Goal: Transaction & Acquisition: Book appointment/travel/reservation

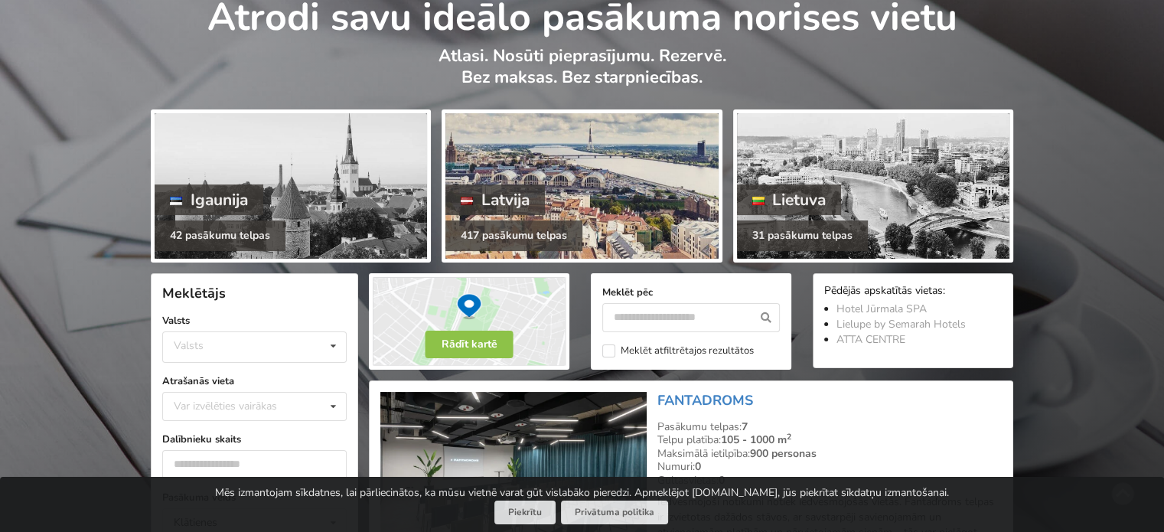
scroll to position [230, 0]
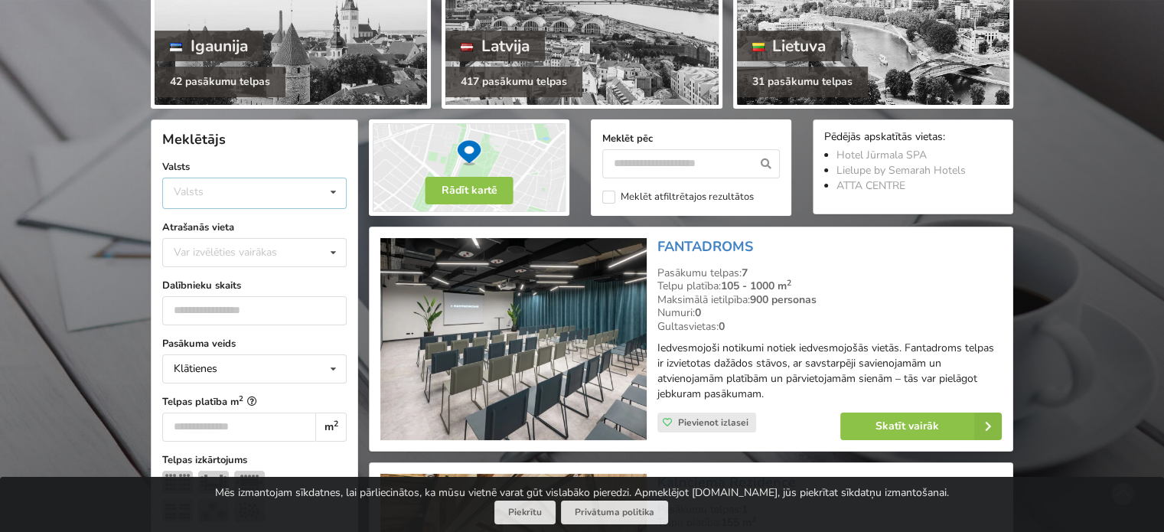
click at [341, 186] on icon at bounding box center [333, 192] width 22 height 28
click at [288, 243] on div "Latvija" at bounding box center [254, 251] width 183 height 28
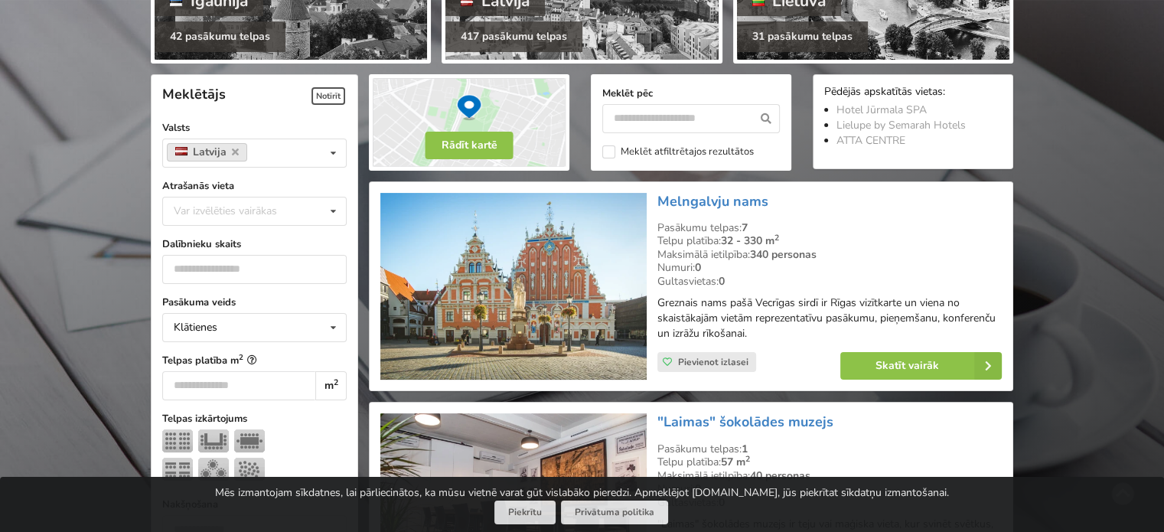
scroll to position [343, 0]
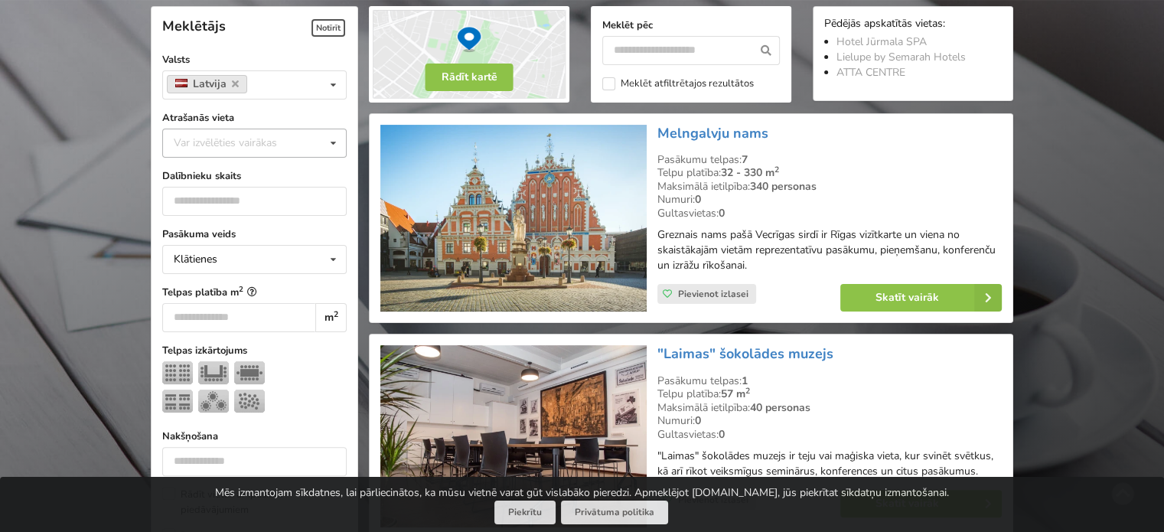
click at [330, 140] on icon at bounding box center [333, 143] width 22 height 28
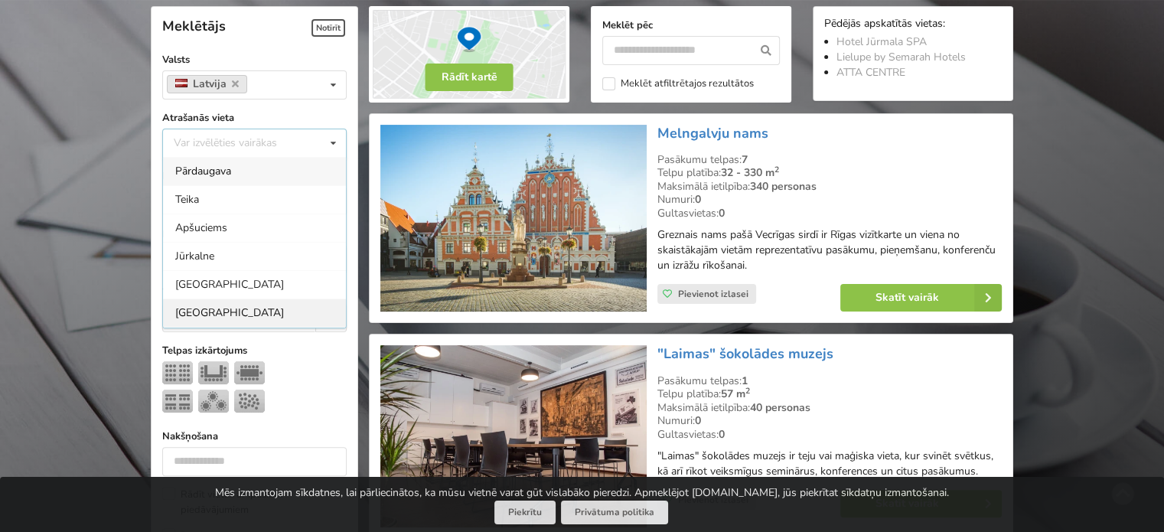
click at [228, 308] on div "Rīga" at bounding box center [254, 313] width 183 height 28
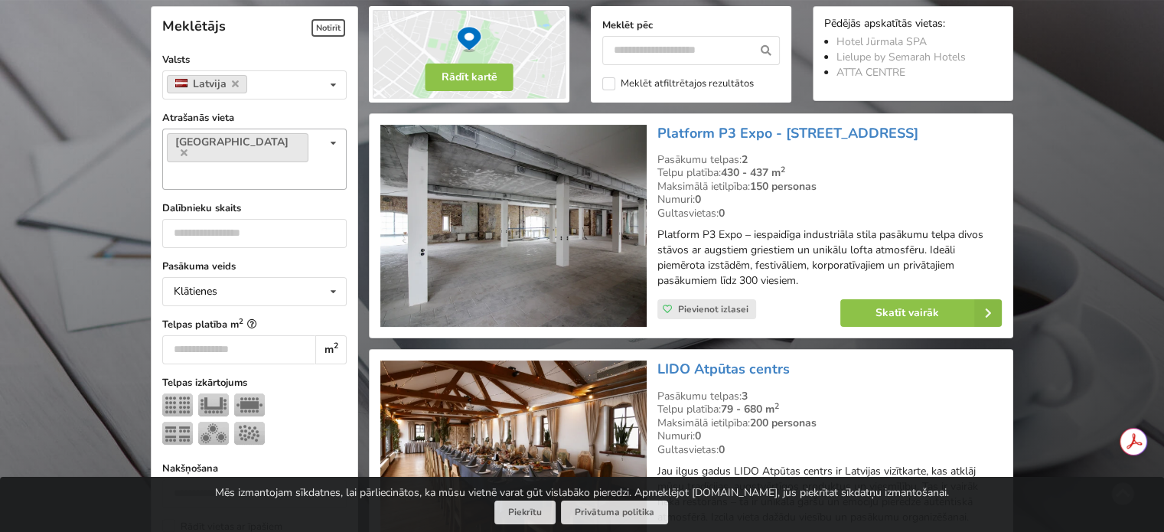
click at [282, 149] on div "Rīga Var izvēlēties vairākas Pārdaugava Teika Apšuciems Jūrkalne Mārupes novads…" at bounding box center [254, 159] width 184 height 61
type input "*"
click at [285, 189] on div "Pārdaugava" at bounding box center [254, 203] width 183 height 28
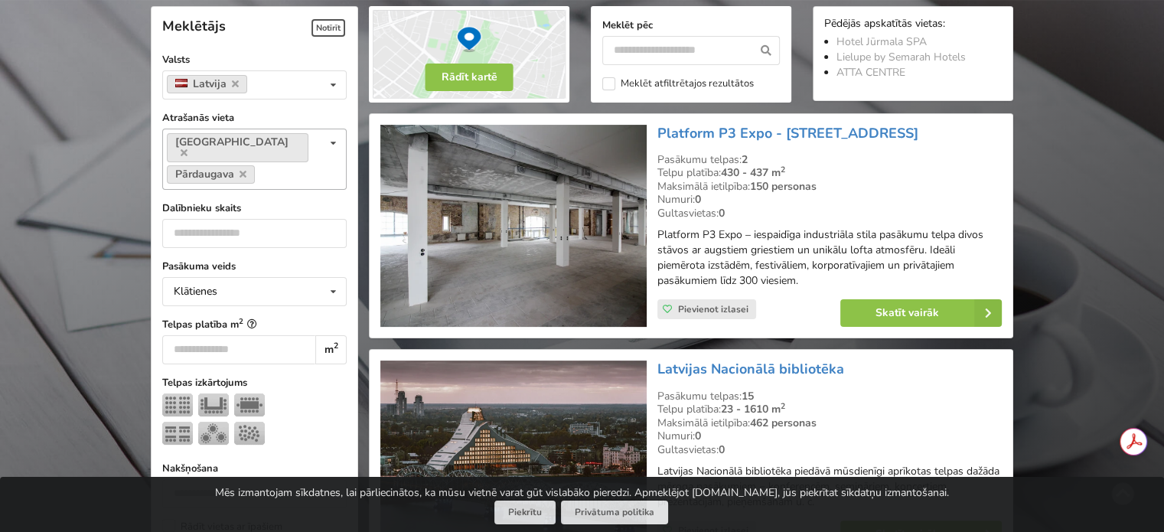
click at [294, 168] on div "Rīga Pārdaugava Var izvēlēties vairākas Pārdaugava Teika Apšuciems Jūrkalne Mār…" at bounding box center [254, 159] width 184 height 61
click at [282, 191] on div "Pierīga" at bounding box center [254, 205] width 183 height 28
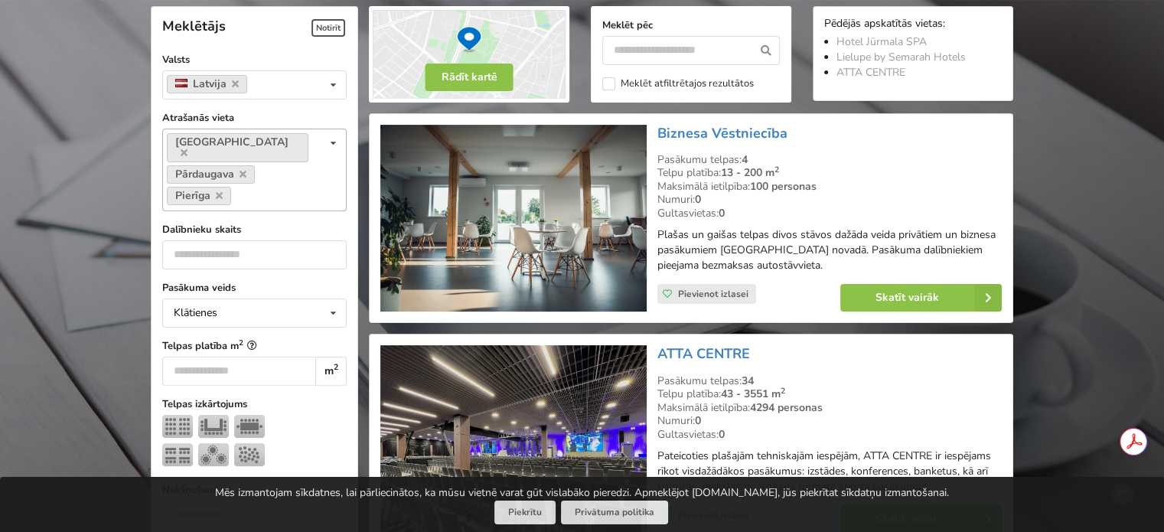
click at [279, 164] on div "Rīga Pārdaugava Pierīga Var izvēlēties vairākas Pārdaugava Teika Apšuciems Jūrk…" at bounding box center [254, 170] width 184 height 83
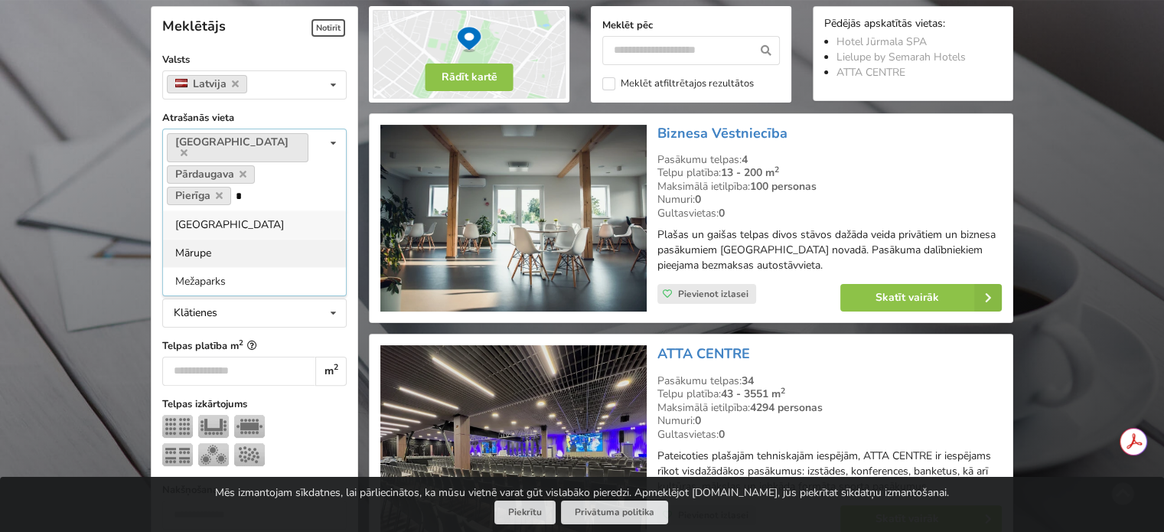
type input "*"
click at [292, 239] on div "Mārupe" at bounding box center [254, 253] width 183 height 28
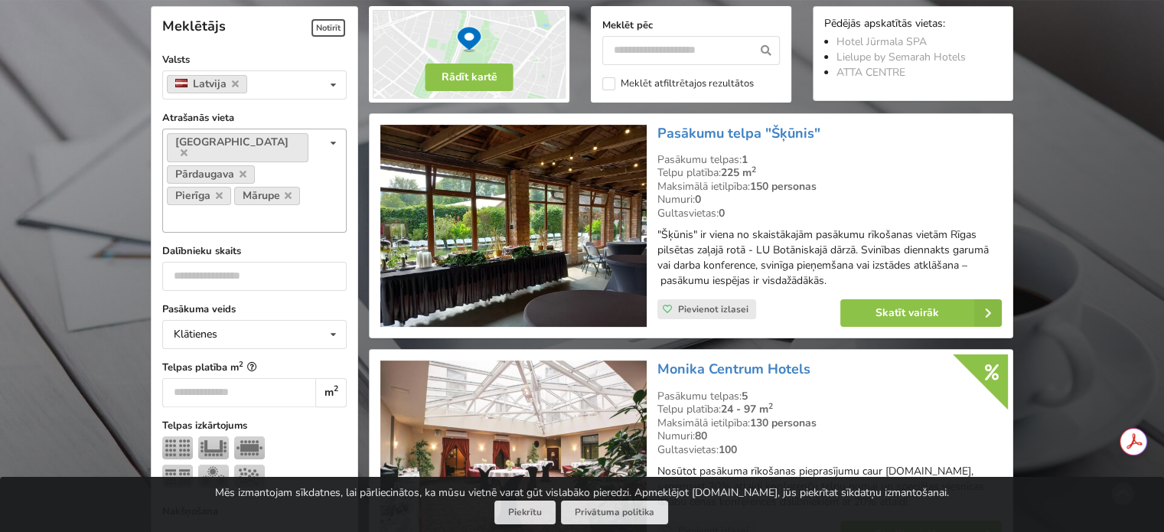
click at [295, 185] on div "Rīga Pārdaugava Pierīga Mārupe Var izvēlēties vairākas Pārdaugava Teika Apšucie…" at bounding box center [254, 181] width 184 height 104
type input "*"
click at [297, 232] on div "Mārupes novads" at bounding box center [254, 246] width 183 height 28
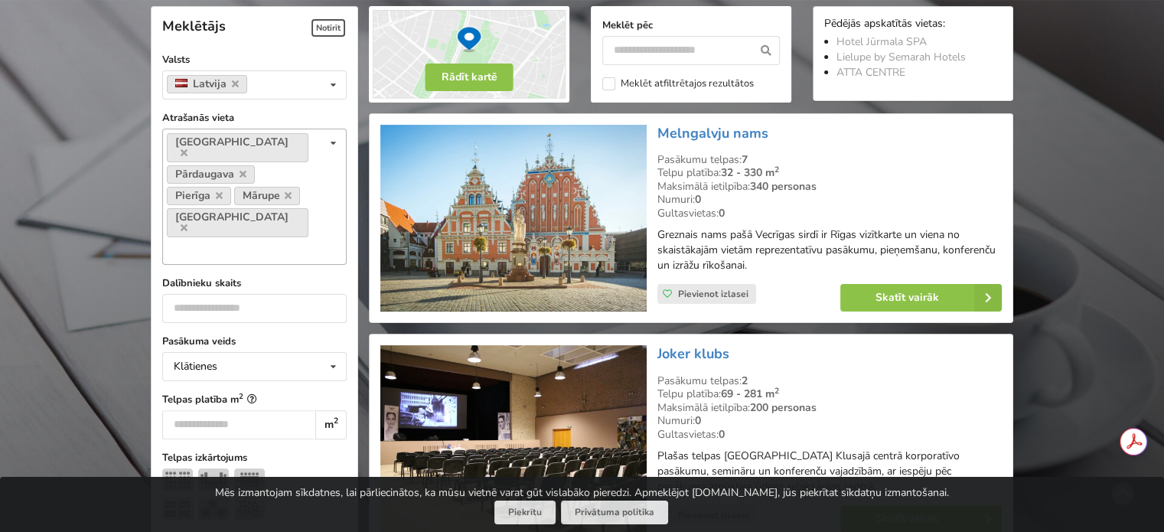
click at [308, 183] on div "Rīga Pārdaugava Pierīga Mārupe Mārupes novads Var izvēlēties vairākas Pārdaugav…" at bounding box center [254, 197] width 184 height 136
type input "*"
click at [294, 264] on div "Mežaparks" at bounding box center [254, 278] width 183 height 28
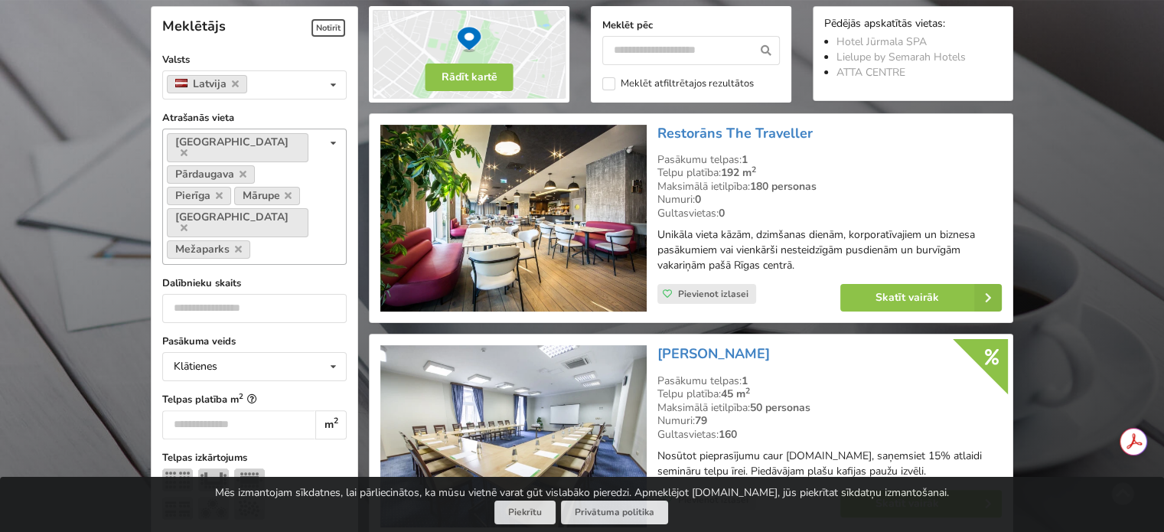
click at [298, 211] on div "Rīga Pārdaugava Pierīga Mārupe Mārupes novads Mežaparks Var izvēlēties vairākas…" at bounding box center [254, 197] width 184 height 136
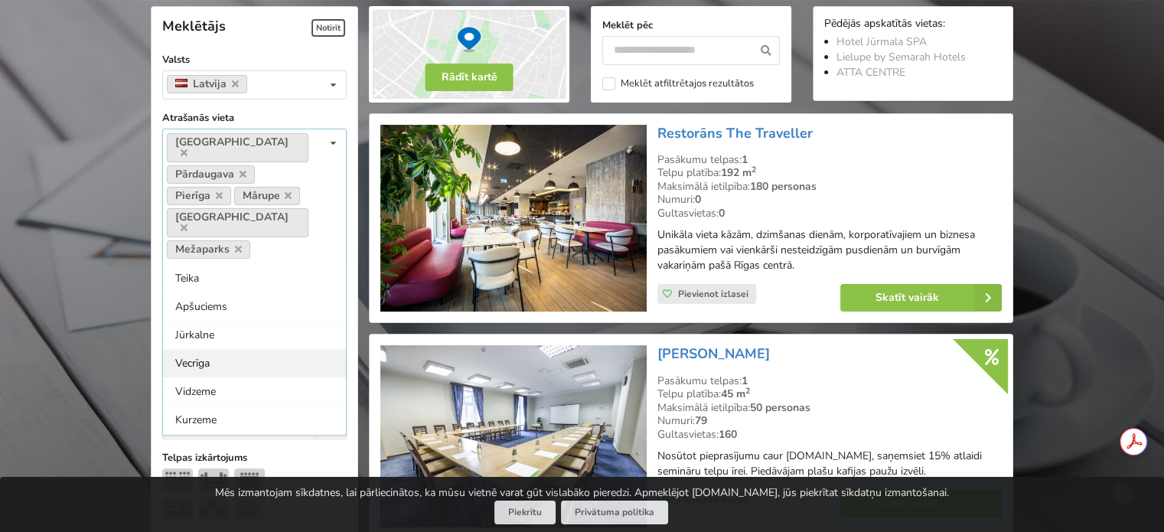
click at [286, 349] on div "Vecrīga" at bounding box center [254, 363] width 183 height 28
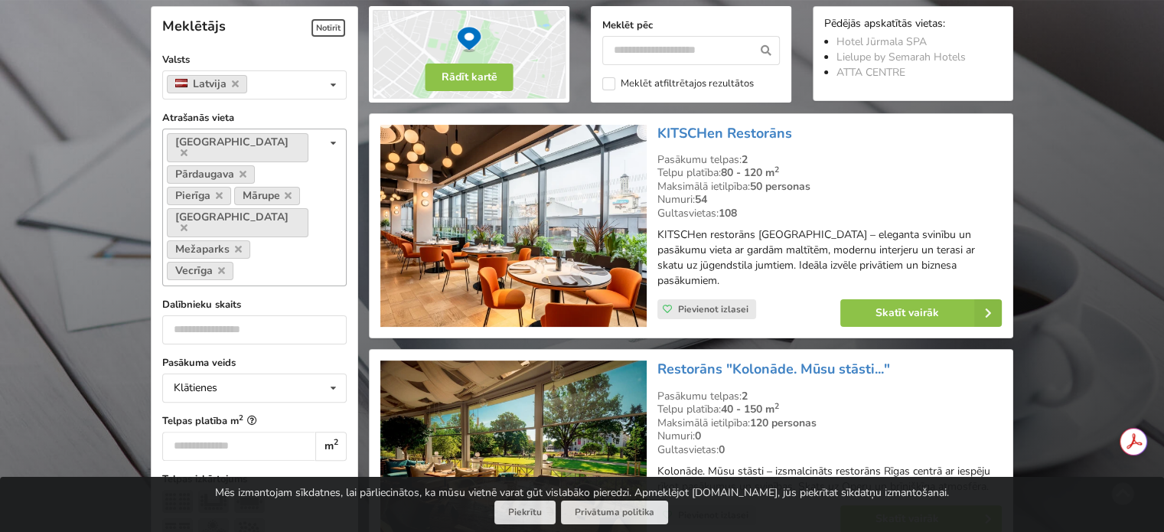
click at [288, 231] on div "Rīga Pārdaugava Pierīga Mārupe Mārupes novads Mežaparks Vecrīga Var izvēlēties …" at bounding box center [254, 208] width 184 height 158
click at [271, 225] on div "Rīga Pārdaugava Pierīga Mārupe Mārupes novads Mežaparks Vecrīga Var izvēlēties …" at bounding box center [254, 208] width 184 height 158
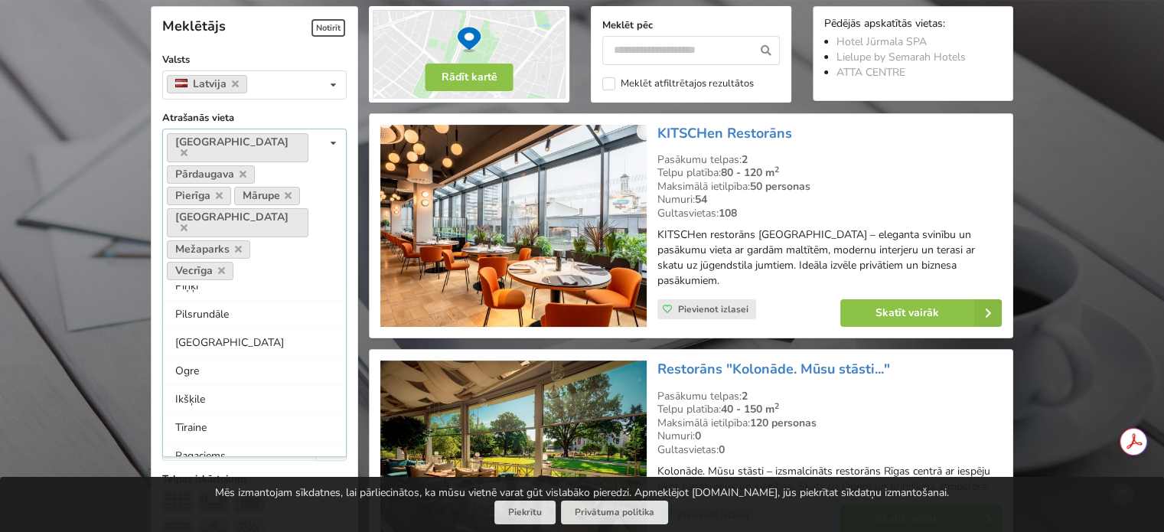
scroll to position [543, 0]
click at [282, 337] on div "Tīraine" at bounding box center [254, 351] width 183 height 28
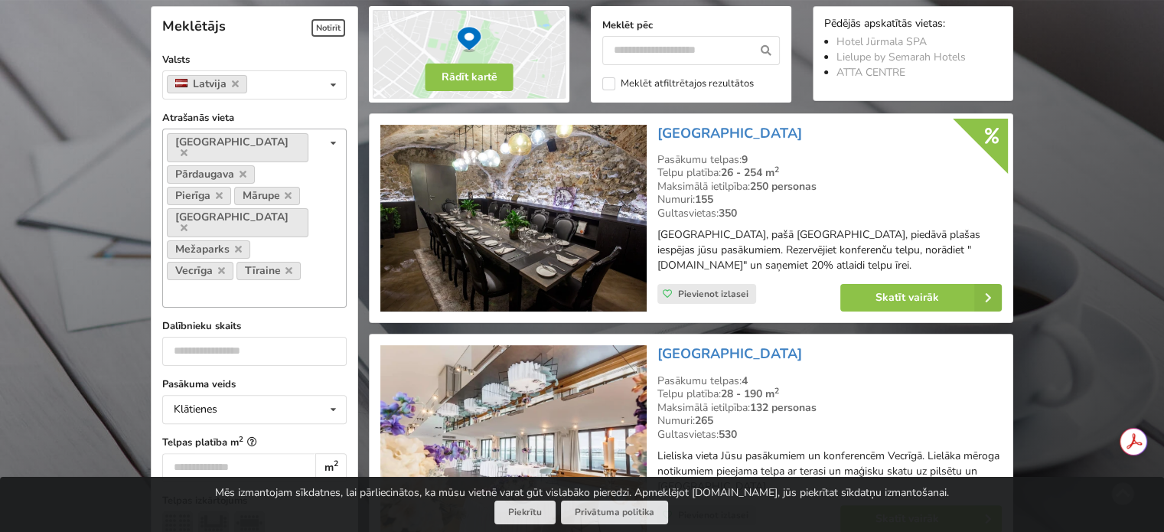
click at [285, 254] on div "Rīga Pārdaugava Pierīga Mārupe Mārupes novads Mežaparks Vecrīga Tīraine Var izv…" at bounding box center [254, 218] width 184 height 179
click at [309, 307] on div "Teika" at bounding box center [254, 321] width 183 height 28
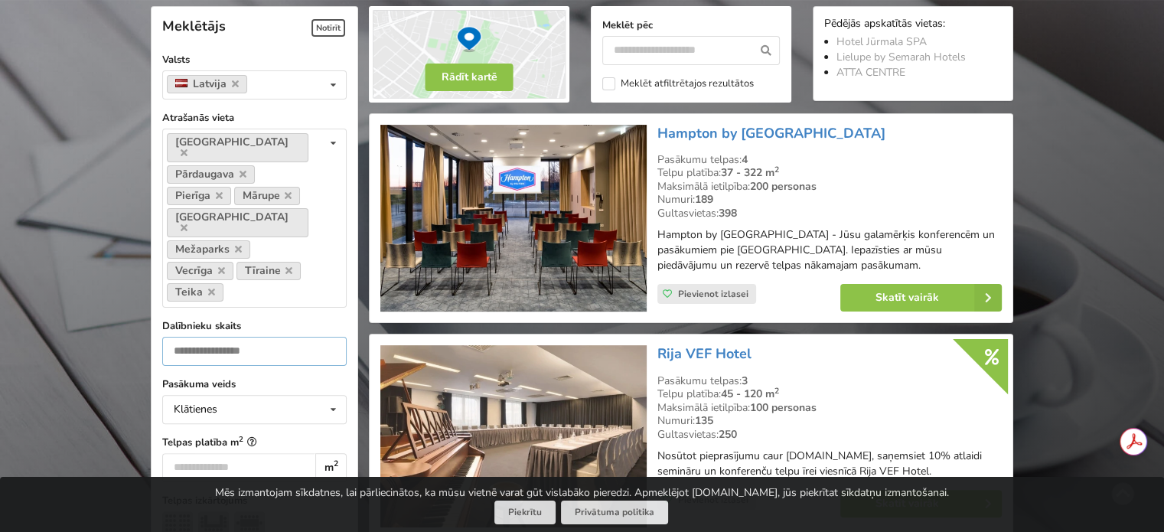
click at [282, 337] on input "number" at bounding box center [254, 351] width 184 height 29
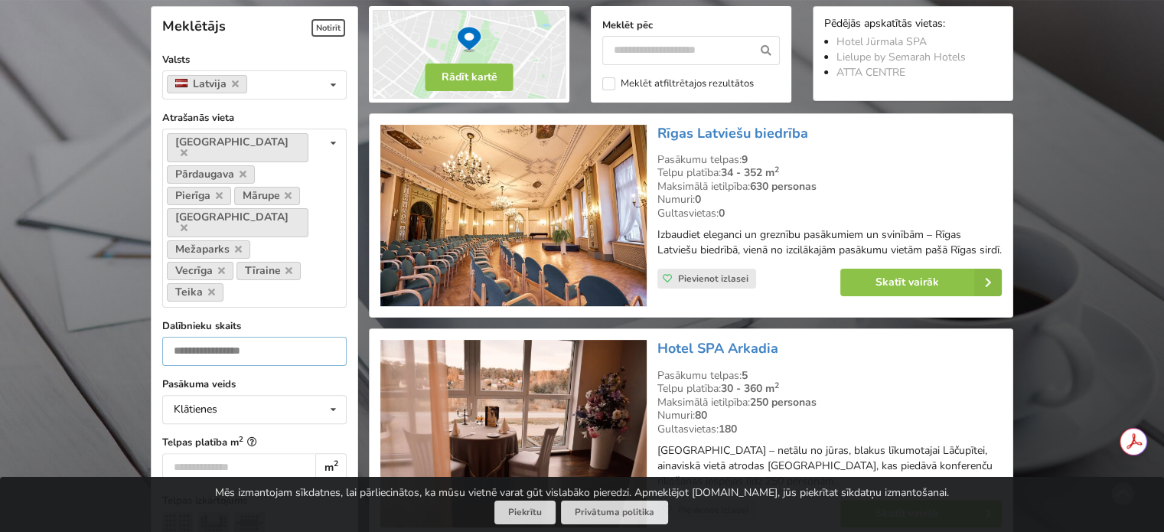
type input "***"
click at [272, 377] on label "Pasākuma veids" at bounding box center [254, 384] width 184 height 15
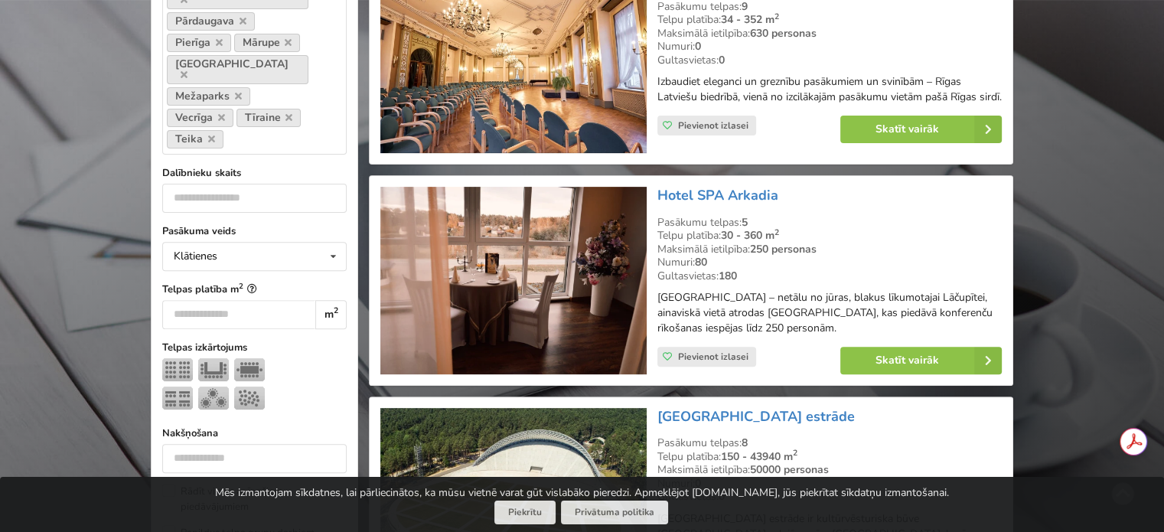
scroll to position [573, 0]
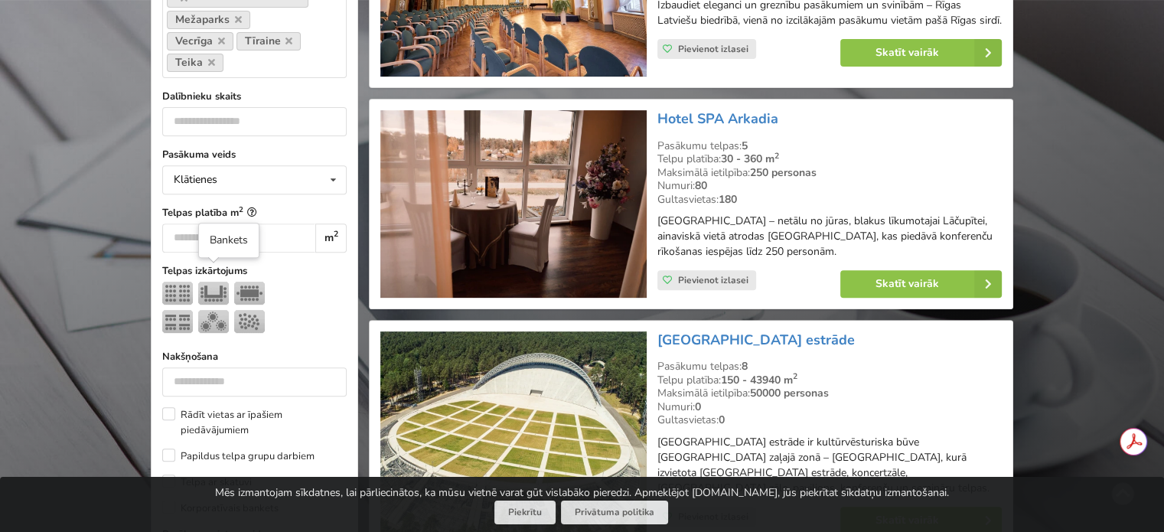
click at [216, 310] on img at bounding box center [213, 321] width 31 height 23
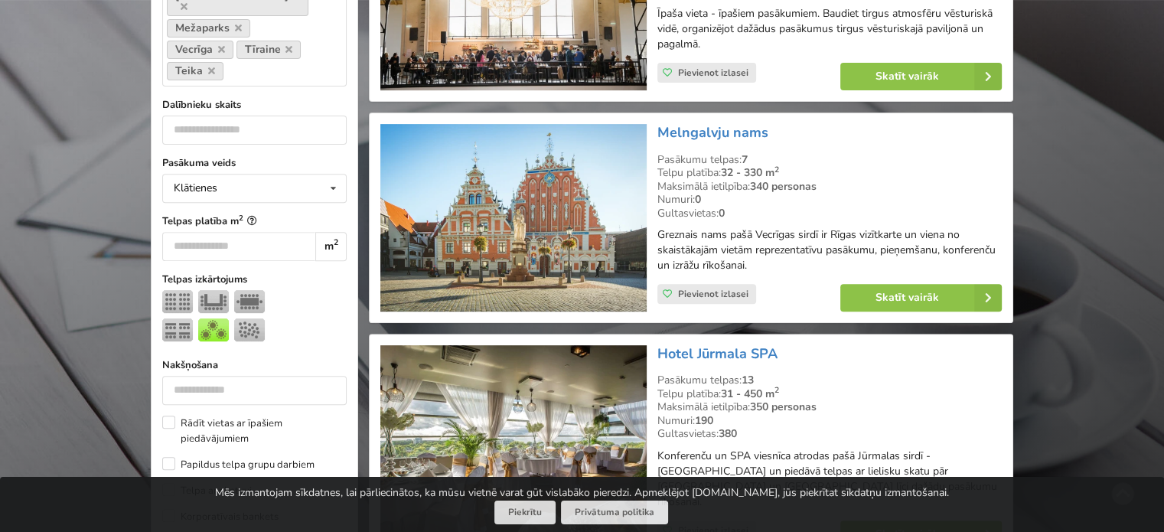
scroll to position [570, 0]
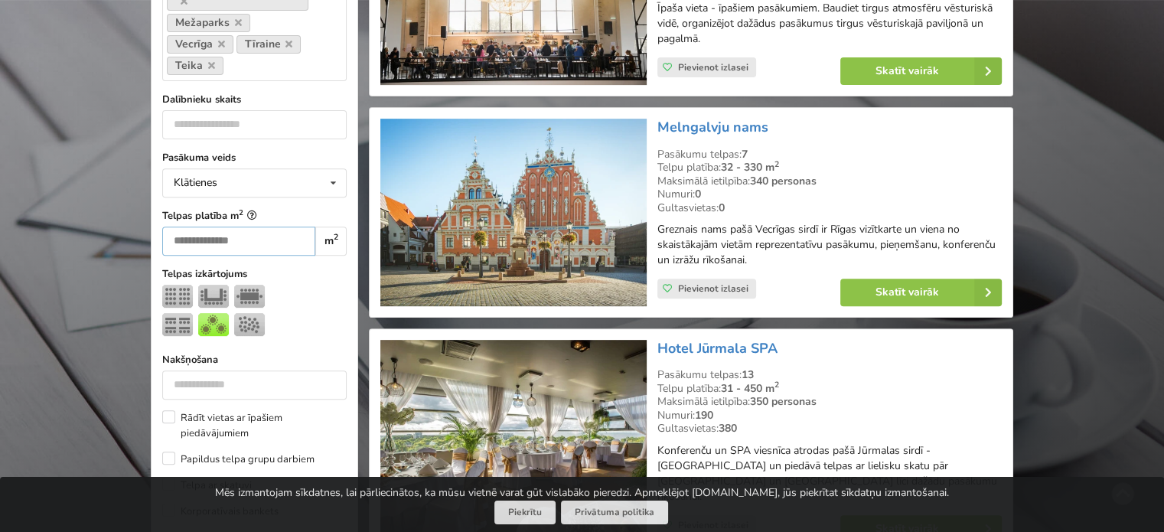
click at [185, 227] on input "number" at bounding box center [238, 241] width 153 height 29
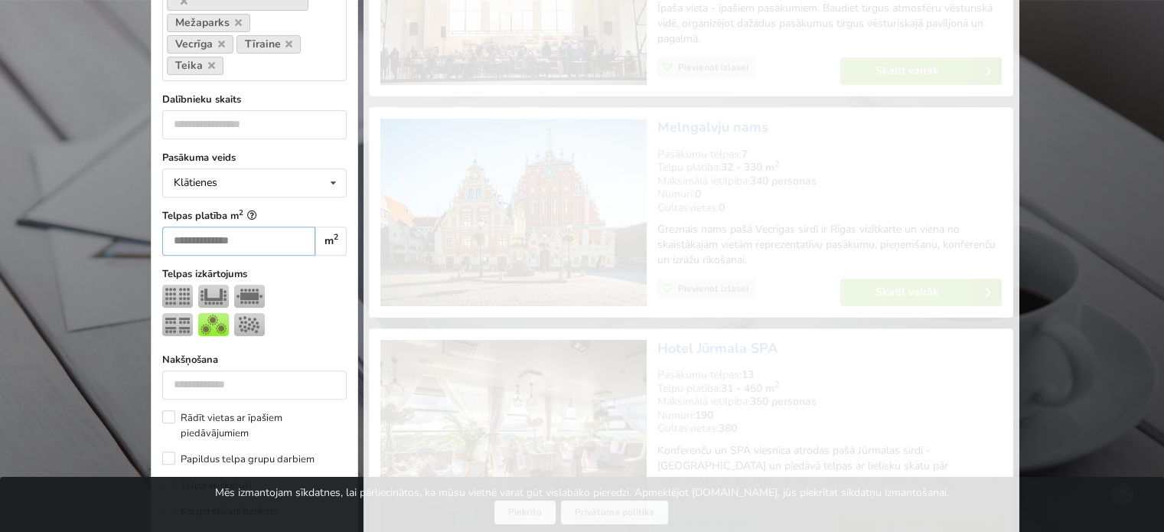
scroll to position [343, 0]
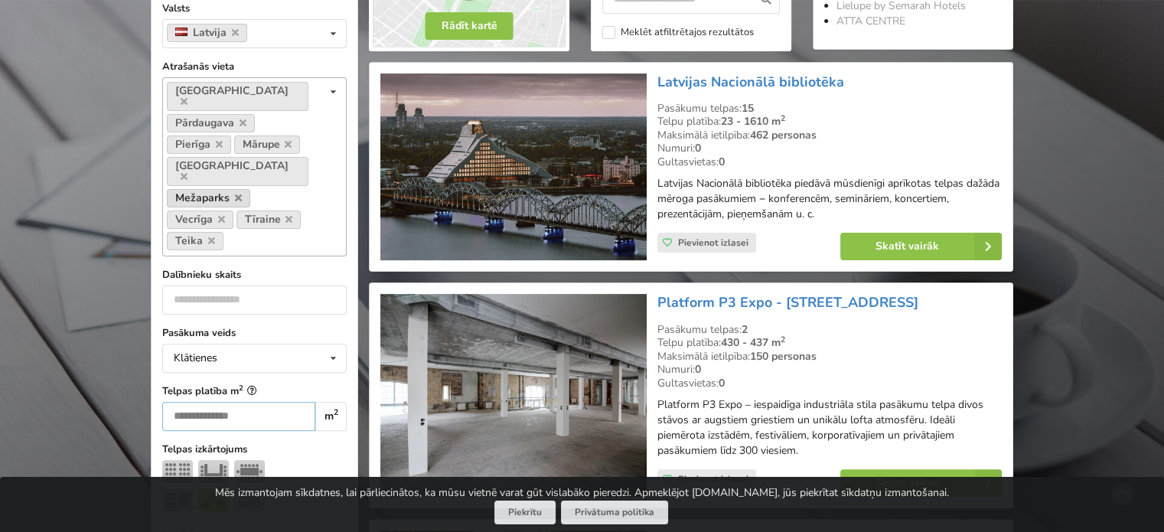
scroll to position [419, 0]
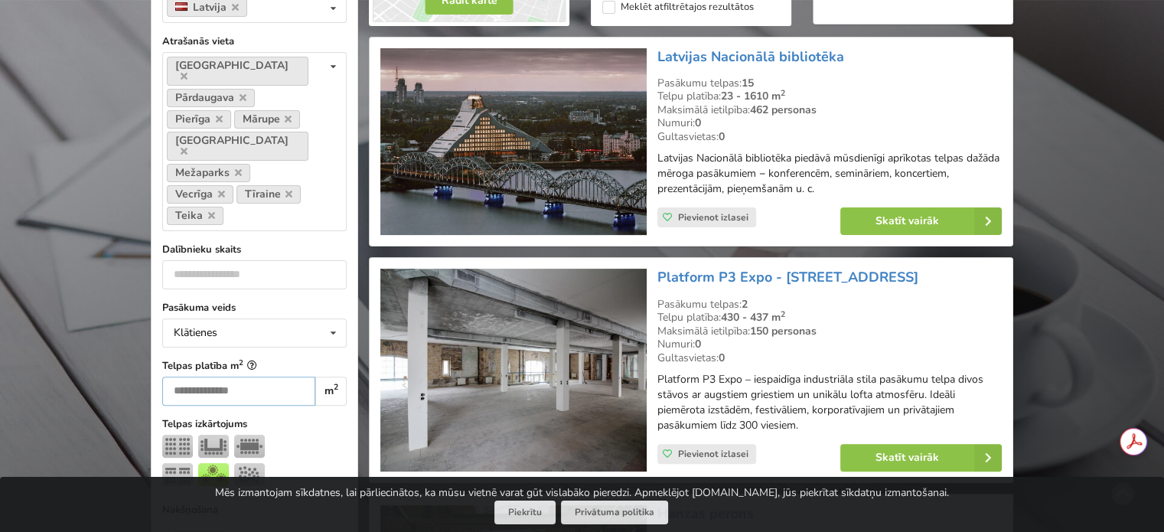
click at [189, 377] on input "***" at bounding box center [238, 391] width 153 height 29
click at [181, 377] on input "***" at bounding box center [238, 391] width 153 height 29
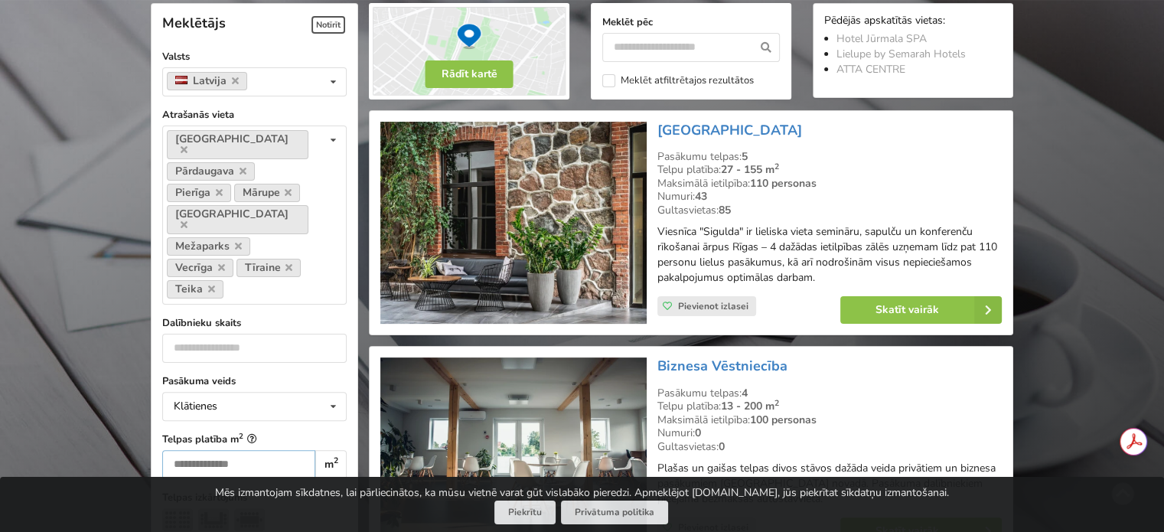
scroll to position [343, 0]
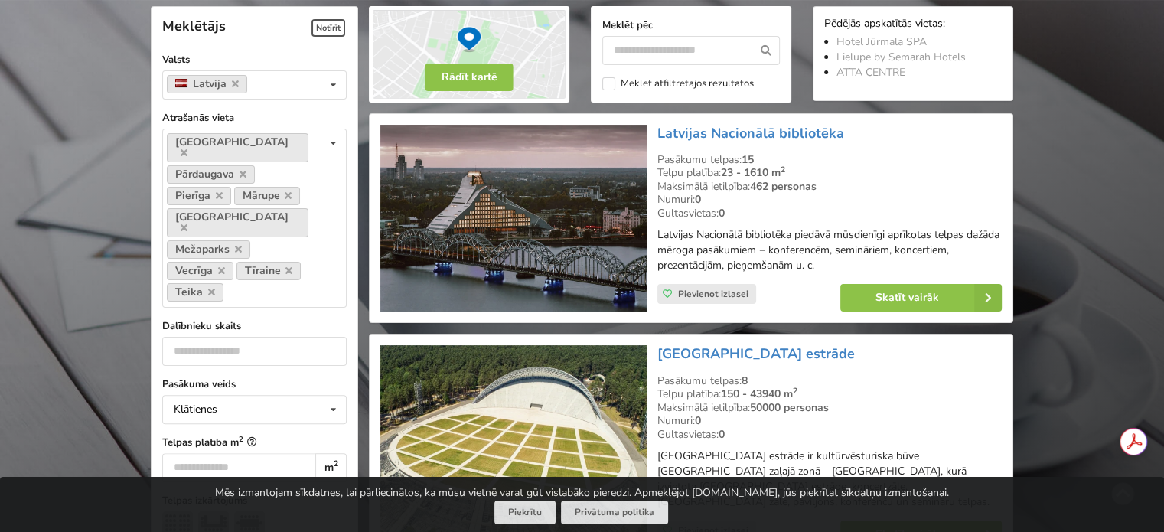
click at [293, 435] on label "Telpas platība m 2" at bounding box center [254, 442] width 184 height 15
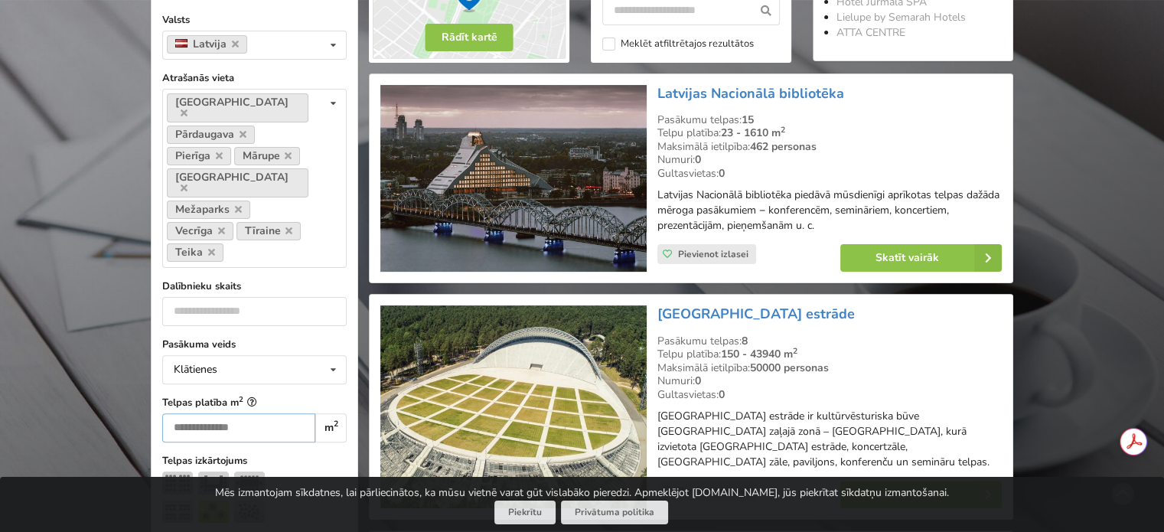
drag, startPoint x: 200, startPoint y: 382, endPoint x: 148, endPoint y: 370, distance: 52.6
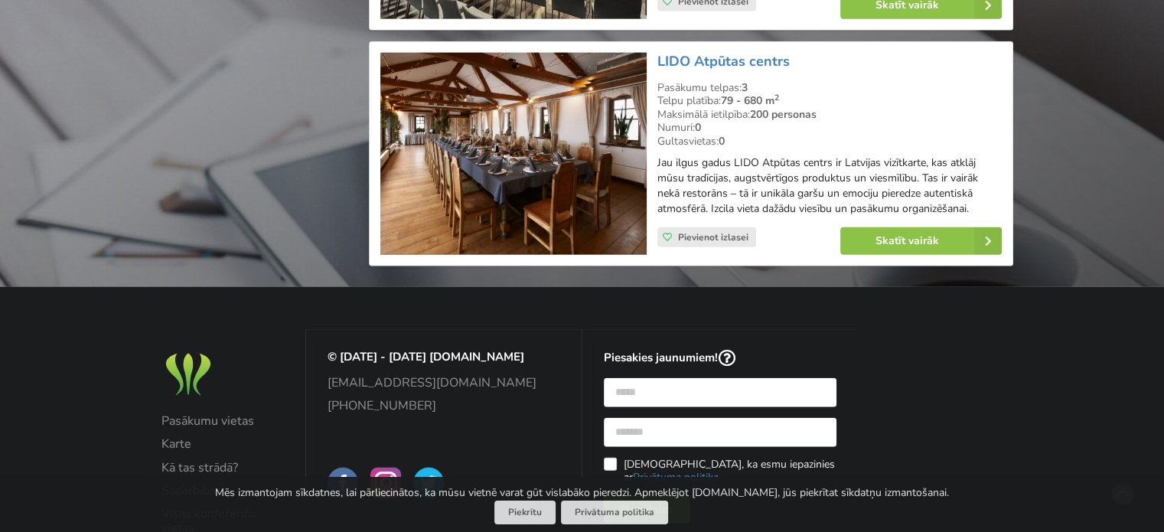
scroll to position [3634, 0]
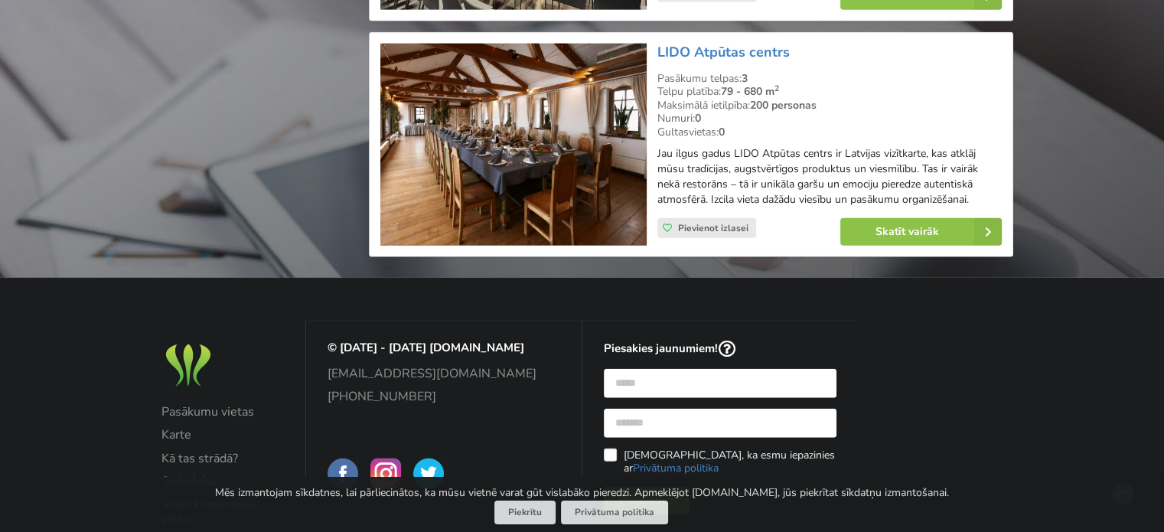
type input "***"
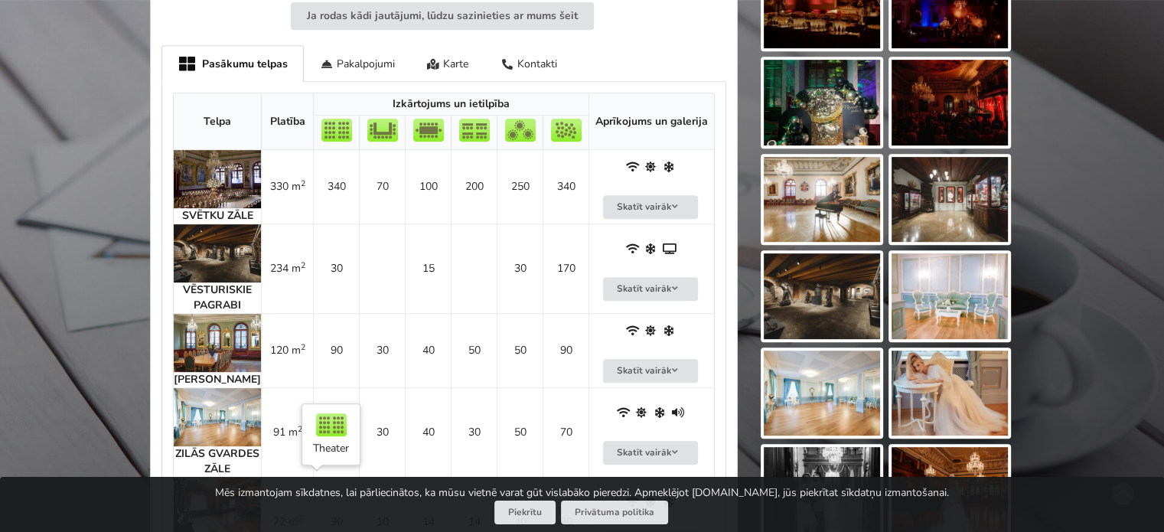
scroll to position [689, 0]
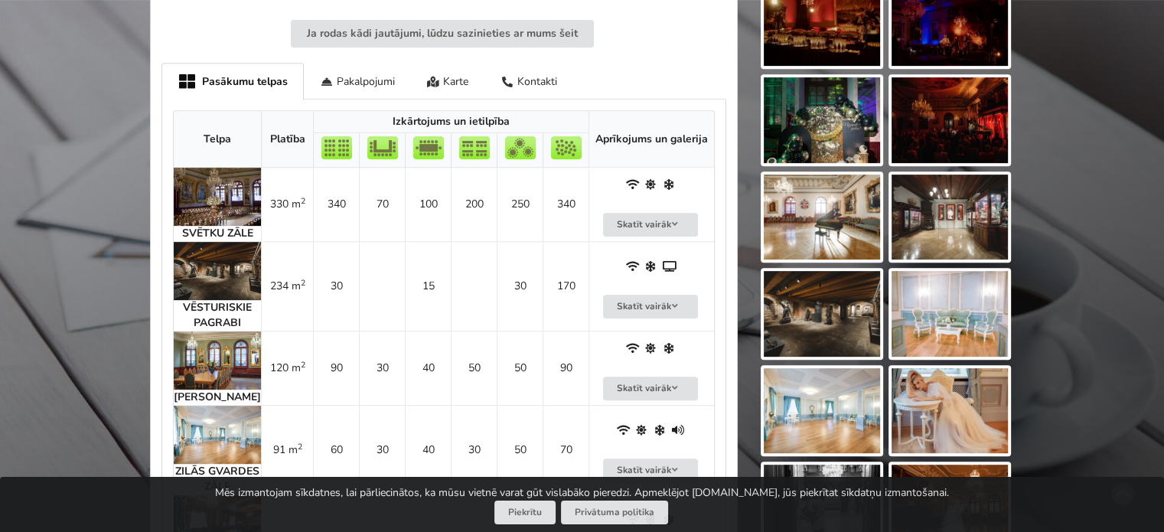
click at [211, 179] on img at bounding box center [217, 197] width 87 height 58
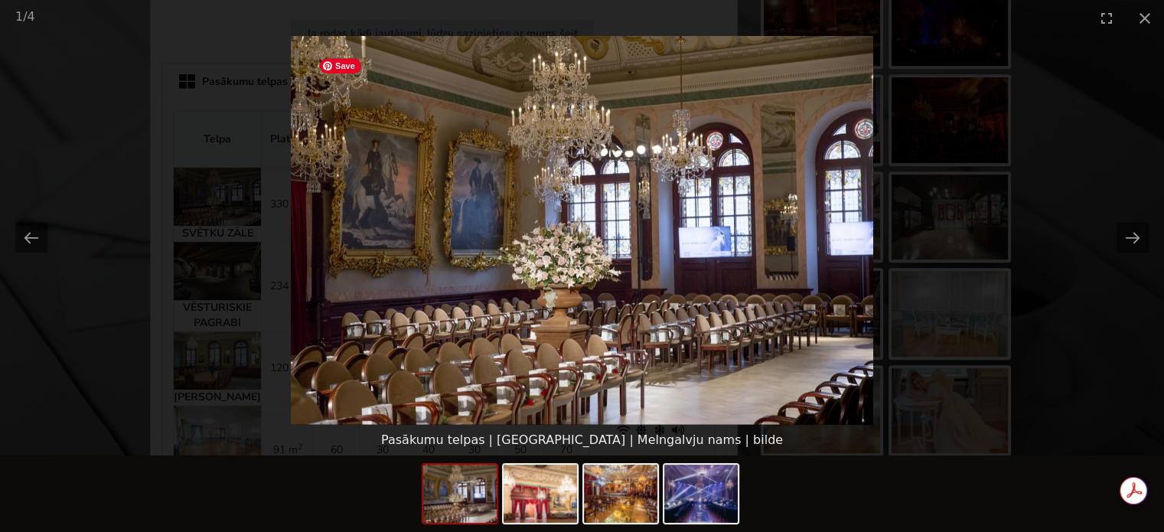
scroll to position [0, 0]
click at [1137, 234] on button "Next slide" at bounding box center [1133, 238] width 32 height 30
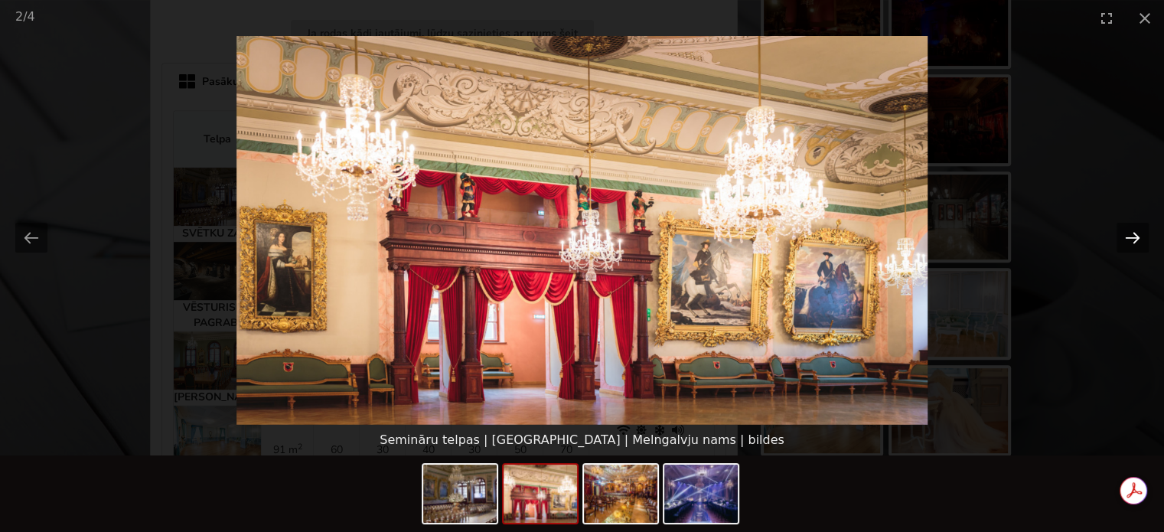
click at [1137, 234] on button "Next slide" at bounding box center [1133, 238] width 32 height 30
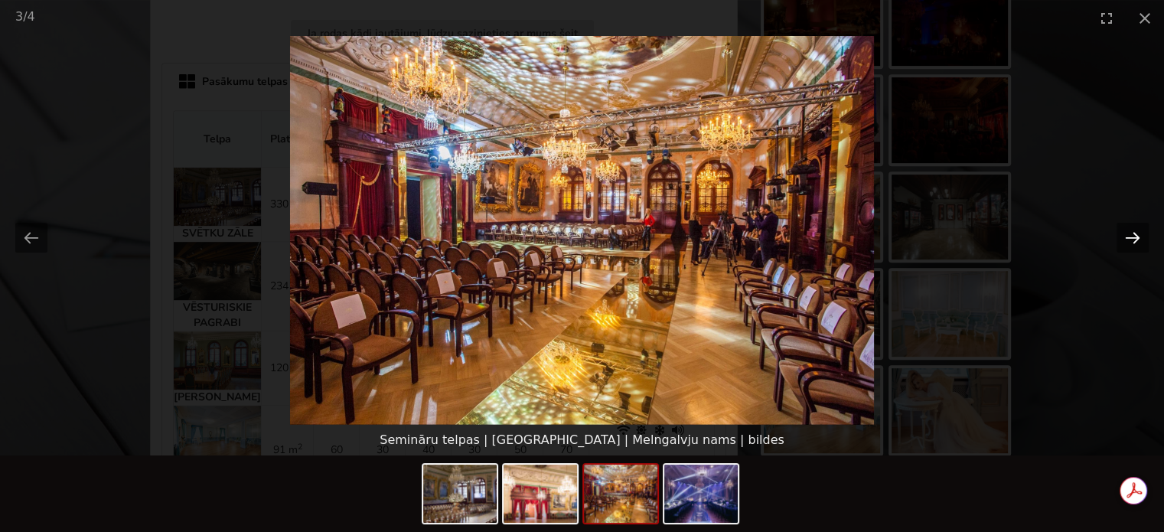
click at [1137, 234] on button "Next slide" at bounding box center [1133, 238] width 32 height 30
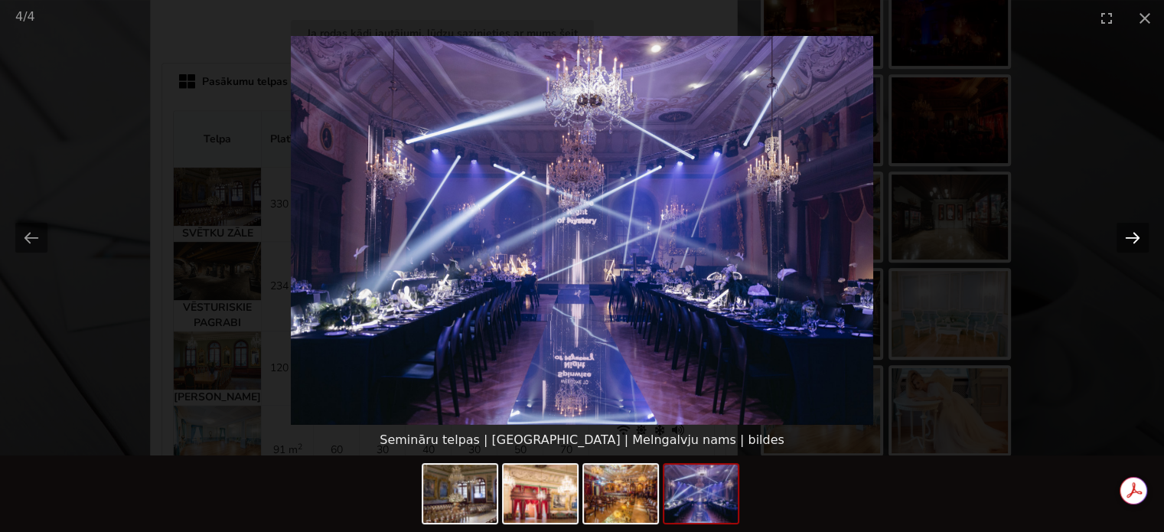
click at [1137, 234] on button "Next slide" at bounding box center [1133, 238] width 32 height 30
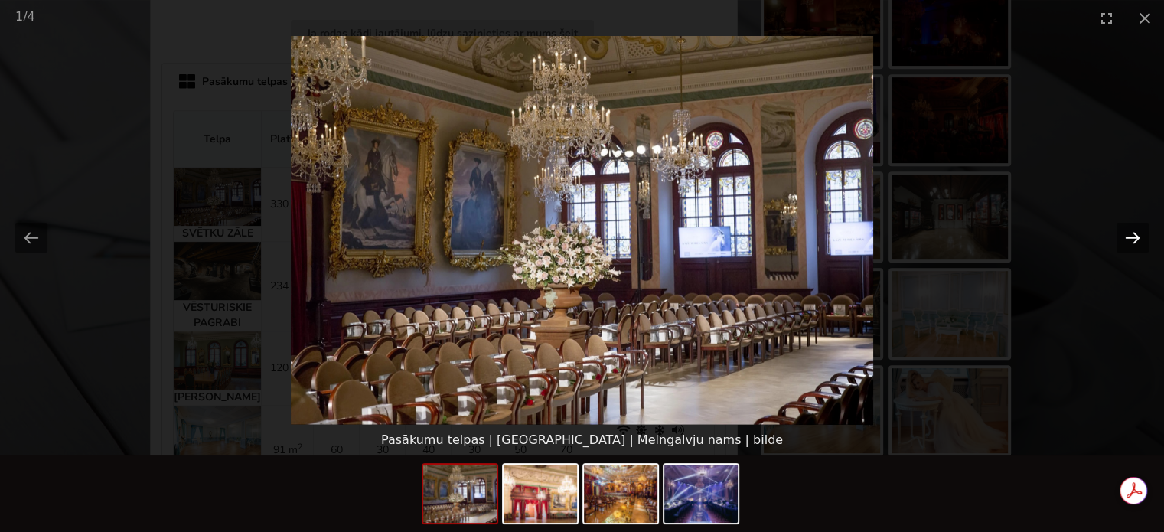
click at [1137, 234] on button "Next slide" at bounding box center [1133, 238] width 32 height 30
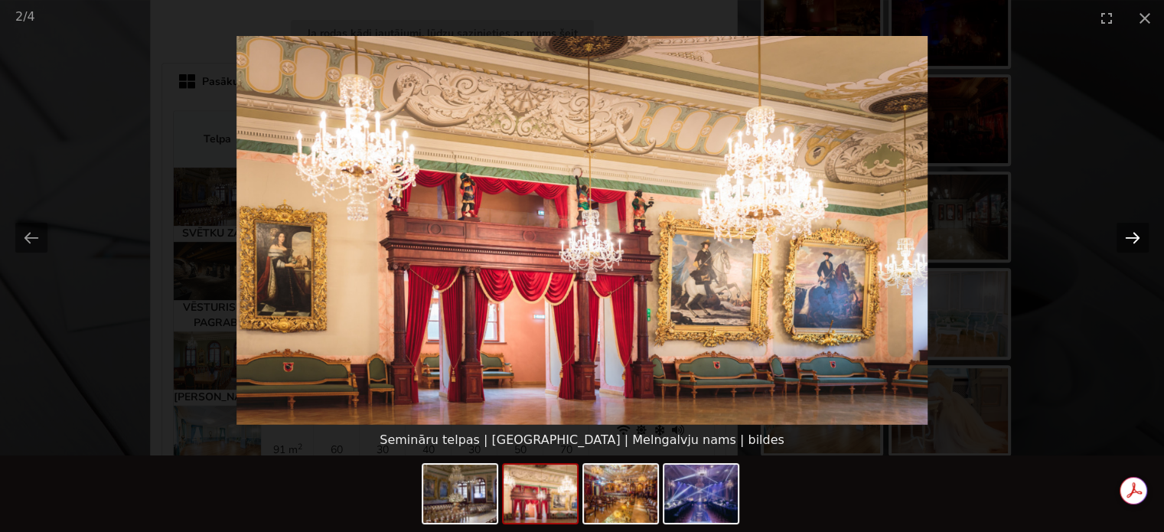
click at [1137, 234] on button "Next slide" at bounding box center [1133, 238] width 32 height 30
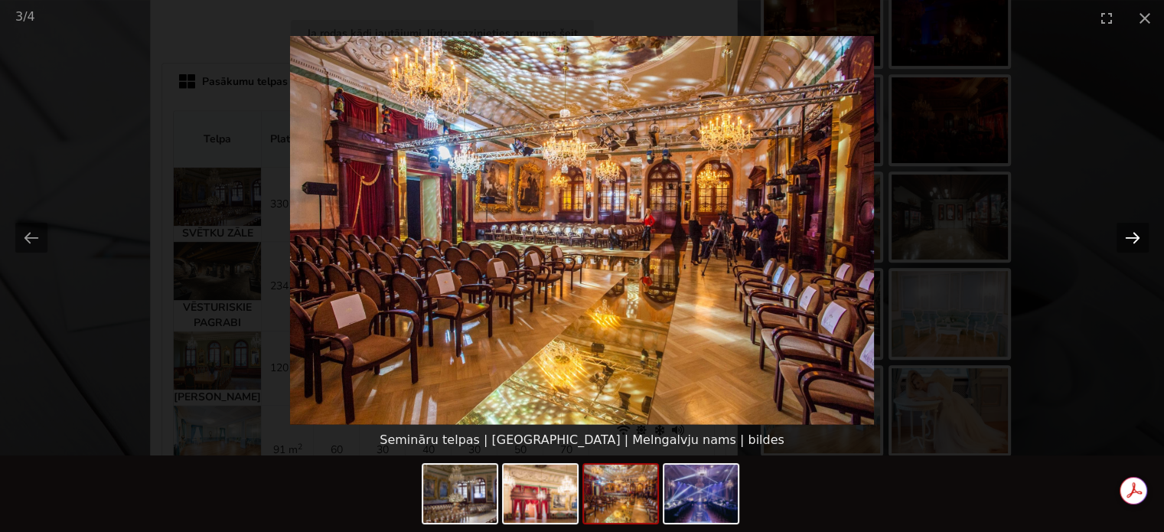
click at [1137, 234] on button "Next slide" at bounding box center [1133, 238] width 32 height 30
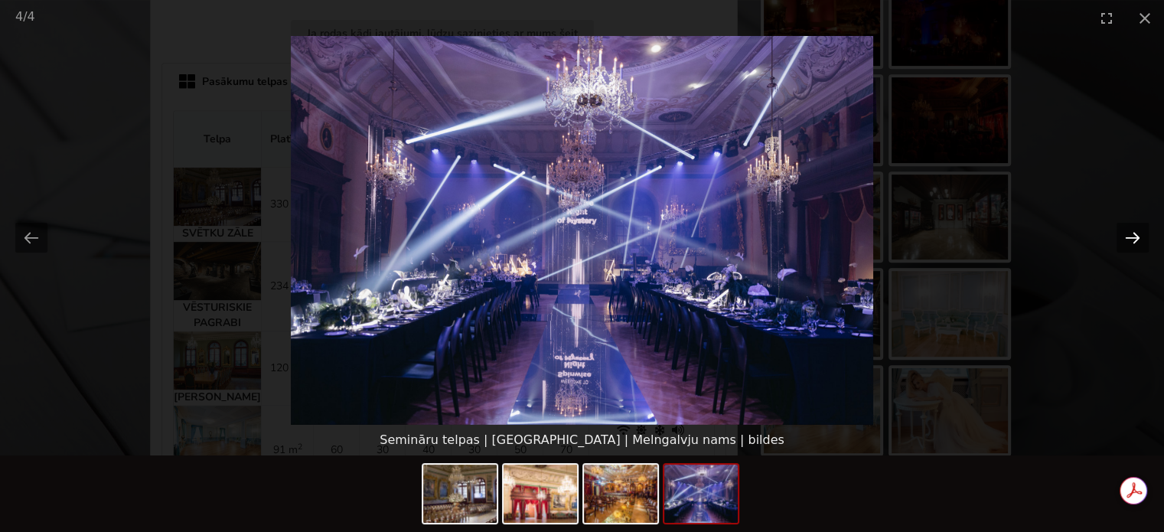
click at [1137, 234] on button "Next slide" at bounding box center [1133, 238] width 32 height 30
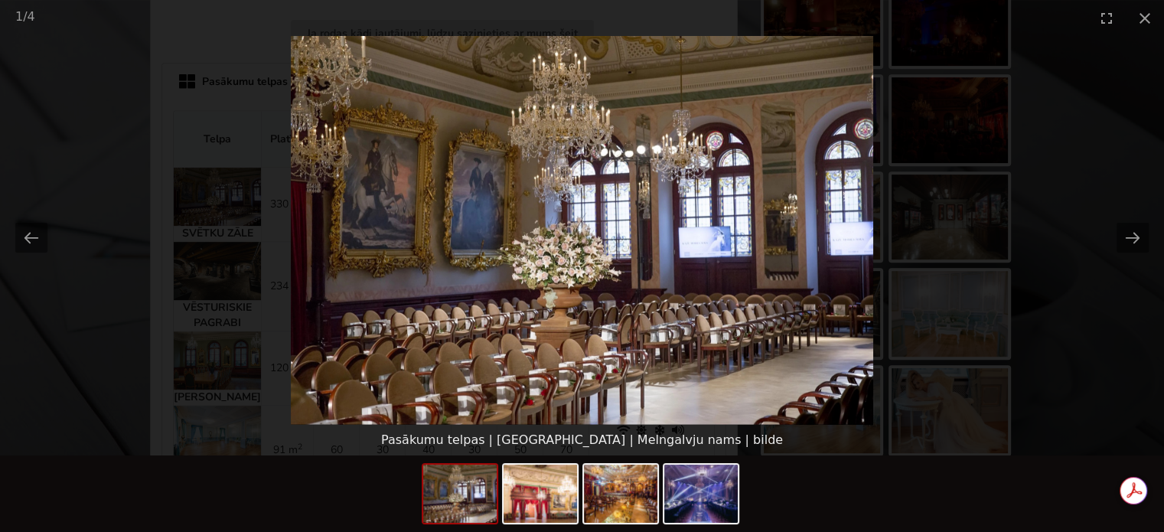
click at [1083, 282] on picture at bounding box center [582, 230] width 1164 height 389
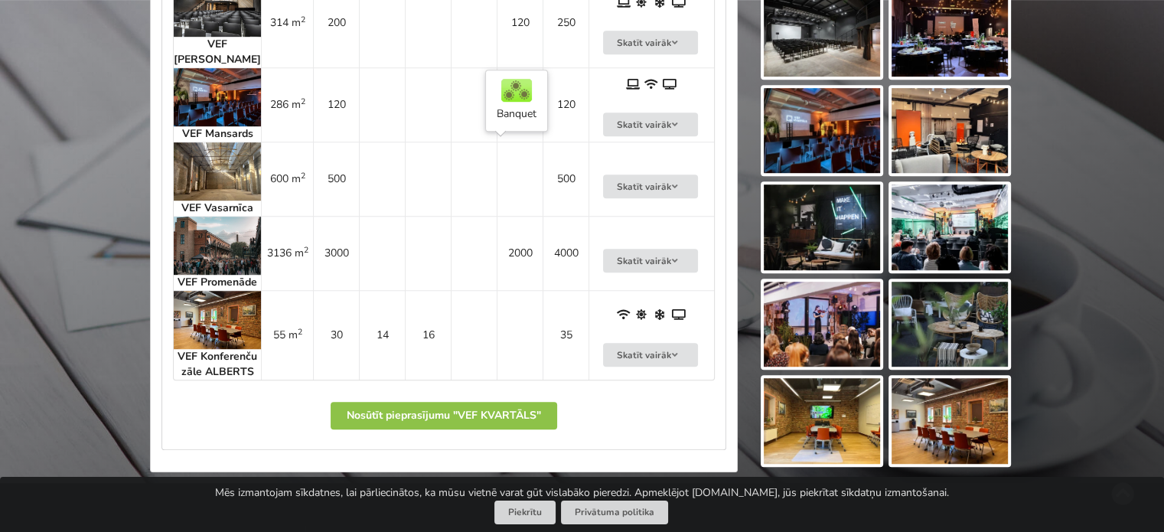
scroll to position [995, 0]
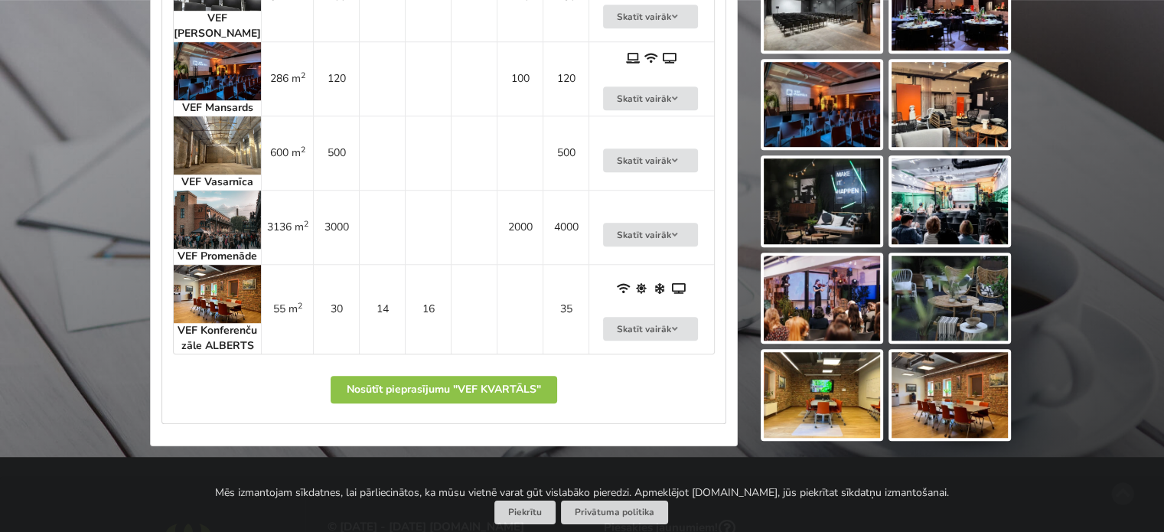
click at [217, 155] on img at bounding box center [217, 145] width 87 height 58
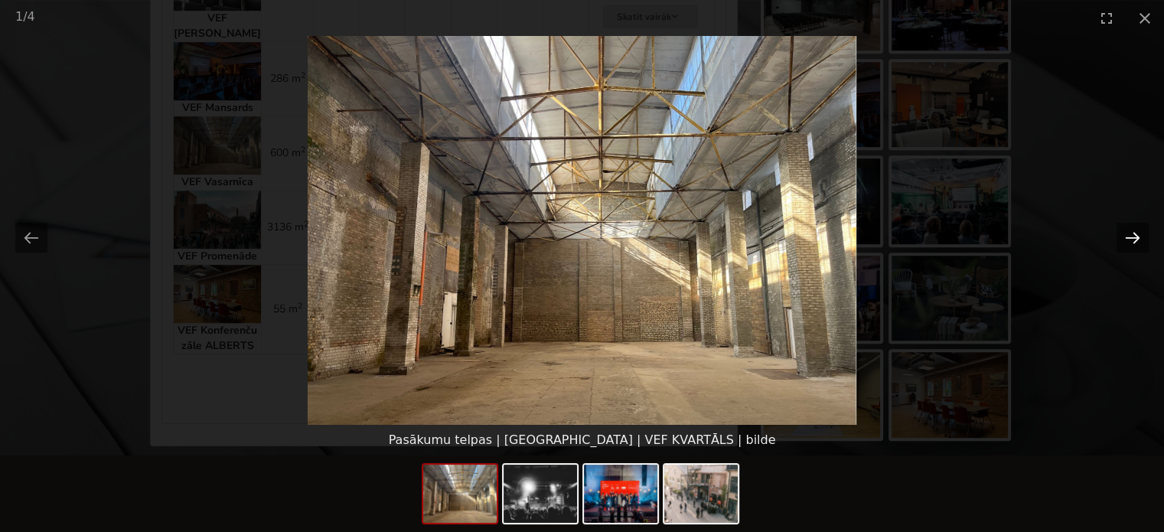
click at [1131, 236] on button "Next slide" at bounding box center [1133, 238] width 32 height 30
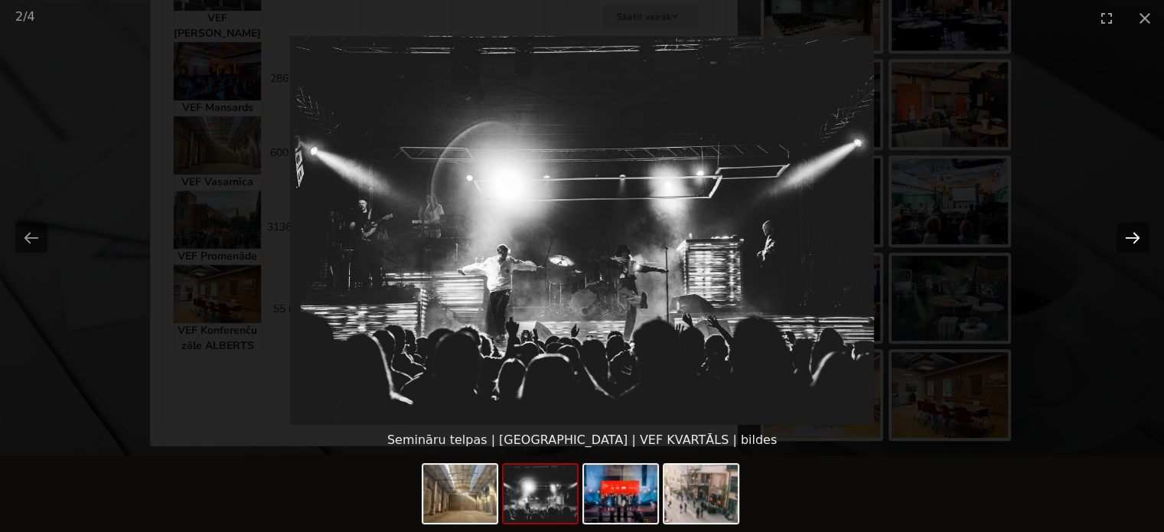
click at [1131, 236] on button "Next slide" at bounding box center [1133, 238] width 32 height 30
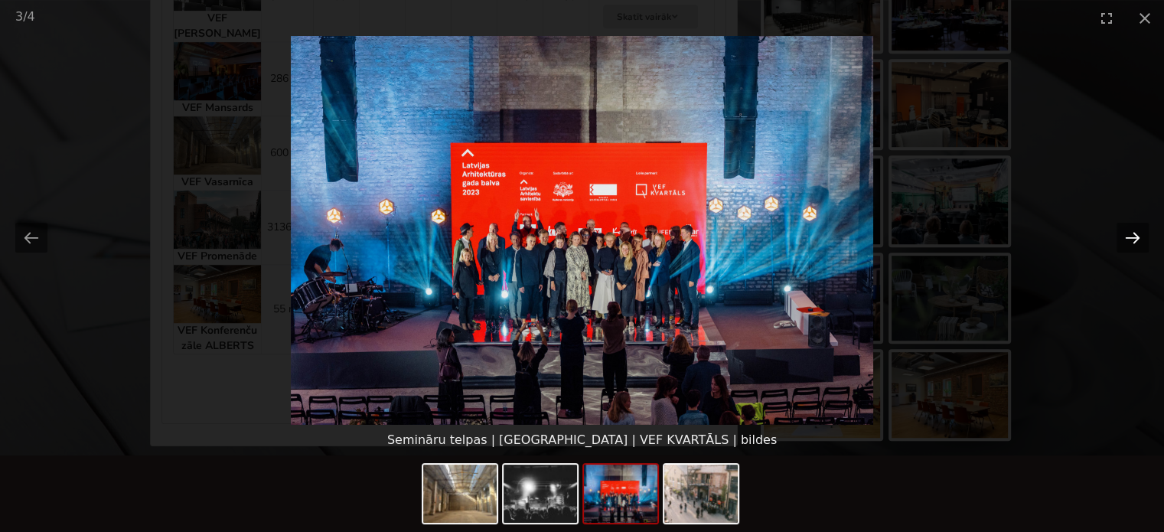
click at [1131, 236] on button "Next slide" at bounding box center [1133, 238] width 32 height 30
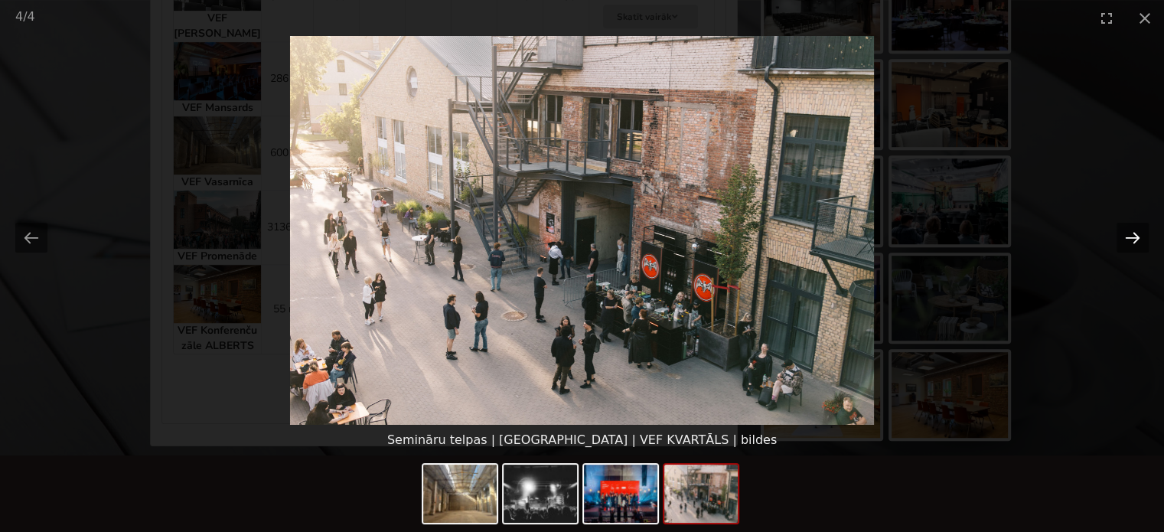
click at [1131, 236] on button "Next slide" at bounding box center [1133, 238] width 32 height 30
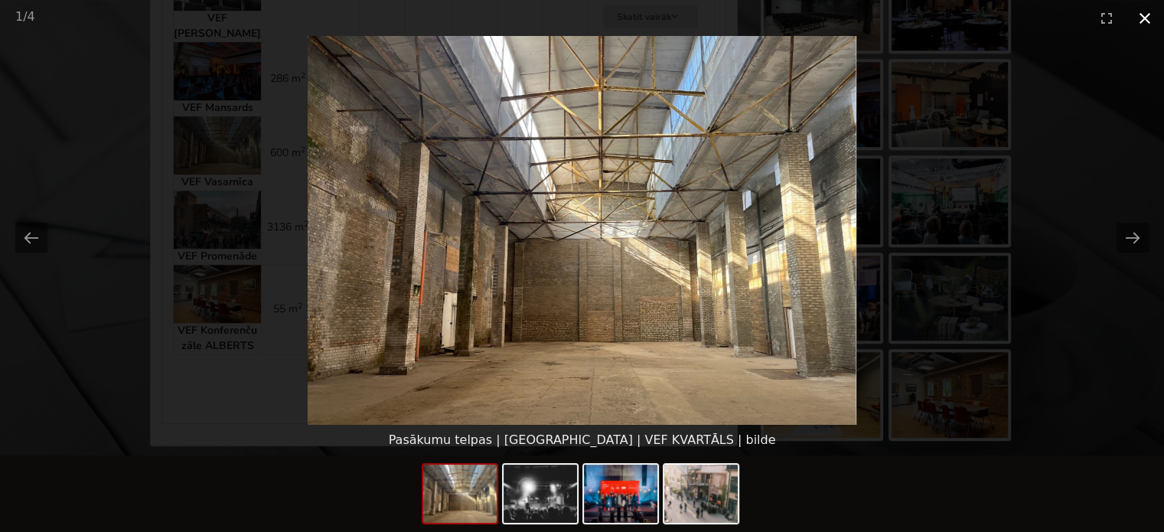
click at [1139, 15] on button "Close gallery" at bounding box center [1145, 18] width 38 height 36
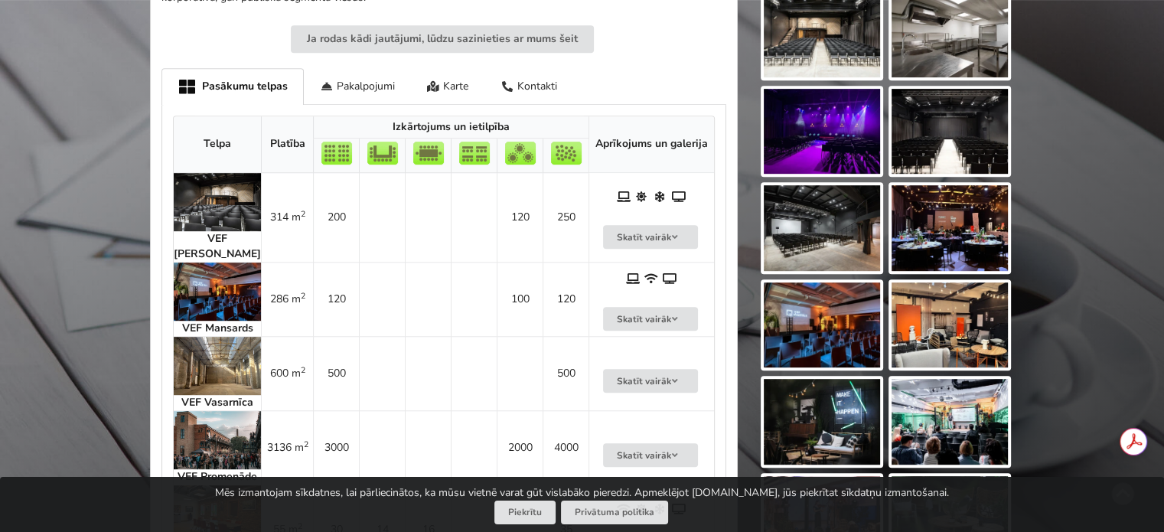
scroll to position [842, 0]
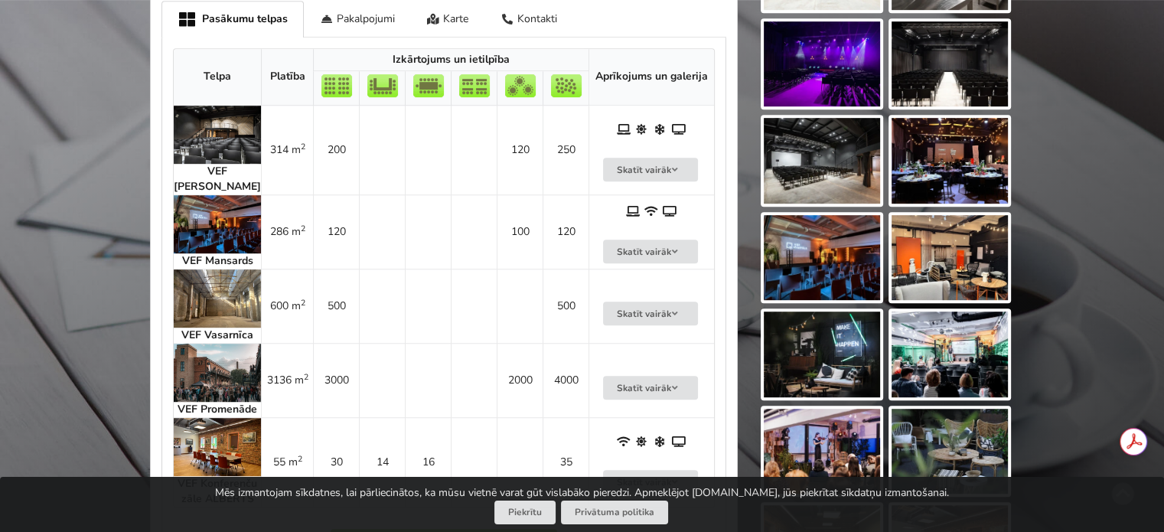
click at [203, 292] on img at bounding box center [217, 298] width 87 height 58
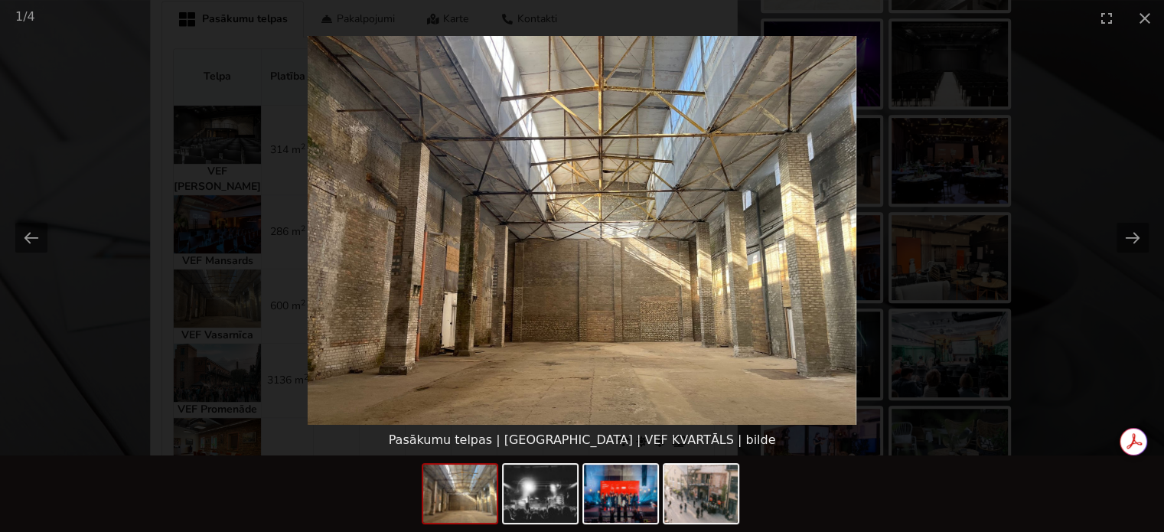
scroll to position [0, 0]
click at [1013, 229] on picture at bounding box center [582, 230] width 1164 height 389
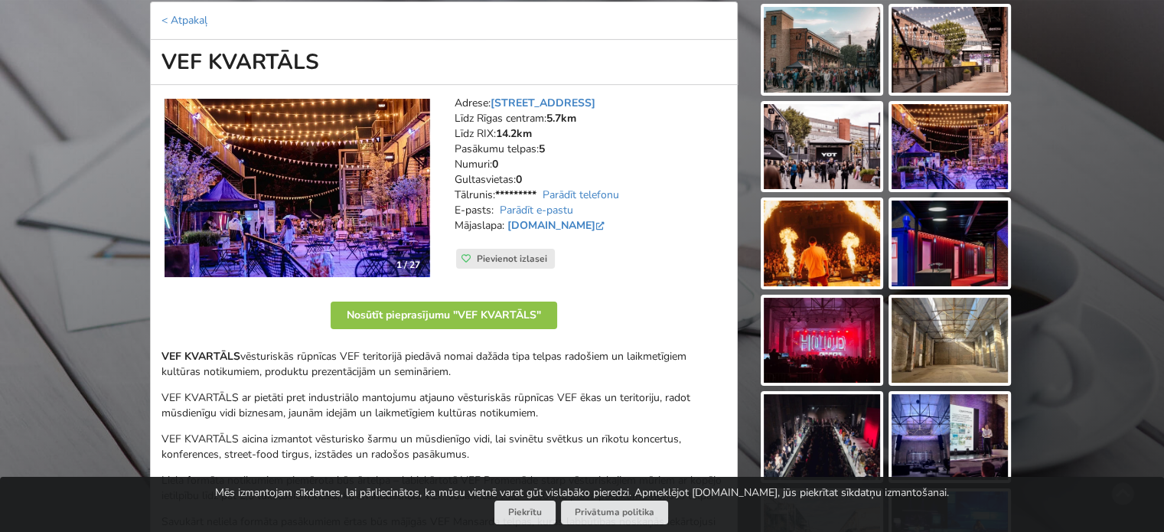
scroll to position [153, 0]
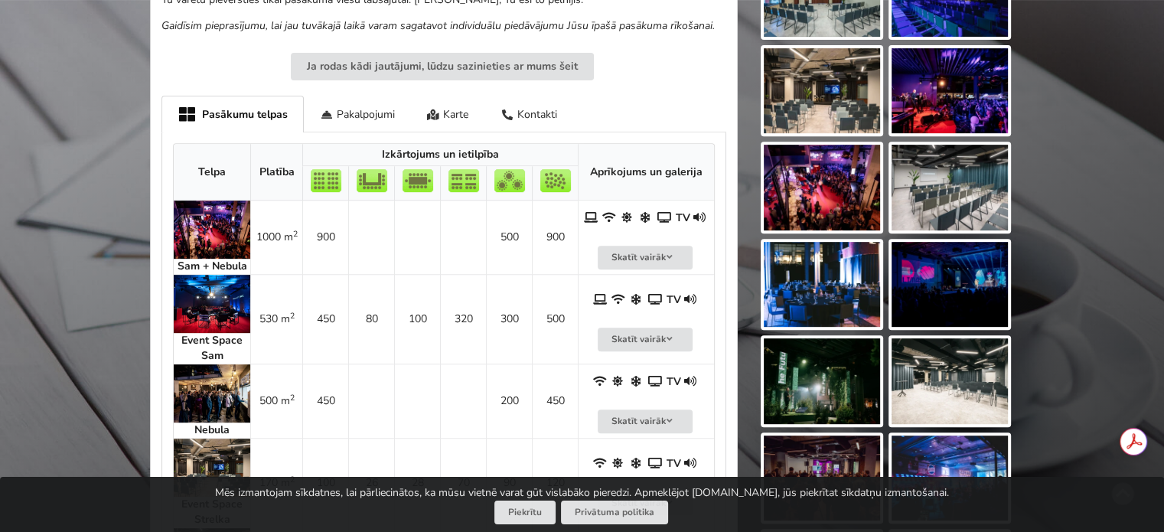
click at [214, 389] on img at bounding box center [212, 393] width 77 height 58
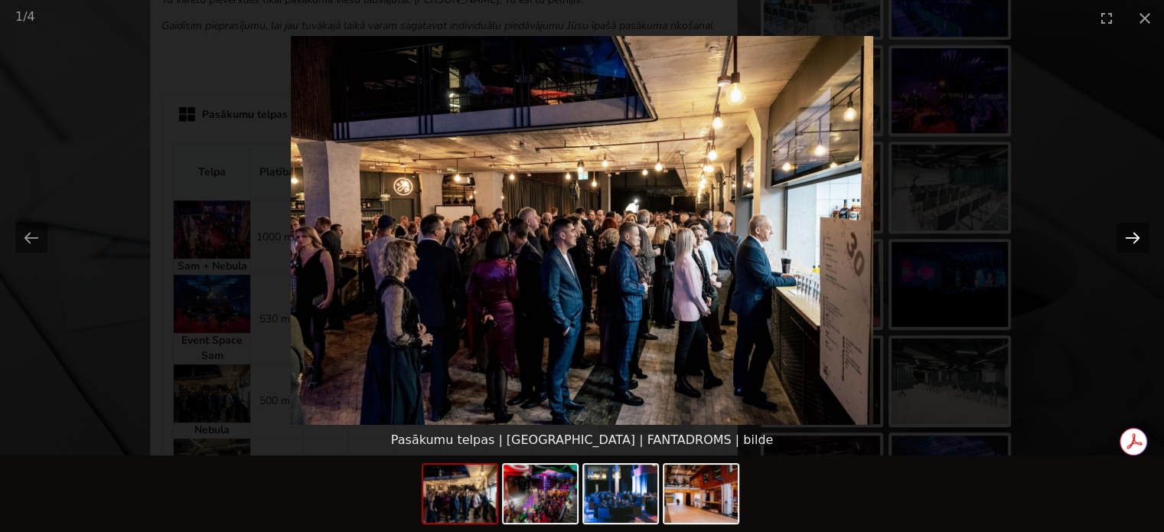
click at [1137, 241] on button "Next slide" at bounding box center [1133, 238] width 32 height 30
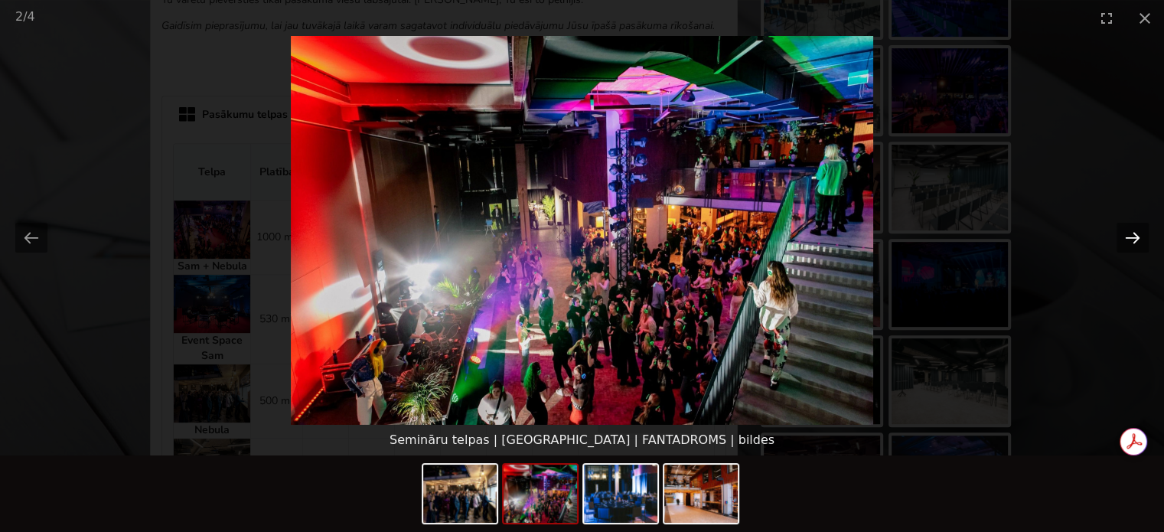
click at [1137, 241] on button "Next slide" at bounding box center [1133, 238] width 32 height 30
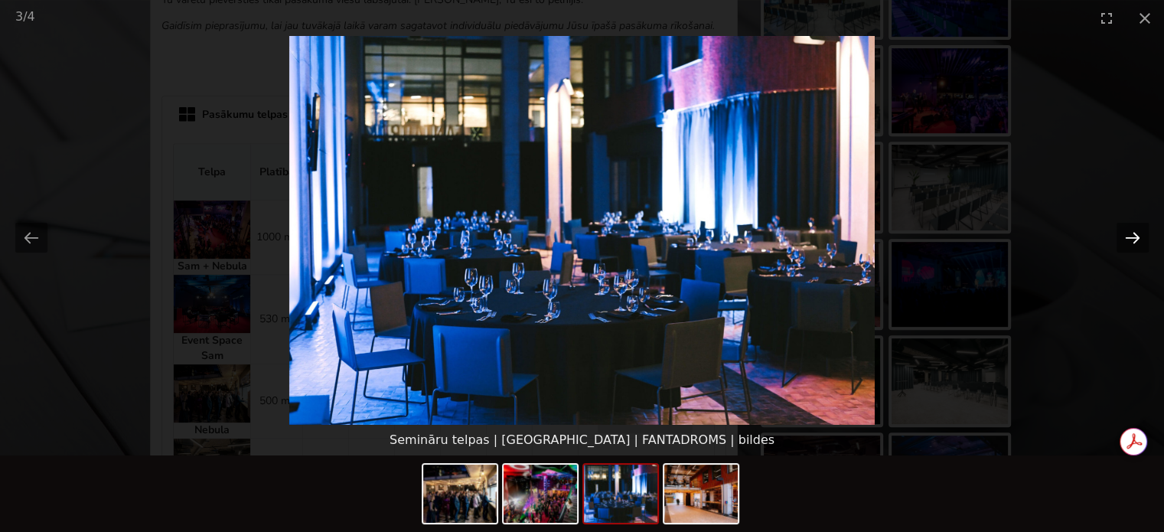
click at [1137, 241] on button "Next slide" at bounding box center [1133, 238] width 32 height 30
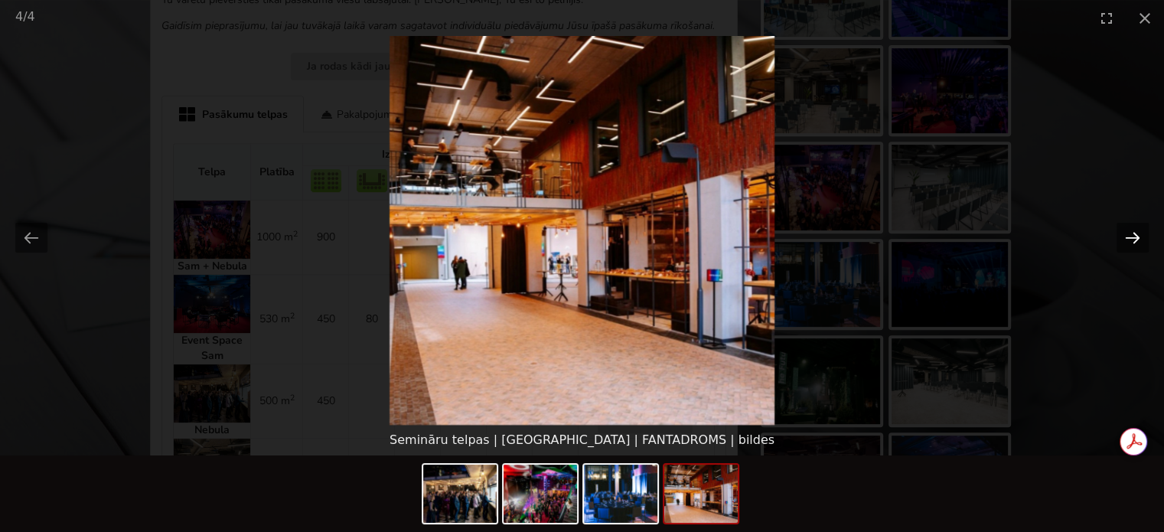
click at [1137, 241] on button "Next slide" at bounding box center [1133, 238] width 32 height 30
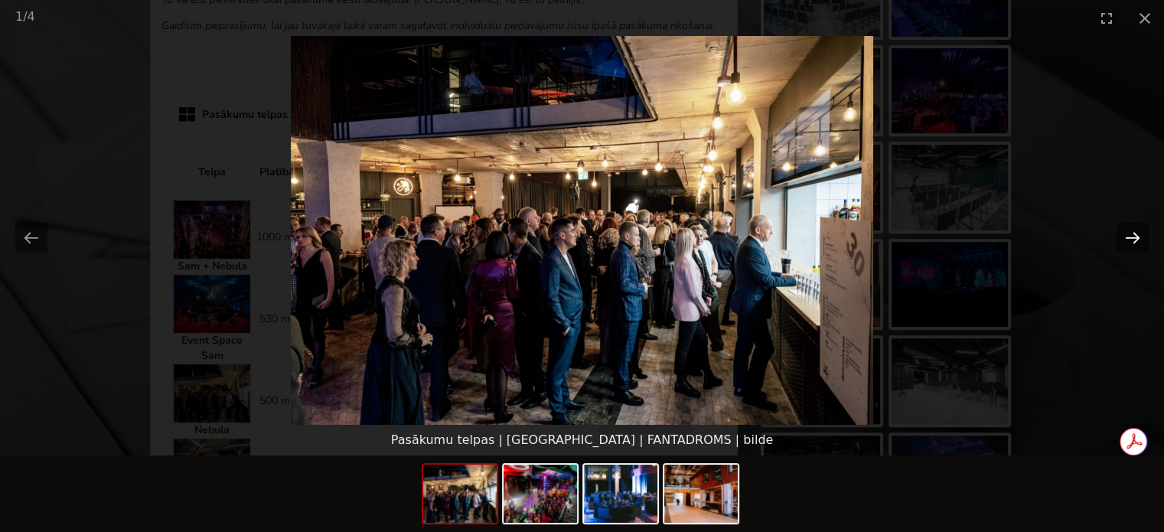
click at [1137, 241] on button "Next slide" at bounding box center [1133, 238] width 32 height 30
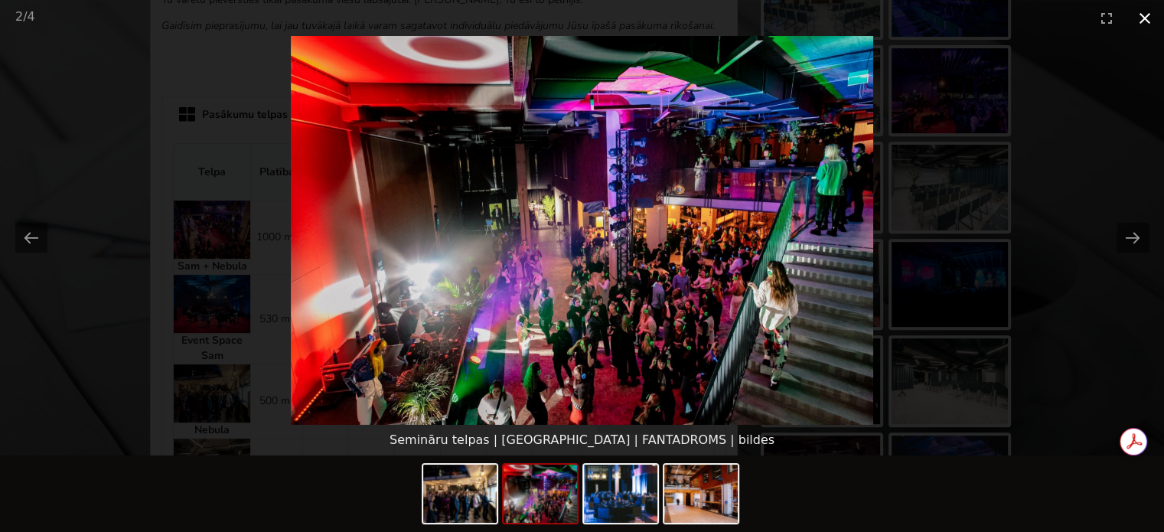
click at [1146, 17] on button "Close gallery" at bounding box center [1145, 18] width 38 height 36
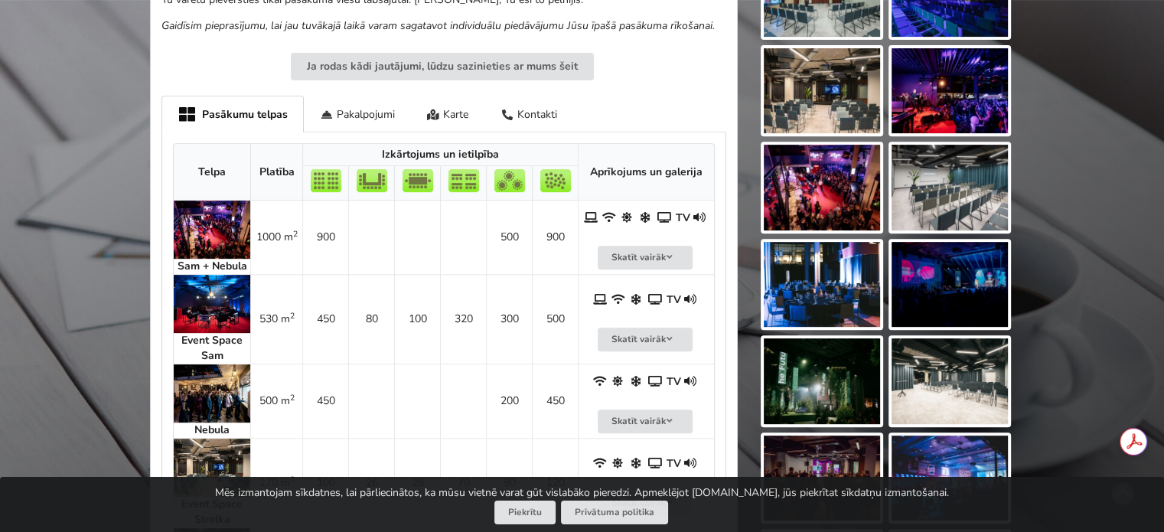
click at [213, 299] on img at bounding box center [212, 304] width 77 height 58
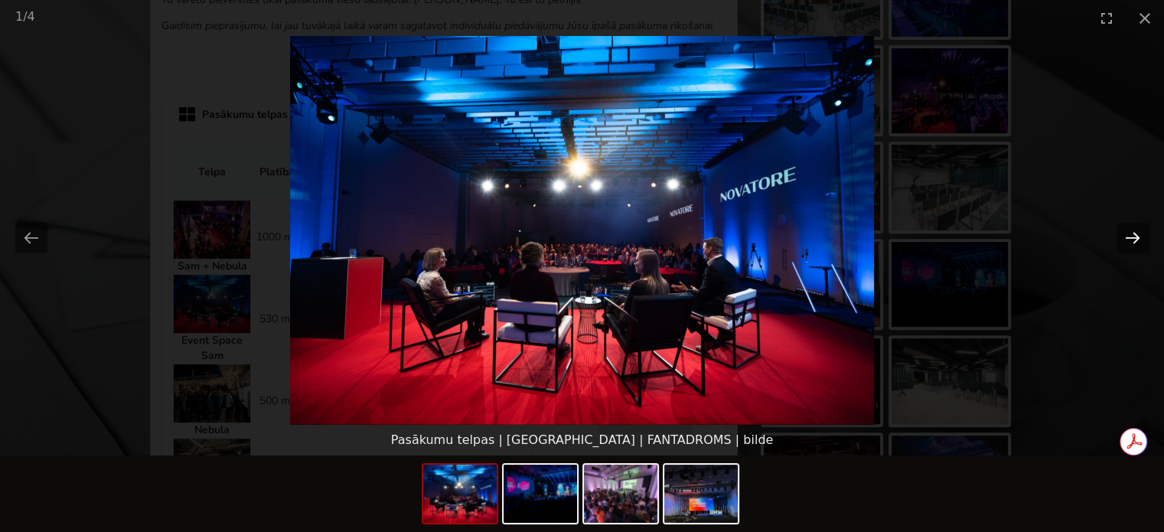
click at [1131, 240] on button "Next slide" at bounding box center [1133, 238] width 32 height 30
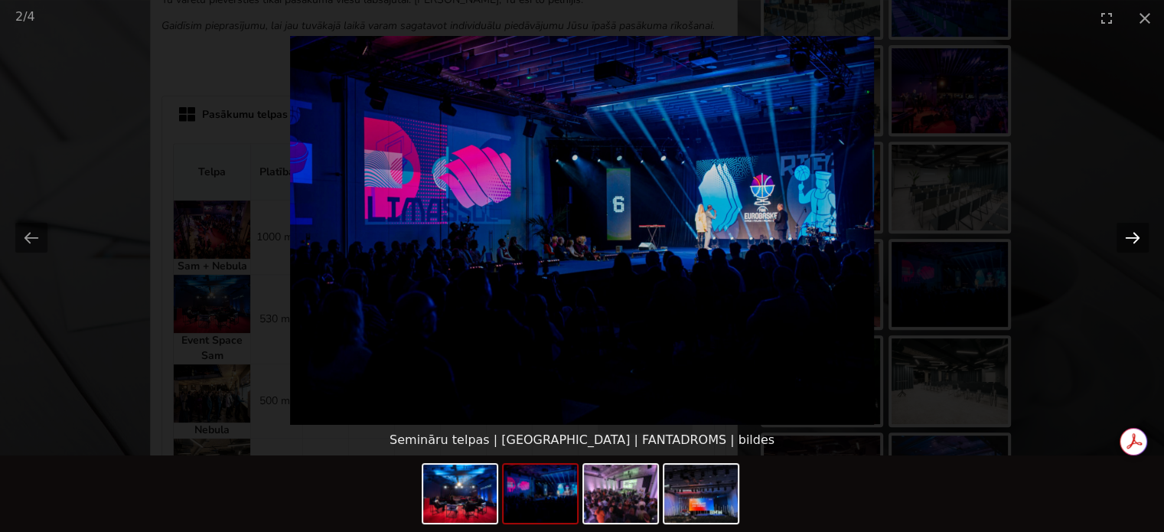
click at [1131, 240] on button "Next slide" at bounding box center [1133, 238] width 32 height 30
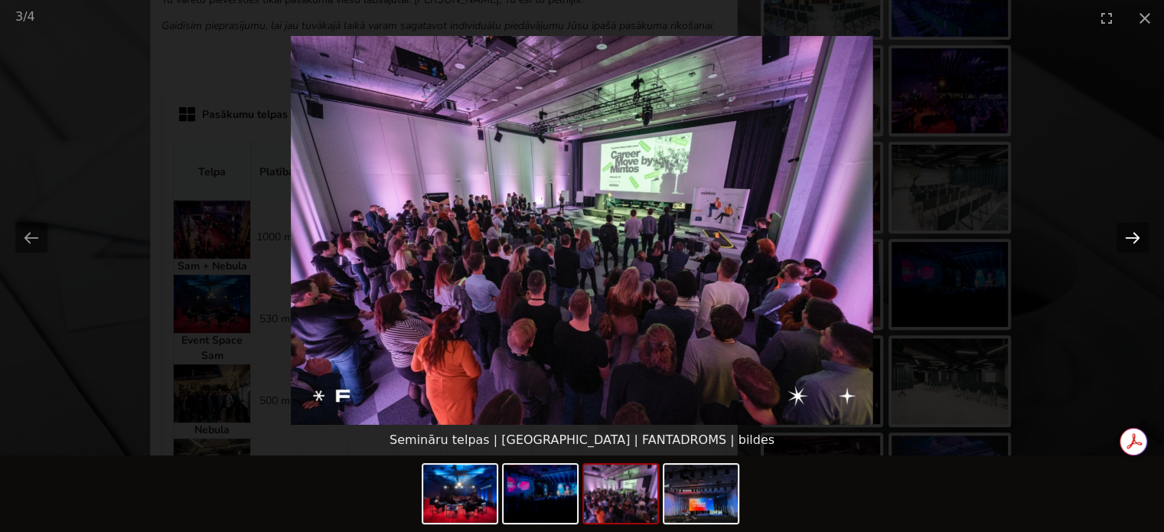
click at [1131, 240] on button "Next slide" at bounding box center [1133, 238] width 32 height 30
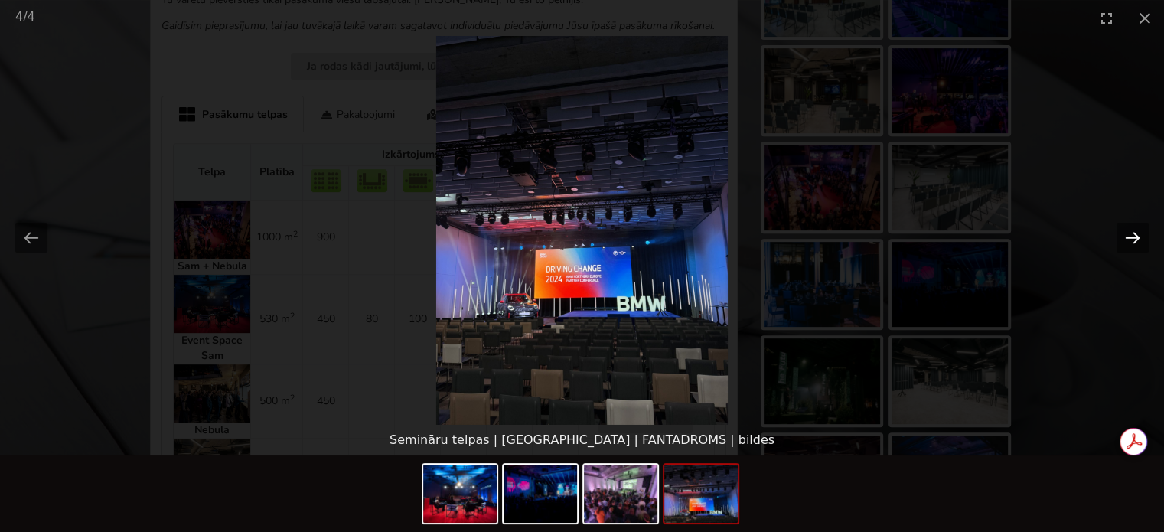
click at [1131, 240] on button "Next slide" at bounding box center [1133, 238] width 32 height 30
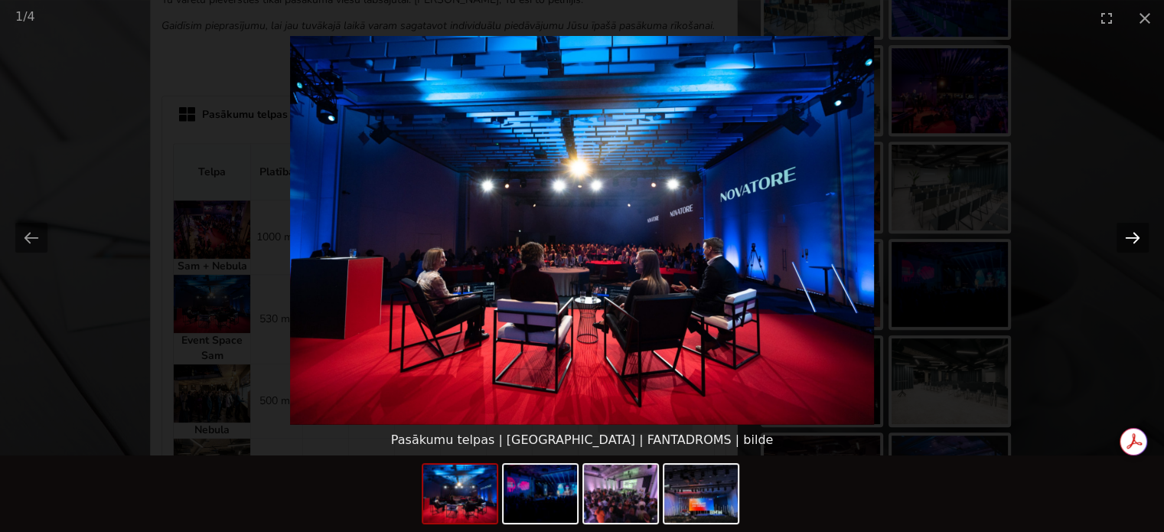
click at [1131, 240] on button "Next slide" at bounding box center [1133, 238] width 32 height 30
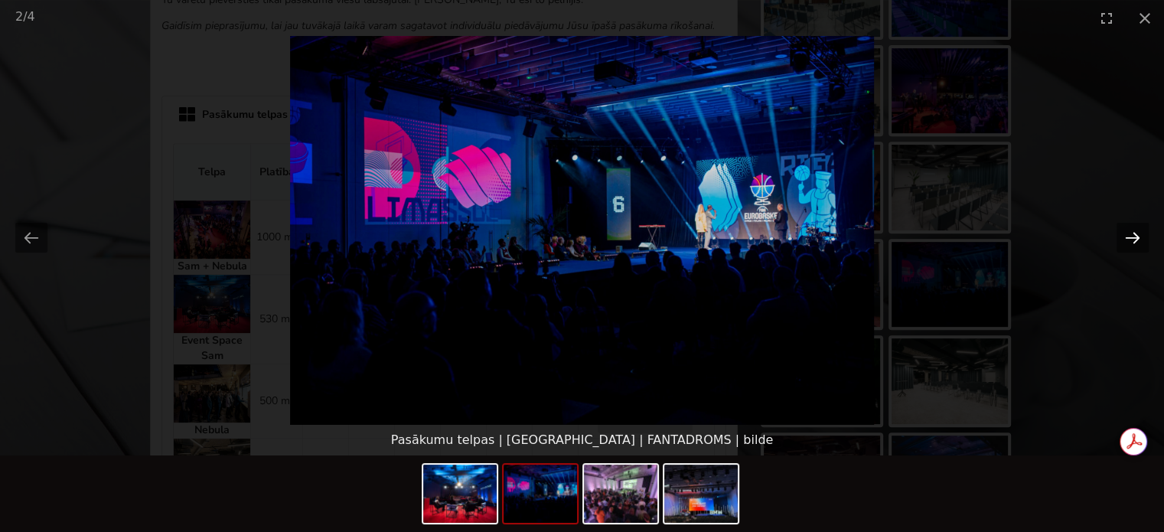
click at [1131, 240] on button "Next slide" at bounding box center [1133, 238] width 32 height 30
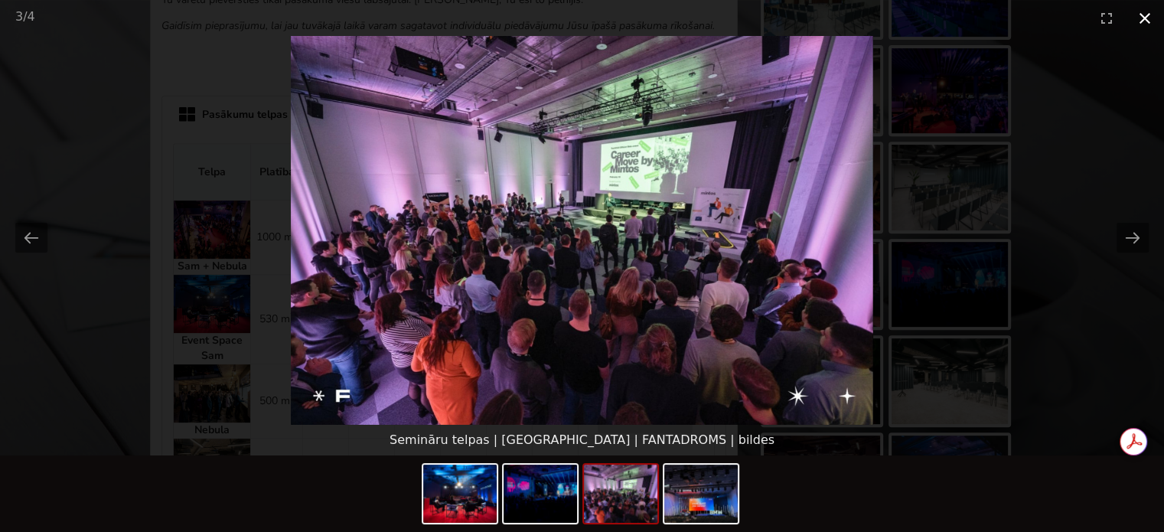
click at [1151, 11] on button "Close gallery" at bounding box center [1145, 18] width 38 height 36
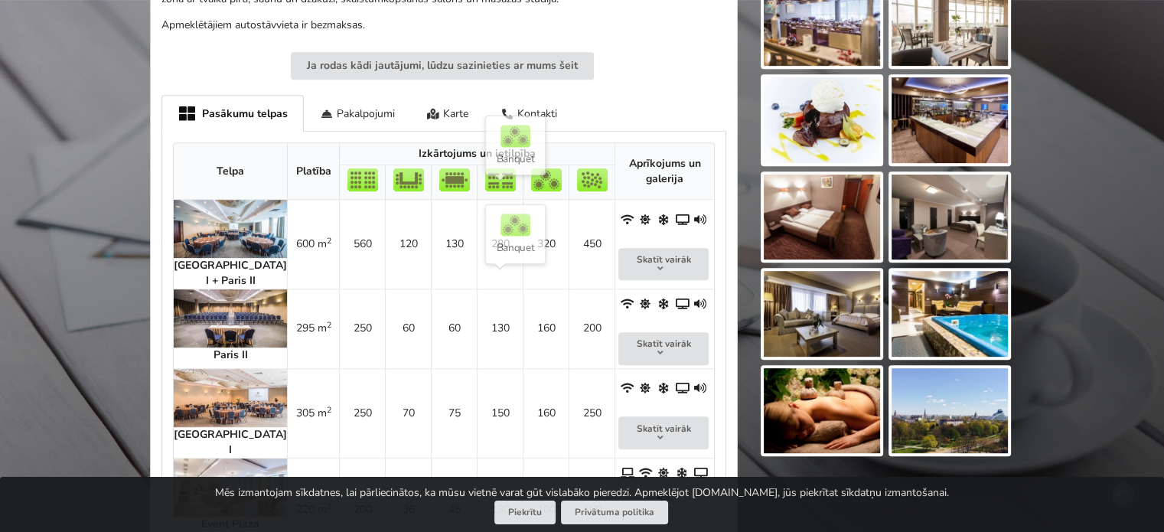
scroll to position [689, 0]
click at [206, 217] on img at bounding box center [230, 229] width 113 height 58
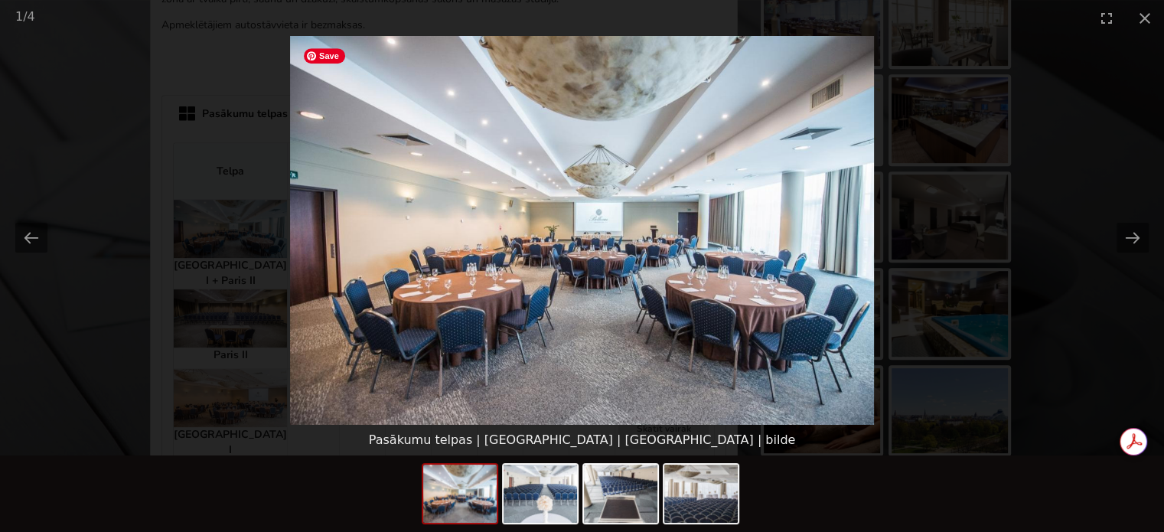
scroll to position [0, 0]
click at [1134, 244] on button "Next slide" at bounding box center [1133, 238] width 32 height 30
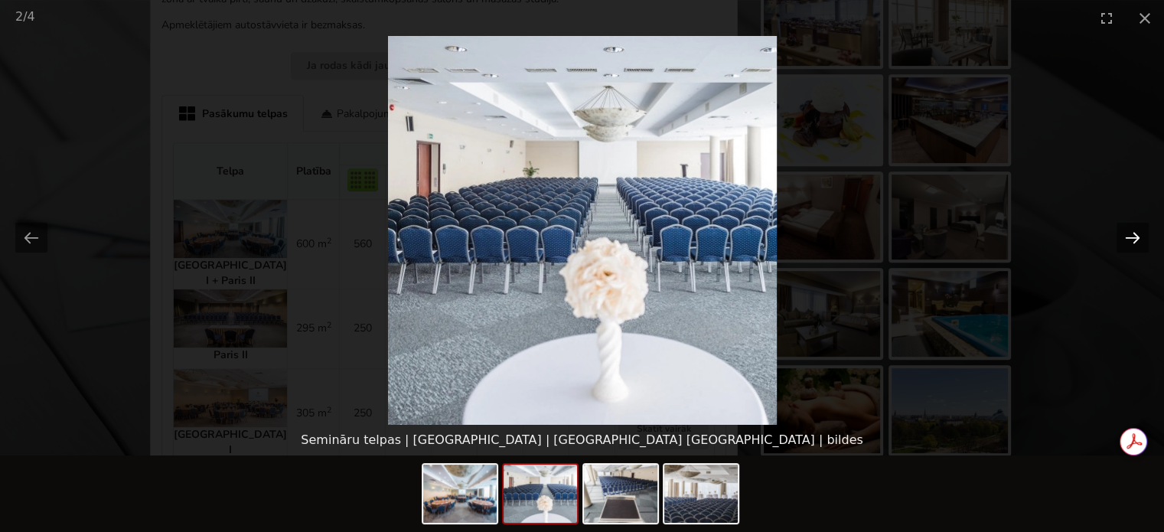
click at [1134, 244] on button "Next slide" at bounding box center [1133, 238] width 32 height 30
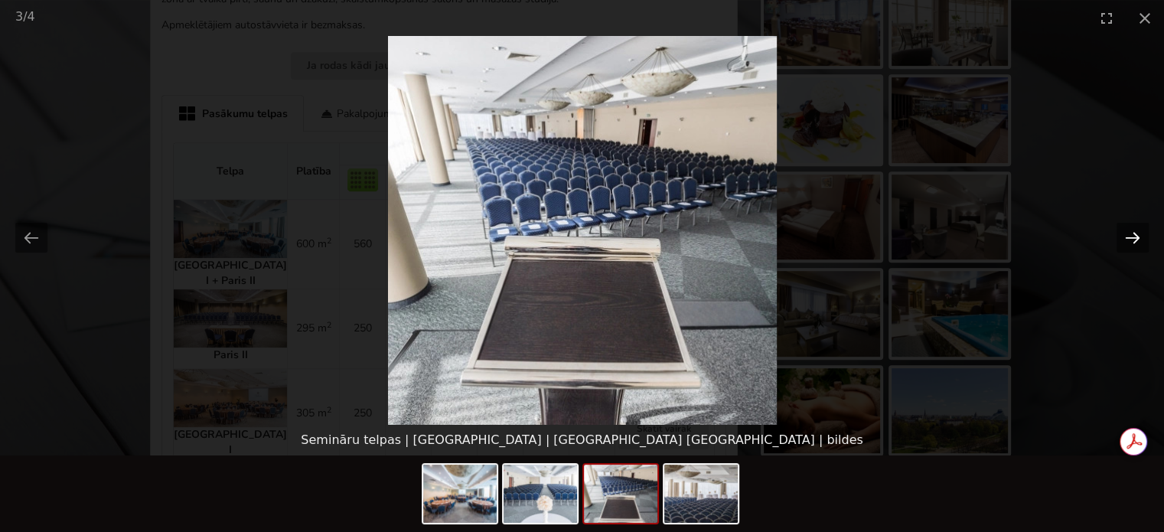
click at [1134, 244] on button "Next slide" at bounding box center [1133, 238] width 32 height 30
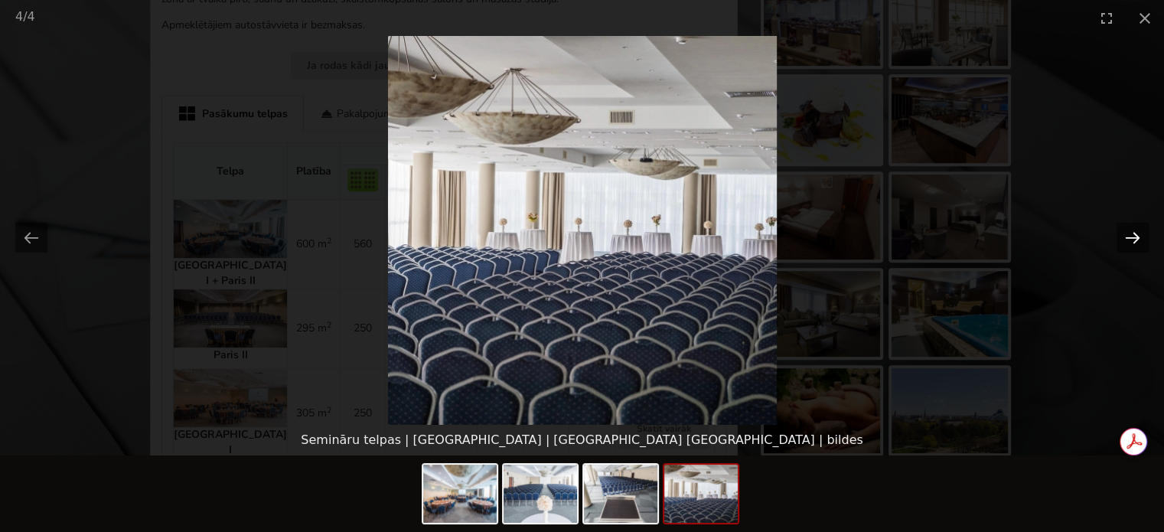
click at [1134, 244] on button "Next slide" at bounding box center [1133, 238] width 32 height 30
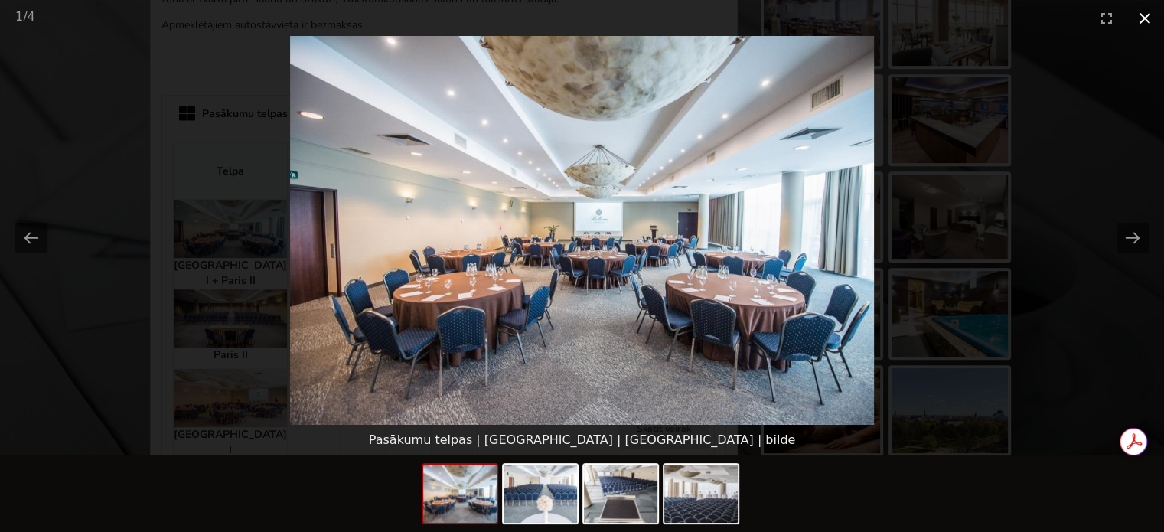
click at [1148, 15] on button "Close gallery" at bounding box center [1145, 18] width 38 height 36
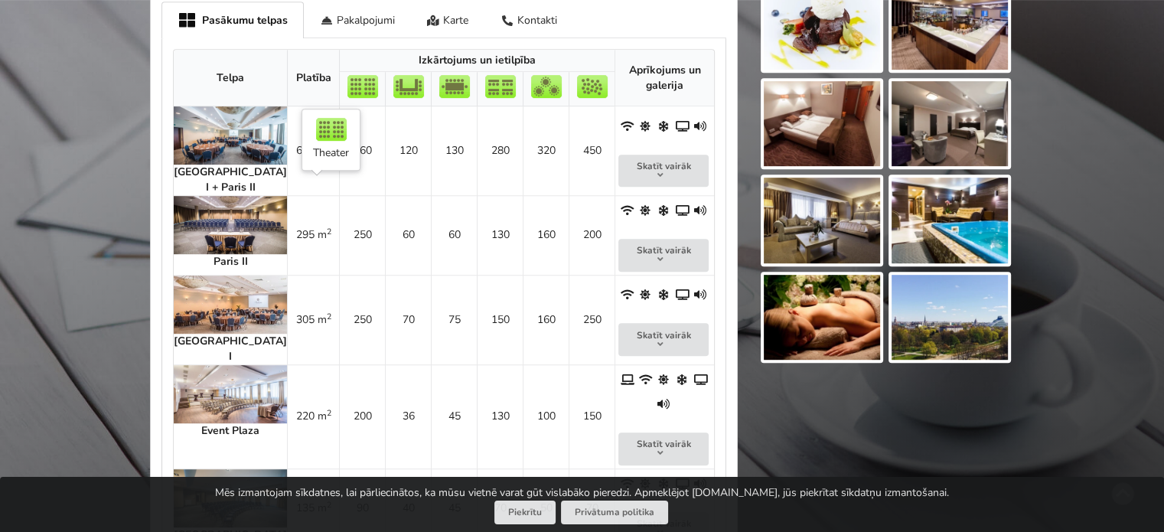
scroll to position [842, 0]
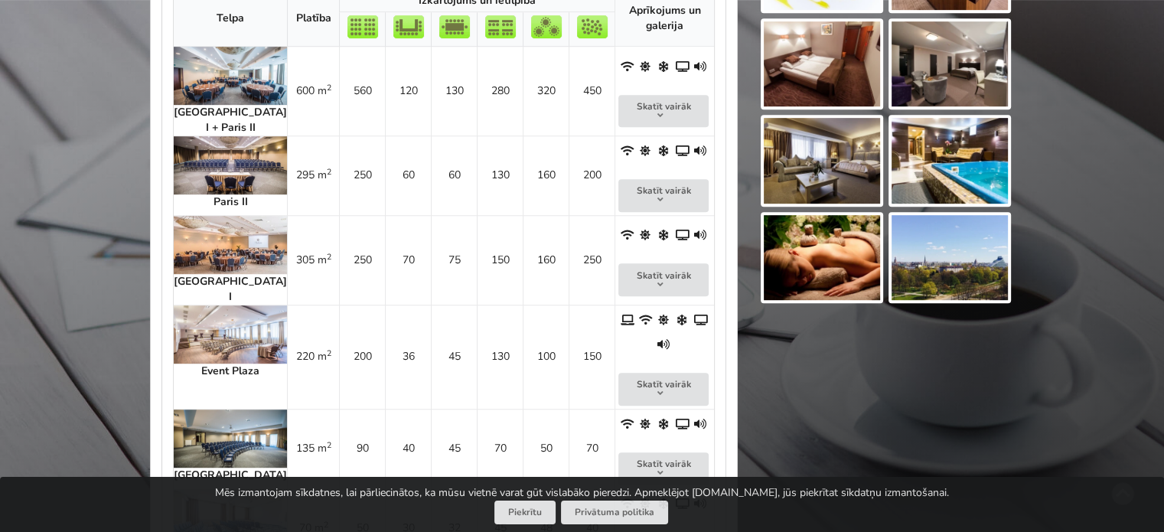
click at [220, 158] on img at bounding box center [230, 165] width 113 height 58
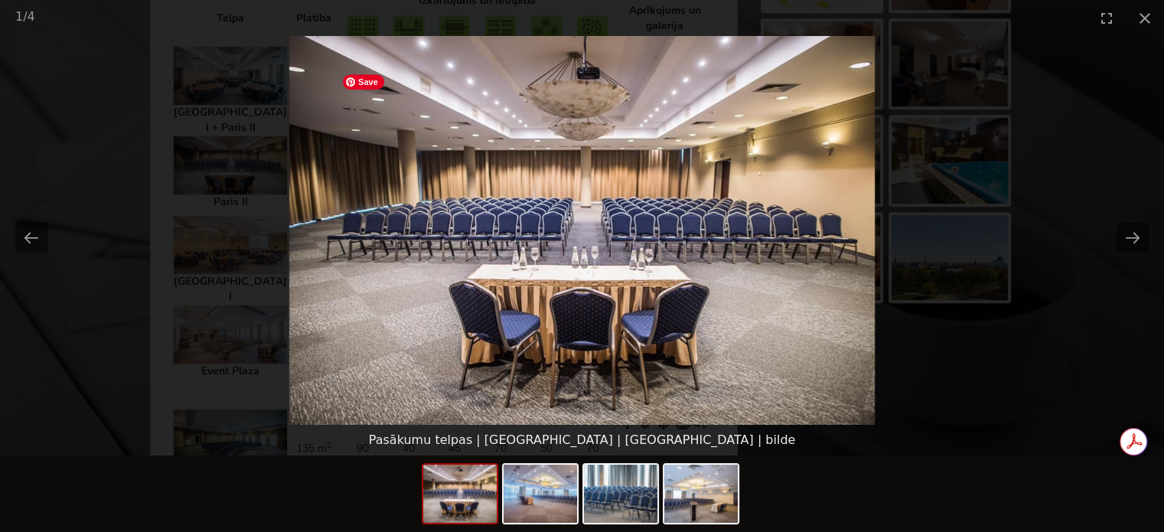
scroll to position [0, 0]
click at [1131, 240] on button "Next slide" at bounding box center [1133, 238] width 32 height 30
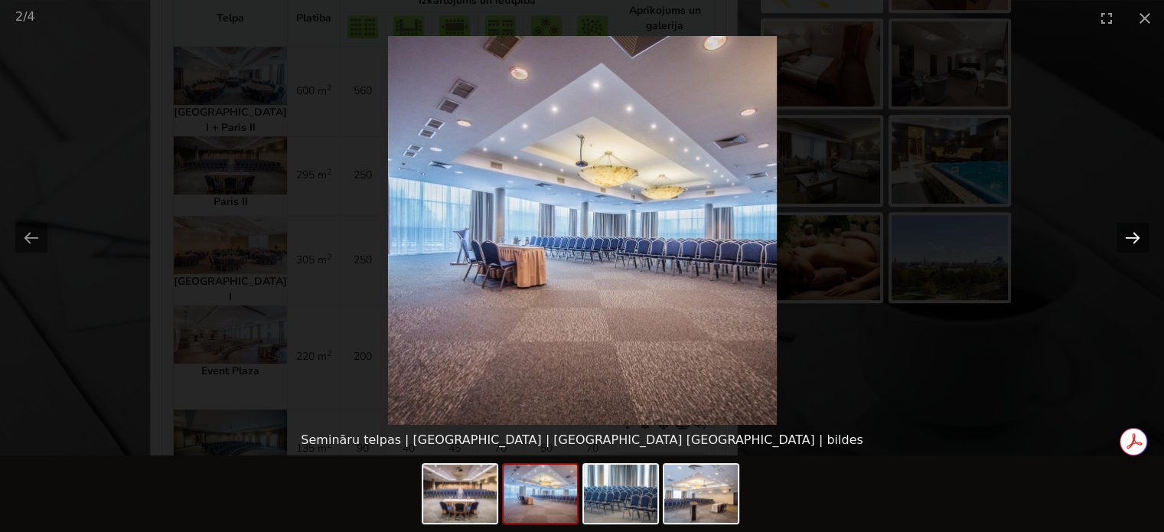
click at [1131, 240] on button "Next slide" at bounding box center [1133, 238] width 32 height 30
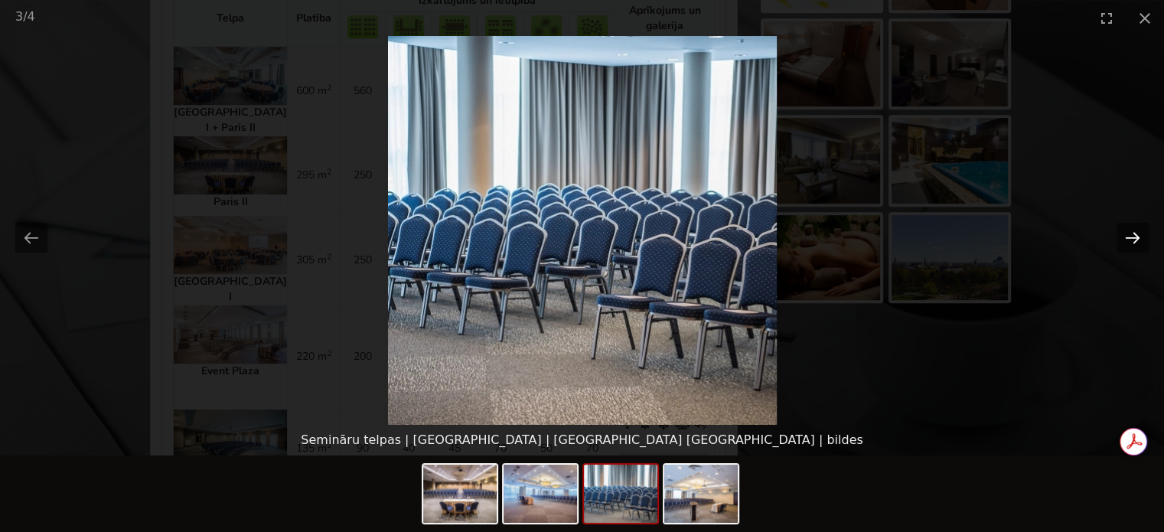
click at [1131, 240] on button "Next slide" at bounding box center [1133, 238] width 32 height 30
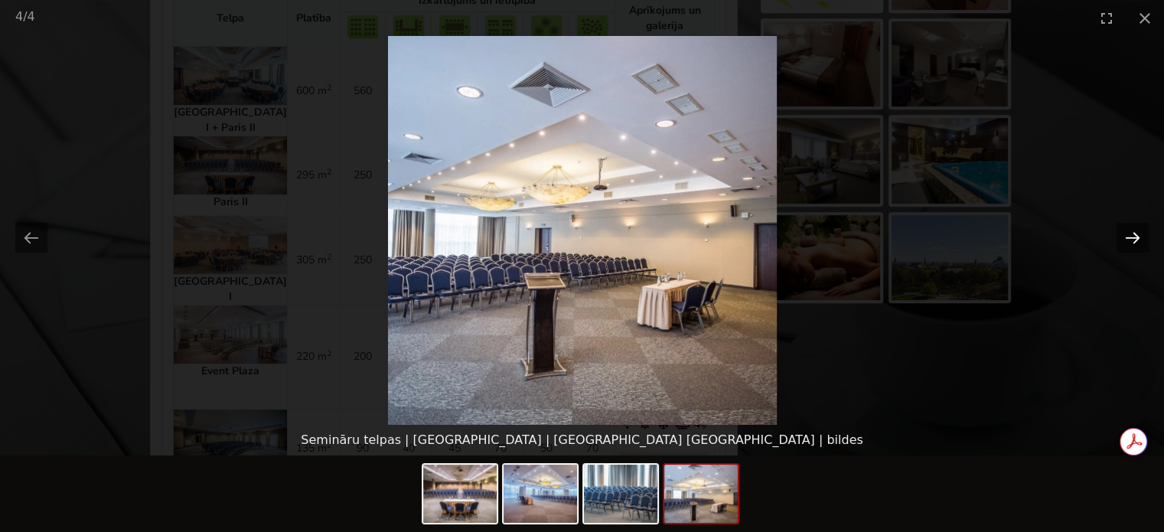
click at [1131, 240] on button "Next slide" at bounding box center [1133, 238] width 32 height 30
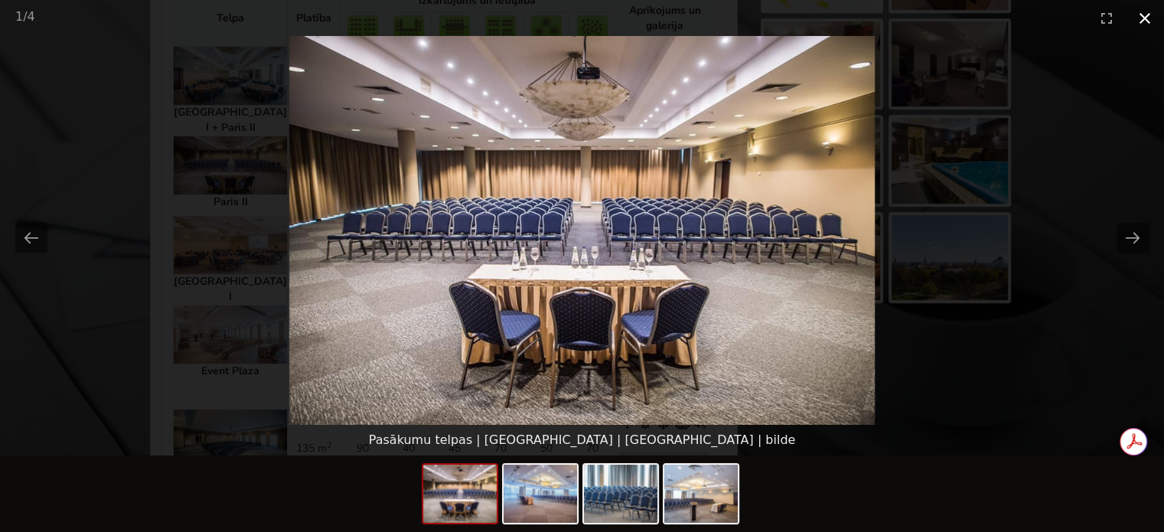
click at [1146, 21] on button "Close gallery" at bounding box center [1145, 18] width 38 height 36
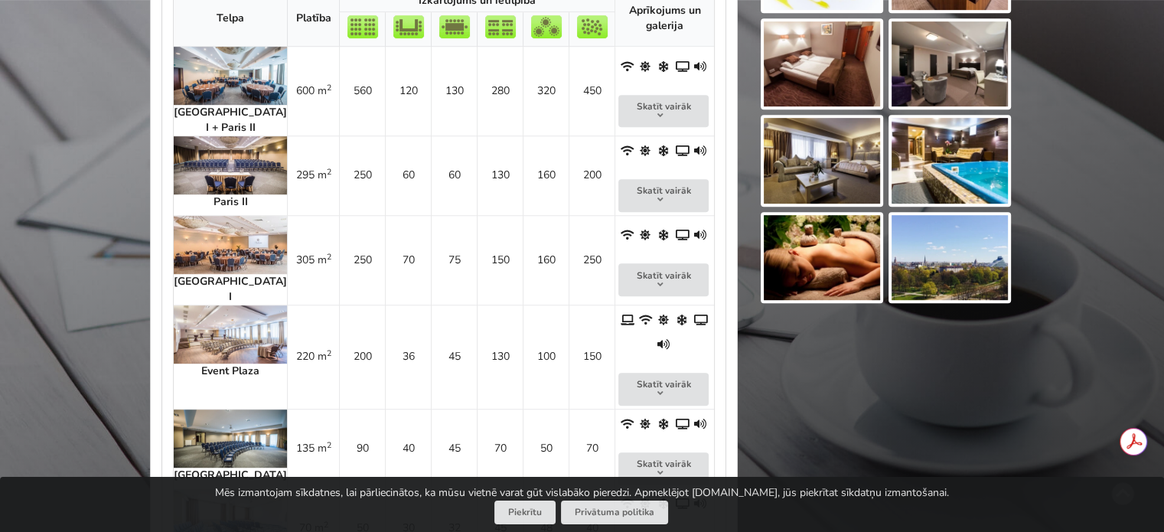
click at [208, 305] on img at bounding box center [230, 334] width 113 height 58
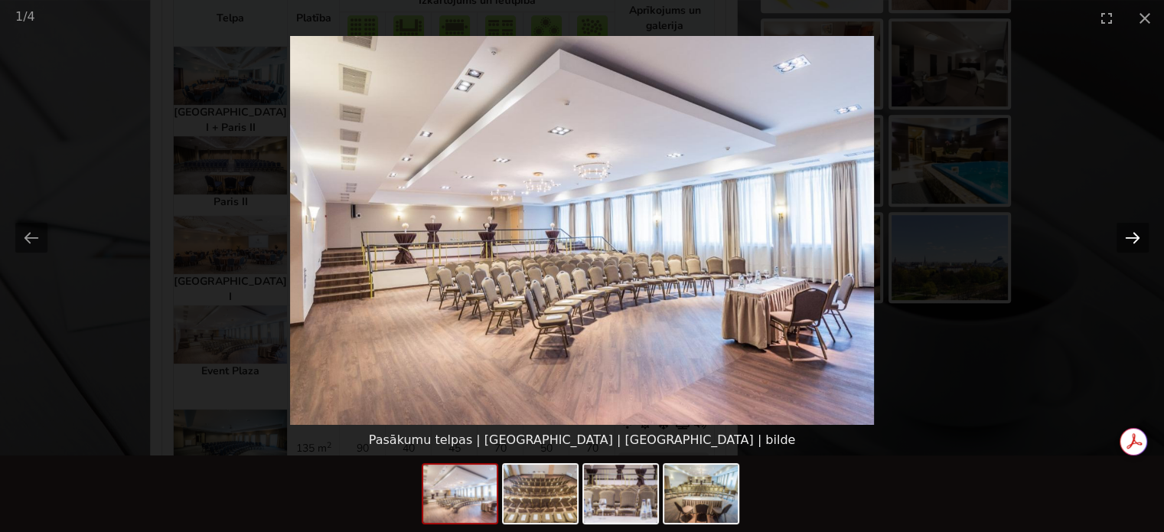
click at [1131, 230] on button "Next slide" at bounding box center [1133, 238] width 32 height 30
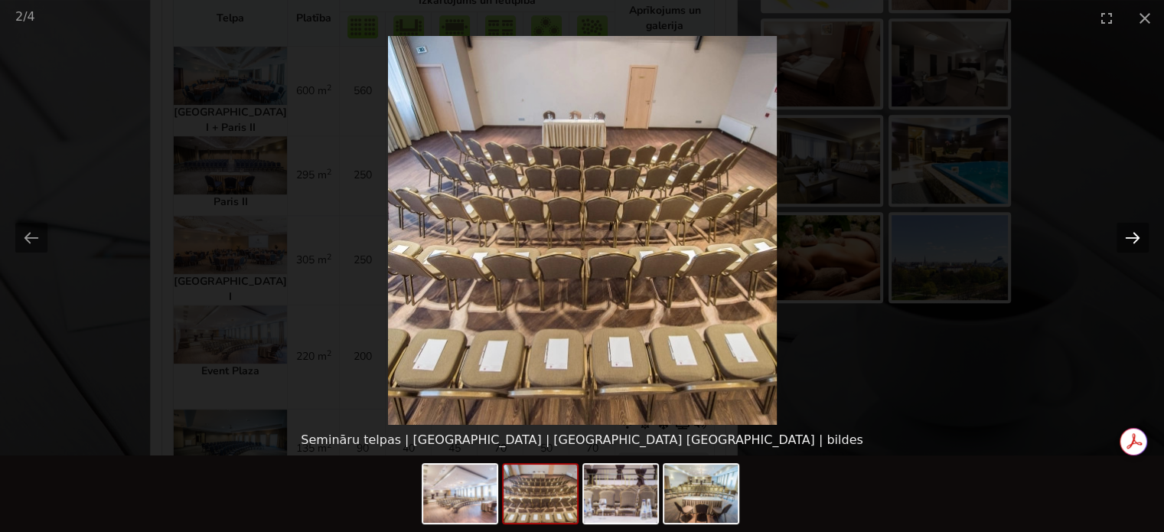
click at [1131, 230] on button "Next slide" at bounding box center [1133, 238] width 32 height 30
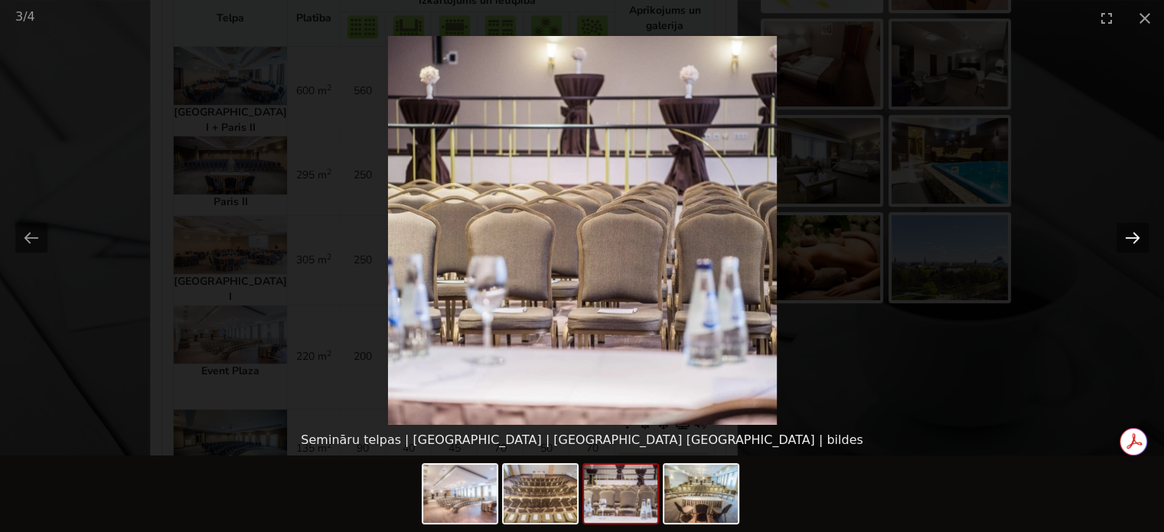
click at [1131, 230] on button "Next slide" at bounding box center [1133, 238] width 32 height 30
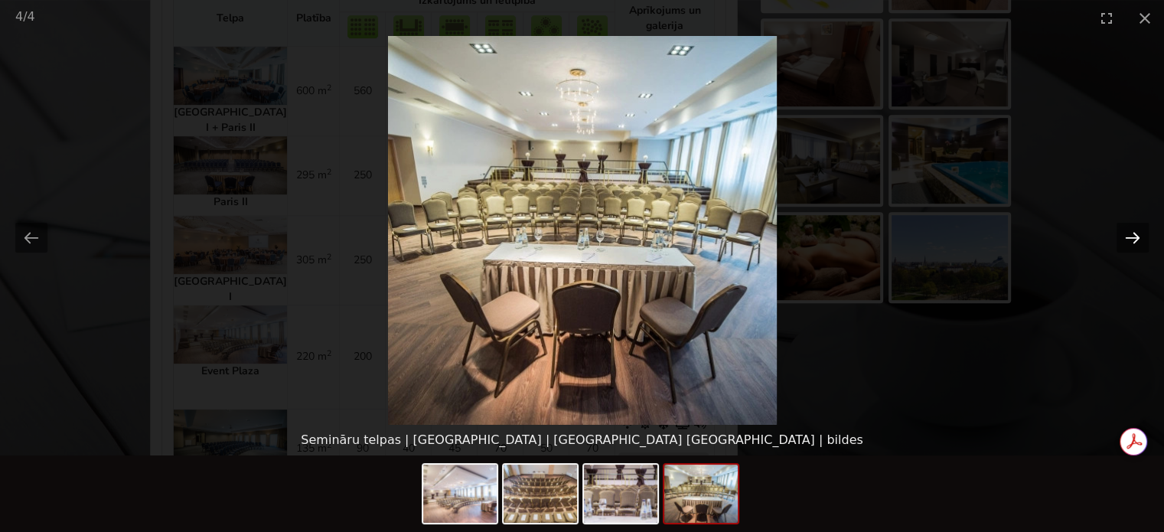
click at [1131, 231] on button "Next slide" at bounding box center [1133, 238] width 32 height 30
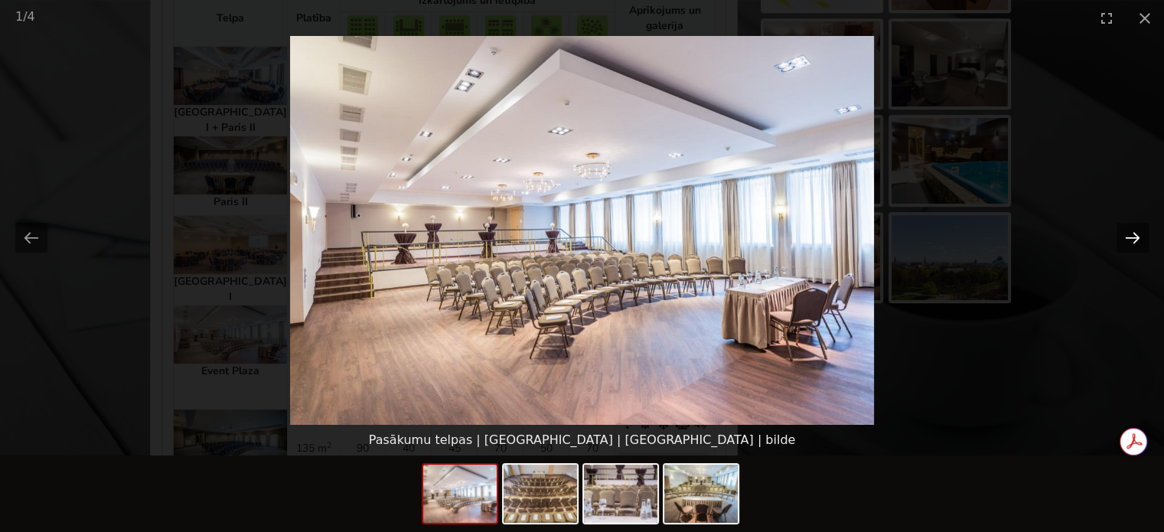
click at [1131, 231] on button "Next slide" at bounding box center [1133, 238] width 32 height 30
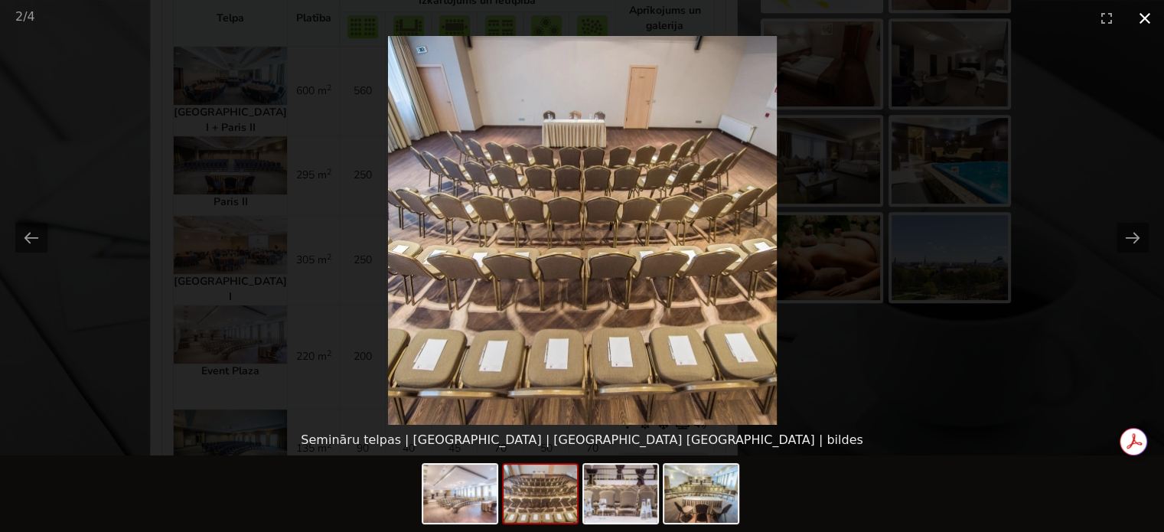
click at [1154, 33] on button "Close gallery" at bounding box center [1145, 18] width 38 height 36
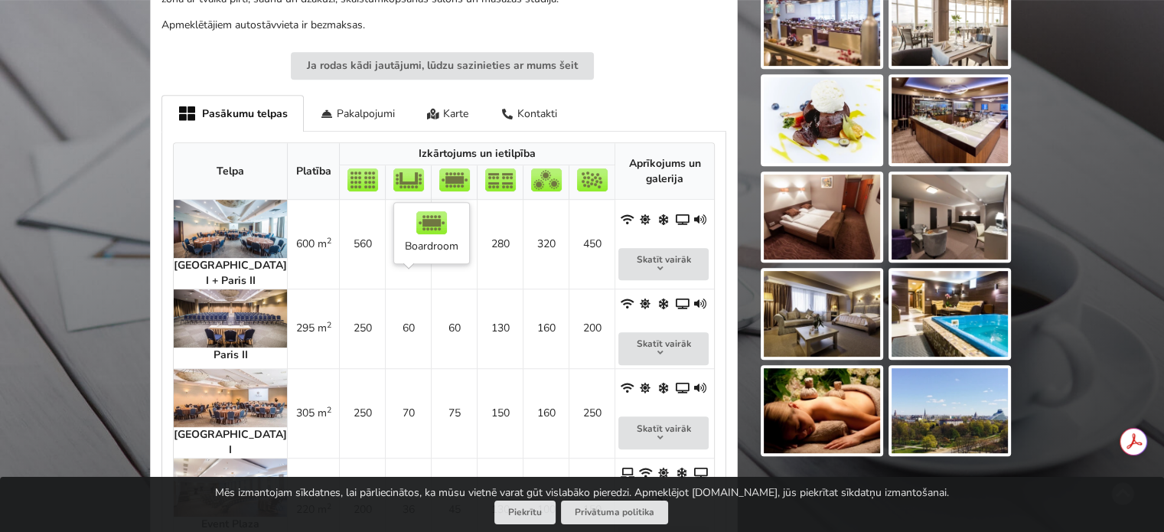
scroll to position [612, 0]
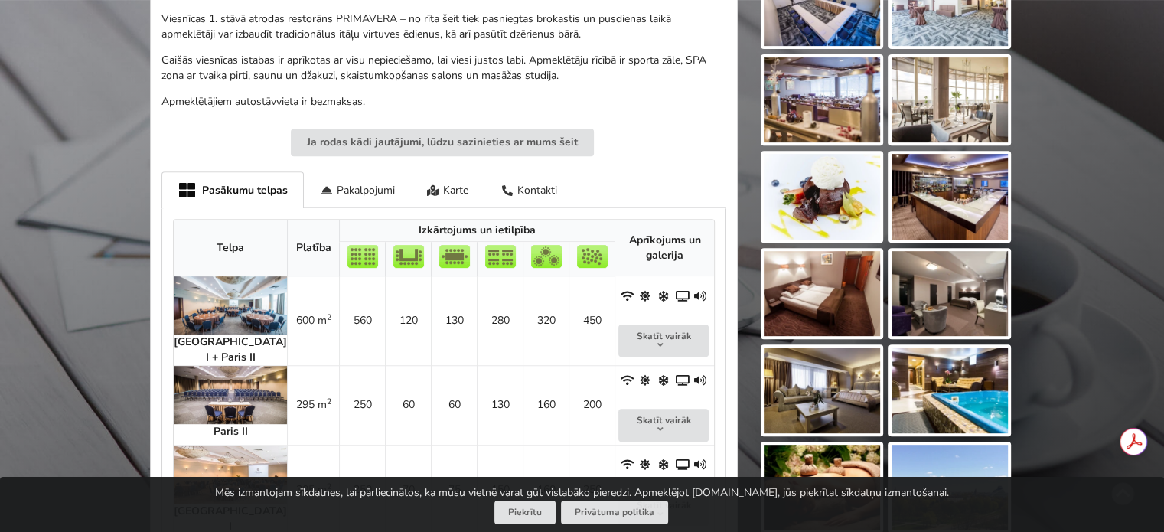
click at [213, 294] on img at bounding box center [230, 305] width 113 height 58
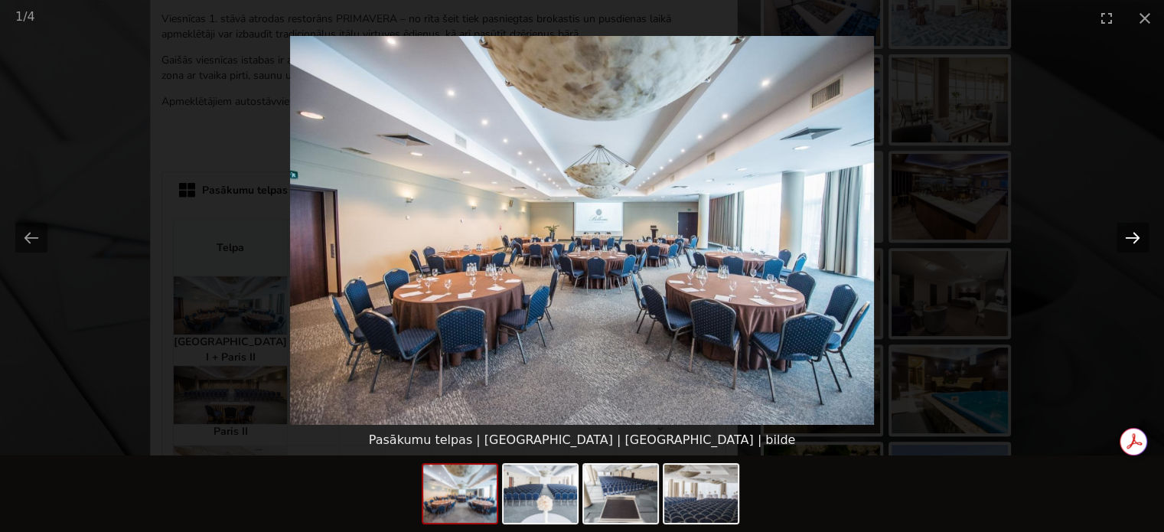
click at [1137, 241] on button "Next slide" at bounding box center [1133, 238] width 32 height 30
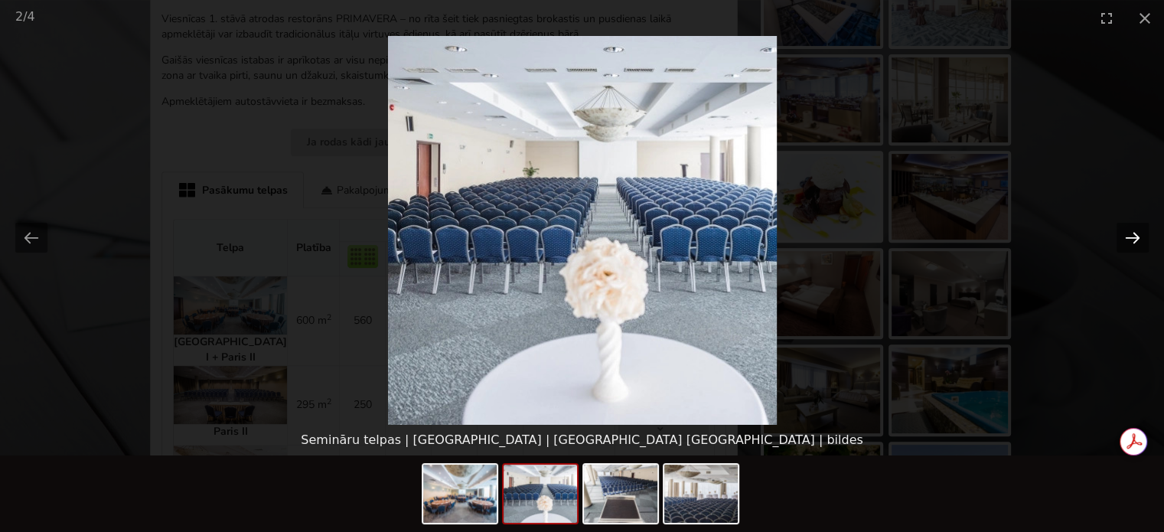
click at [1137, 241] on button "Next slide" at bounding box center [1133, 238] width 32 height 30
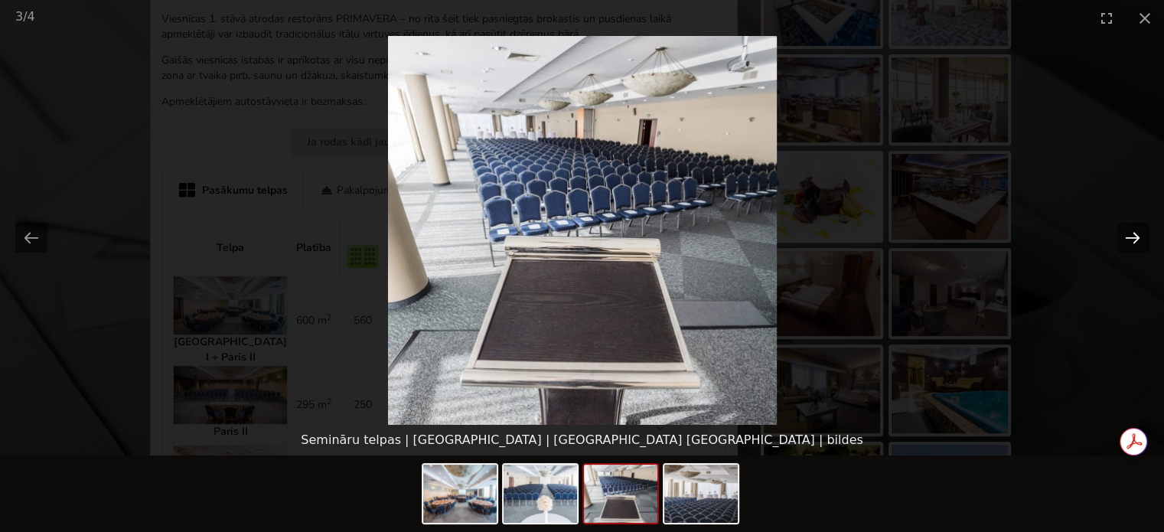
click at [1137, 241] on button "Next slide" at bounding box center [1133, 238] width 32 height 30
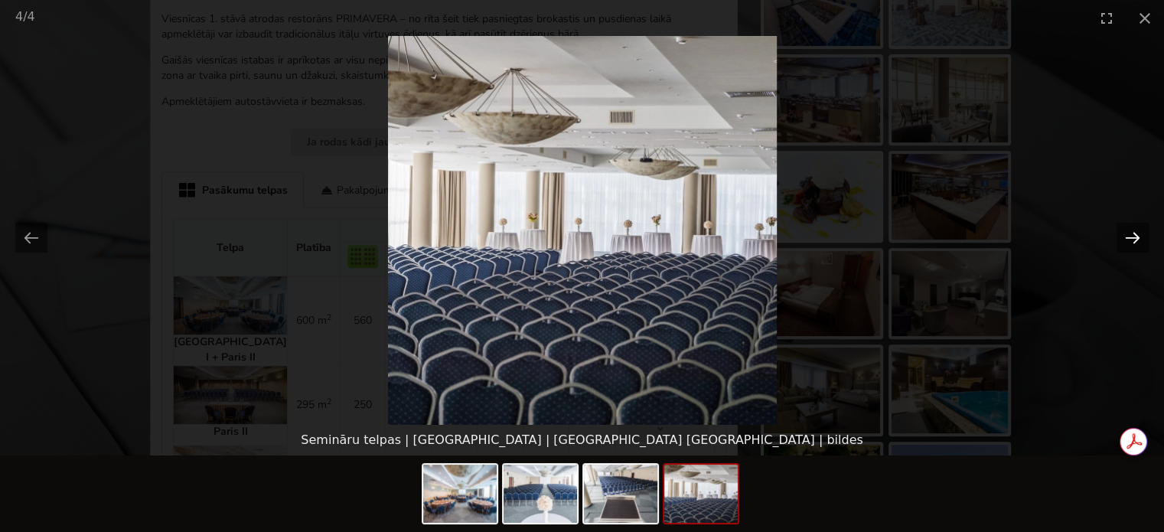
click at [1137, 241] on button "Next slide" at bounding box center [1133, 238] width 32 height 30
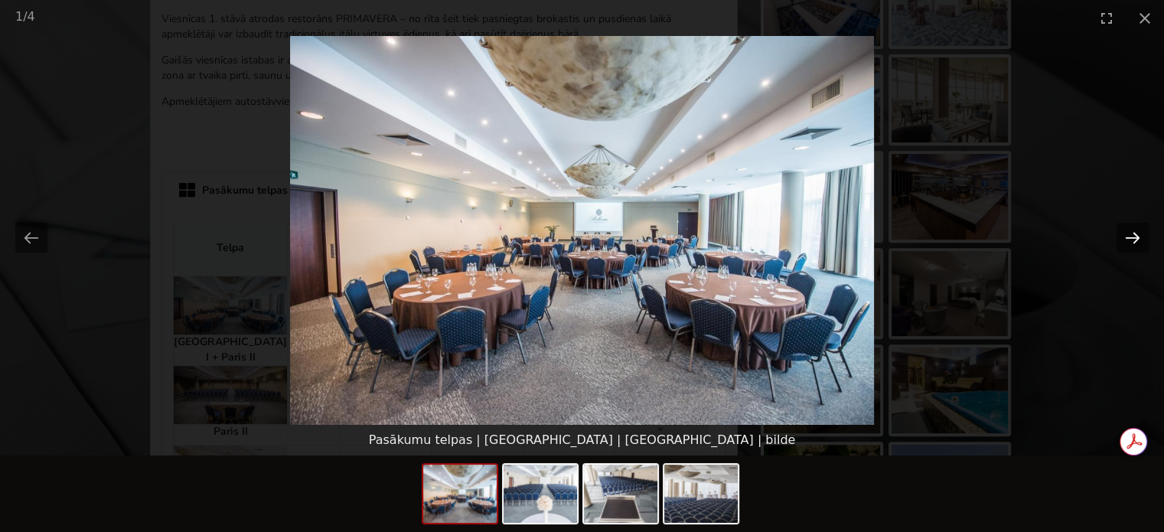
click at [1137, 241] on button "Next slide" at bounding box center [1133, 238] width 32 height 30
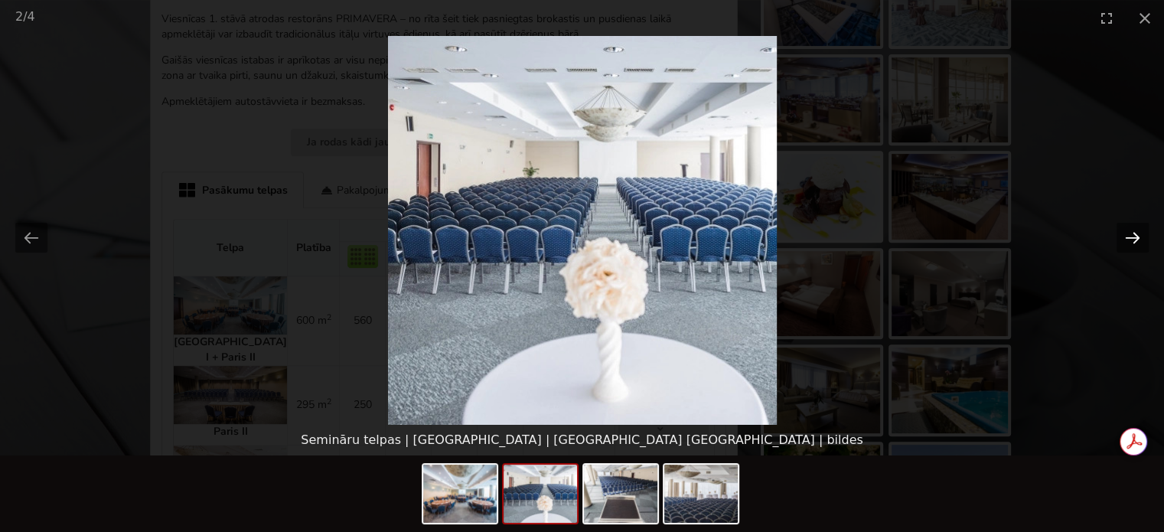
click at [1137, 241] on button "Next slide" at bounding box center [1133, 238] width 32 height 30
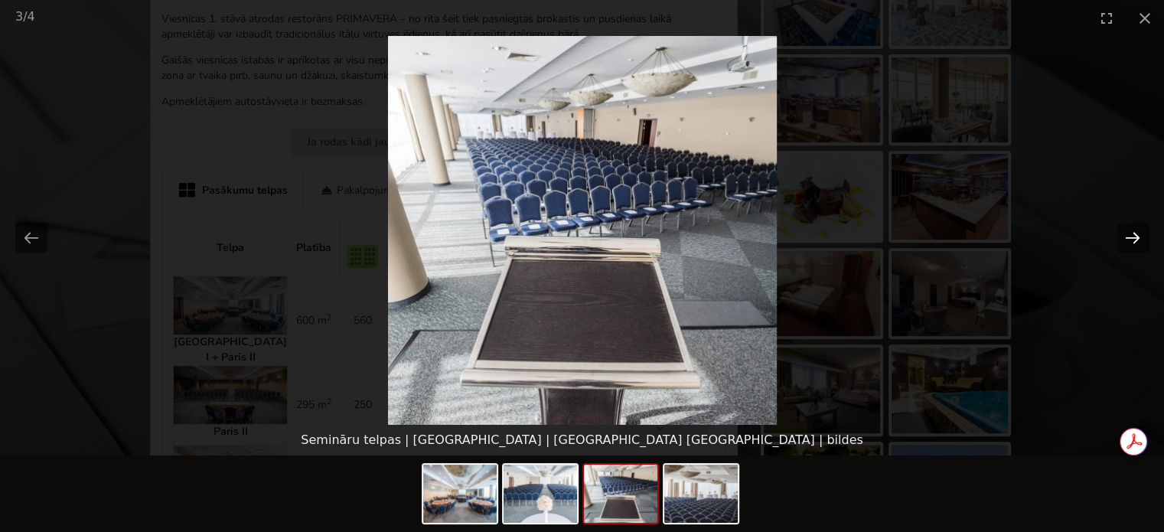
click at [1137, 241] on button "Next slide" at bounding box center [1133, 238] width 32 height 30
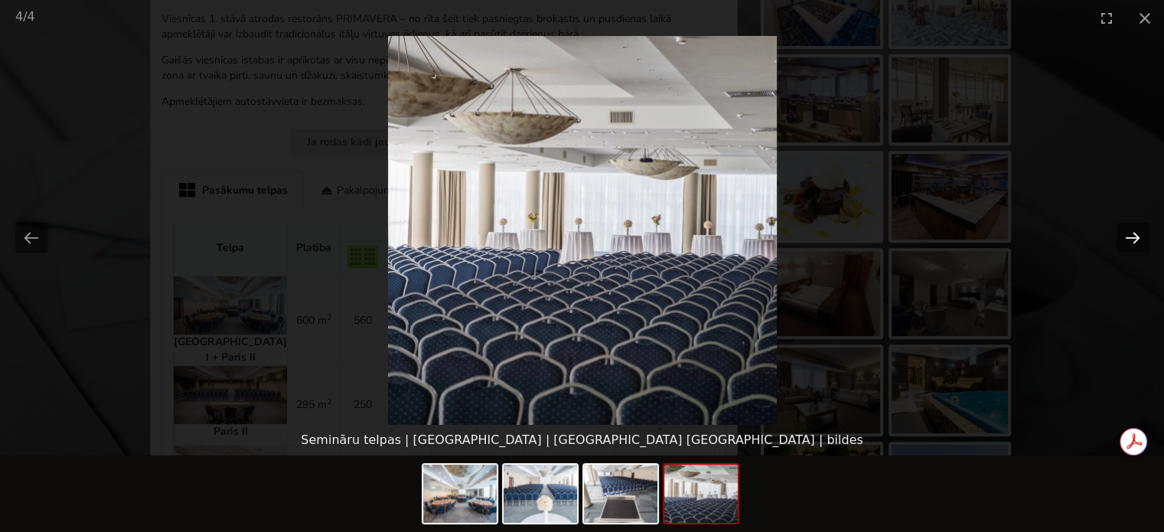
click at [1137, 241] on button "Next slide" at bounding box center [1133, 238] width 32 height 30
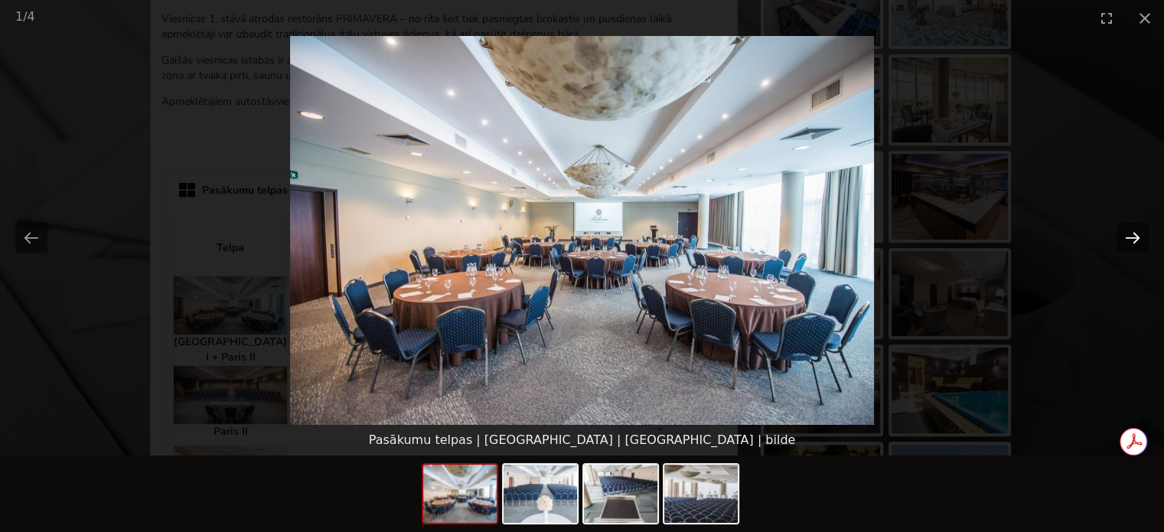
click at [1137, 241] on button "Next slide" at bounding box center [1133, 238] width 32 height 30
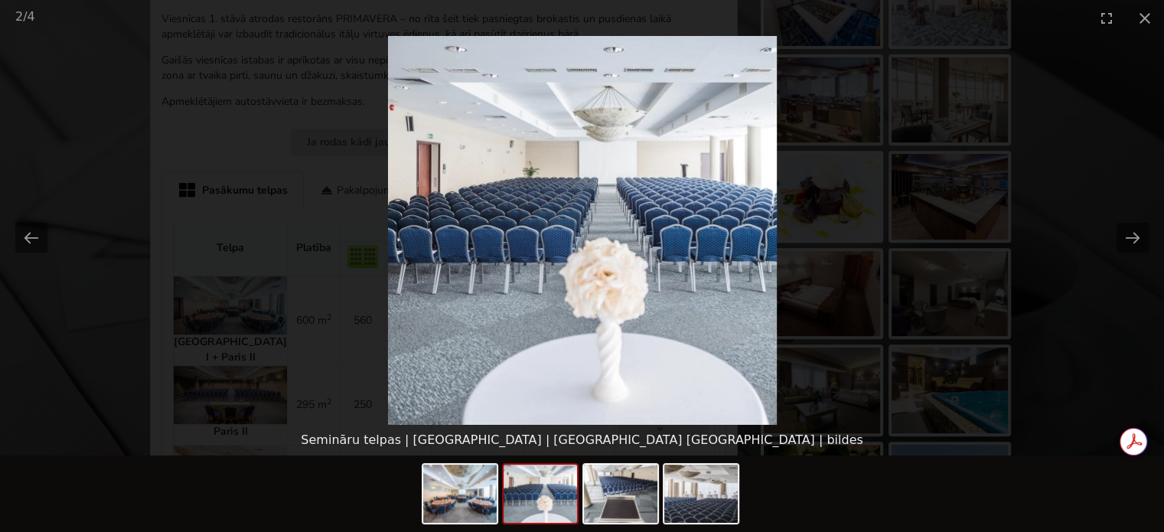
scroll to position [0, 0]
click at [1115, 349] on picture at bounding box center [582, 230] width 1164 height 389
click at [1147, 8] on button "Close gallery" at bounding box center [1145, 18] width 38 height 36
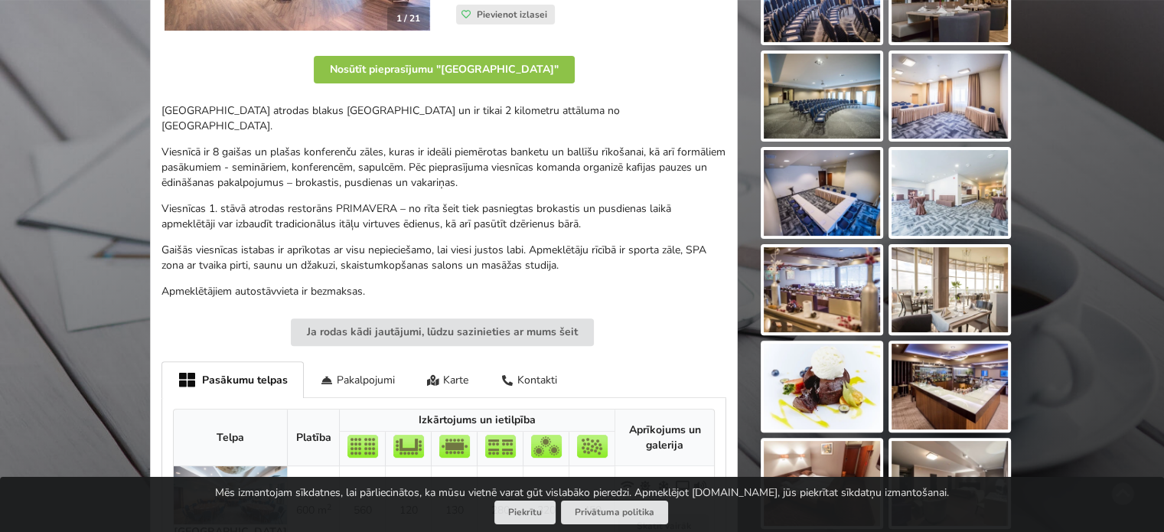
scroll to position [689, 0]
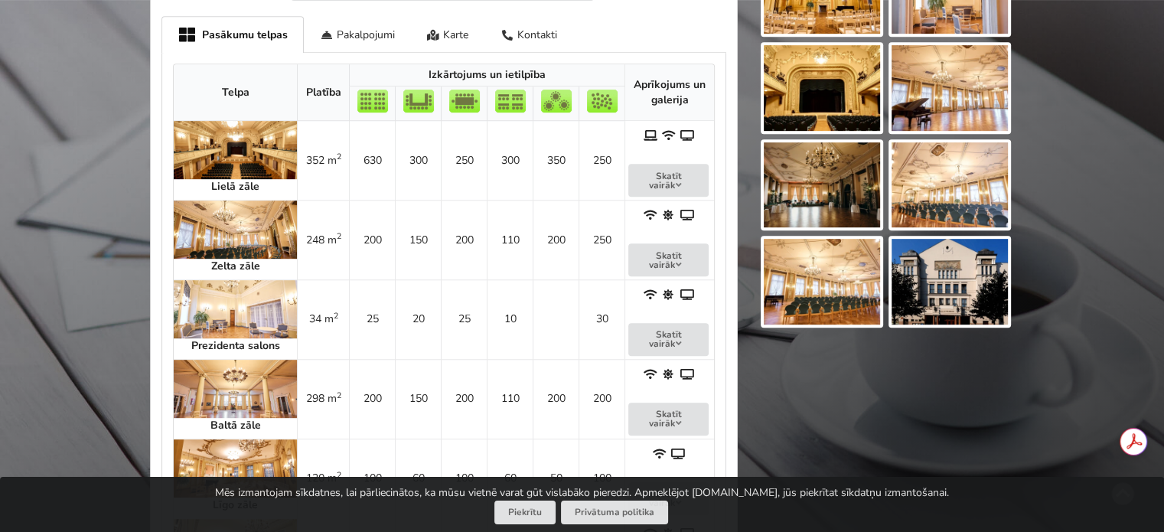
scroll to position [689, 0]
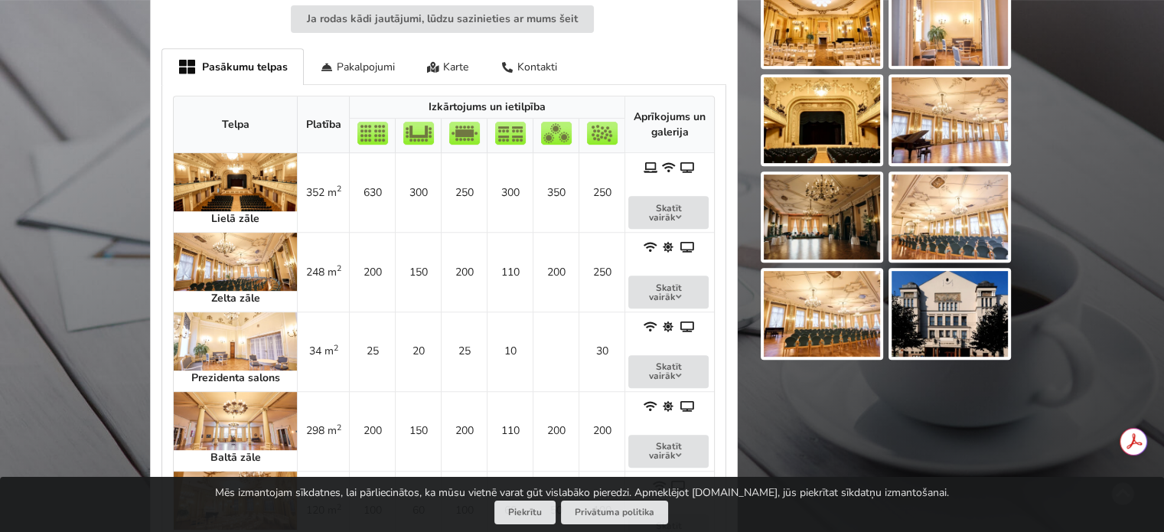
click at [224, 184] on img at bounding box center [235, 182] width 123 height 58
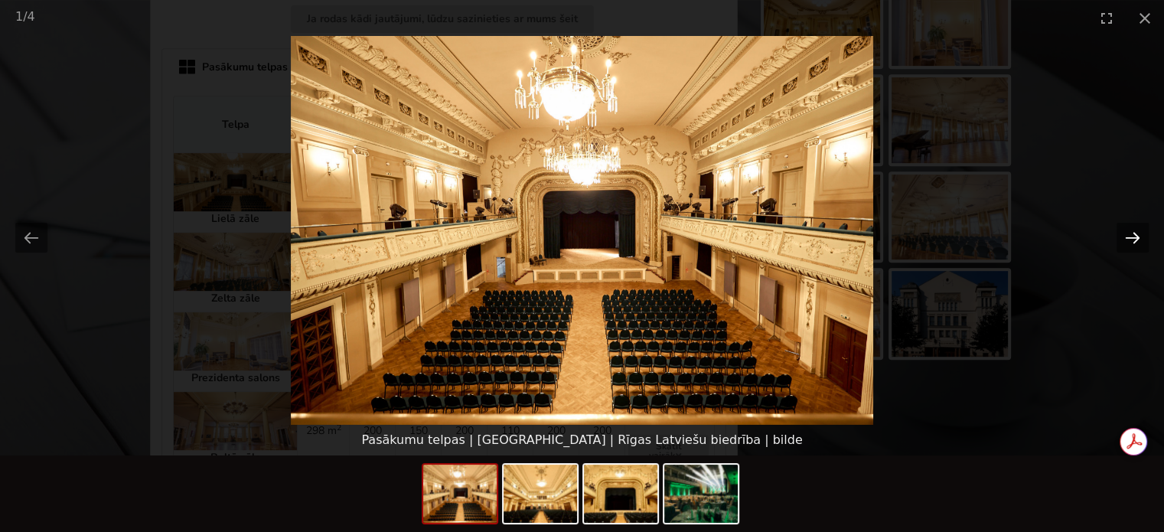
click at [1130, 236] on button "Next slide" at bounding box center [1133, 238] width 32 height 30
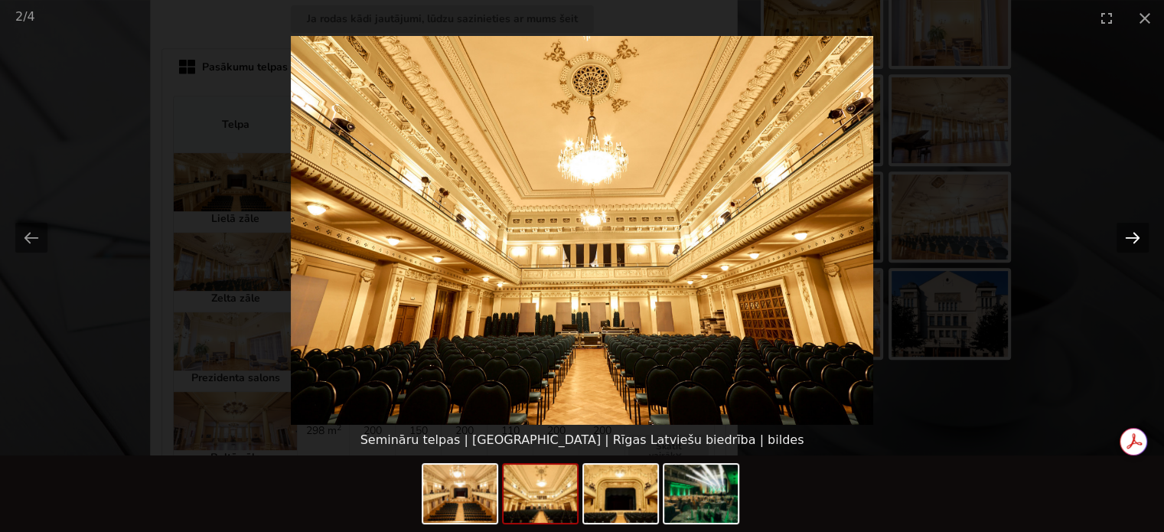
click at [1130, 236] on button "Next slide" at bounding box center [1133, 238] width 32 height 30
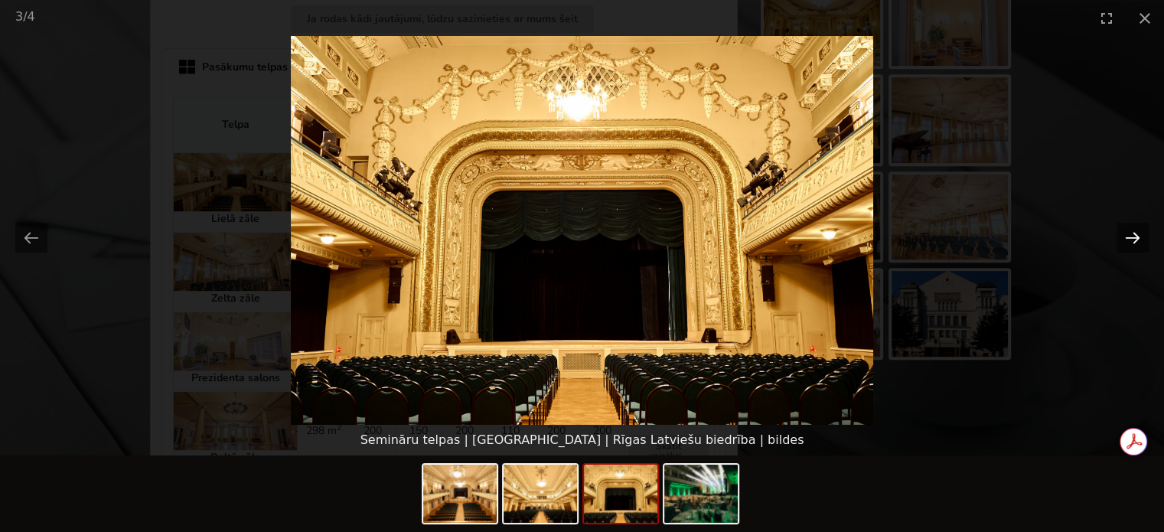
click at [1130, 236] on button "Next slide" at bounding box center [1133, 238] width 32 height 30
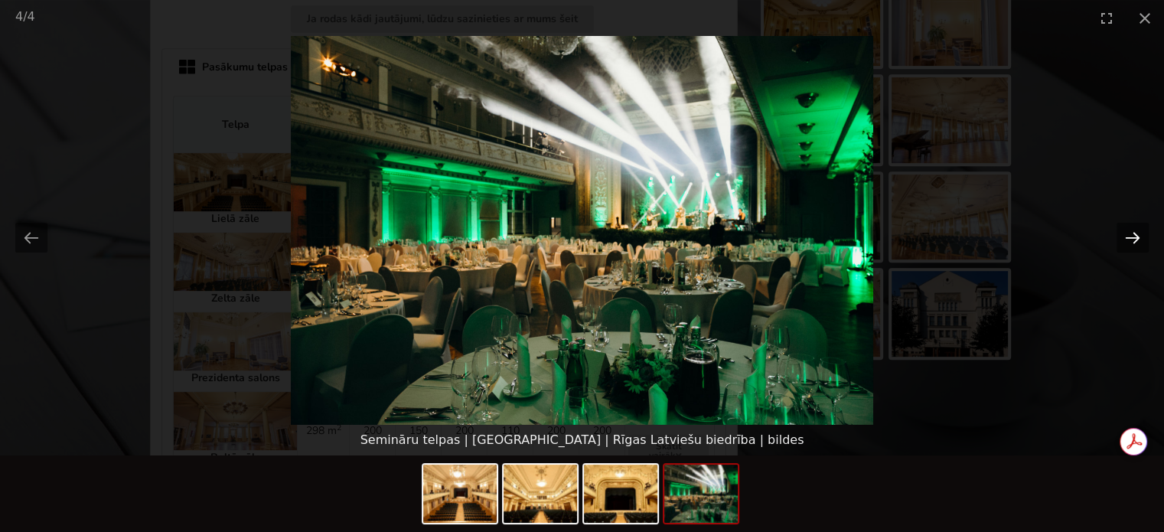
click at [1130, 236] on button "Next slide" at bounding box center [1133, 238] width 32 height 30
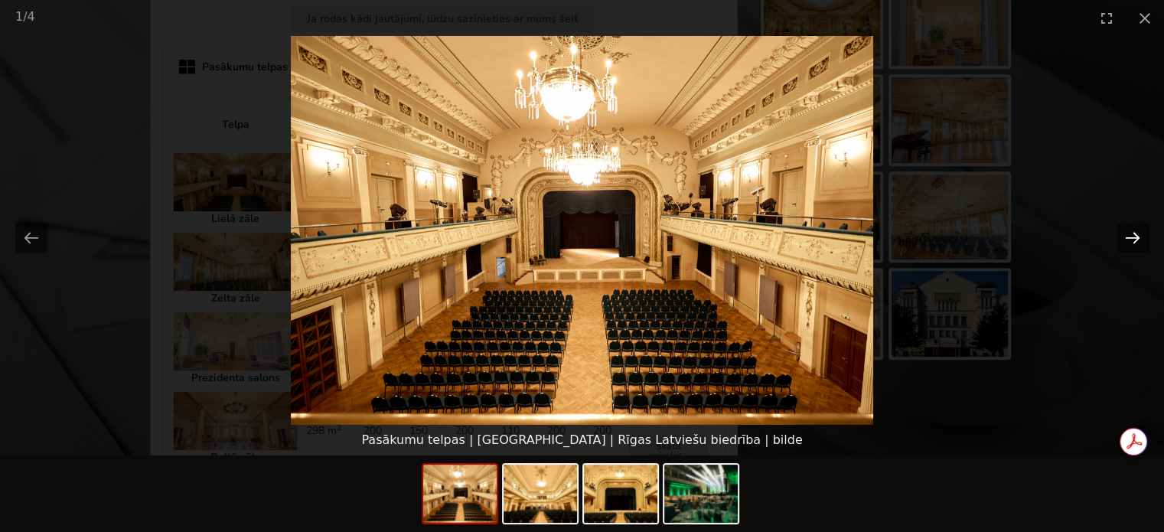
click at [1130, 236] on button "Next slide" at bounding box center [1133, 238] width 32 height 30
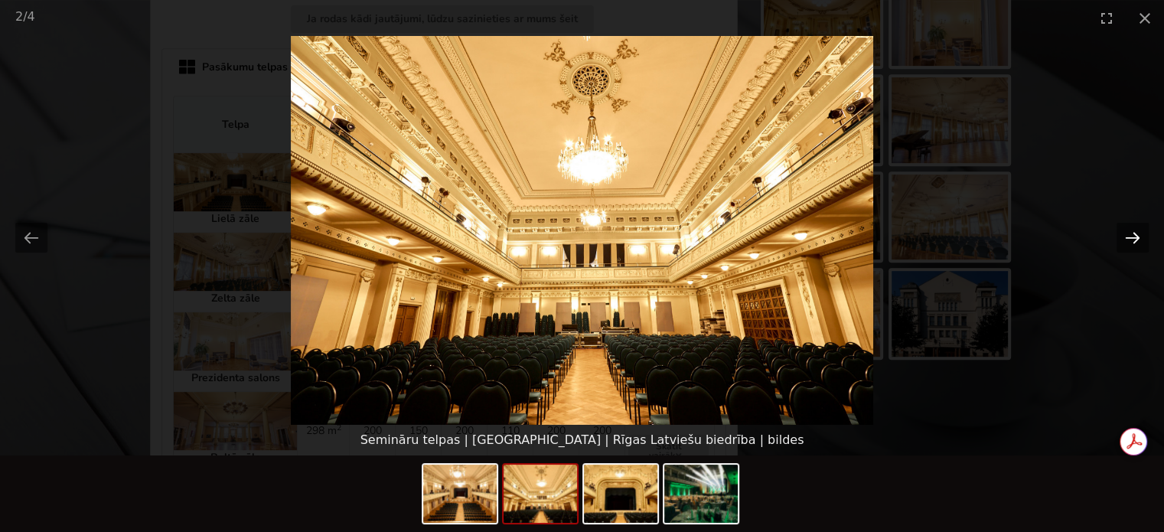
click at [1130, 236] on button "Next slide" at bounding box center [1133, 238] width 32 height 30
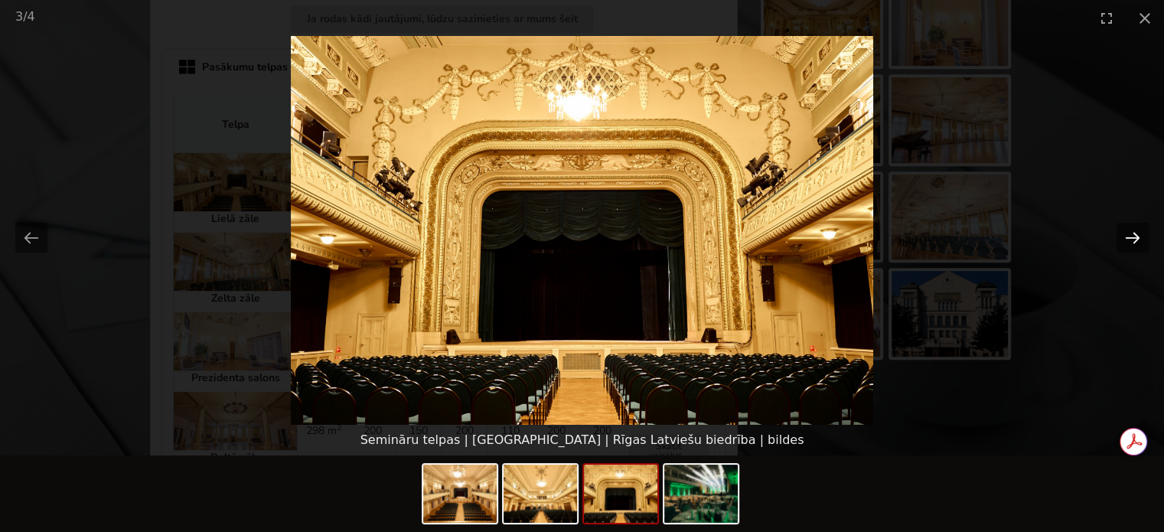
click at [1130, 236] on button "Next slide" at bounding box center [1133, 238] width 32 height 30
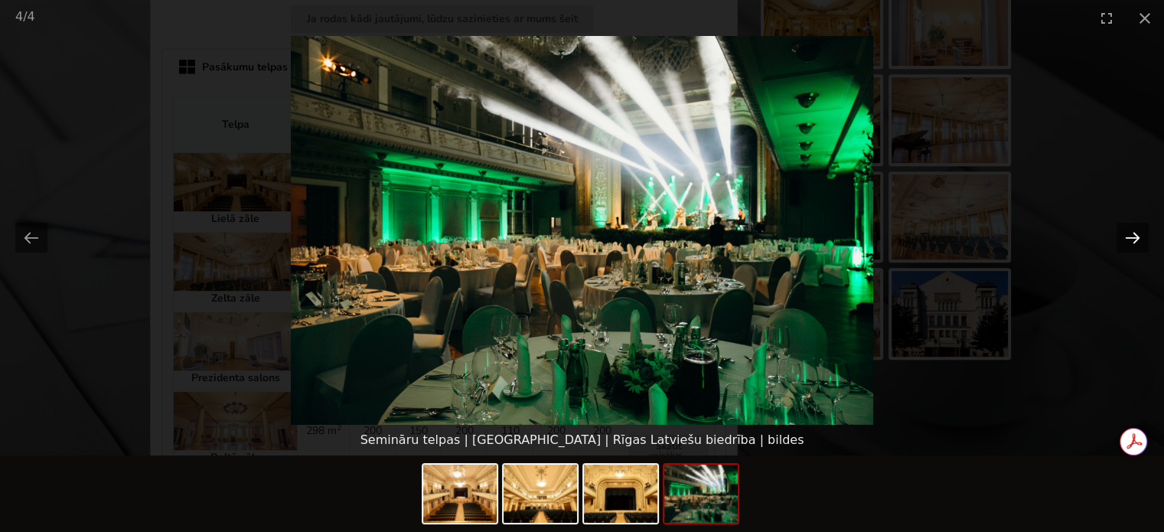
click at [1130, 236] on button "Next slide" at bounding box center [1133, 238] width 32 height 30
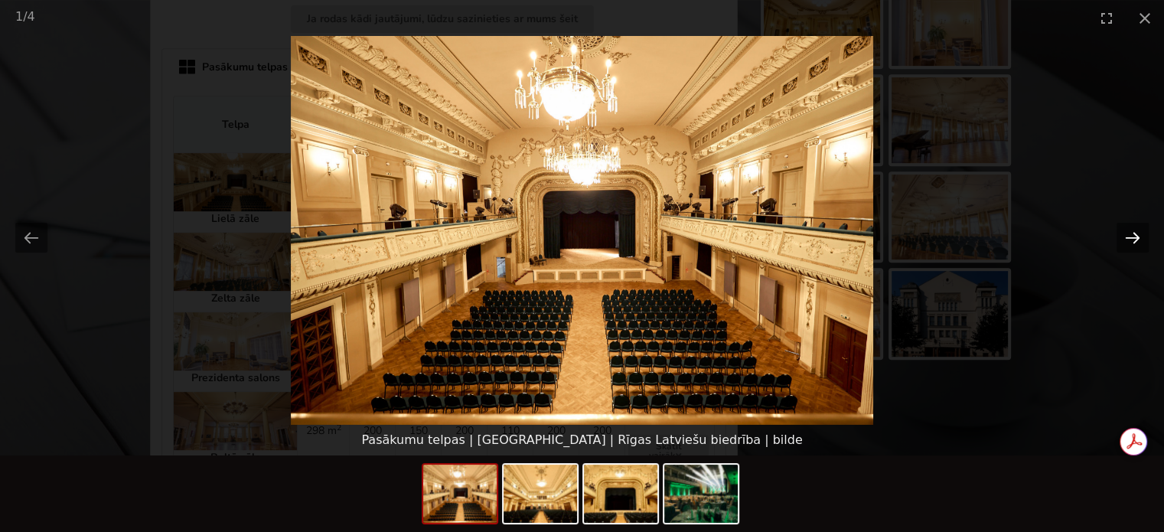
click at [1130, 236] on button "Next slide" at bounding box center [1133, 238] width 32 height 30
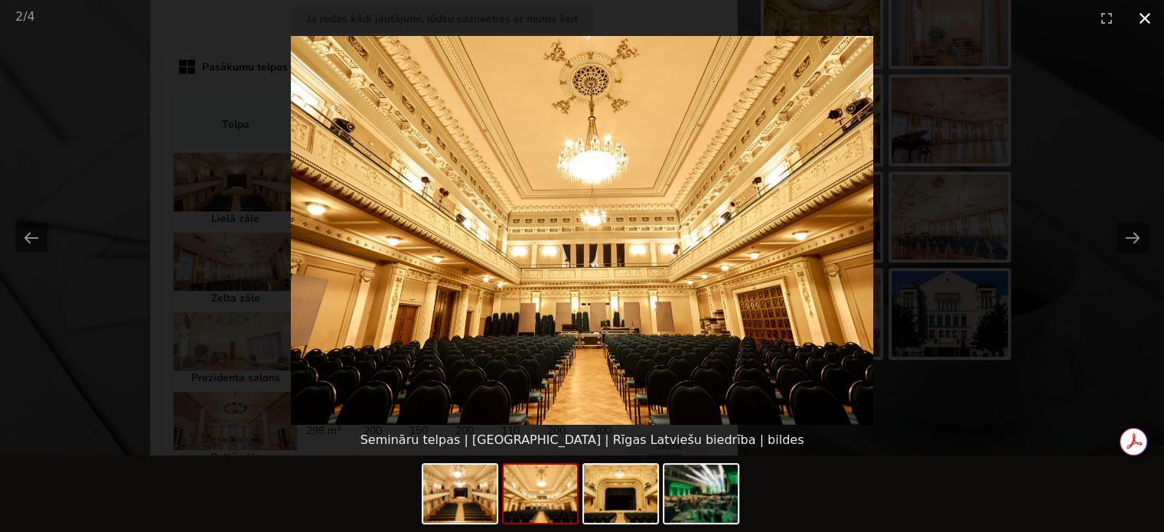
click at [1148, 11] on button "Close gallery" at bounding box center [1145, 18] width 38 height 36
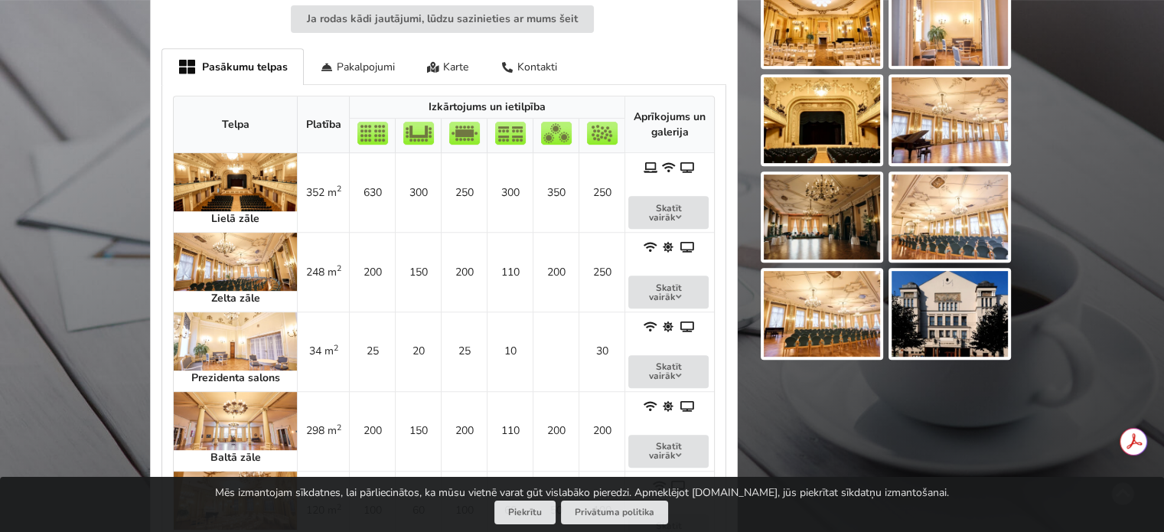
click at [206, 264] on img at bounding box center [235, 262] width 123 height 58
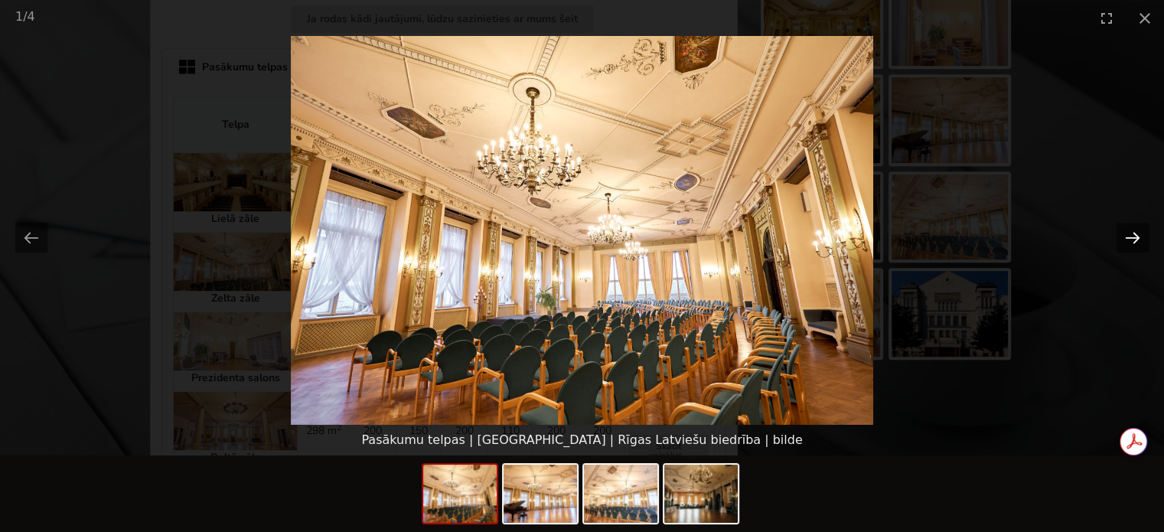
click at [1134, 237] on button "Next slide" at bounding box center [1133, 238] width 32 height 30
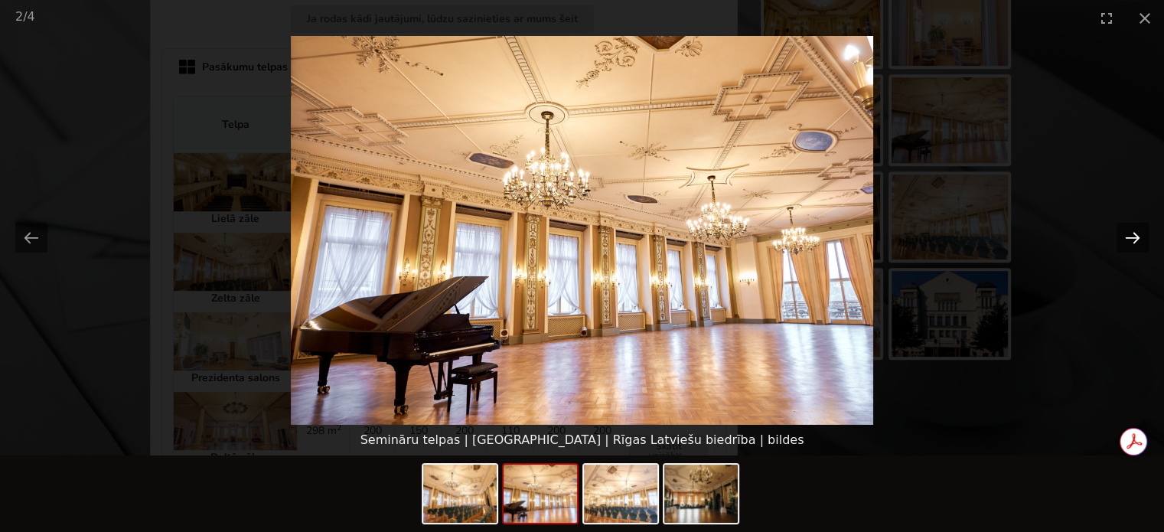
click at [1134, 237] on button "Next slide" at bounding box center [1133, 238] width 32 height 30
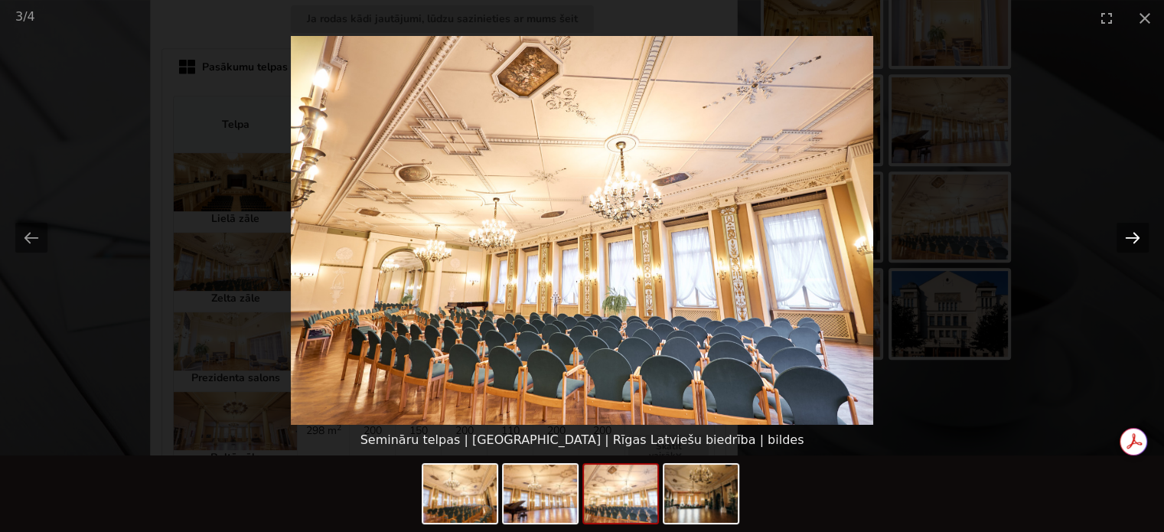
click at [1134, 237] on button "Next slide" at bounding box center [1133, 238] width 32 height 30
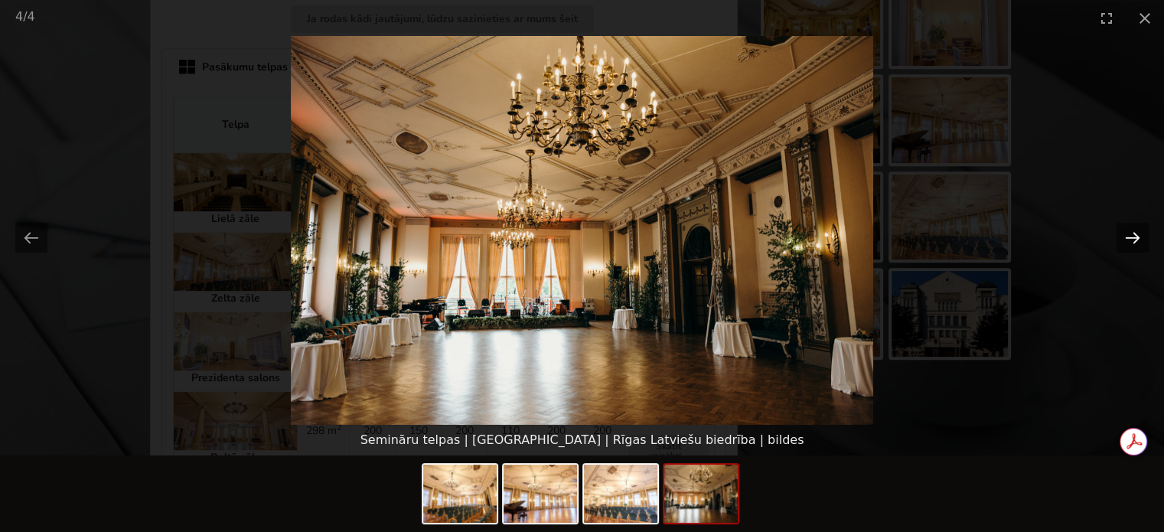
click at [1134, 237] on button "Next slide" at bounding box center [1133, 238] width 32 height 30
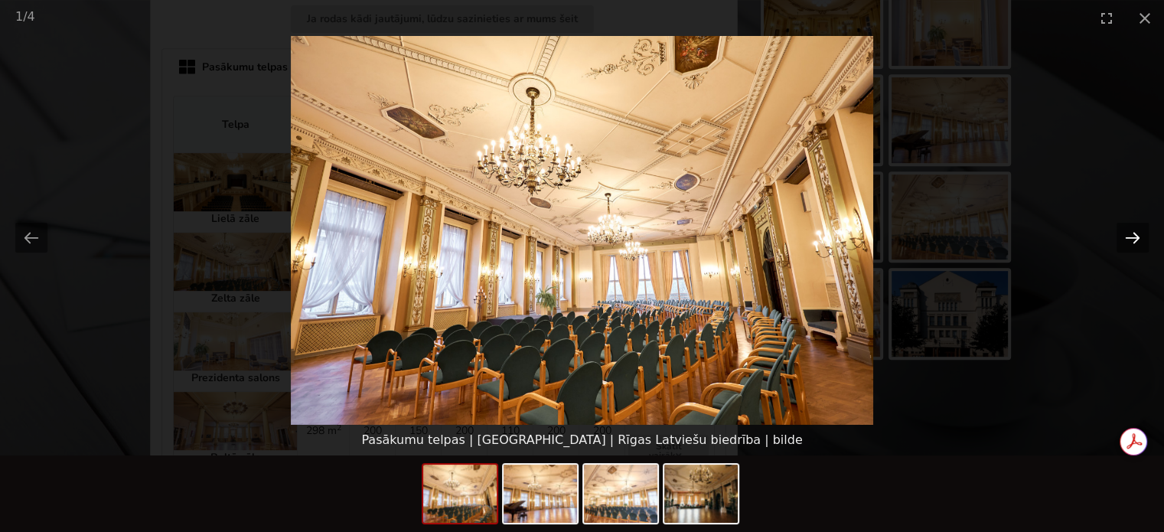
click at [1134, 237] on button "Next slide" at bounding box center [1133, 238] width 32 height 30
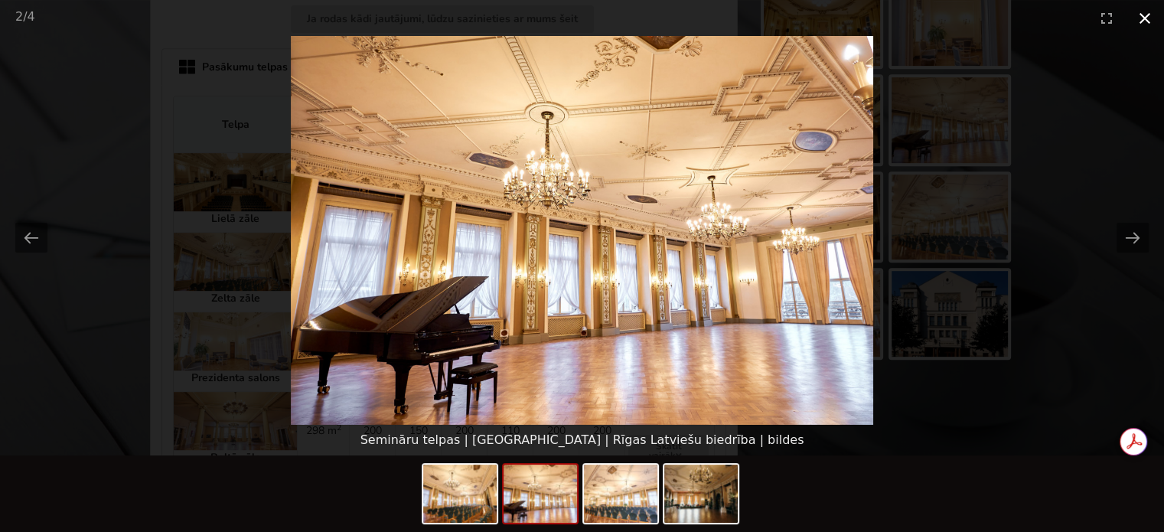
click at [1148, 28] on button "Close gallery" at bounding box center [1145, 18] width 38 height 36
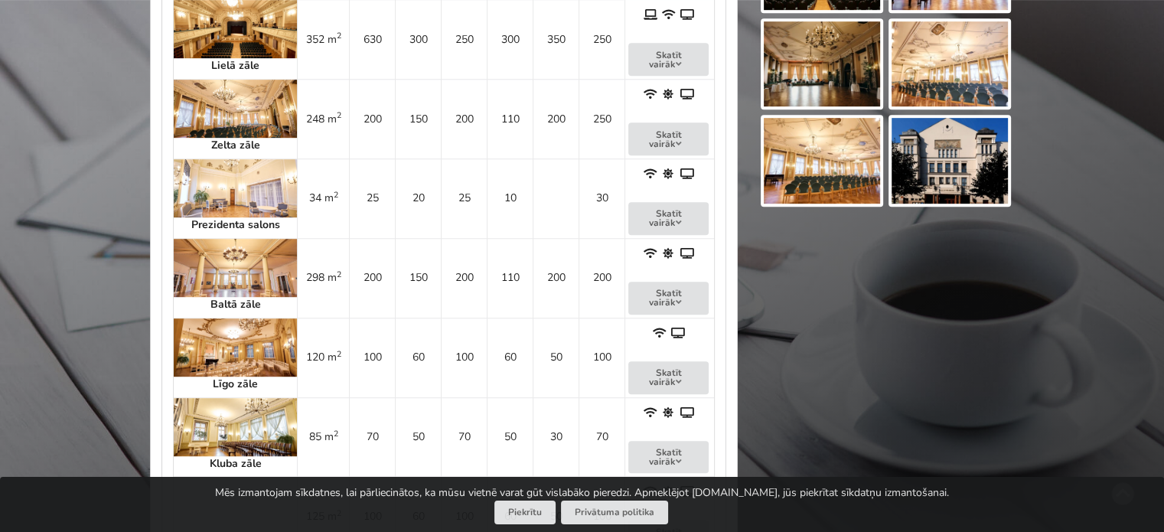
scroll to position [919, 0]
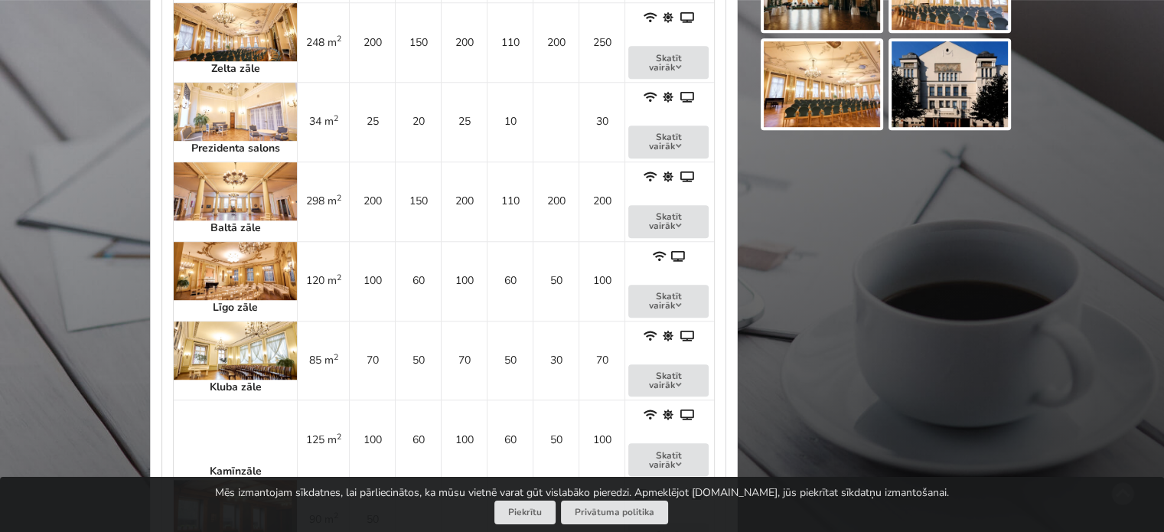
click at [217, 200] on img at bounding box center [235, 191] width 123 height 58
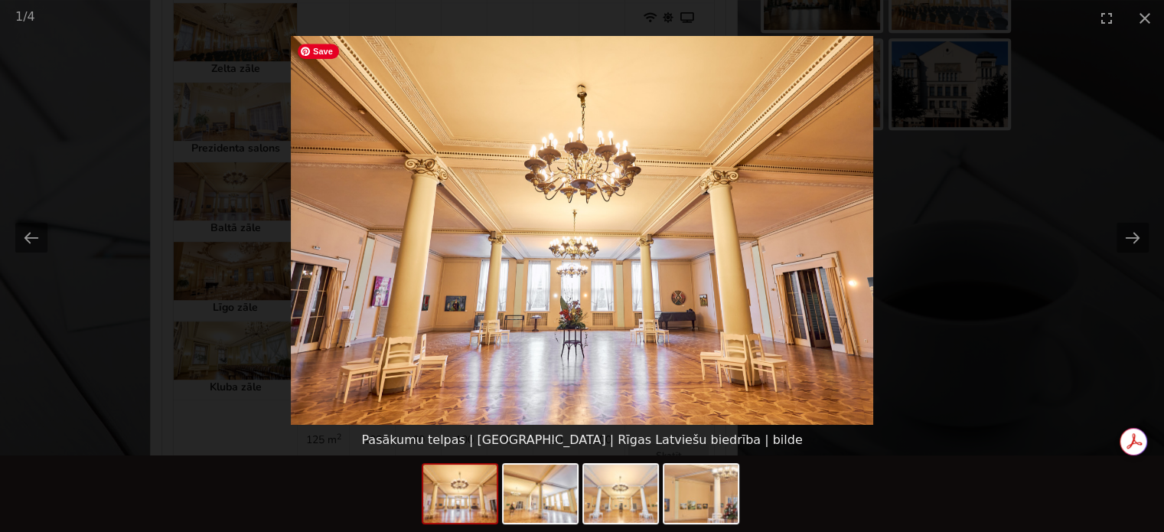
scroll to position [0, 0]
click at [1134, 236] on button "Next slide" at bounding box center [1133, 238] width 32 height 30
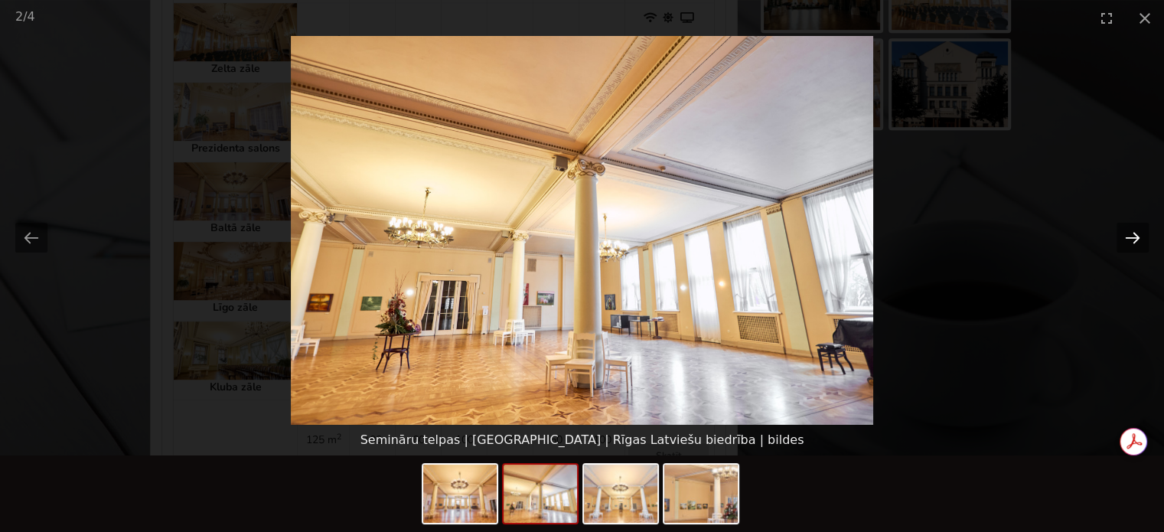
click at [1134, 236] on button "Next slide" at bounding box center [1133, 238] width 32 height 30
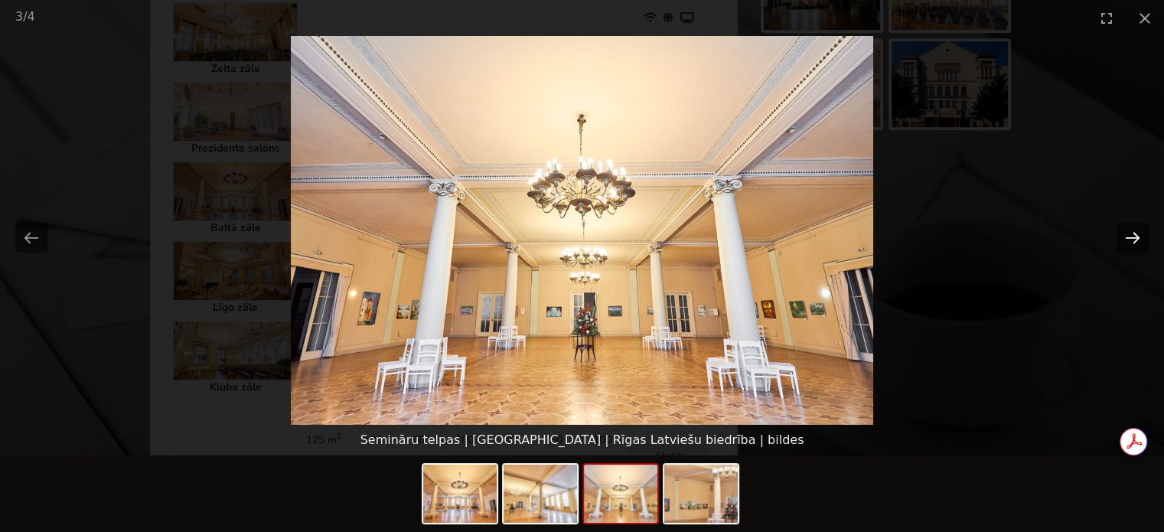
click at [1134, 236] on button "Next slide" at bounding box center [1133, 238] width 32 height 30
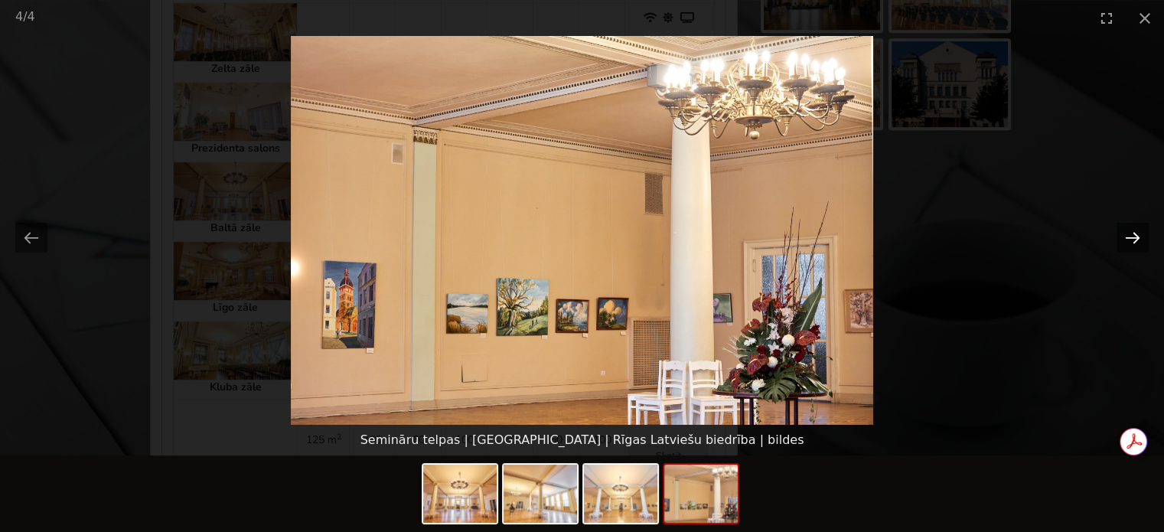
click at [1134, 236] on button "Next slide" at bounding box center [1133, 238] width 32 height 30
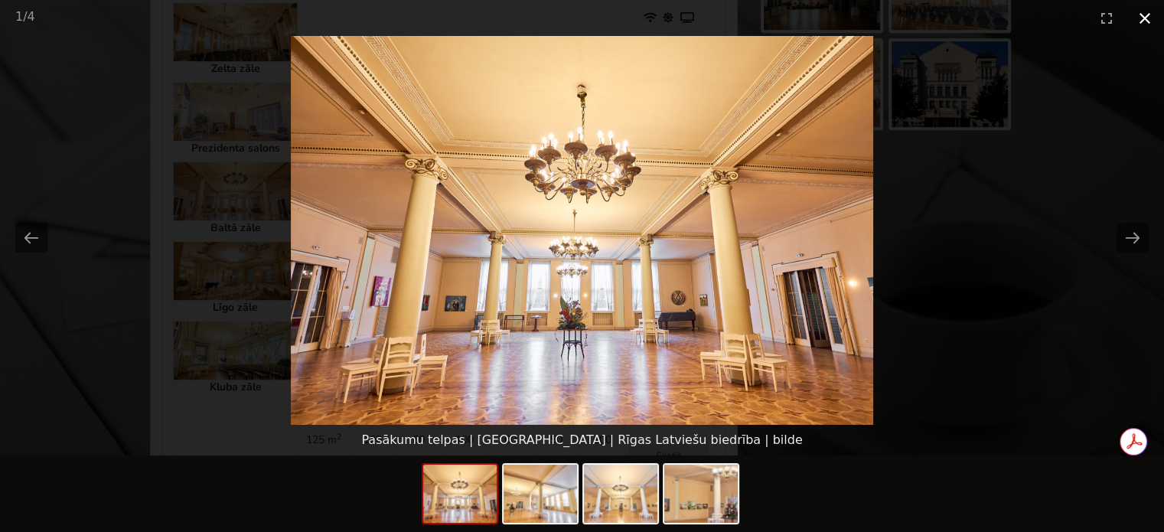
click at [1149, 13] on button "Close gallery" at bounding box center [1145, 18] width 38 height 36
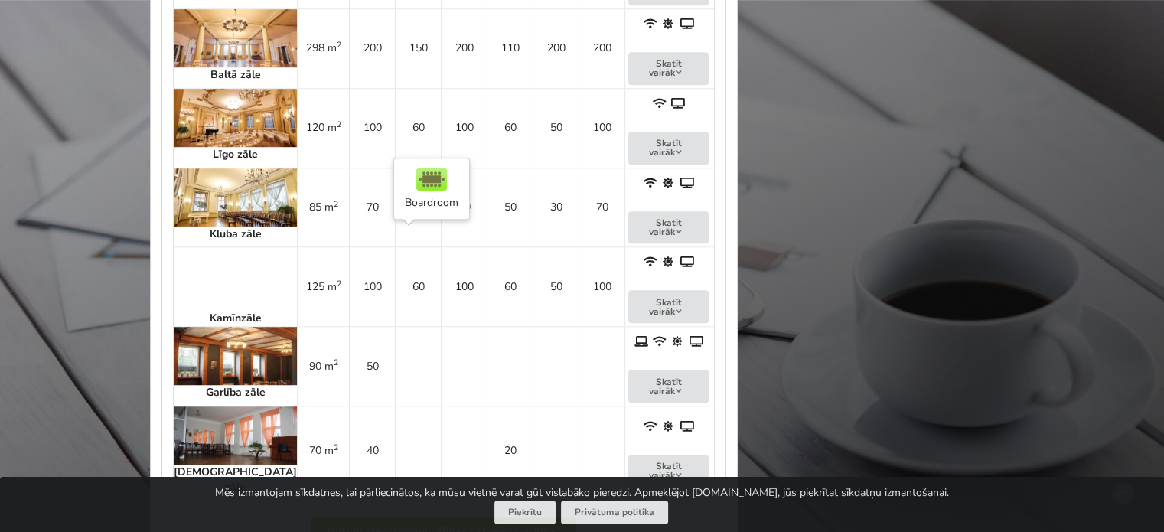
scroll to position [1148, 0]
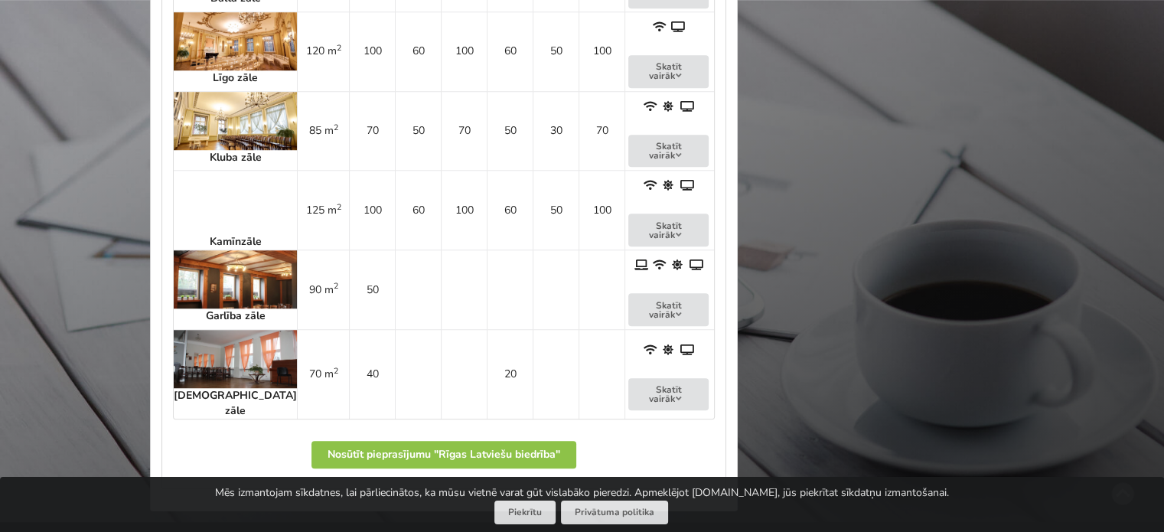
click at [230, 250] on img at bounding box center [235, 279] width 123 height 58
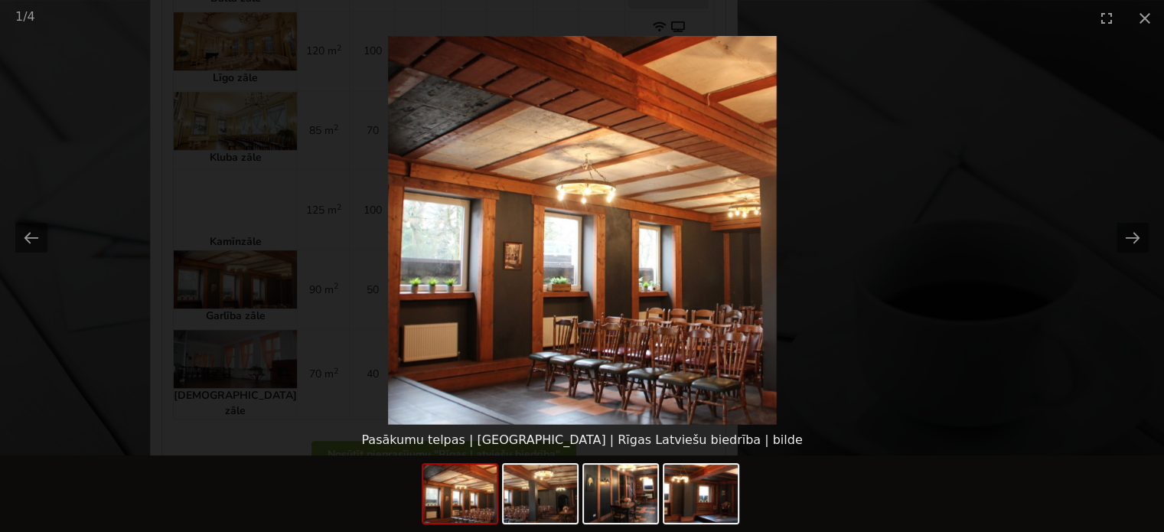
scroll to position [0, 0]
click at [948, 281] on picture at bounding box center [582, 230] width 1164 height 389
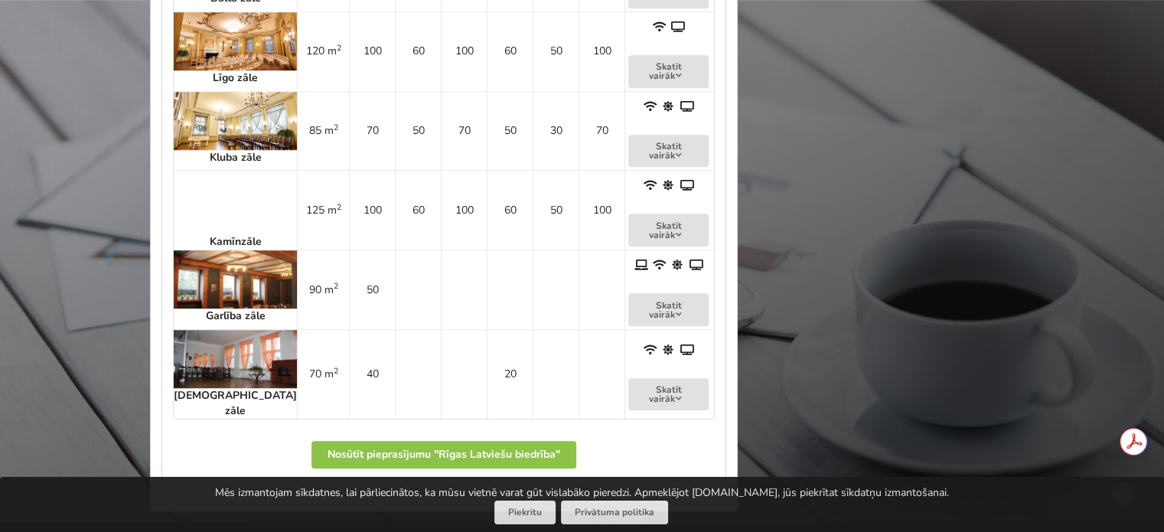
click at [193, 340] on img at bounding box center [235, 359] width 123 height 58
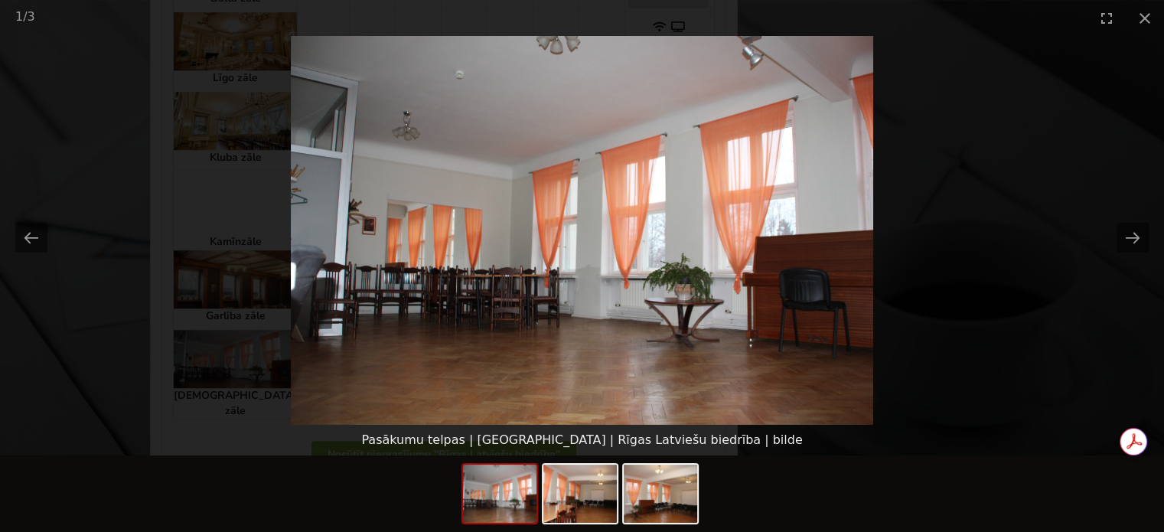
click at [972, 345] on picture at bounding box center [582, 230] width 1164 height 389
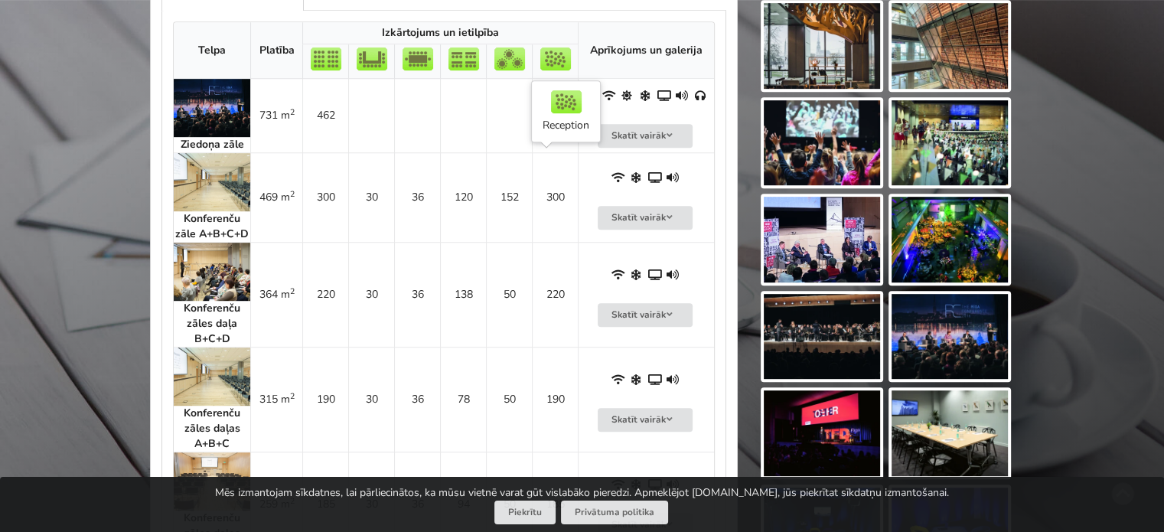
scroll to position [765, 0]
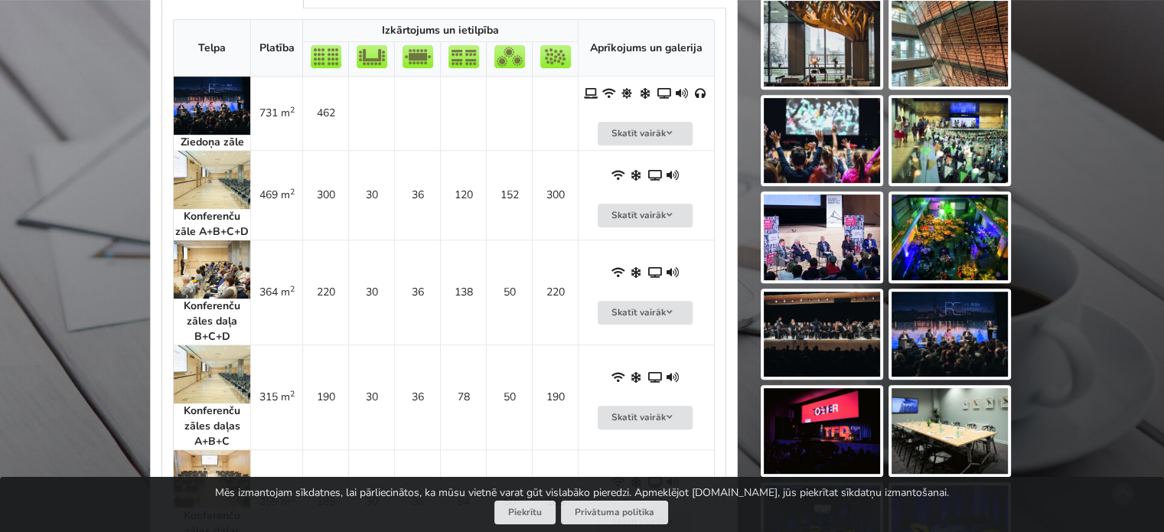
click at [214, 181] on img at bounding box center [212, 180] width 77 height 58
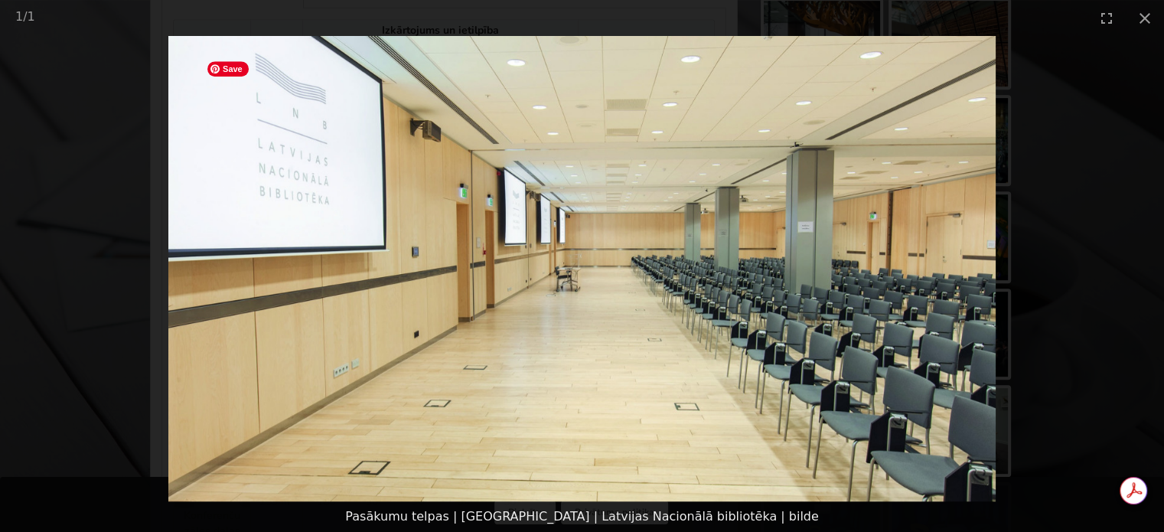
scroll to position [0, 0]
click at [1075, 266] on picture at bounding box center [582, 268] width 1164 height 465
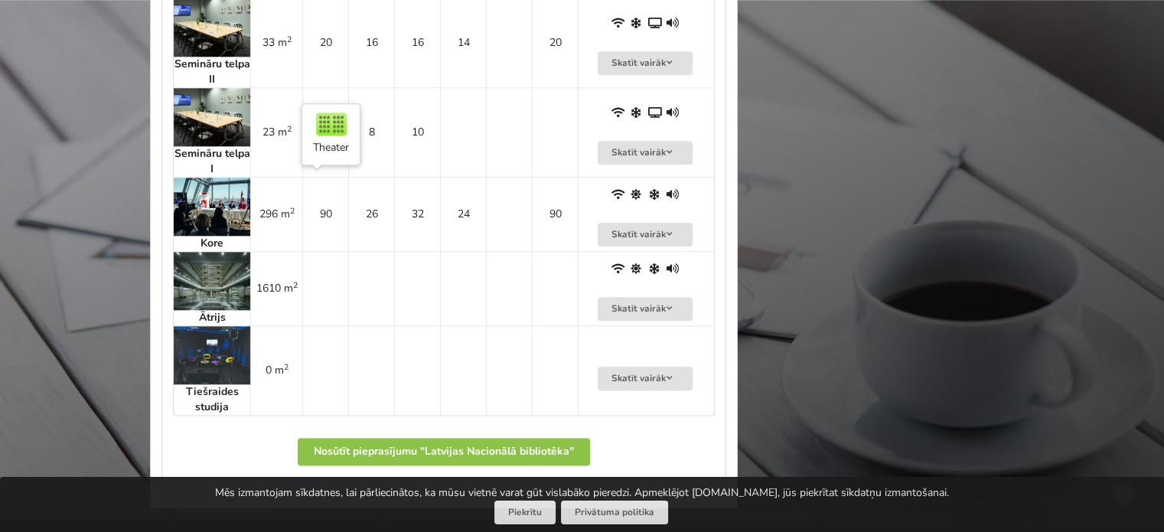
scroll to position [1837, 0]
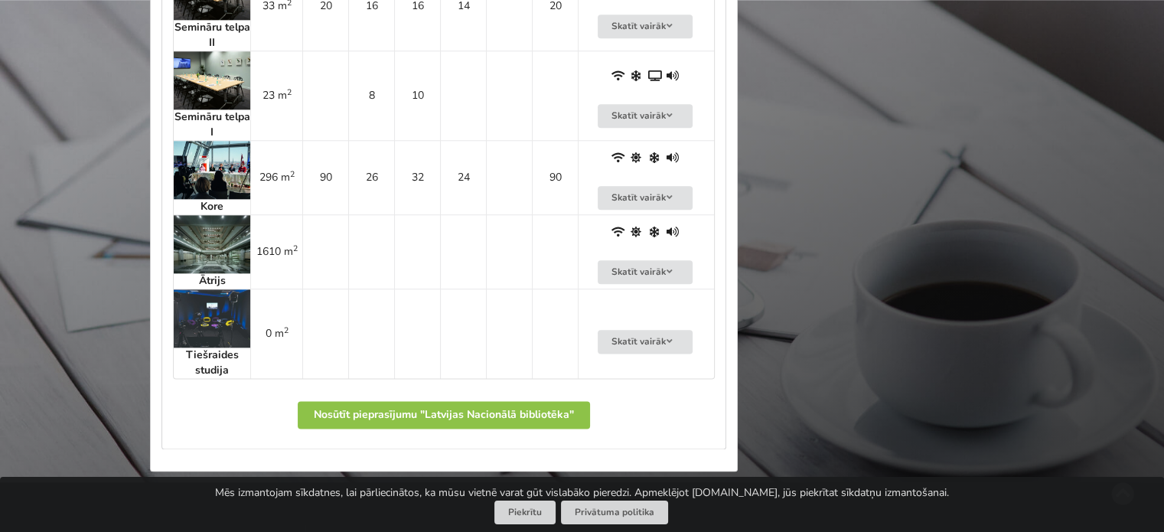
click at [204, 166] on img at bounding box center [212, 170] width 77 height 58
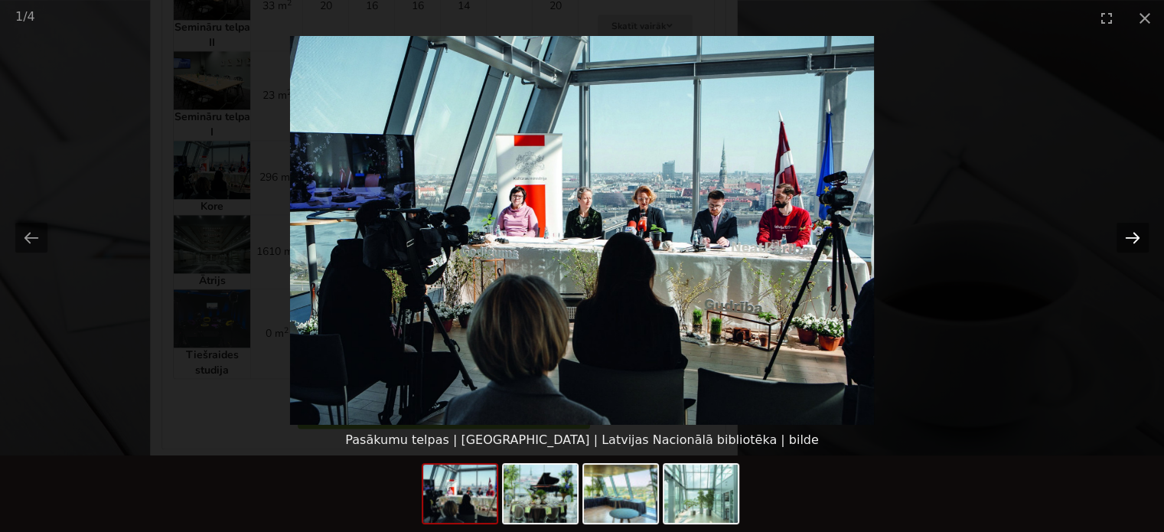
click at [1133, 236] on button "Next slide" at bounding box center [1133, 238] width 32 height 30
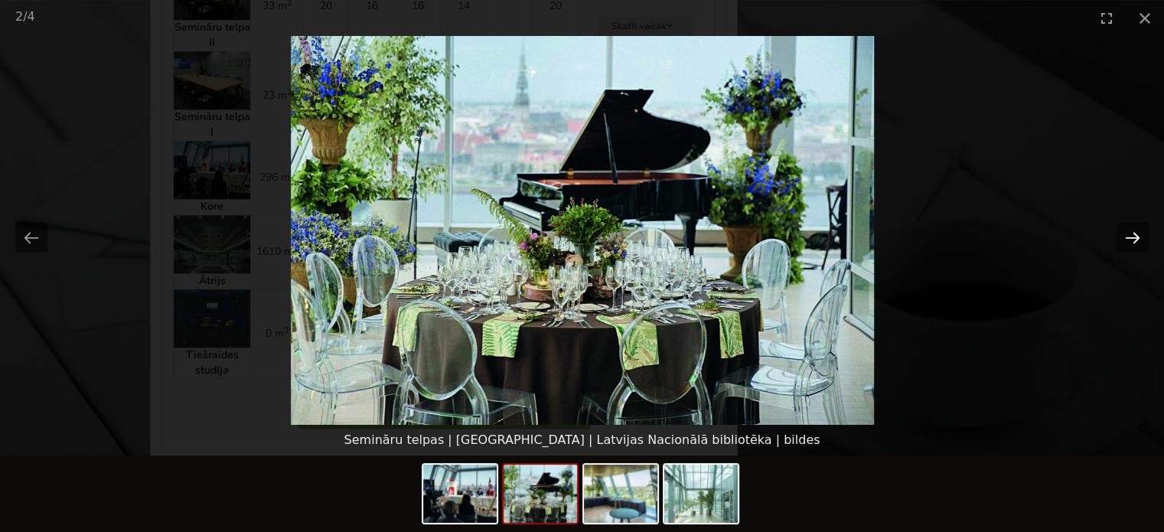
click at [1133, 236] on button "Next slide" at bounding box center [1133, 238] width 32 height 30
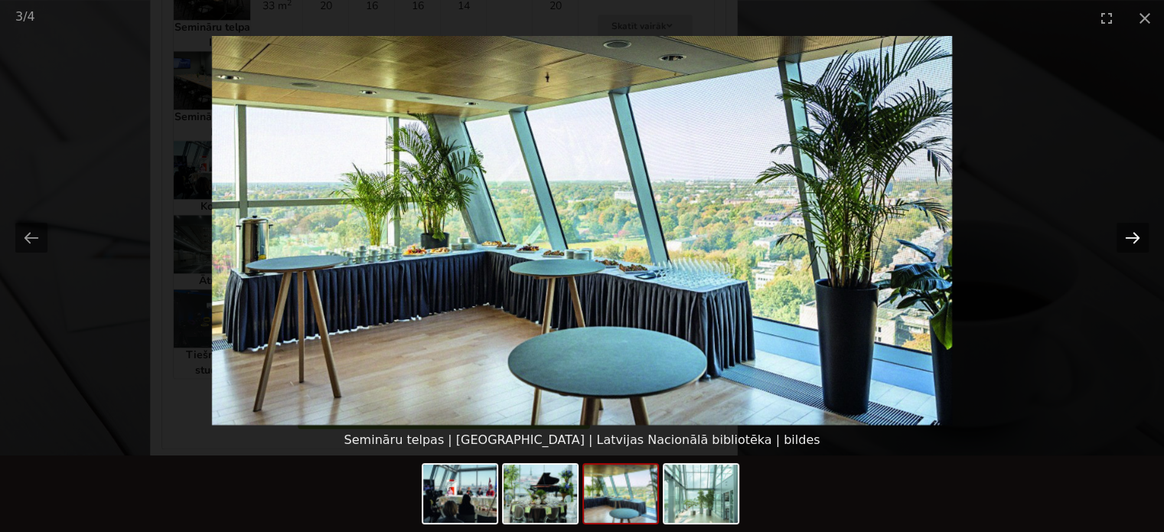
click at [1133, 236] on button "Next slide" at bounding box center [1133, 238] width 32 height 30
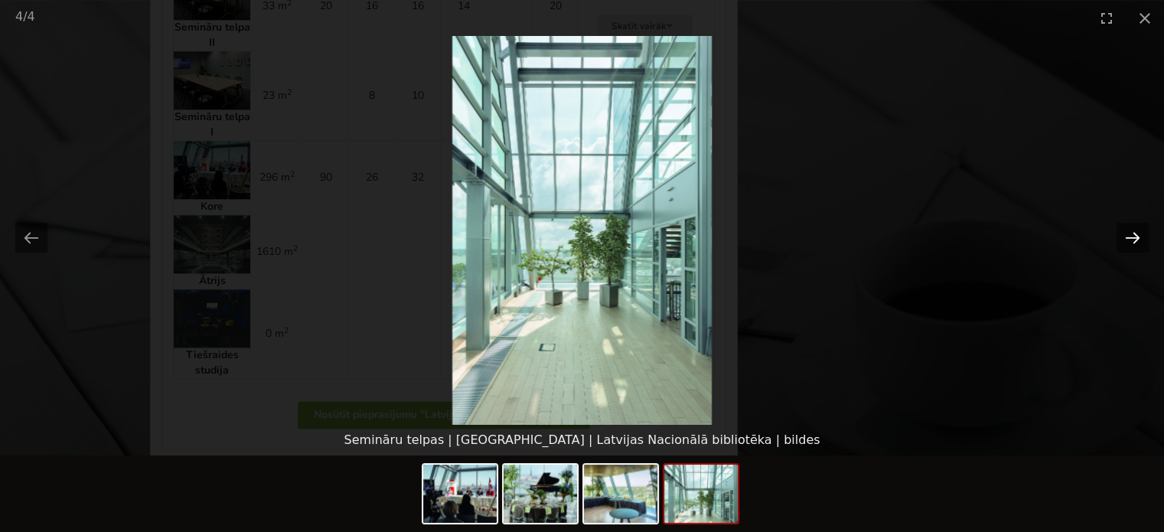
click at [1133, 236] on button "Next slide" at bounding box center [1133, 238] width 32 height 30
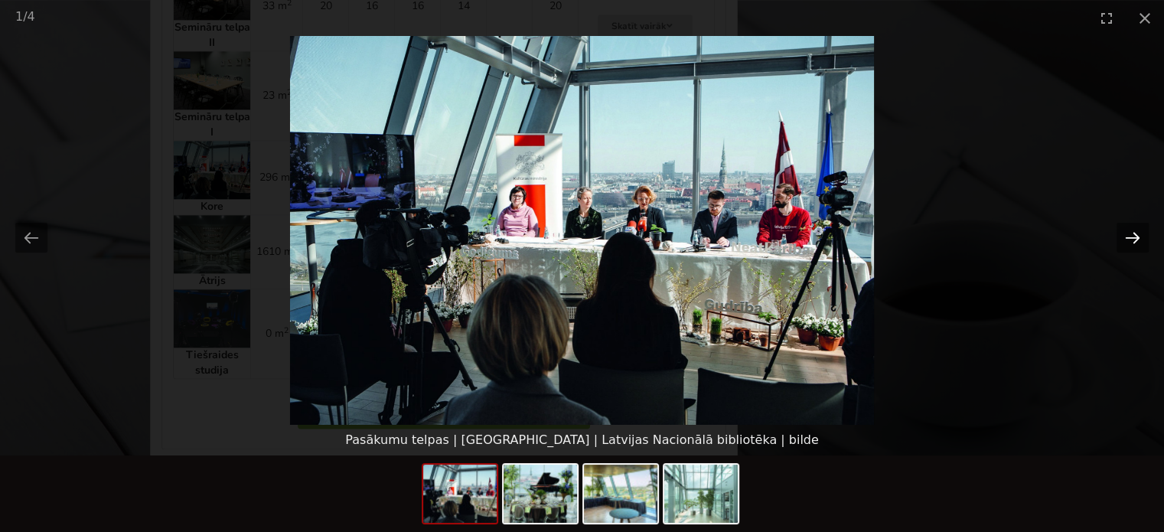
click at [1133, 236] on button "Next slide" at bounding box center [1133, 238] width 32 height 30
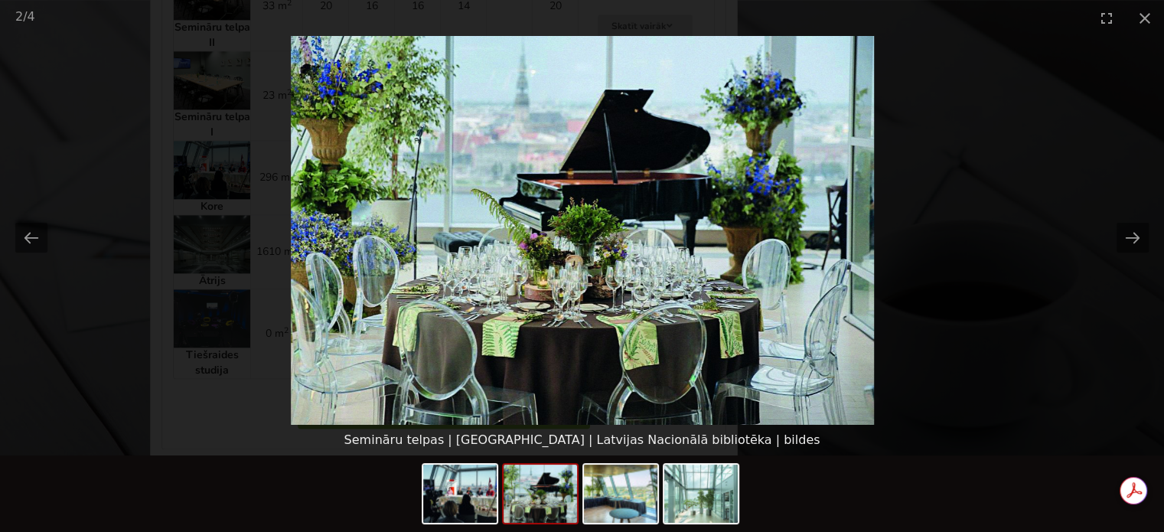
scroll to position [0, 0]
click at [1077, 364] on picture at bounding box center [582, 230] width 1164 height 389
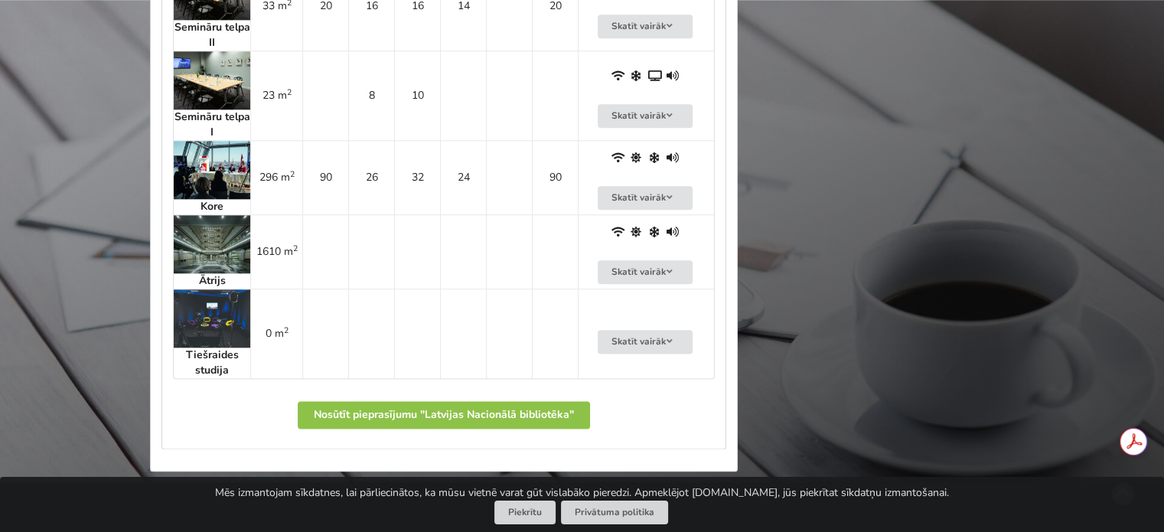
click at [193, 322] on img at bounding box center [212, 318] width 77 height 58
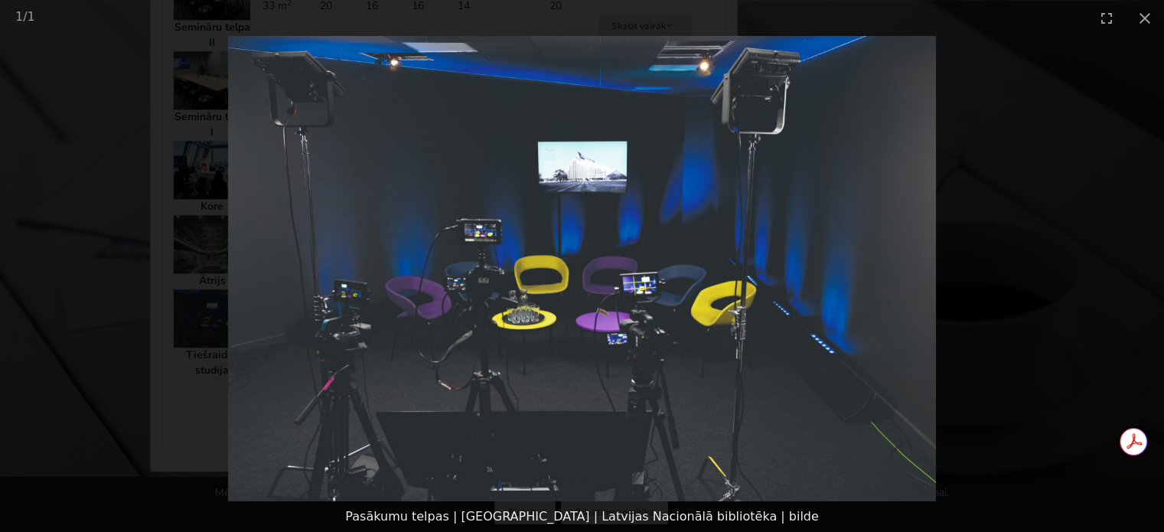
click at [1001, 271] on picture at bounding box center [582, 268] width 1164 height 465
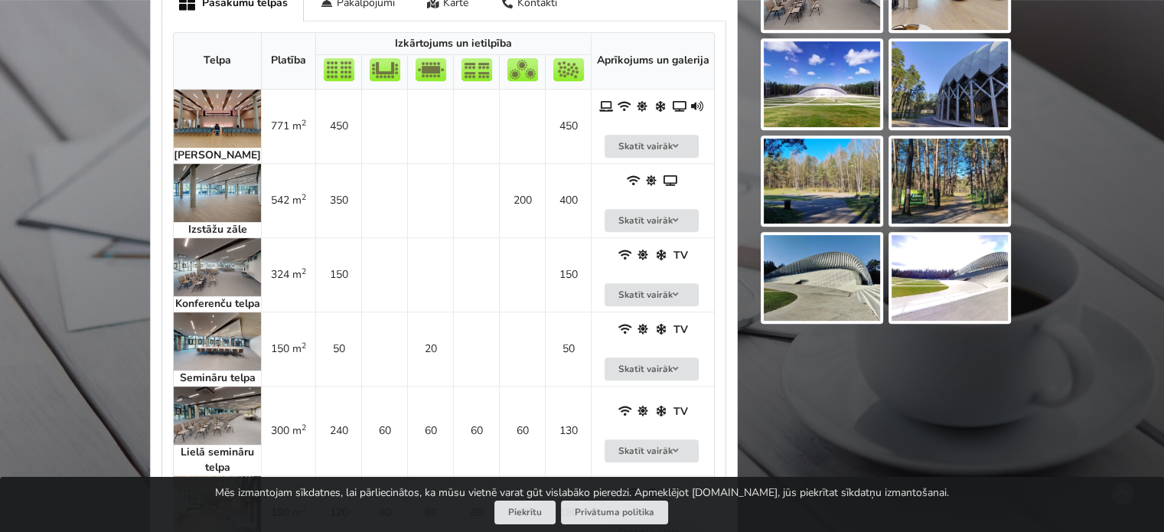
scroll to position [842, 0]
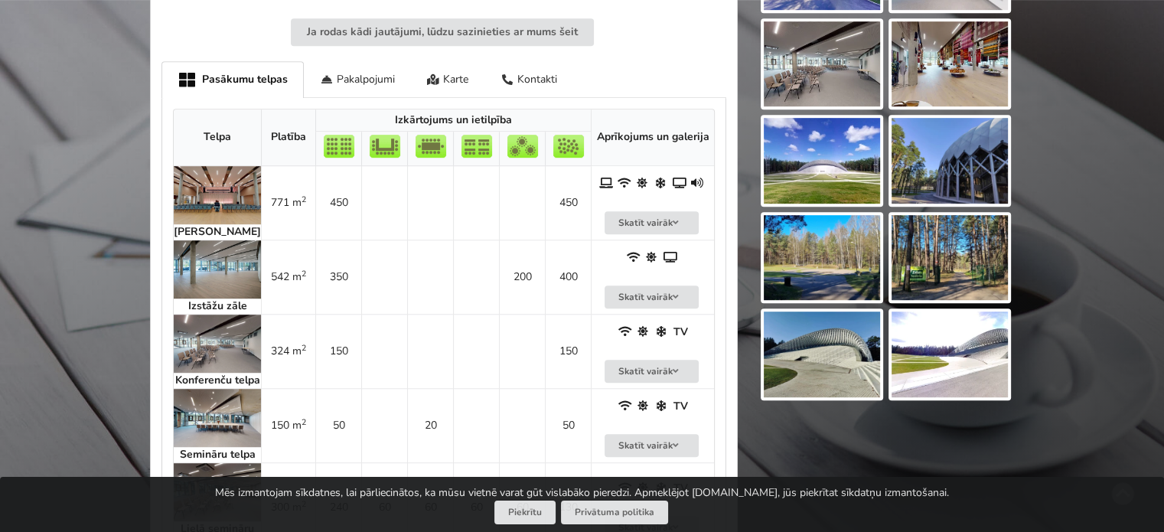
click at [208, 192] on img at bounding box center [217, 195] width 87 height 58
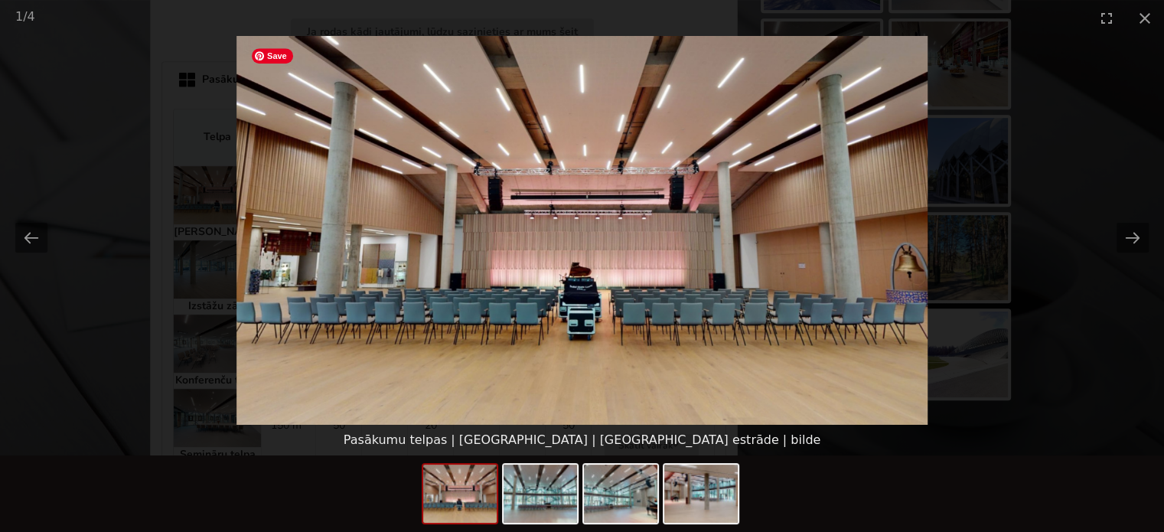
scroll to position [0, 0]
click at [1126, 241] on button "Next slide" at bounding box center [1133, 238] width 32 height 30
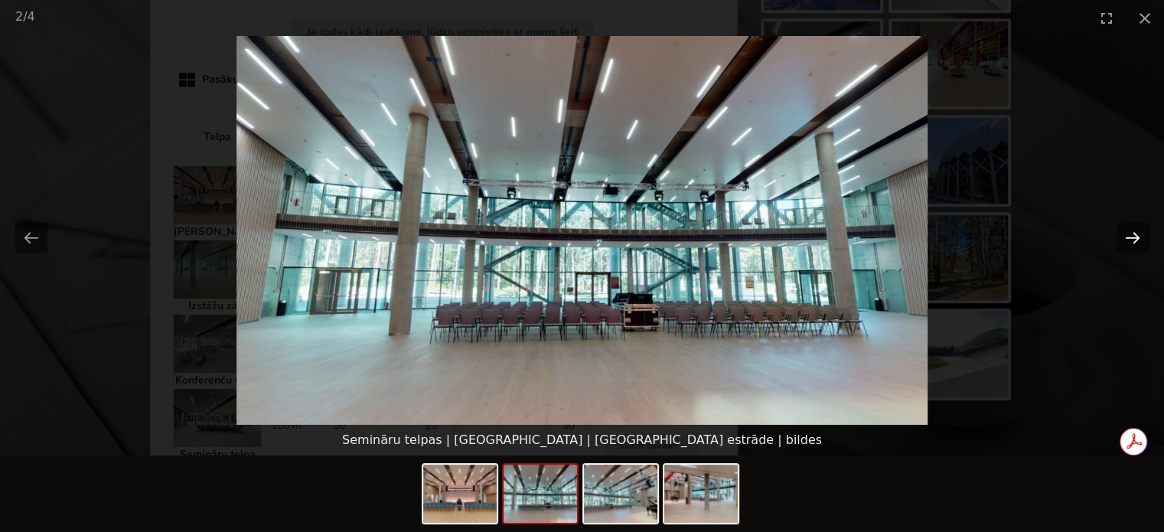
click at [1127, 241] on button "Next slide" at bounding box center [1133, 238] width 32 height 30
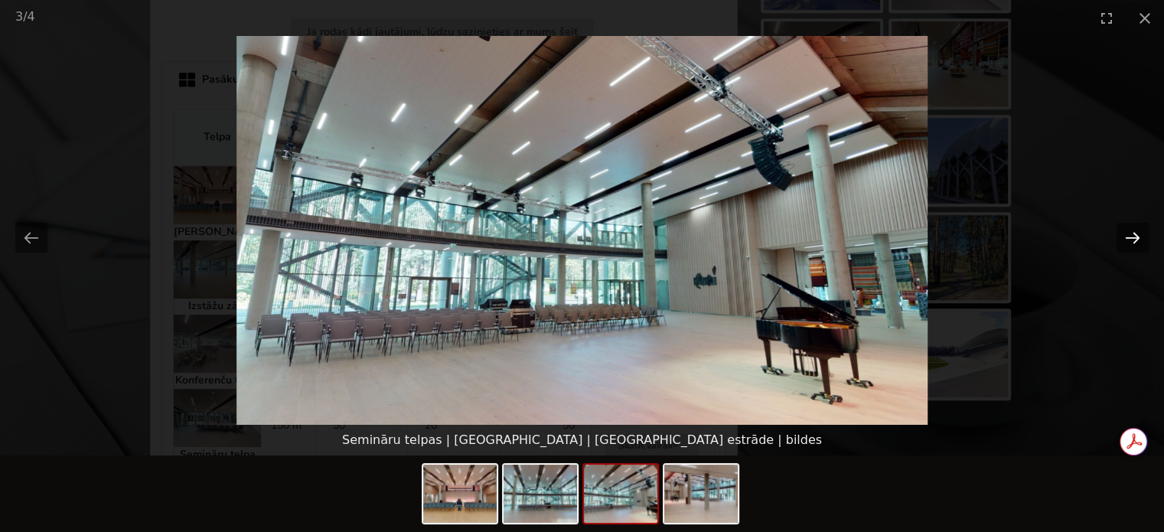
click at [1127, 241] on button "Next slide" at bounding box center [1133, 238] width 32 height 30
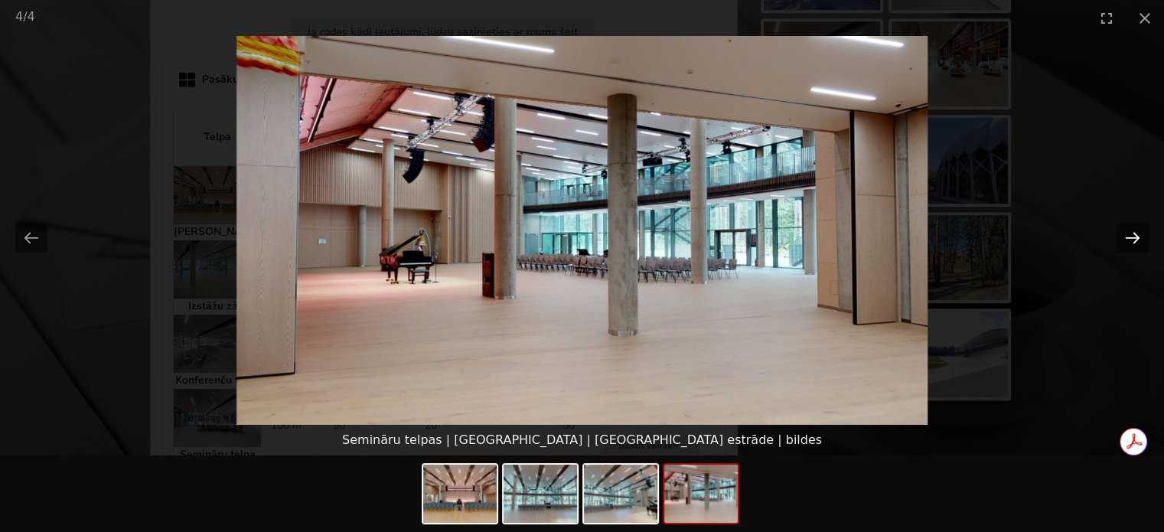
click at [1128, 240] on button "Next slide" at bounding box center [1133, 238] width 32 height 30
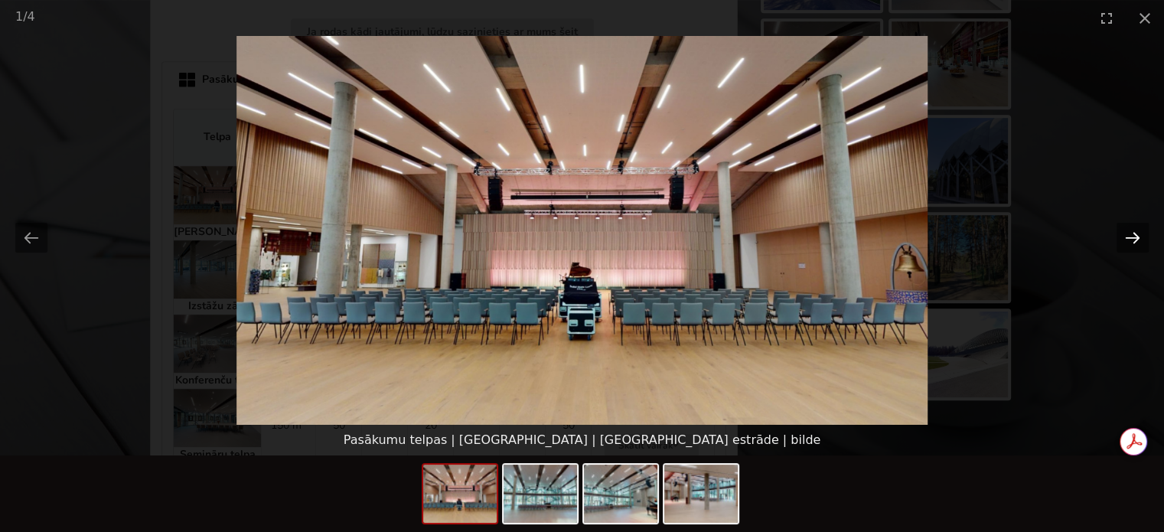
click at [1128, 240] on button "Next slide" at bounding box center [1133, 238] width 32 height 30
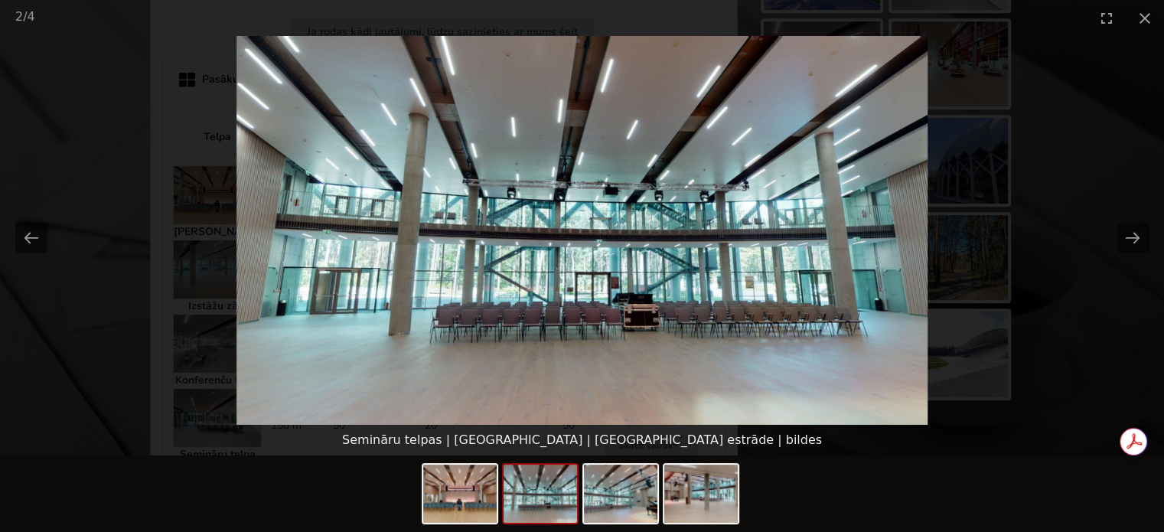
click at [1066, 346] on picture at bounding box center [582, 230] width 1164 height 389
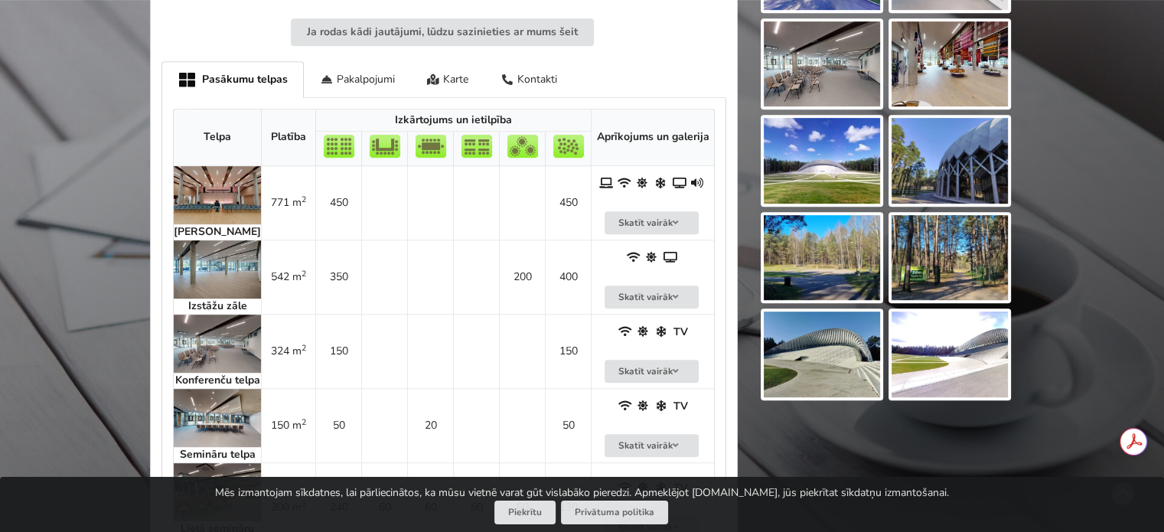
click at [210, 269] on img at bounding box center [217, 269] width 87 height 58
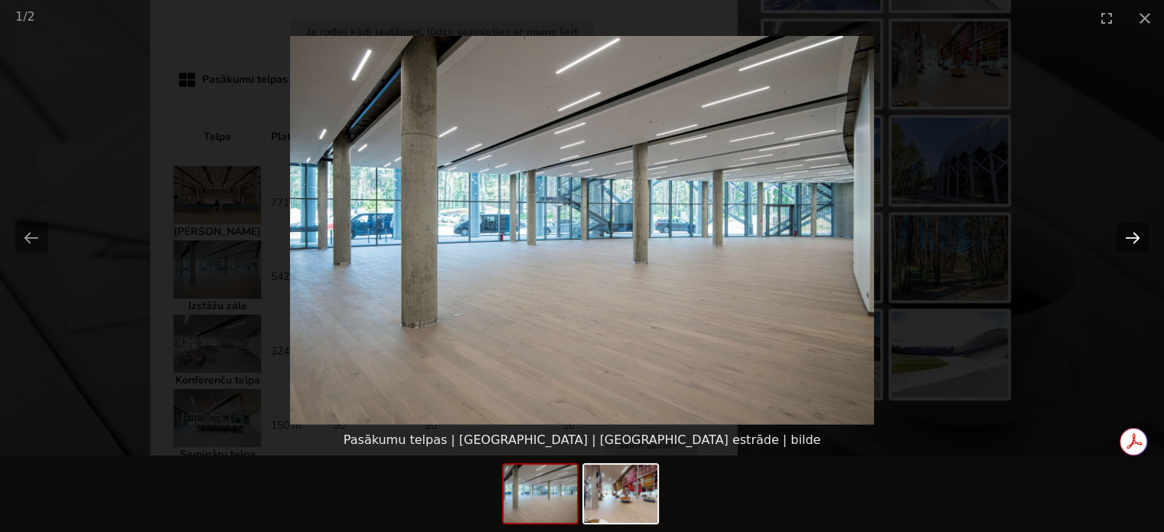
click at [1134, 231] on button "Next slide" at bounding box center [1133, 238] width 32 height 30
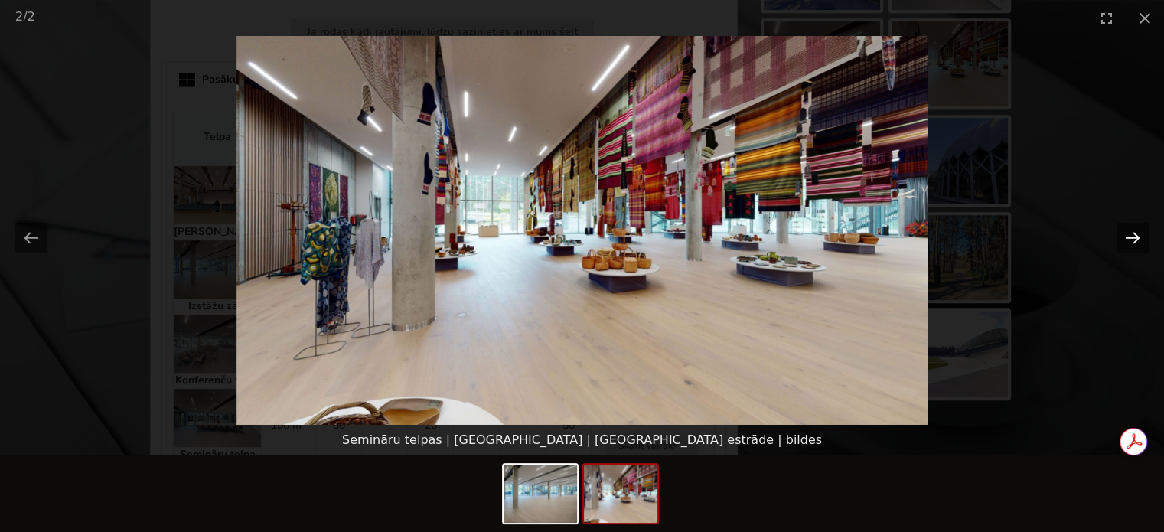
click at [1134, 231] on button "Next slide" at bounding box center [1133, 238] width 32 height 30
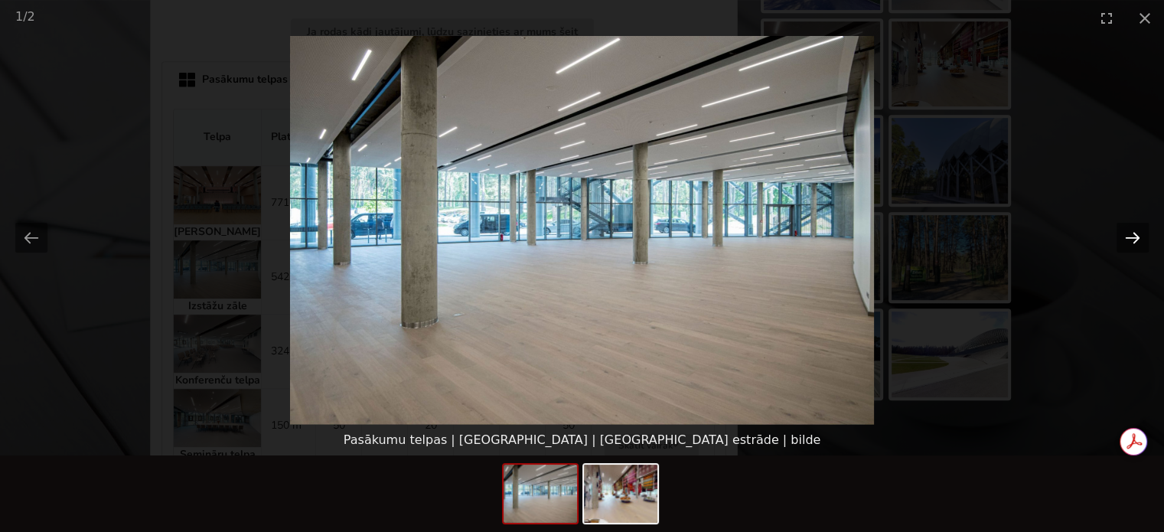
click at [1134, 231] on button "Next slide" at bounding box center [1133, 238] width 32 height 30
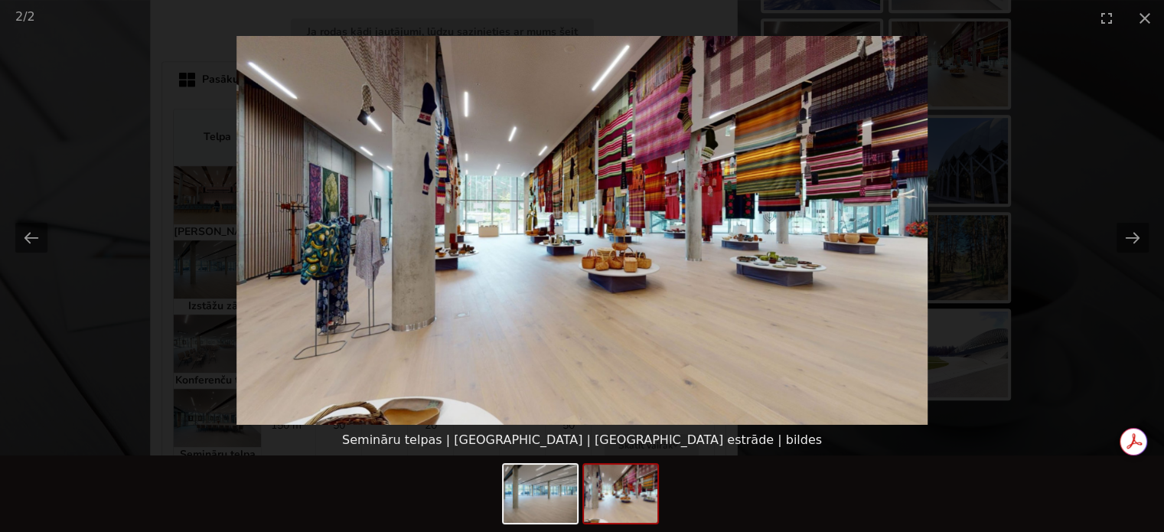
click at [1096, 321] on picture at bounding box center [582, 230] width 1164 height 389
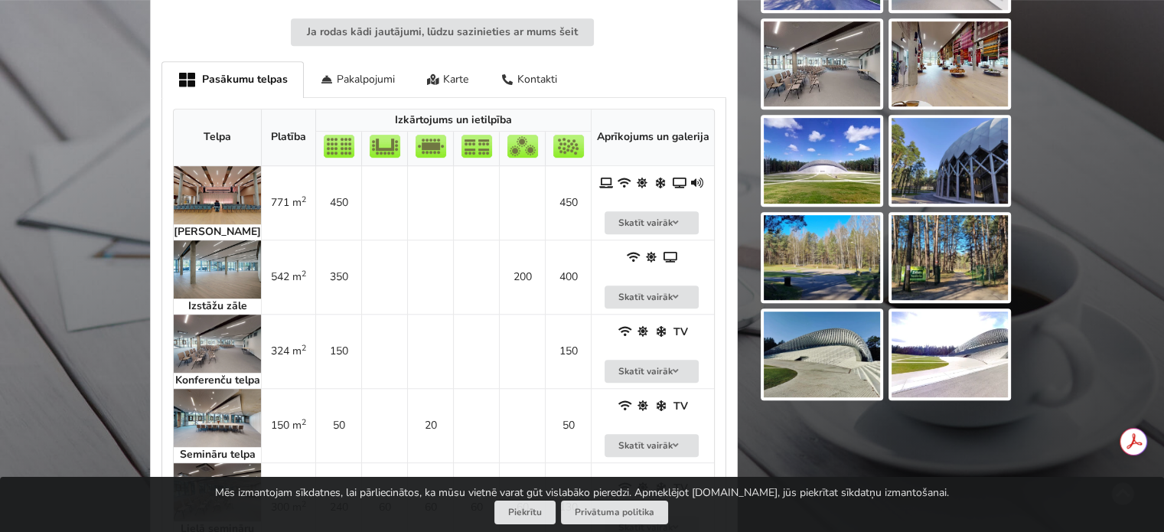
click at [193, 272] on img at bounding box center [217, 269] width 87 height 58
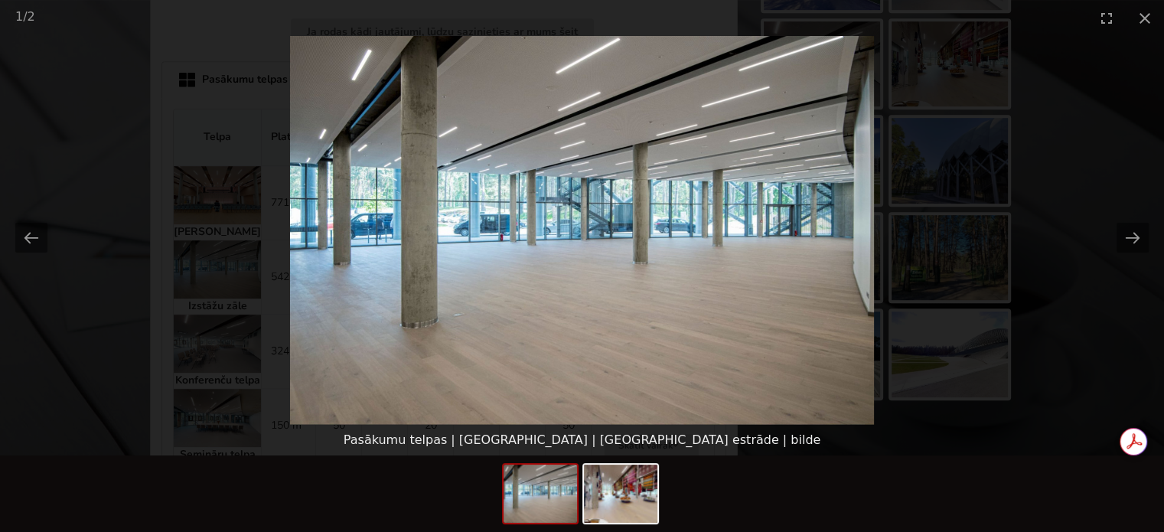
click at [157, 364] on picture at bounding box center [582, 230] width 1164 height 389
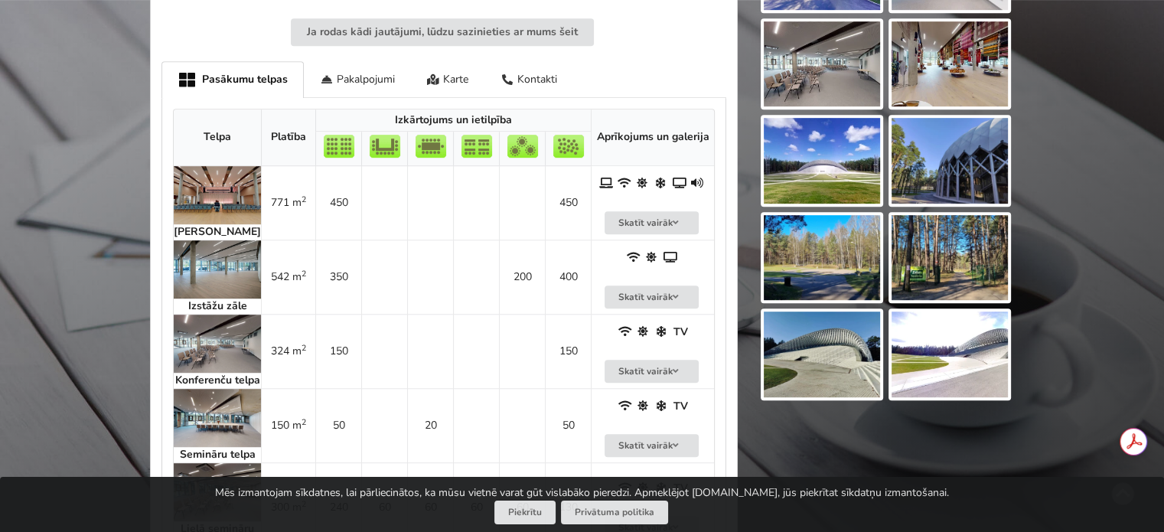
click at [190, 197] on img at bounding box center [217, 195] width 87 height 58
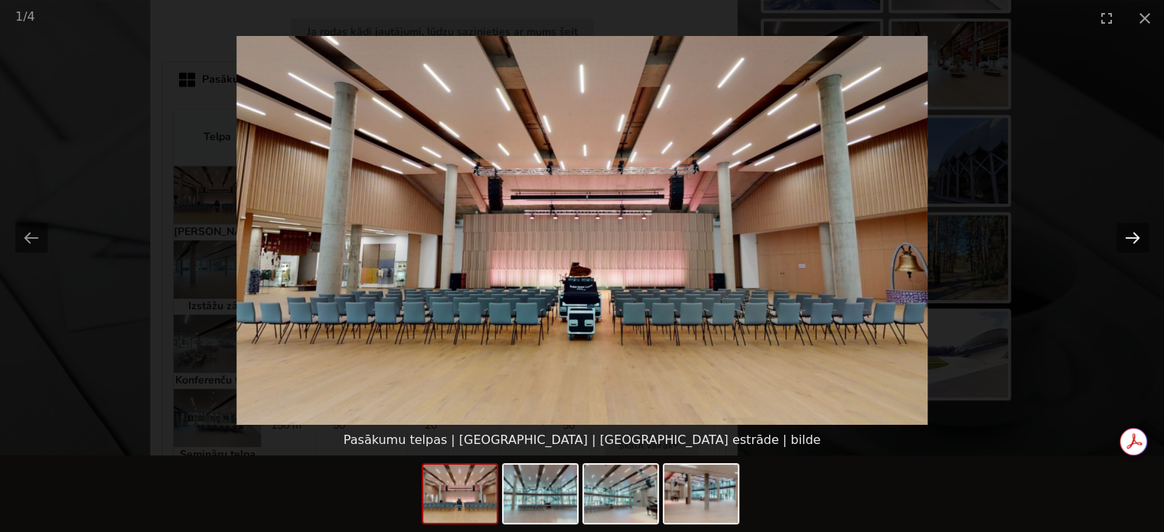
click at [1128, 232] on button "Next slide" at bounding box center [1133, 238] width 32 height 30
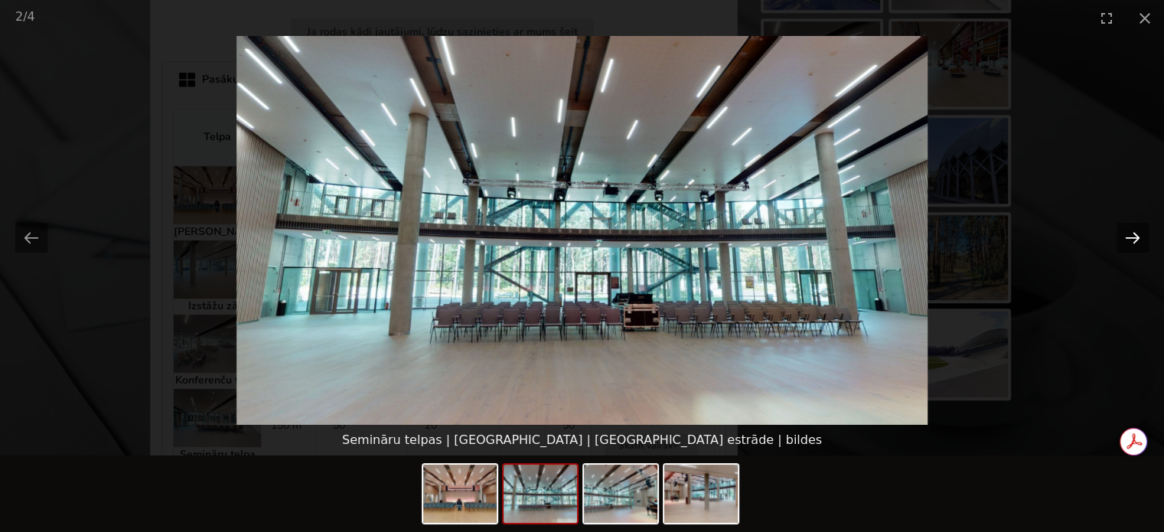
click at [1128, 232] on button "Next slide" at bounding box center [1133, 238] width 32 height 30
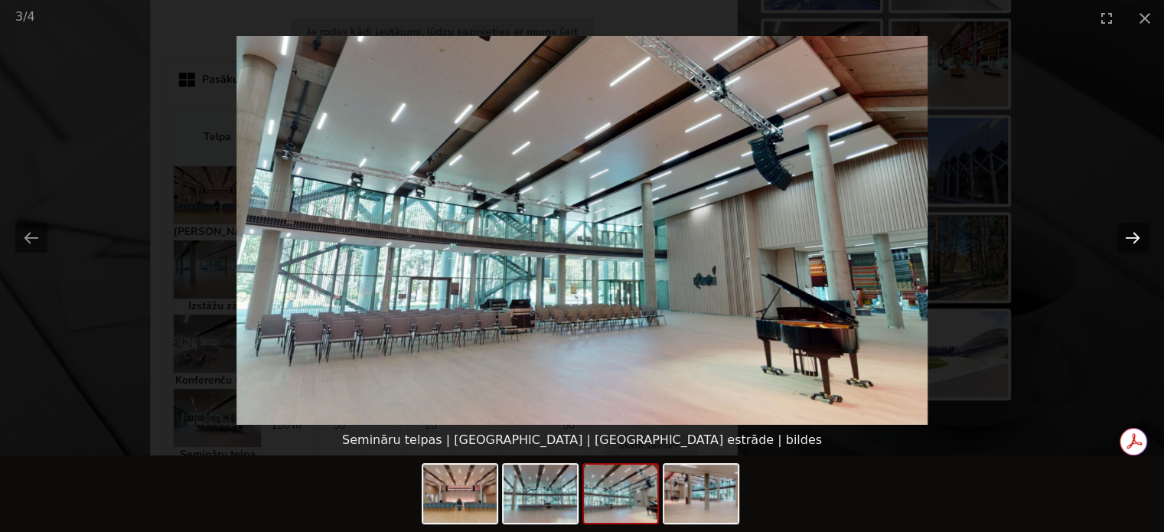
click at [1128, 232] on button "Next slide" at bounding box center [1133, 238] width 32 height 30
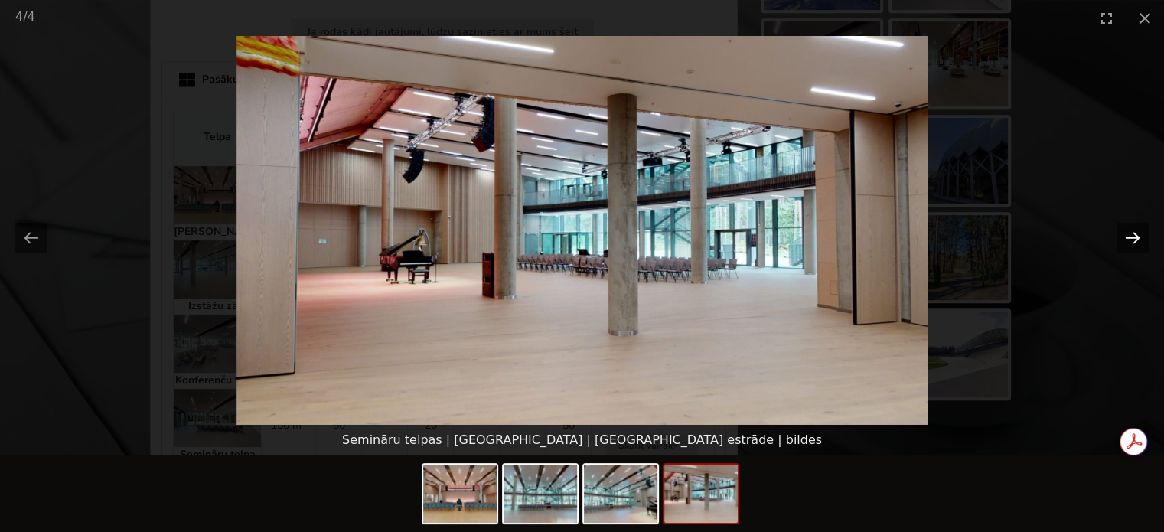
click at [1128, 232] on button "Next slide" at bounding box center [1133, 238] width 32 height 30
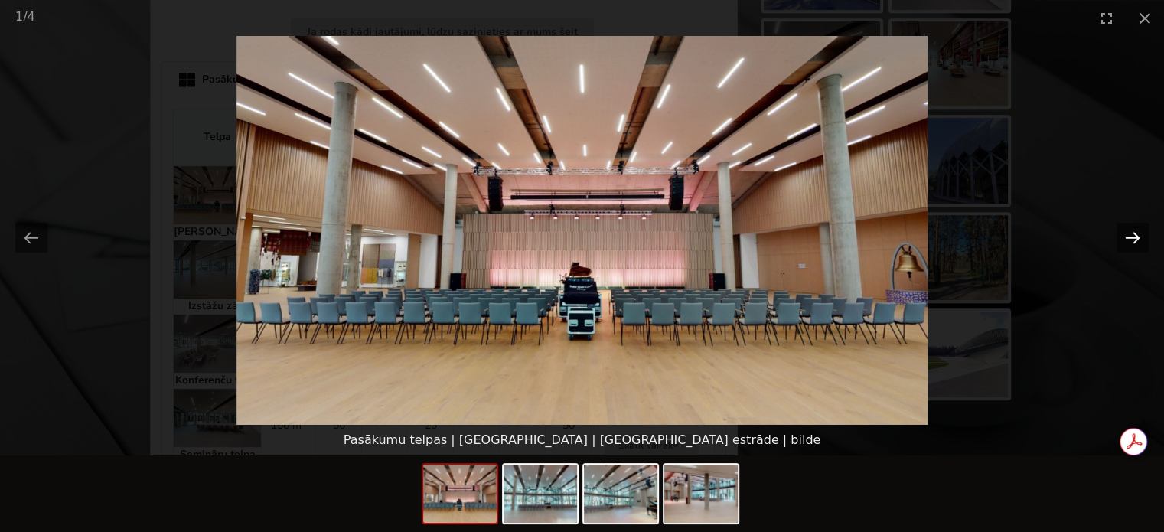
click at [1128, 232] on button "Next slide" at bounding box center [1133, 238] width 32 height 30
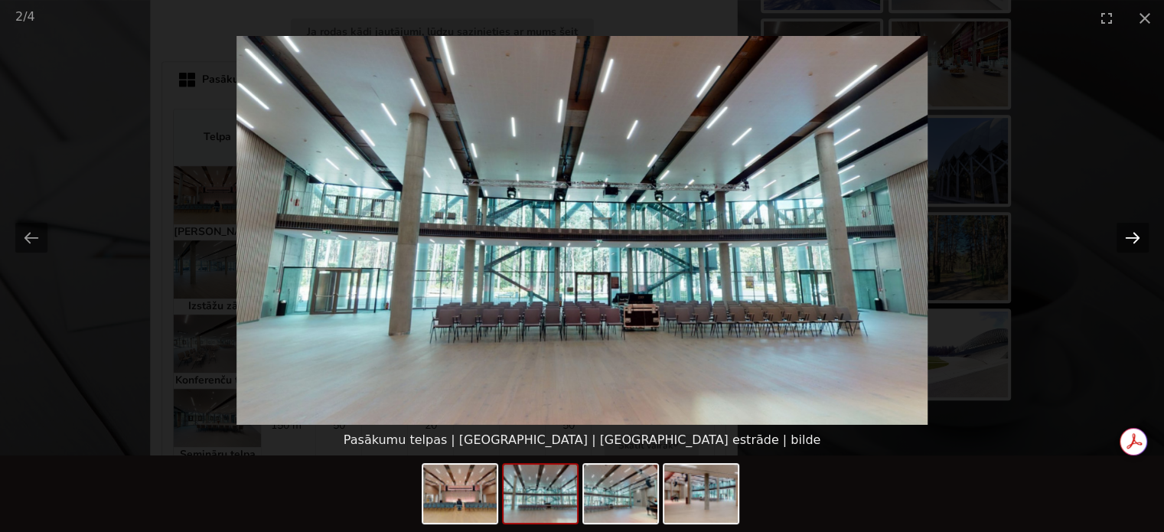
click at [1128, 232] on button "Next slide" at bounding box center [1133, 238] width 32 height 30
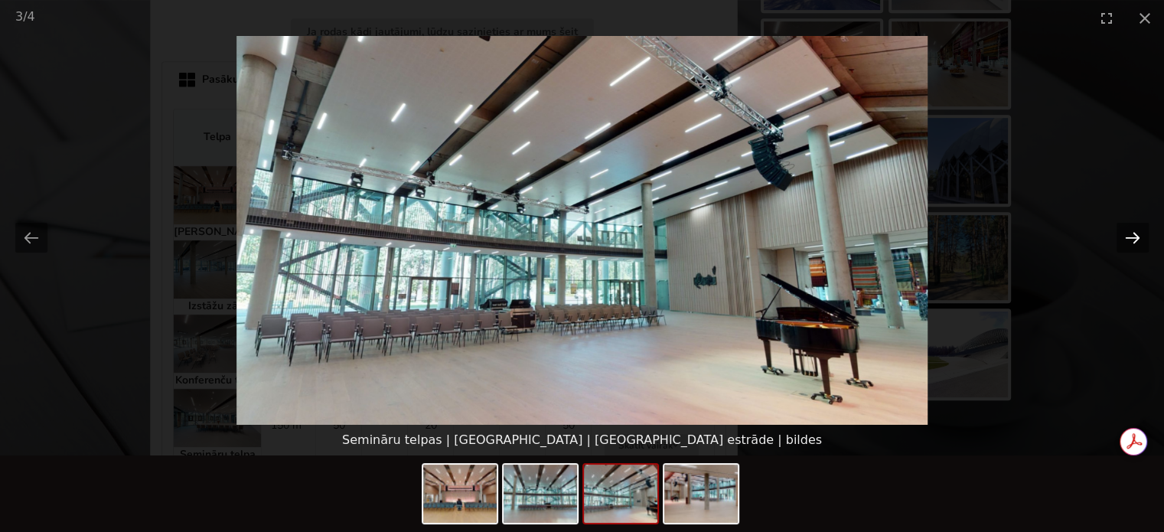
click at [1128, 232] on button "Next slide" at bounding box center [1133, 238] width 32 height 30
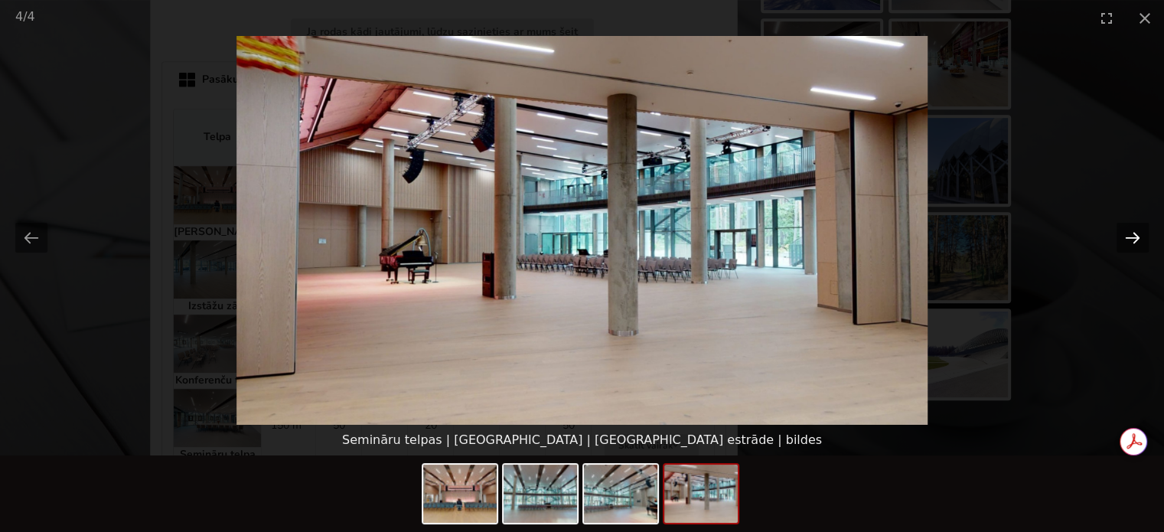
click at [1128, 232] on button "Next slide" at bounding box center [1133, 238] width 32 height 30
click at [1062, 375] on picture at bounding box center [582, 230] width 1164 height 389
click at [1139, 23] on button "Close gallery" at bounding box center [1145, 18] width 38 height 36
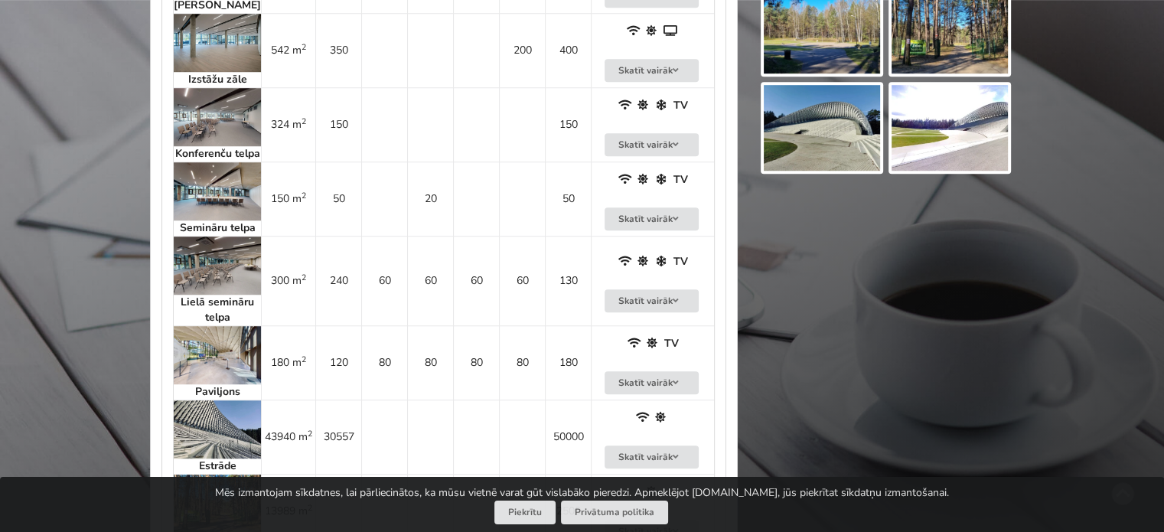
scroll to position [1072, 0]
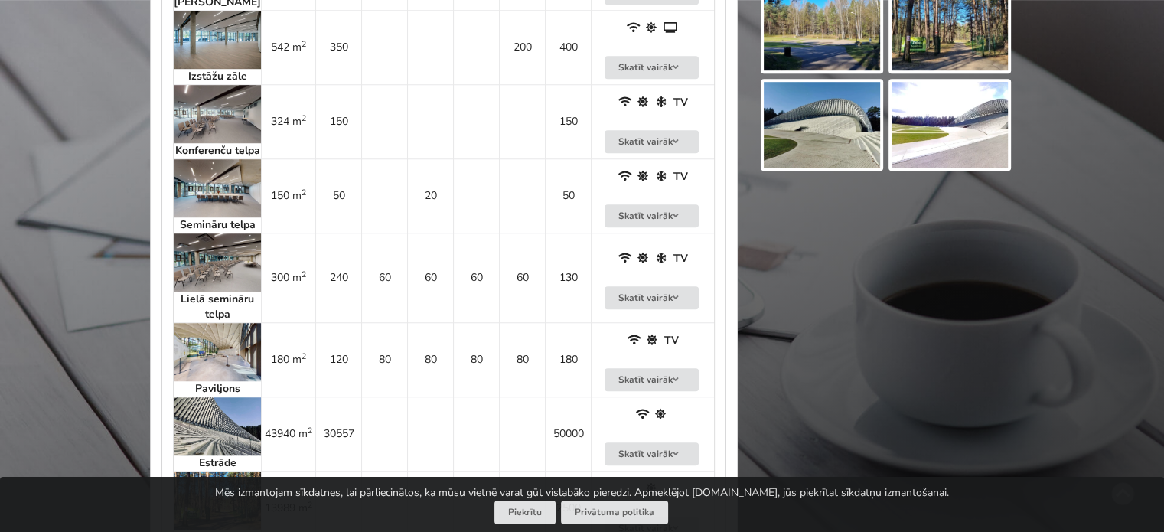
click at [227, 116] on img at bounding box center [217, 114] width 87 height 58
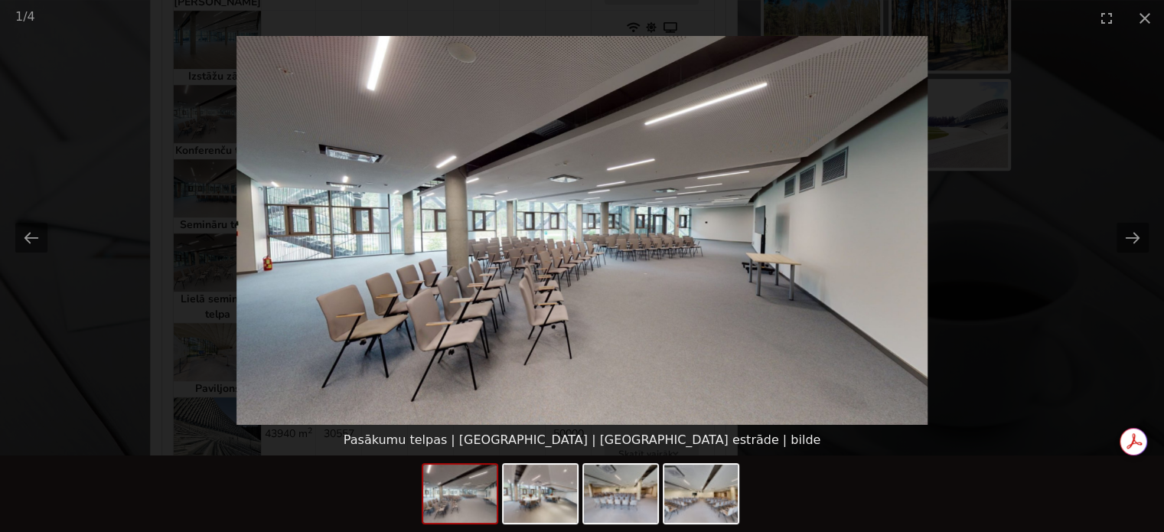
scroll to position [0, 0]
click at [1127, 235] on button "Next slide" at bounding box center [1133, 238] width 32 height 30
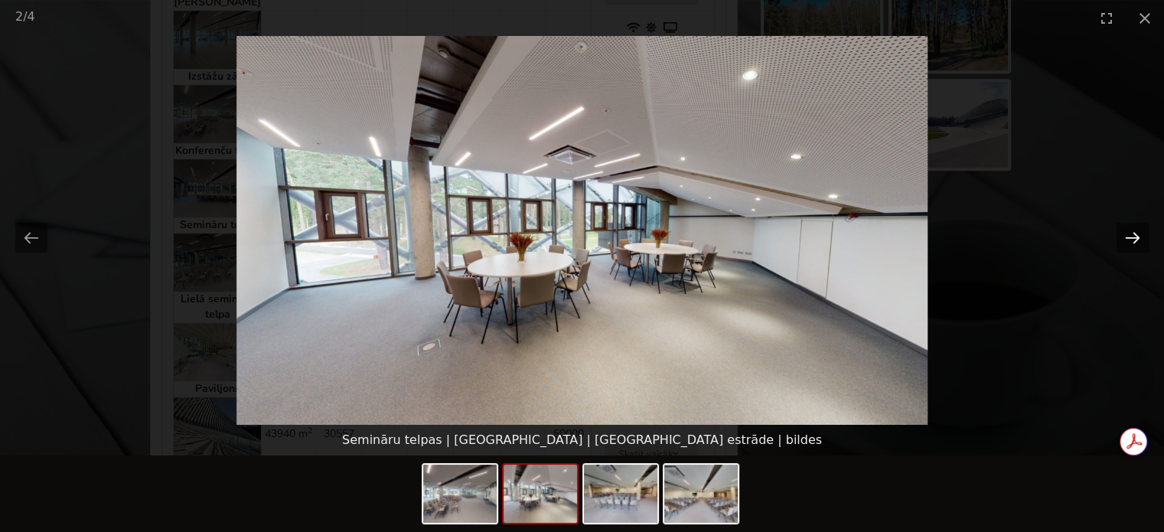
click at [1127, 235] on button "Next slide" at bounding box center [1133, 238] width 32 height 30
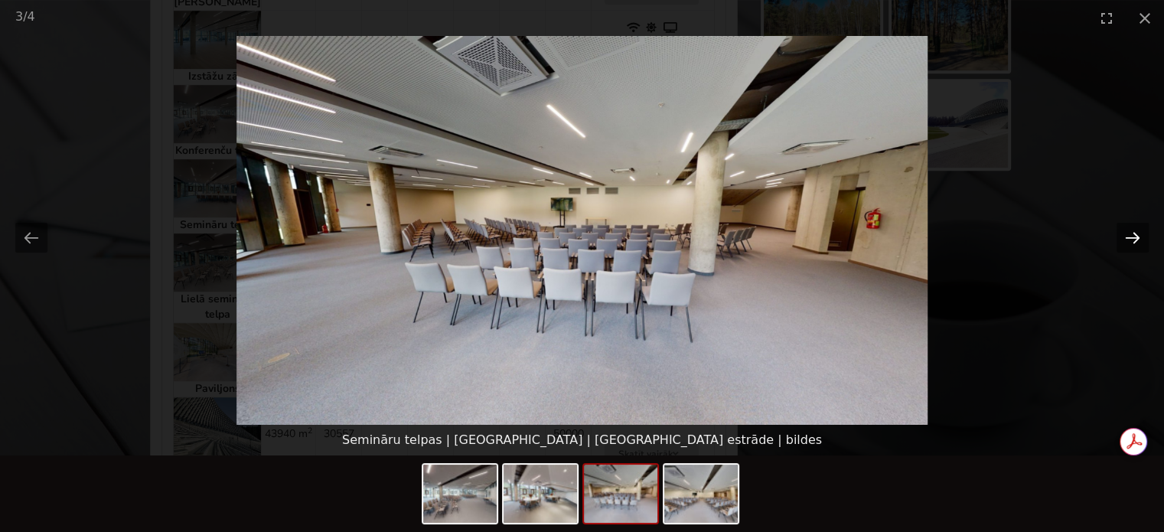
click at [1128, 235] on button "Next slide" at bounding box center [1133, 238] width 32 height 30
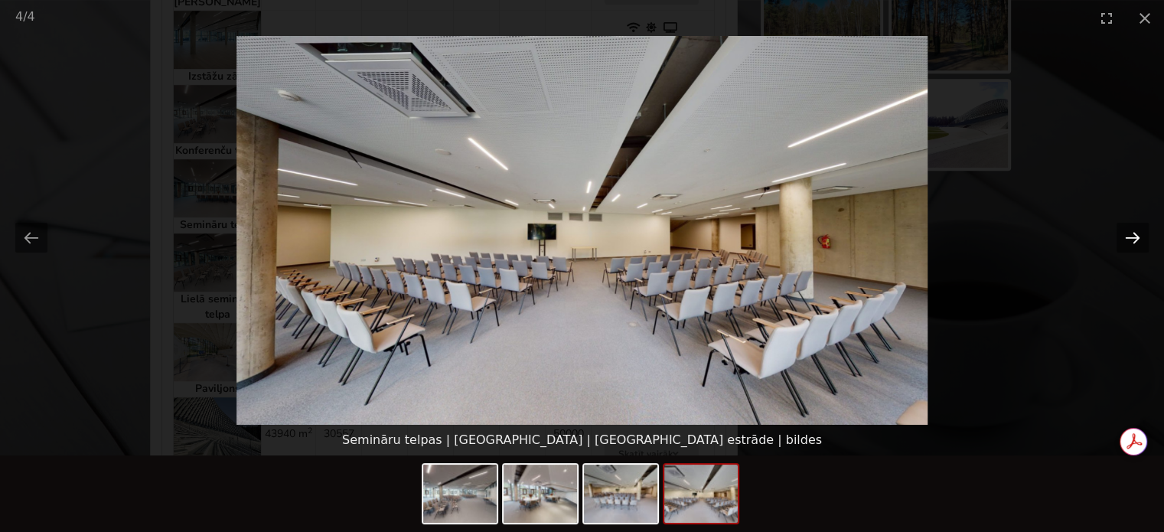
click at [1128, 235] on button "Next slide" at bounding box center [1133, 238] width 32 height 30
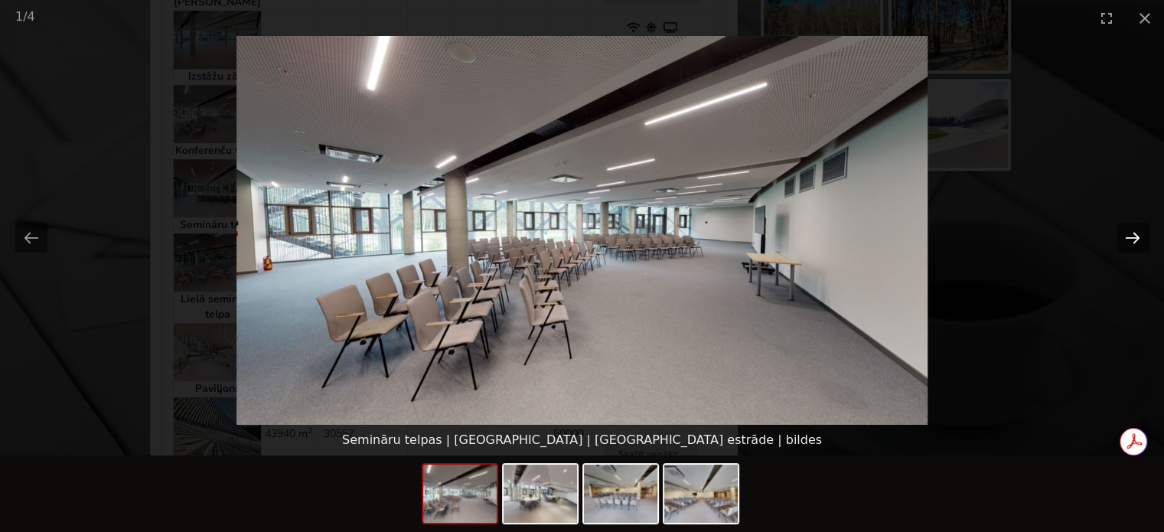
click at [1128, 235] on button "Next slide" at bounding box center [1133, 238] width 32 height 30
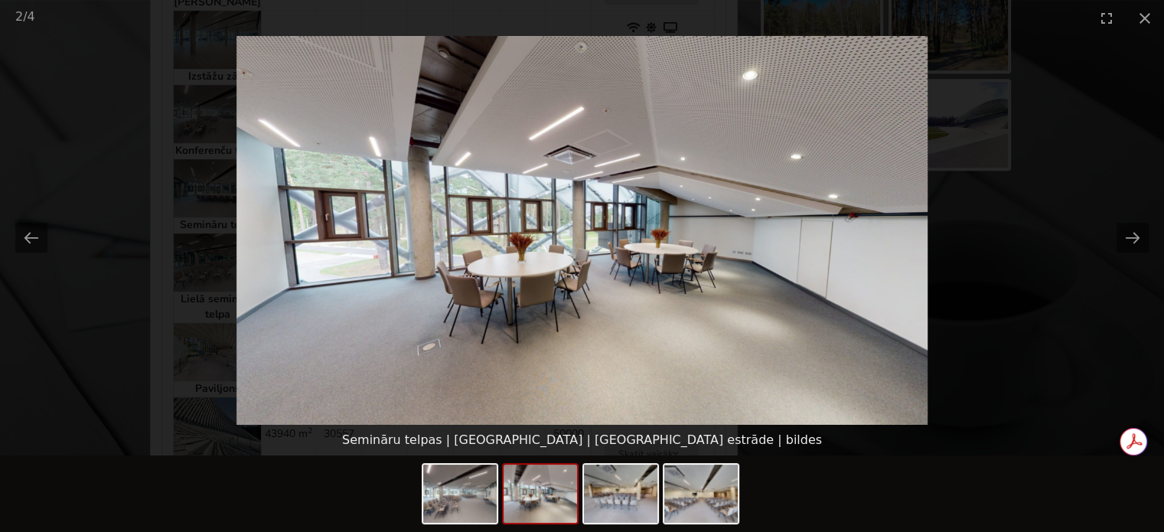
click at [1049, 321] on picture at bounding box center [582, 230] width 1164 height 389
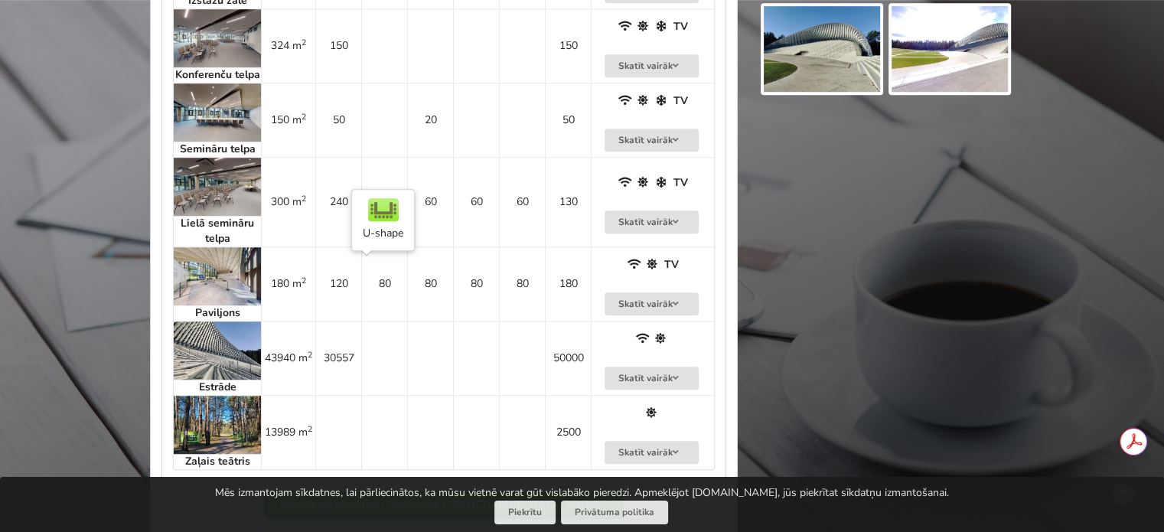
scroll to position [1148, 0]
click at [212, 197] on img at bounding box center [217, 186] width 87 height 58
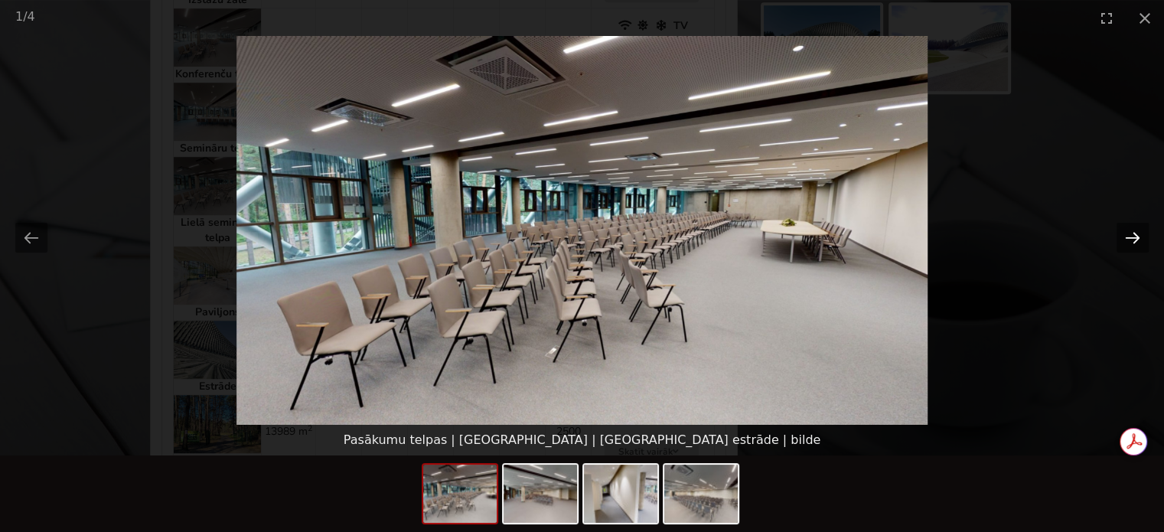
click at [1134, 231] on button "Next slide" at bounding box center [1133, 238] width 32 height 30
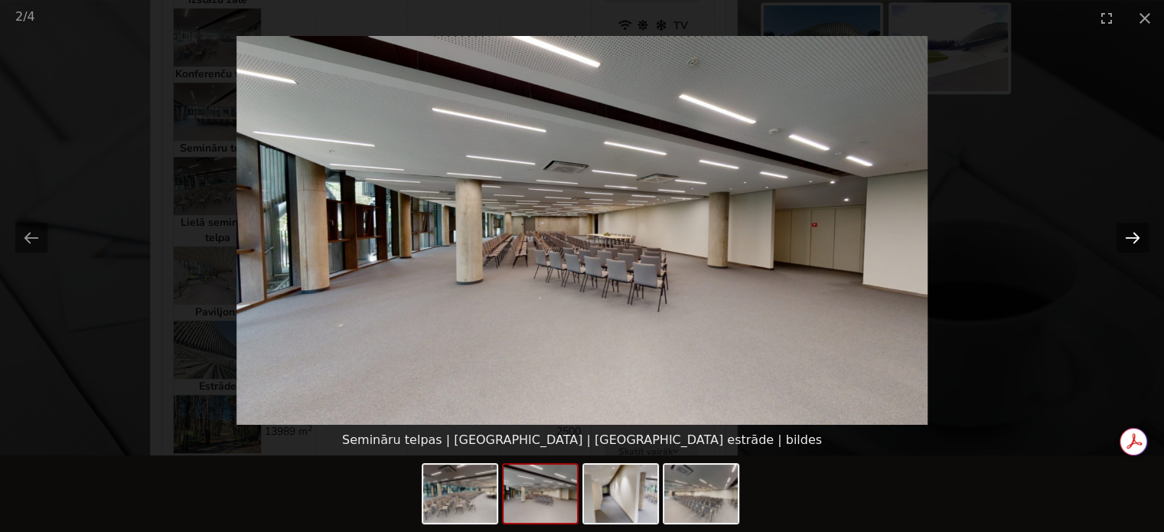
click at [1134, 231] on button "Next slide" at bounding box center [1133, 238] width 32 height 30
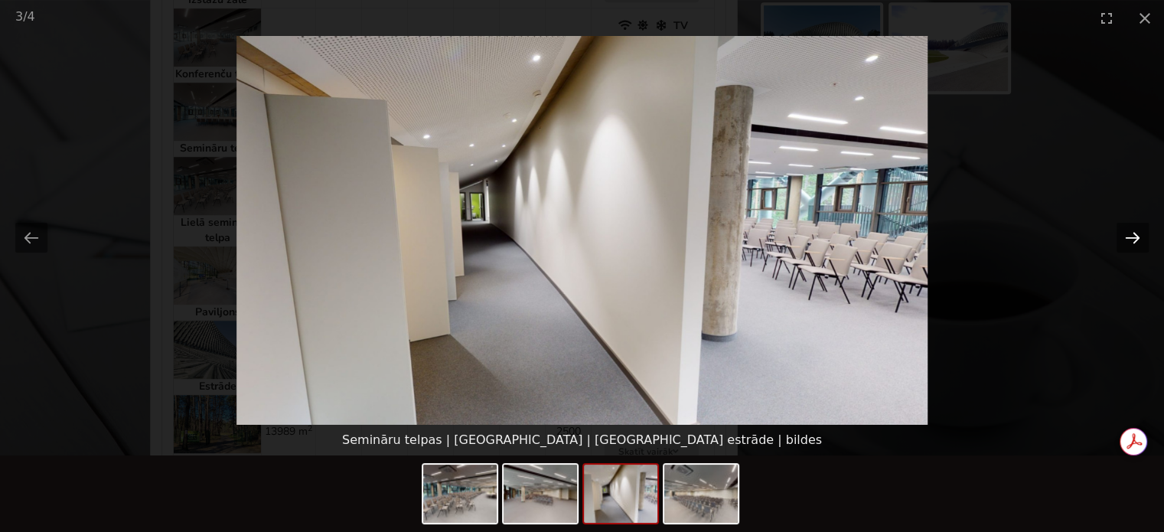
click at [1134, 231] on button "Next slide" at bounding box center [1133, 238] width 32 height 30
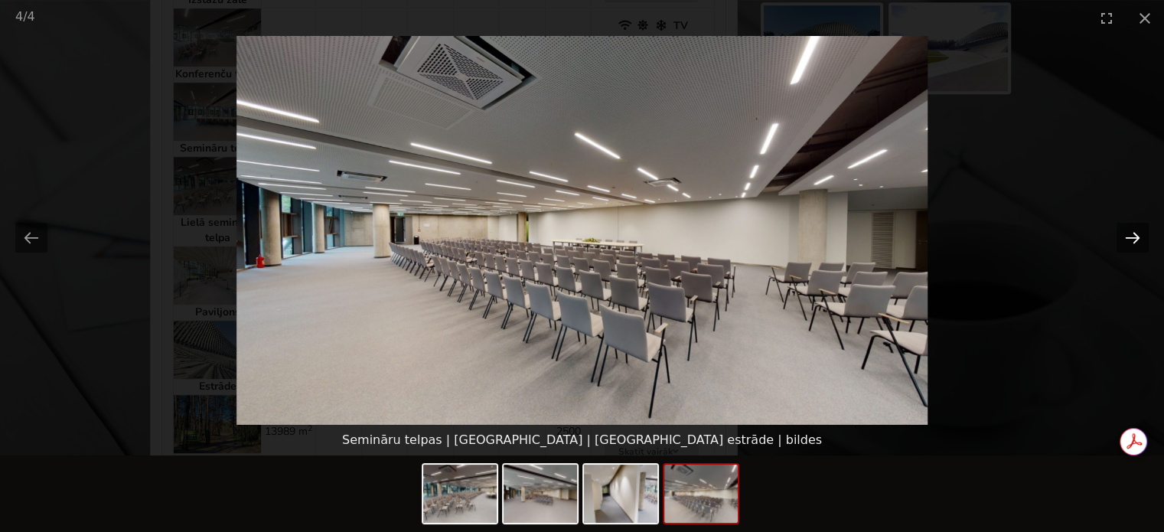
click at [1134, 231] on button "Next slide" at bounding box center [1133, 238] width 32 height 30
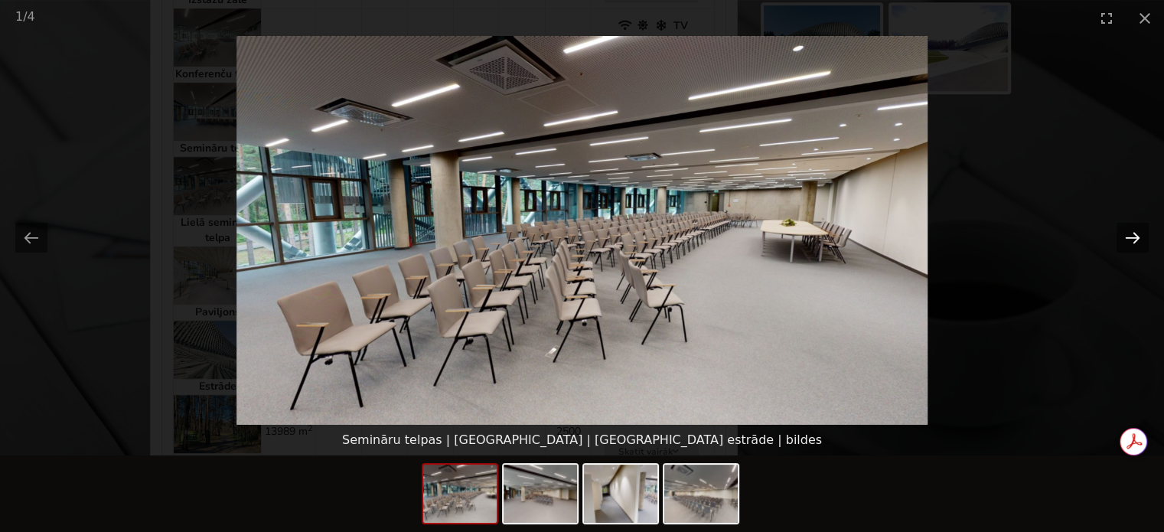
click at [1134, 231] on button "Next slide" at bounding box center [1133, 238] width 32 height 30
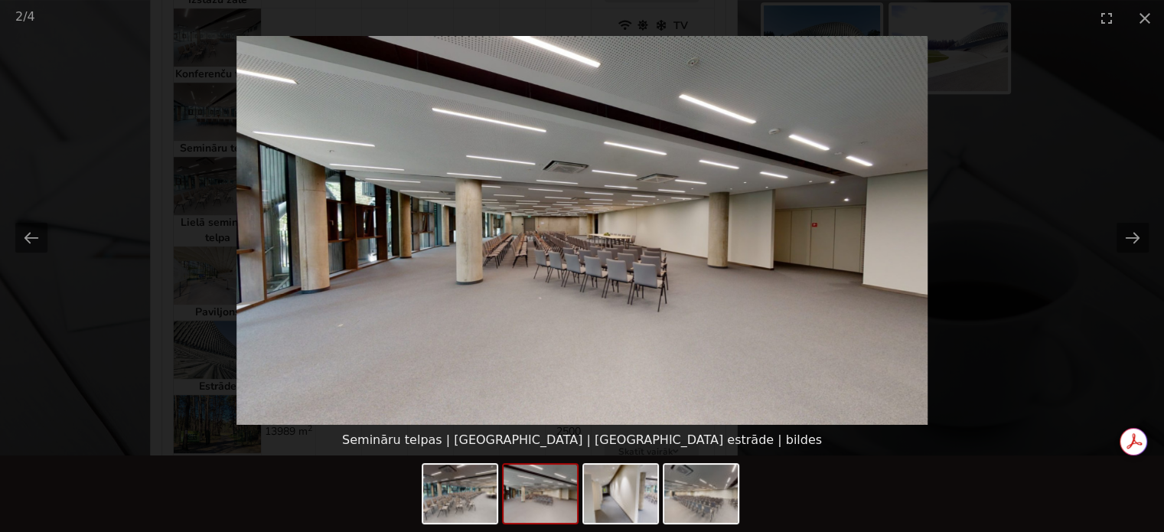
scroll to position [0, 0]
click at [1082, 342] on picture at bounding box center [582, 230] width 1164 height 389
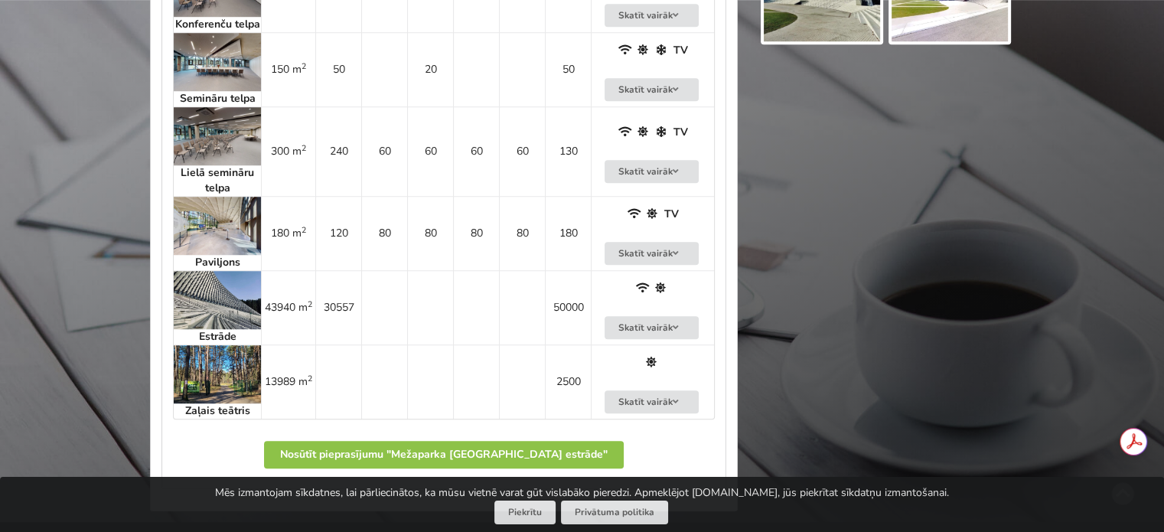
scroll to position [1225, 0]
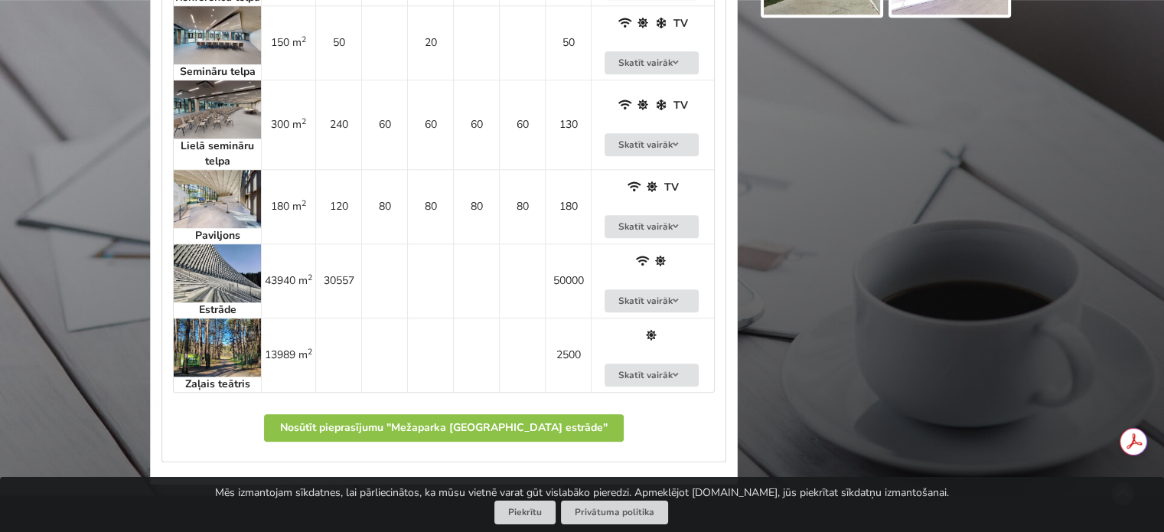
click at [207, 220] on img at bounding box center [217, 199] width 87 height 58
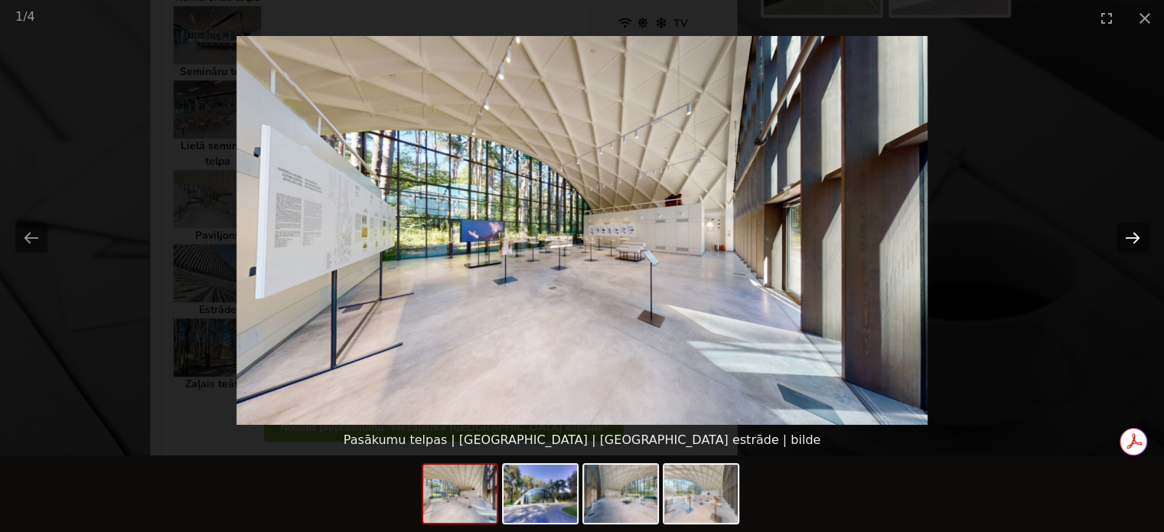
click at [1127, 237] on button "Next slide" at bounding box center [1133, 238] width 32 height 30
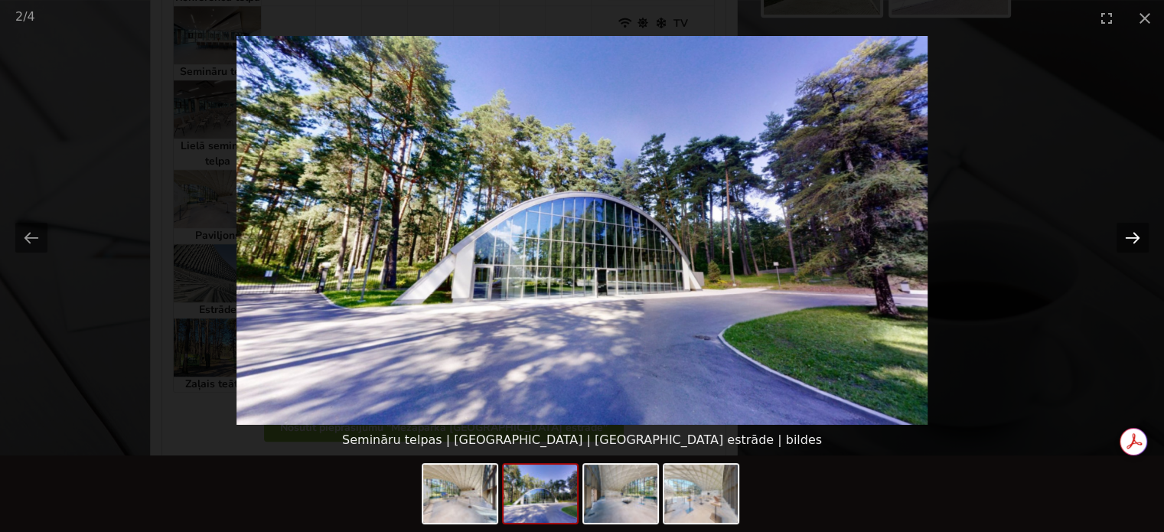
click at [1127, 237] on button "Next slide" at bounding box center [1133, 238] width 32 height 30
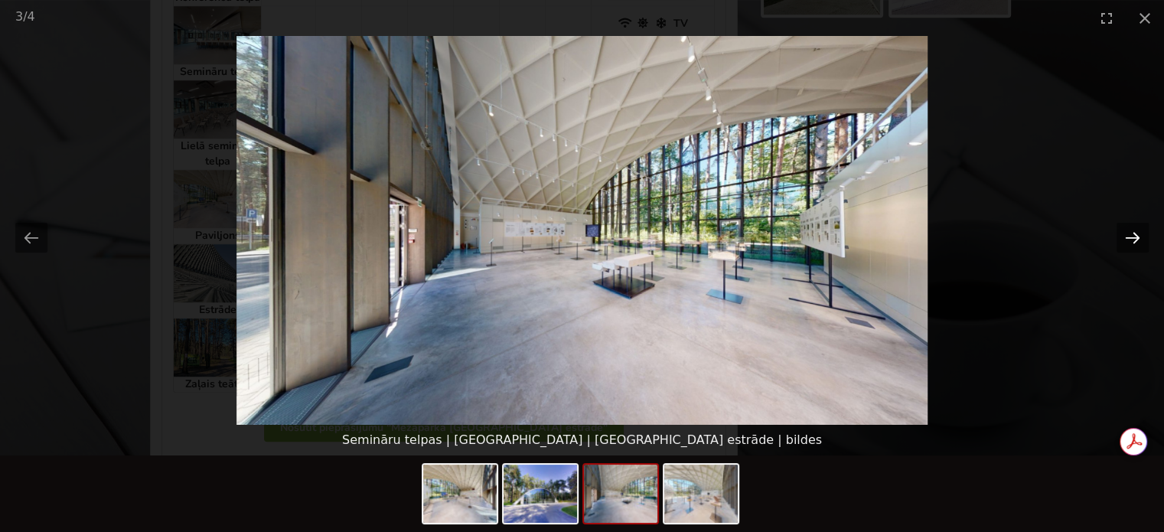
click at [1127, 237] on button "Next slide" at bounding box center [1133, 238] width 32 height 30
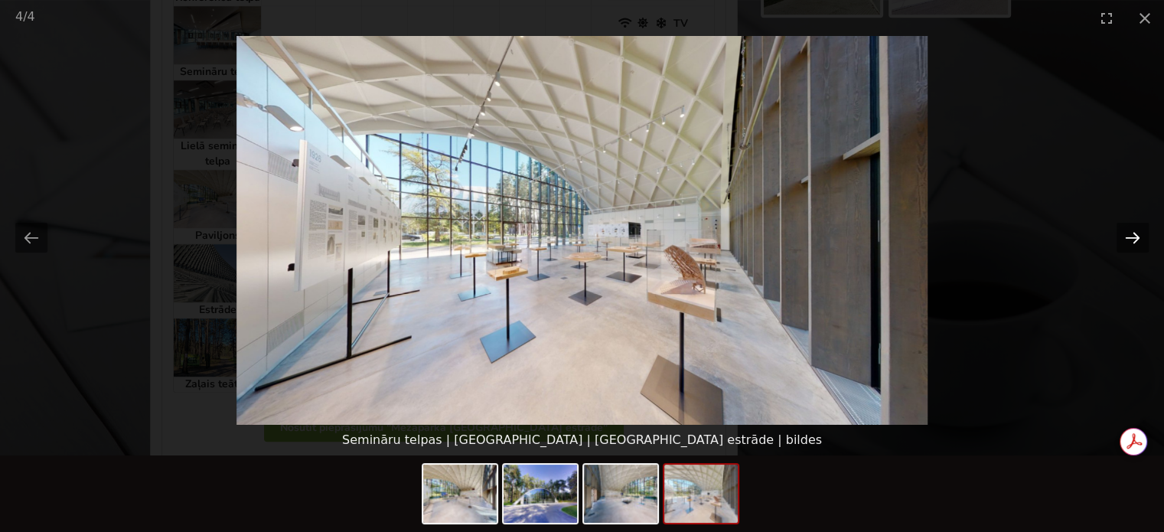
click at [1127, 237] on button "Next slide" at bounding box center [1133, 238] width 32 height 30
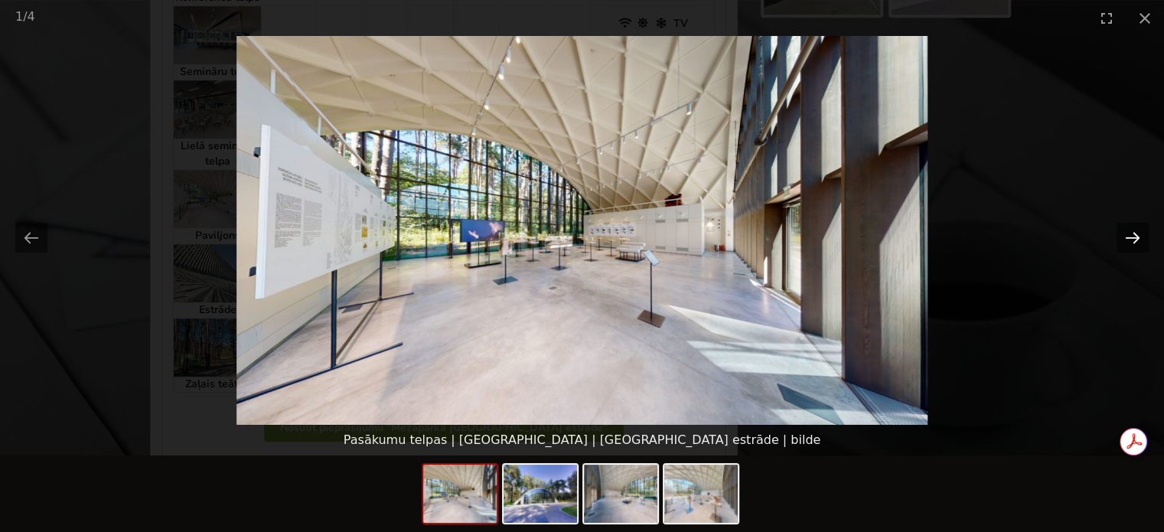
click at [1127, 237] on button "Next slide" at bounding box center [1133, 238] width 32 height 30
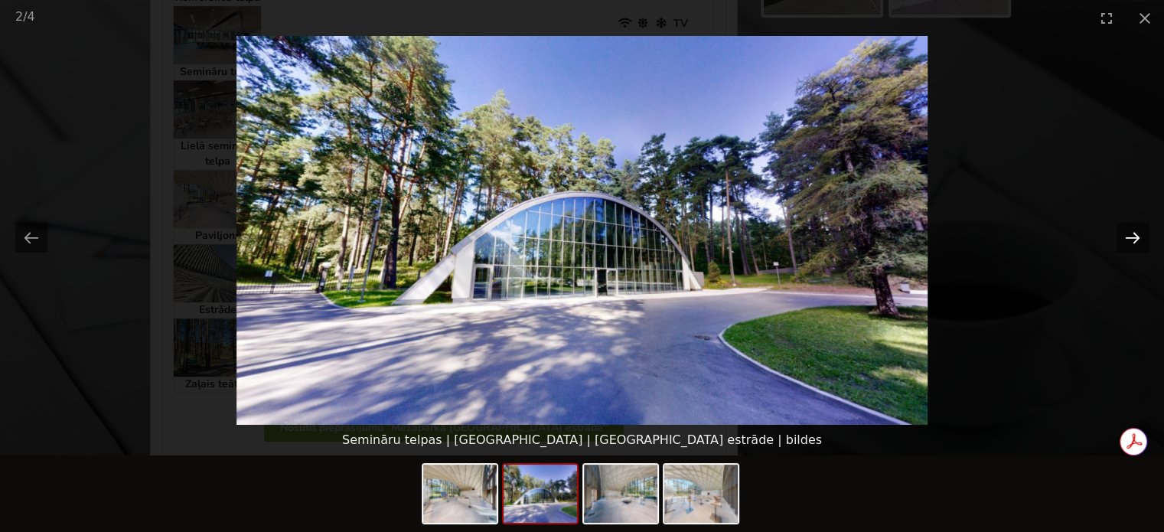
click at [1127, 237] on button "Next slide" at bounding box center [1133, 238] width 32 height 30
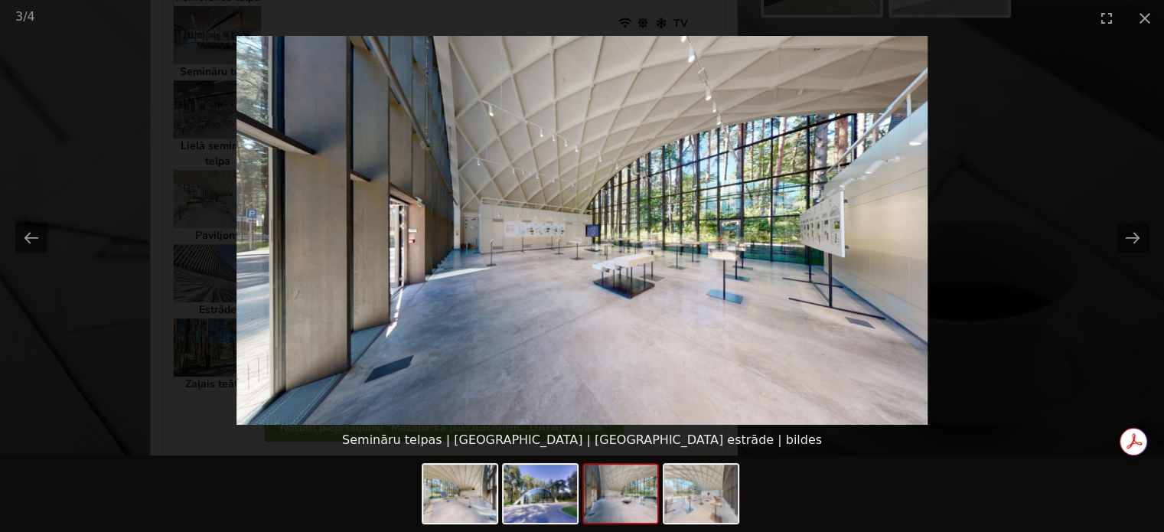
click at [1118, 338] on picture at bounding box center [582, 230] width 1164 height 389
click at [1146, 5] on button "Close gallery" at bounding box center [1145, 18] width 38 height 36
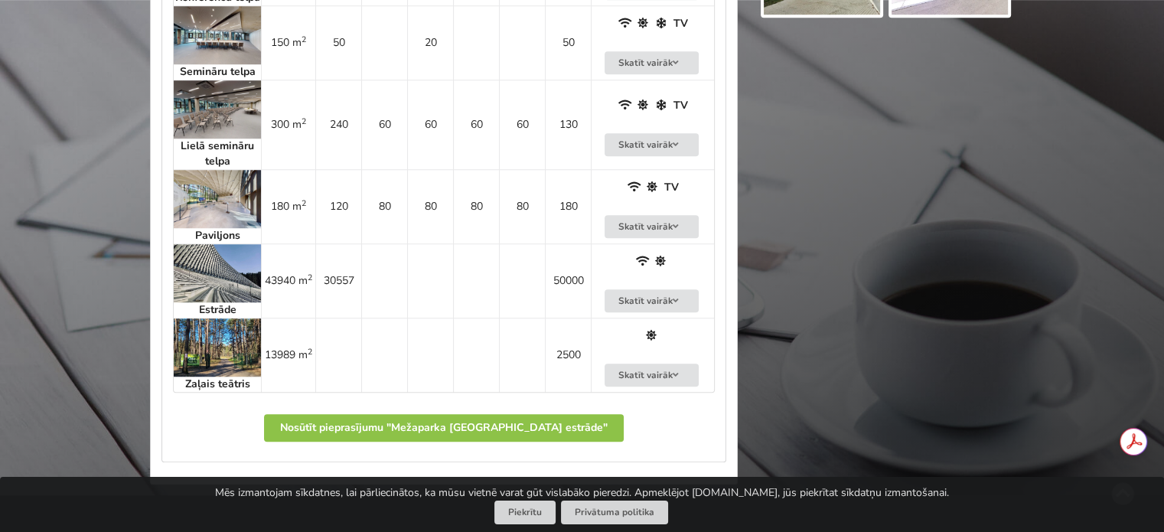
click at [227, 290] on img at bounding box center [217, 273] width 87 height 58
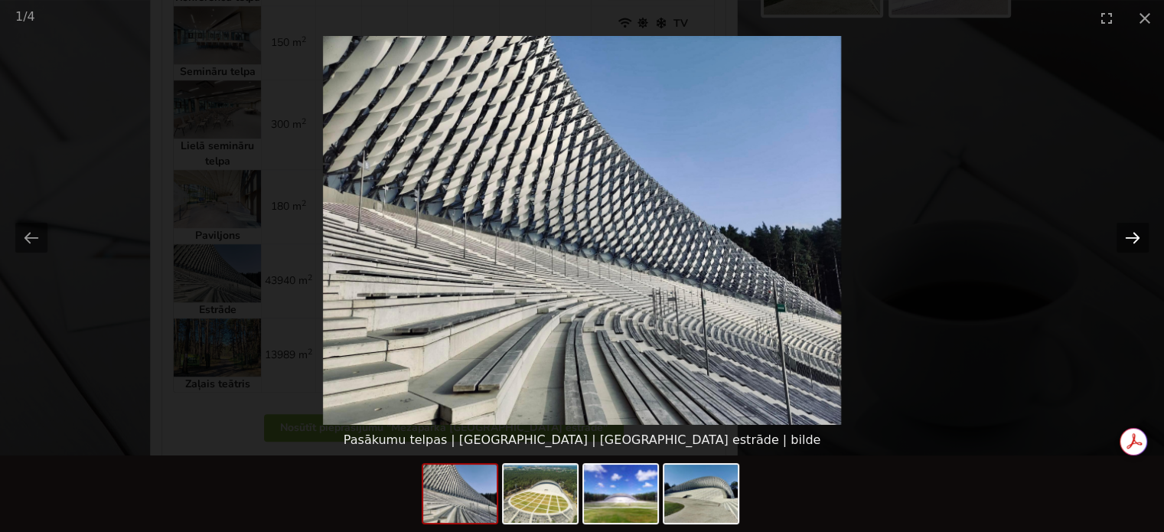
click at [1118, 238] on button "Next slide" at bounding box center [1133, 238] width 32 height 30
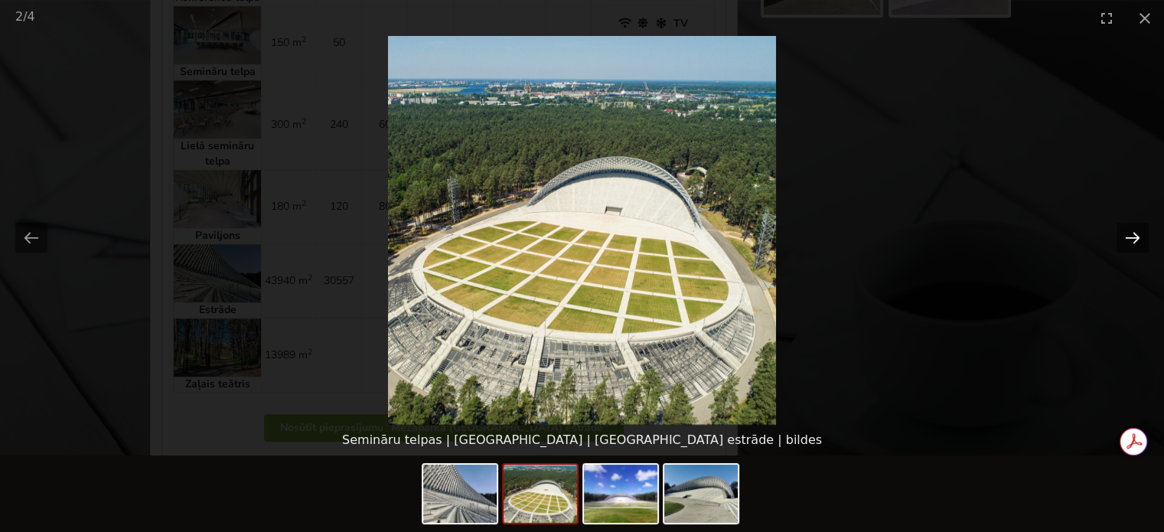
click at [1118, 238] on button "Next slide" at bounding box center [1133, 238] width 32 height 30
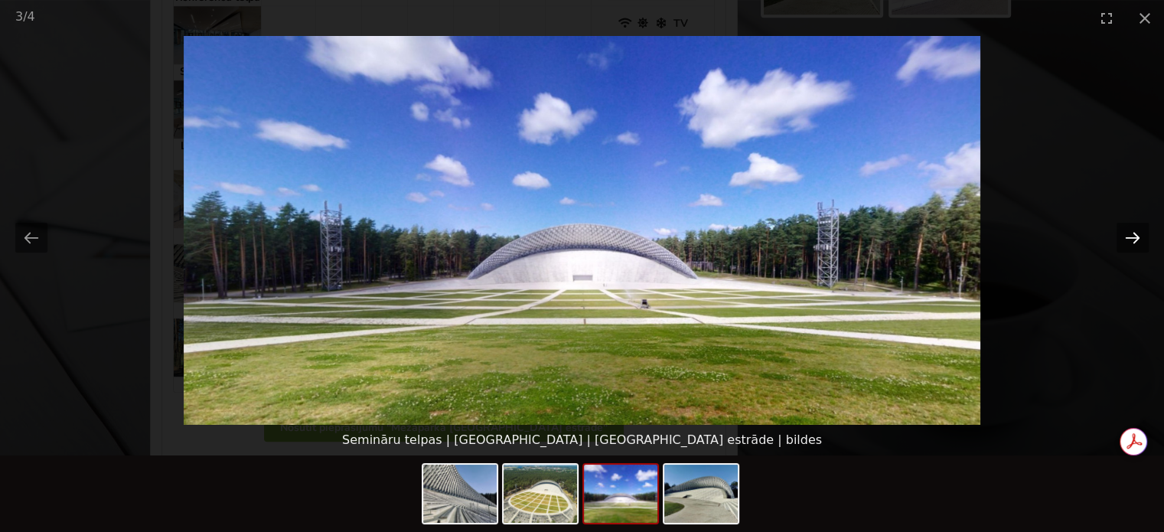
click at [1118, 238] on button "Next slide" at bounding box center [1133, 238] width 32 height 30
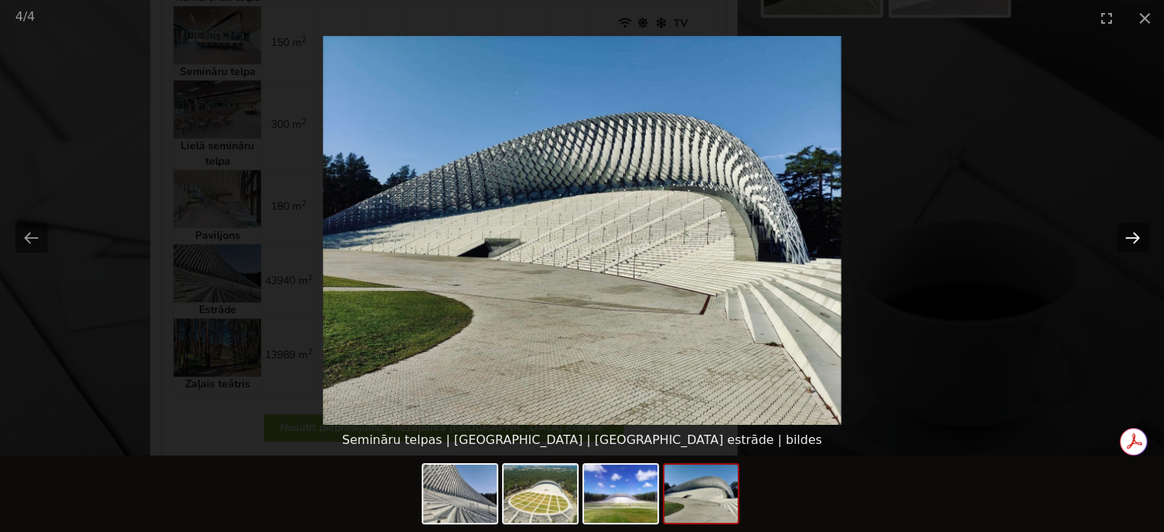
click at [1118, 238] on button "Next slide" at bounding box center [1133, 238] width 32 height 30
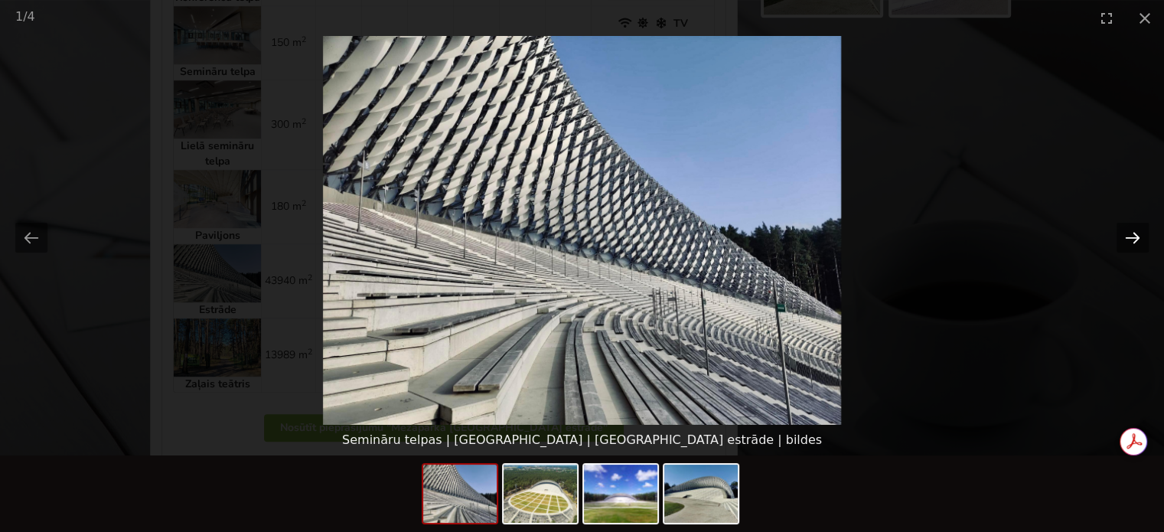
click at [1118, 238] on button "Next slide" at bounding box center [1133, 238] width 32 height 30
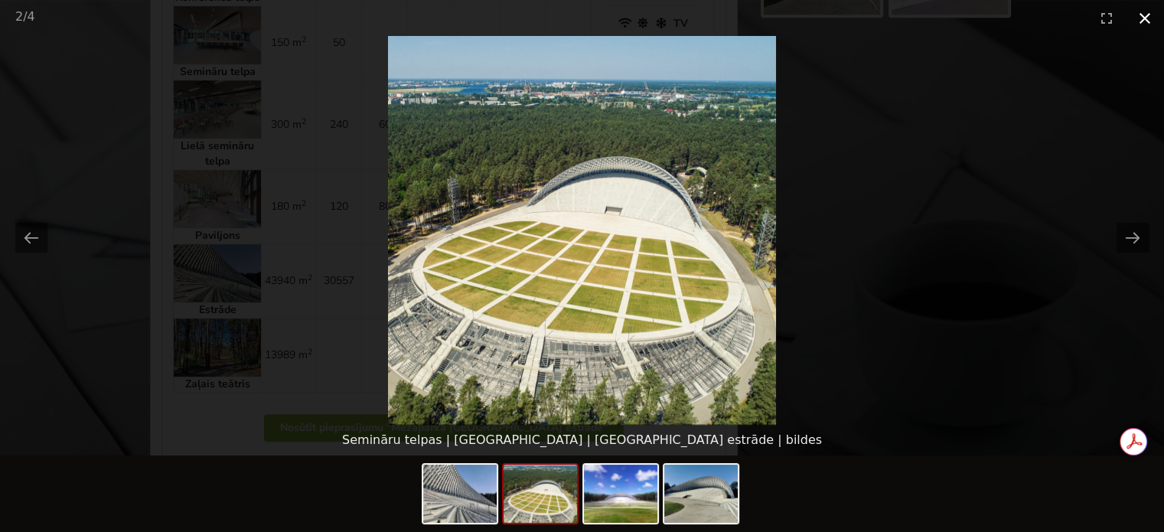
click at [1134, 15] on button "Close gallery" at bounding box center [1145, 18] width 38 height 36
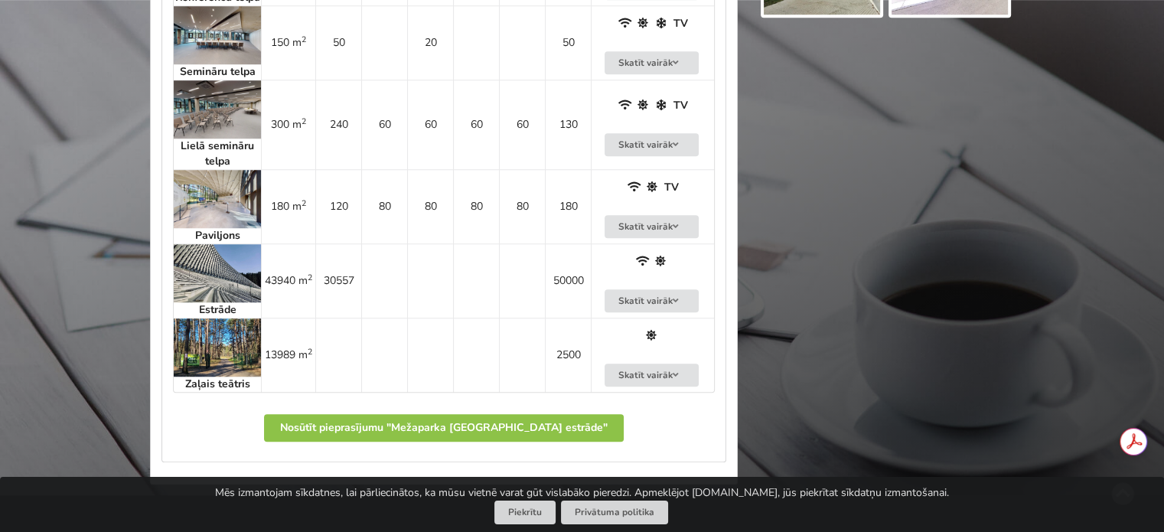
click at [216, 363] on img at bounding box center [217, 347] width 87 height 58
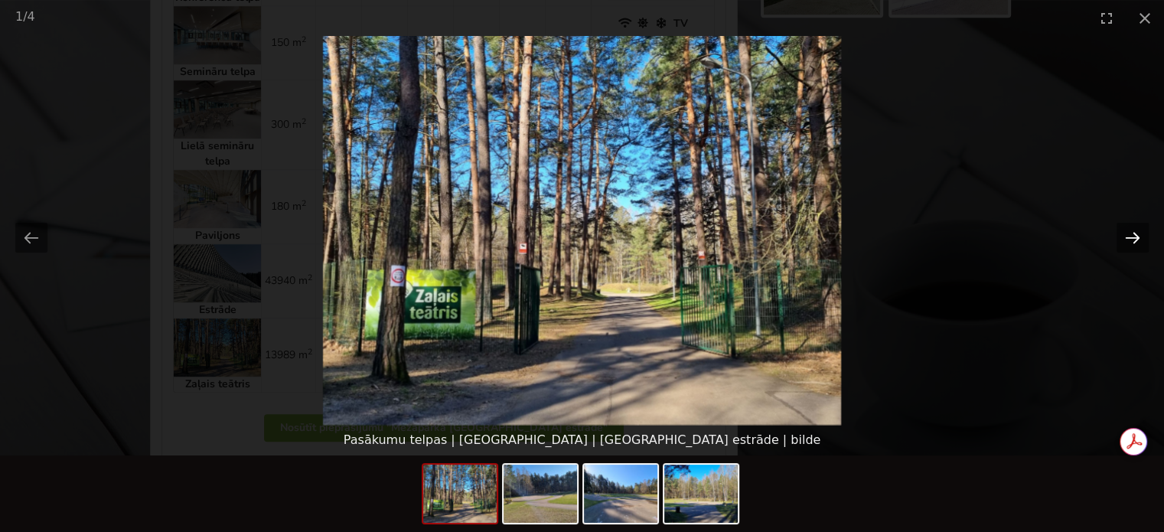
click at [1135, 237] on button "Next slide" at bounding box center [1133, 238] width 32 height 30
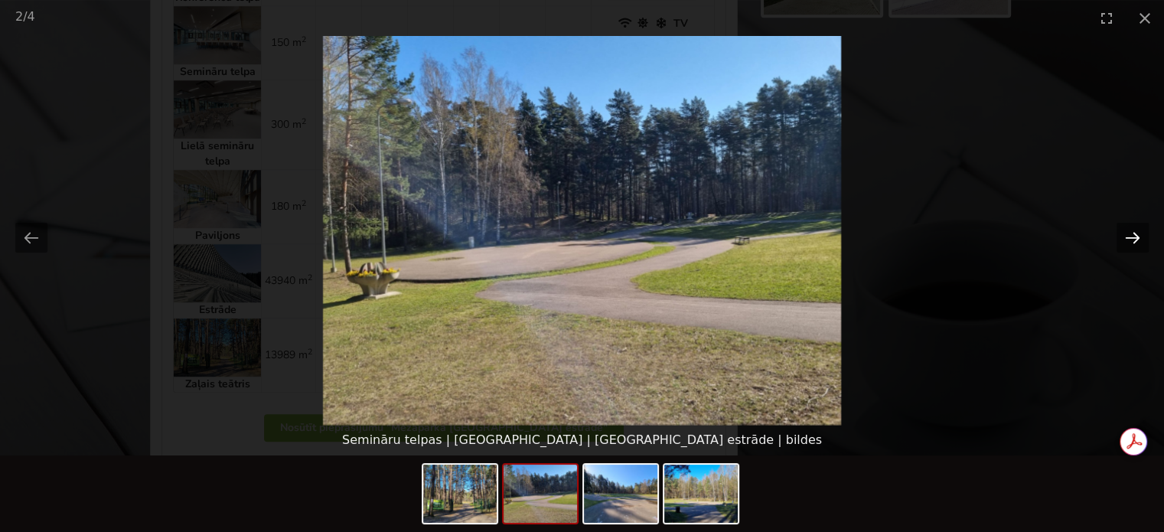
click at [1135, 237] on button "Next slide" at bounding box center [1133, 238] width 32 height 30
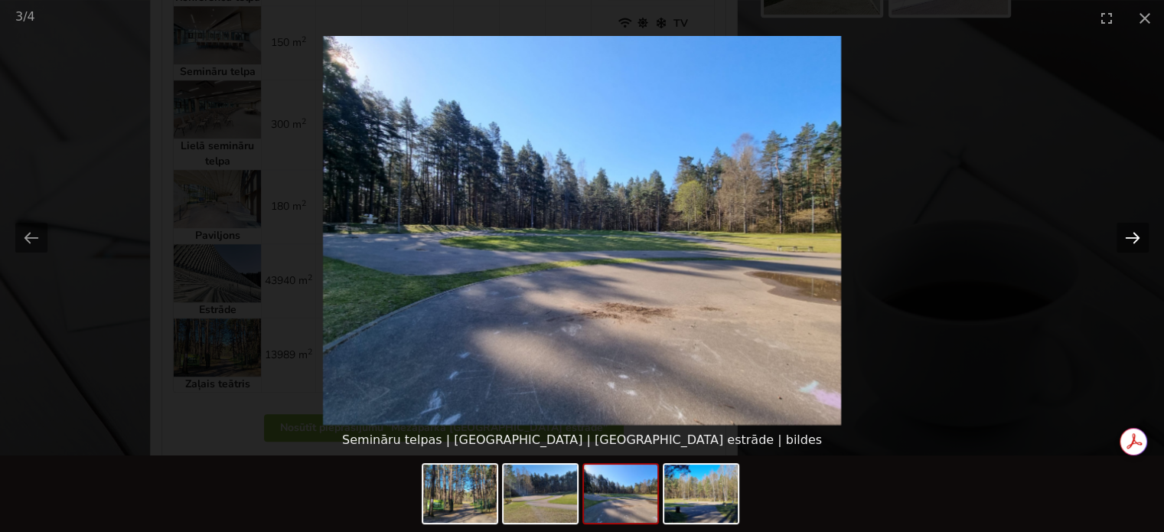
click at [1135, 237] on button "Next slide" at bounding box center [1133, 238] width 32 height 30
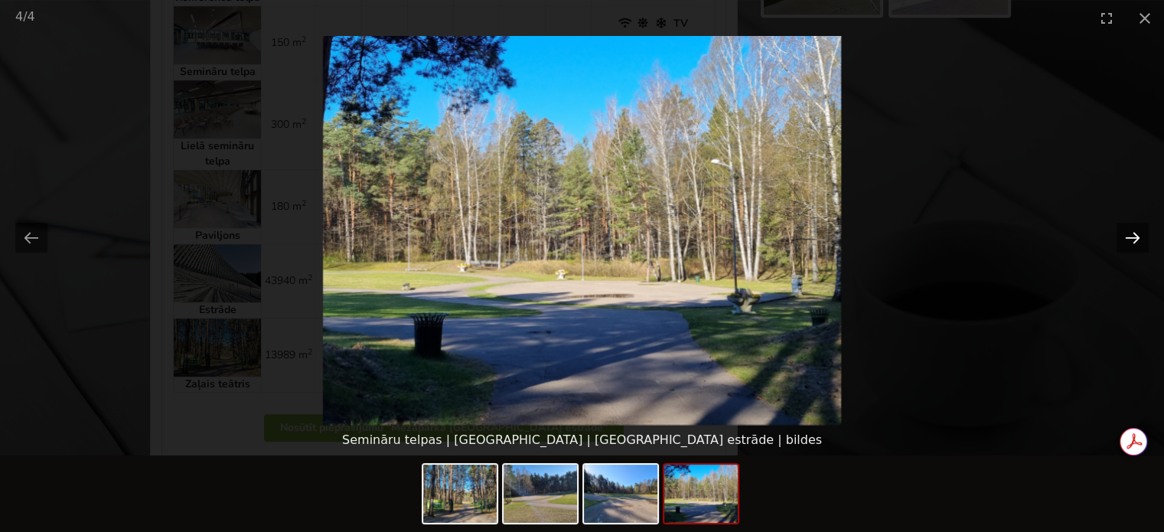
click at [1136, 237] on button "Next slide" at bounding box center [1133, 238] width 32 height 30
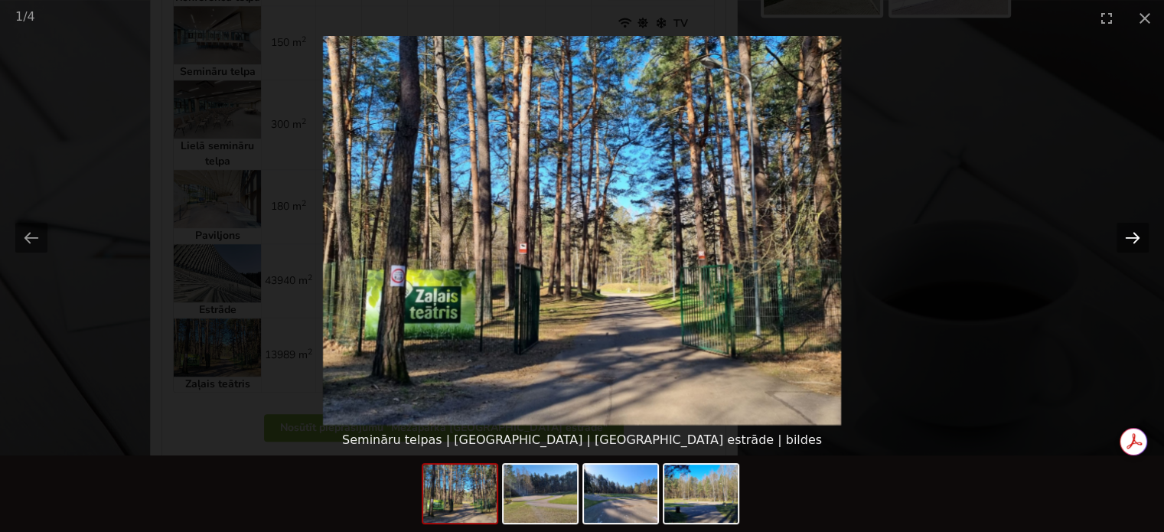
click at [1136, 237] on button "Next slide" at bounding box center [1133, 238] width 32 height 30
click at [1141, 14] on button "Close gallery" at bounding box center [1145, 18] width 38 height 36
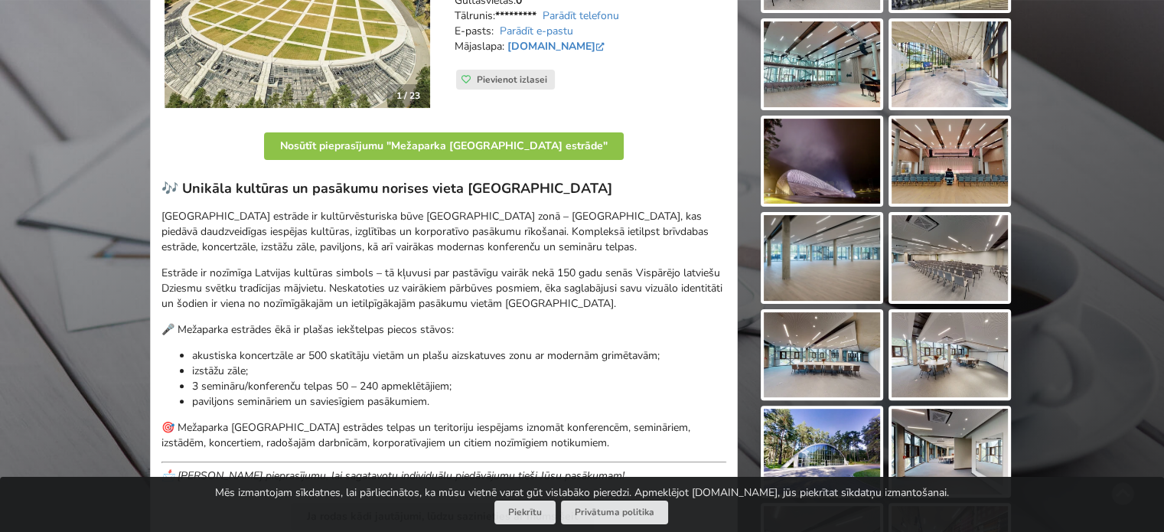
scroll to position [185, 0]
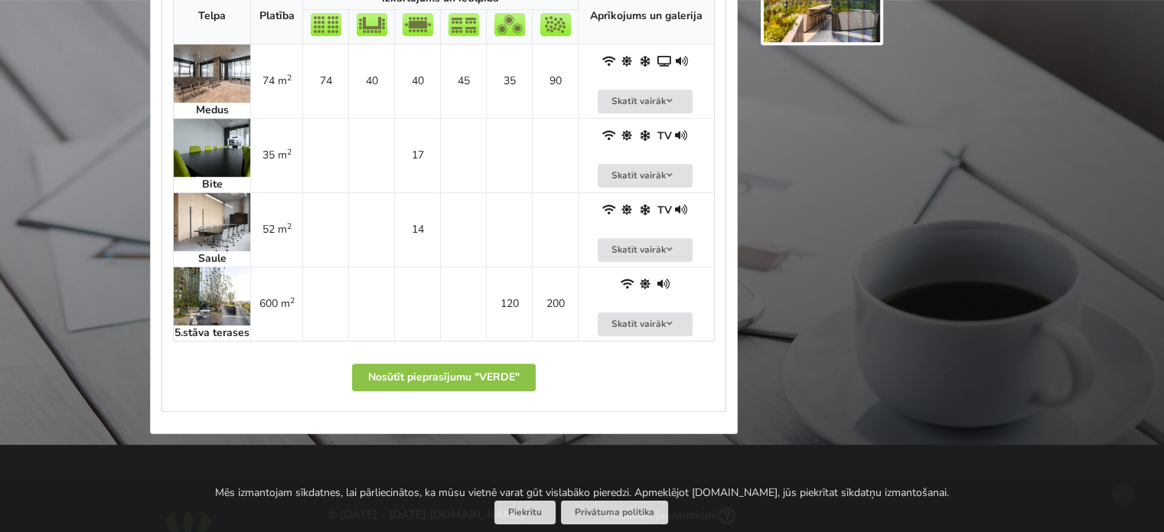
scroll to position [842, 0]
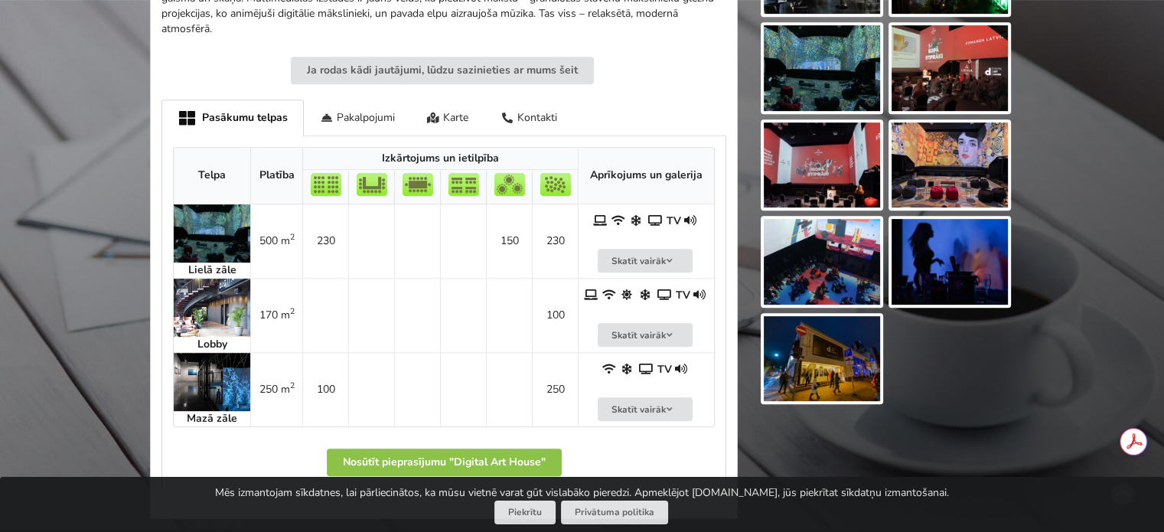
scroll to position [765, 0]
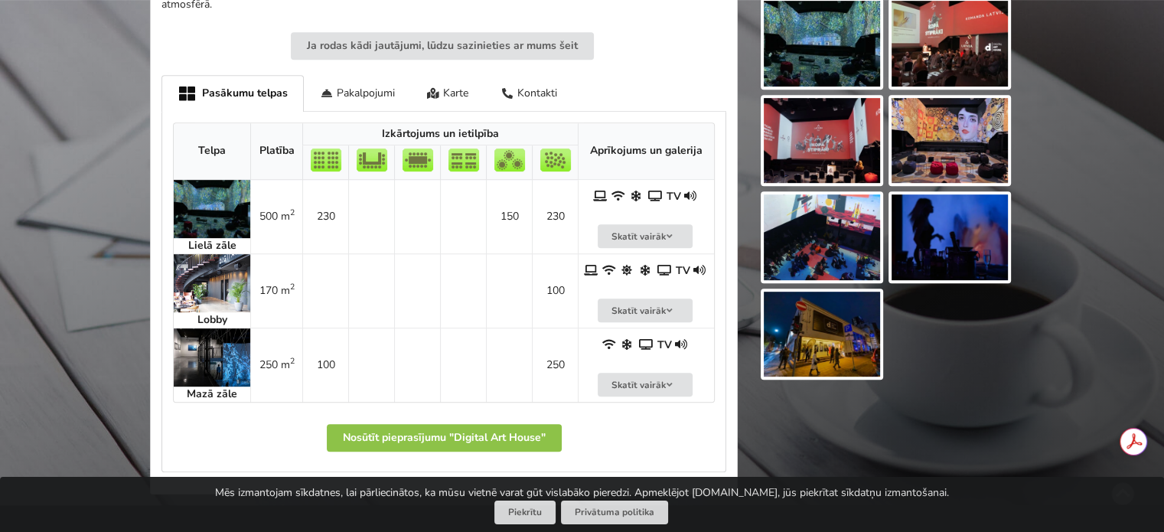
click at [208, 214] on img at bounding box center [212, 209] width 77 height 58
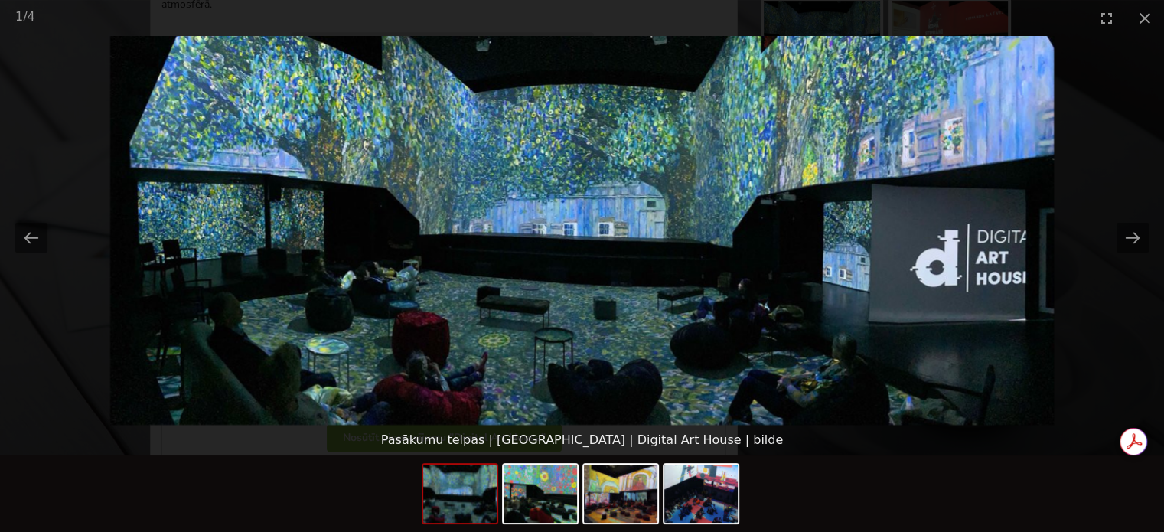
click at [1085, 321] on picture at bounding box center [582, 230] width 1164 height 389
click at [1135, 17] on button "Close gallery" at bounding box center [1145, 18] width 38 height 36
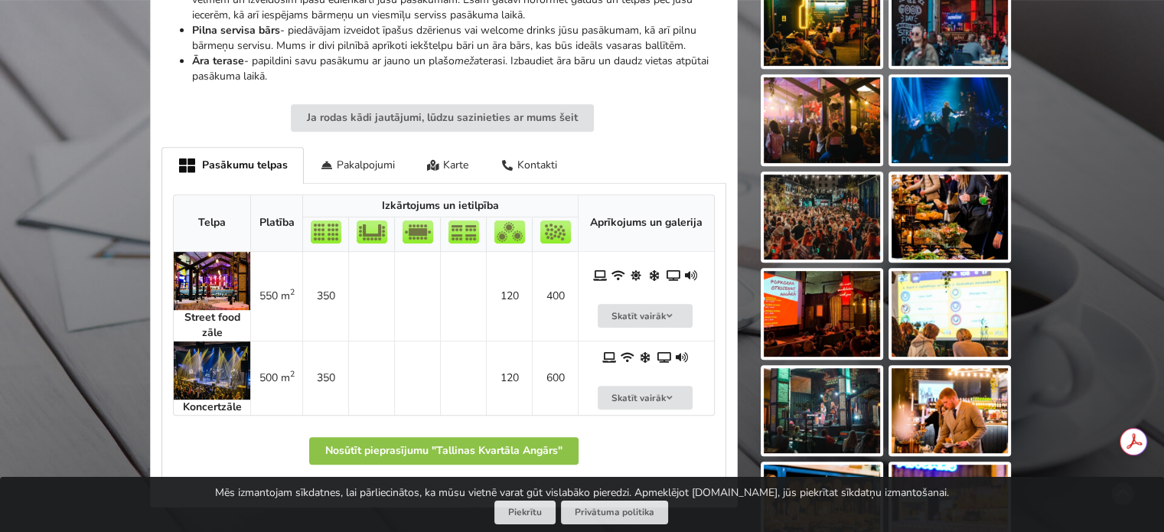
click at [195, 278] on img at bounding box center [212, 281] width 77 height 58
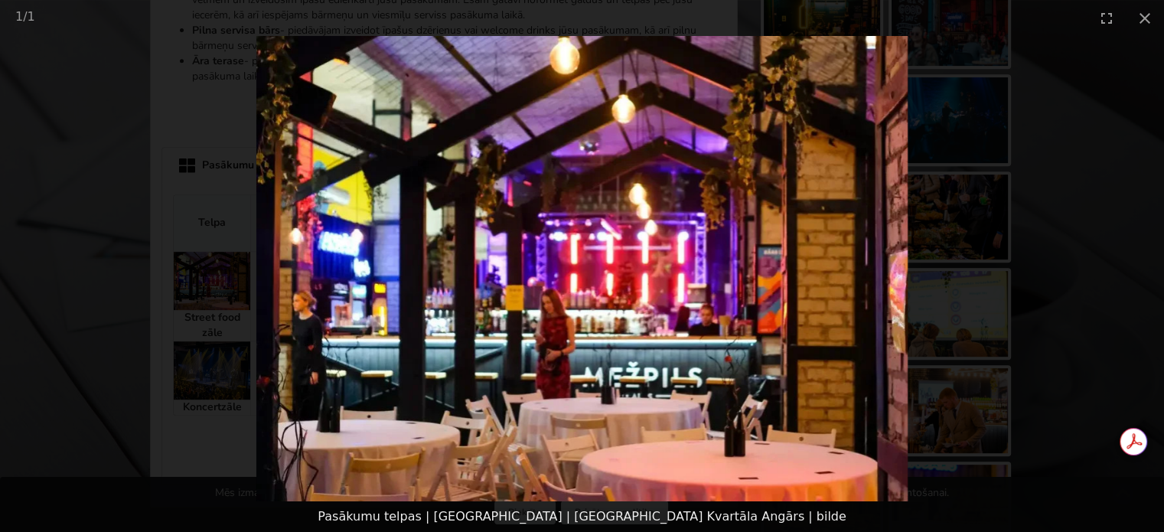
click at [1116, 290] on picture at bounding box center [582, 268] width 1164 height 465
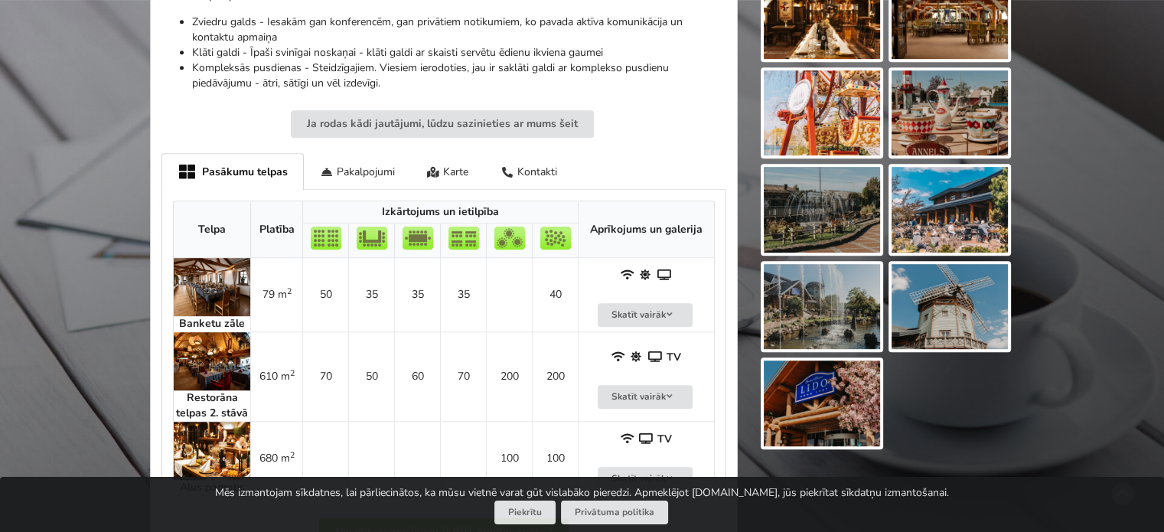
scroll to position [919, 0]
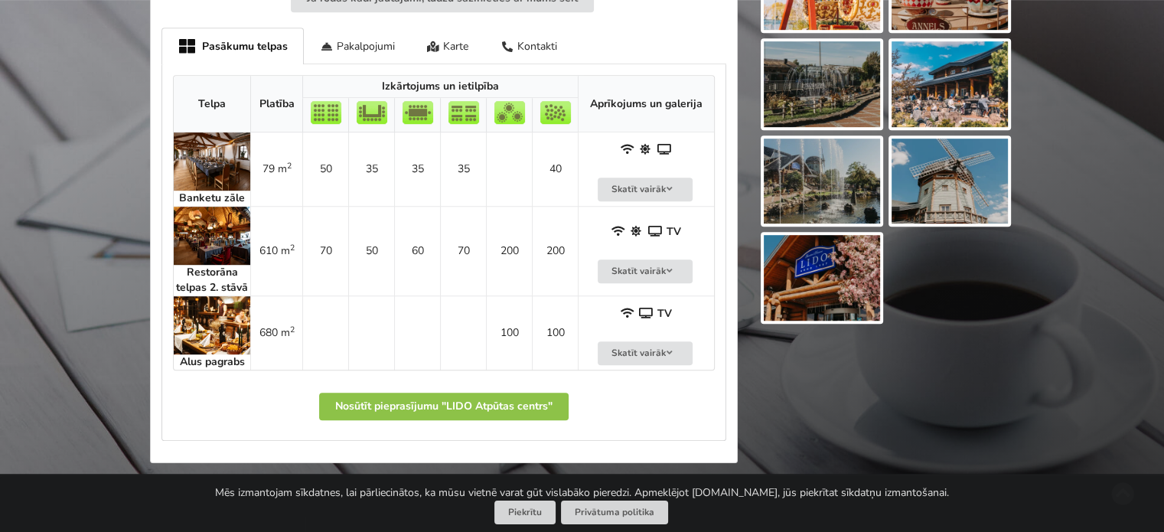
click at [224, 235] on img at bounding box center [212, 236] width 77 height 58
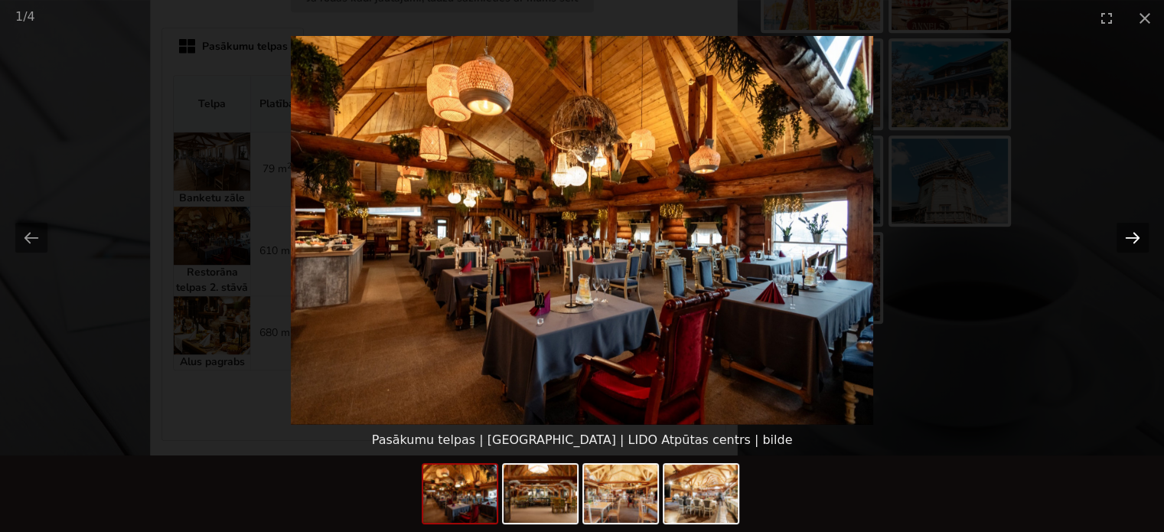
click at [1131, 244] on button "Next slide" at bounding box center [1133, 238] width 32 height 30
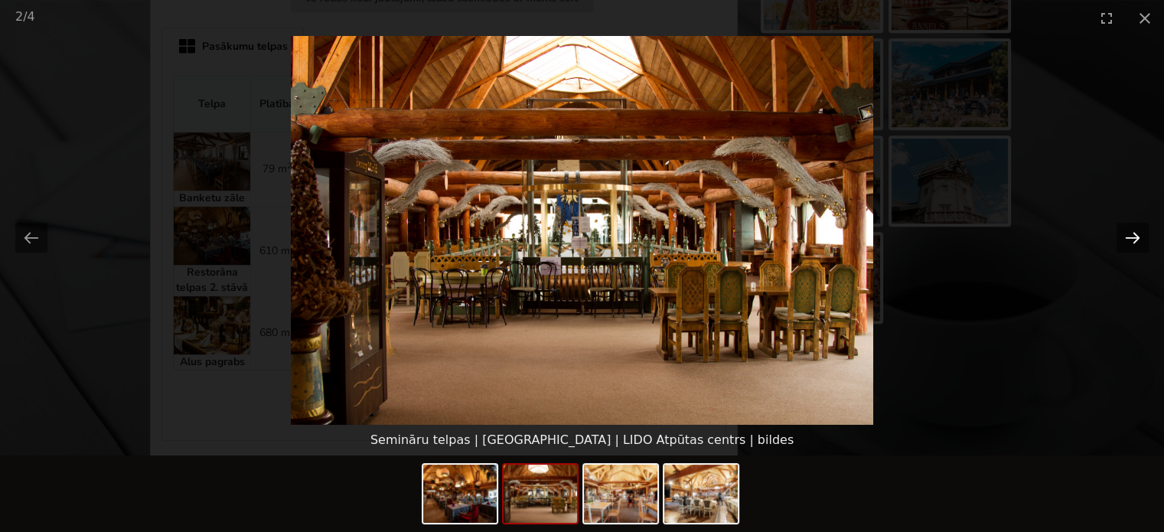
click at [1131, 244] on button "Next slide" at bounding box center [1133, 238] width 32 height 30
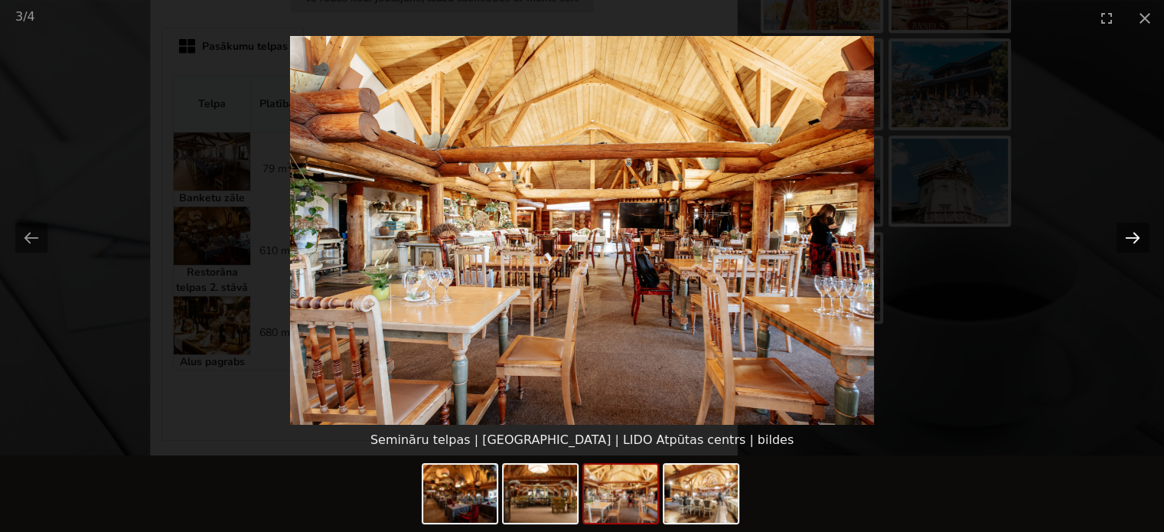
click at [1131, 244] on button "Next slide" at bounding box center [1133, 238] width 32 height 30
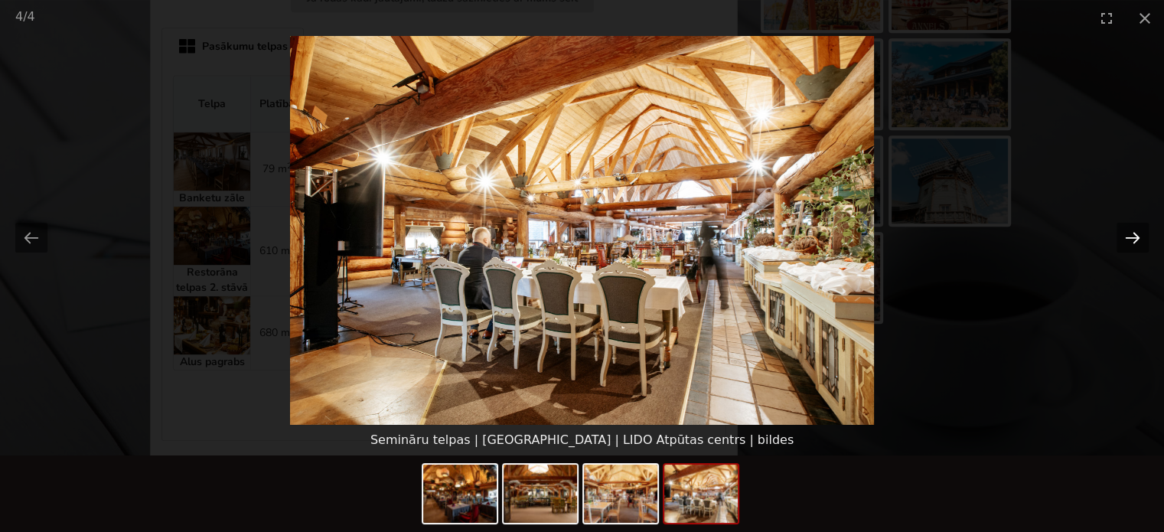
click at [1131, 244] on button "Next slide" at bounding box center [1133, 238] width 32 height 30
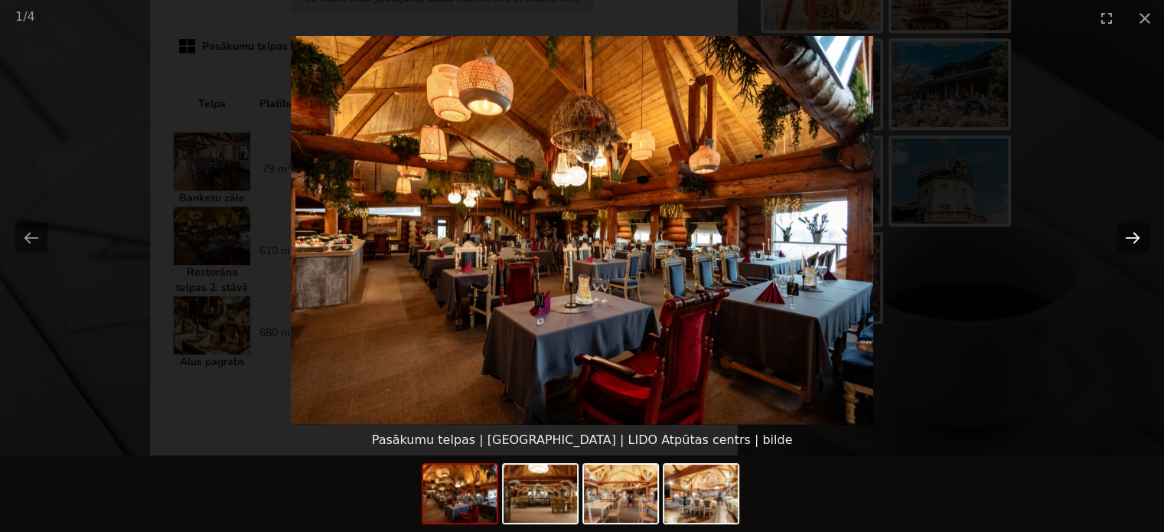
click at [1131, 244] on button "Next slide" at bounding box center [1133, 238] width 32 height 30
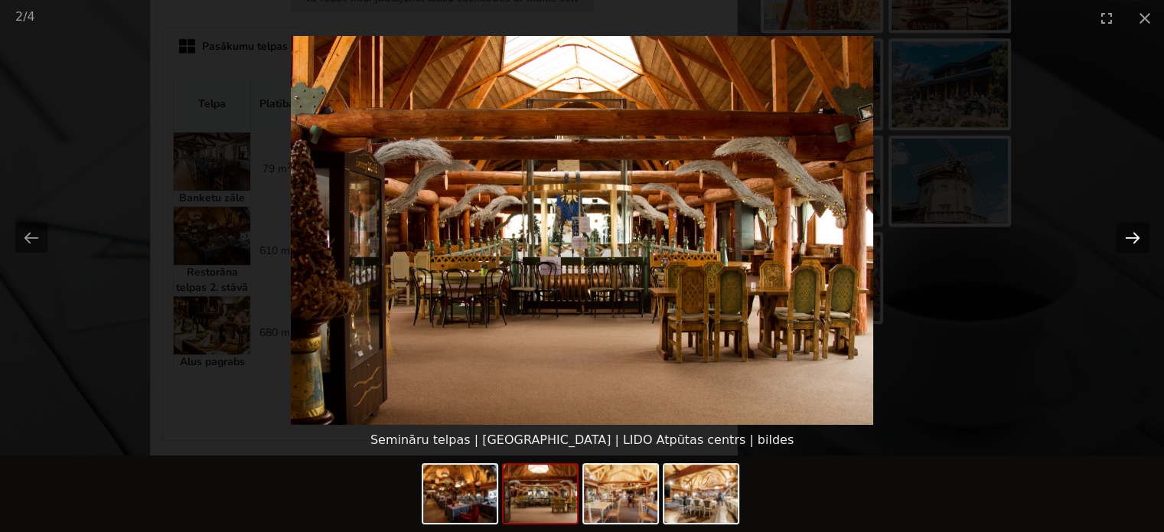
click at [1131, 244] on button "Next slide" at bounding box center [1133, 238] width 32 height 30
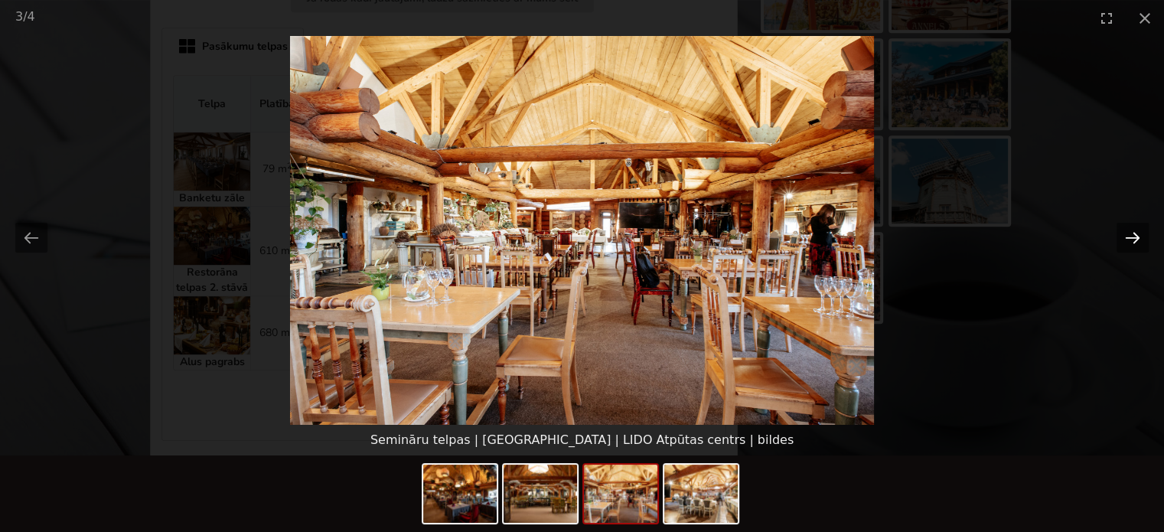
click at [1131, 244] on button "Next slide" at bounding box center [1133, 238] width 32 height 30
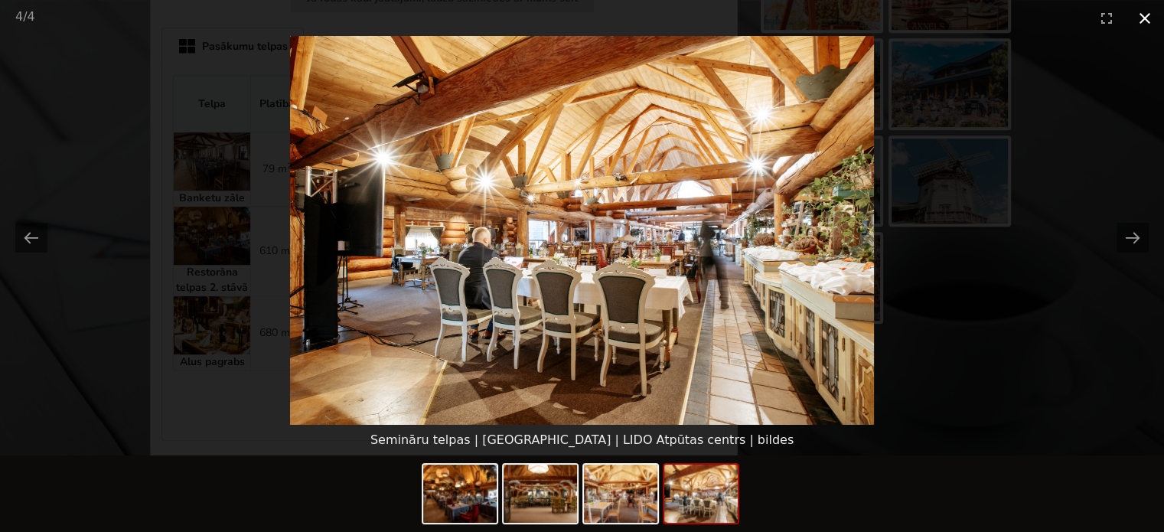
click at [1147, 12] on button "Close gallery" at bounding box center [1145, 18] width 38 height 36
